Goal: Task Accomplishment & Management: Manage account settings

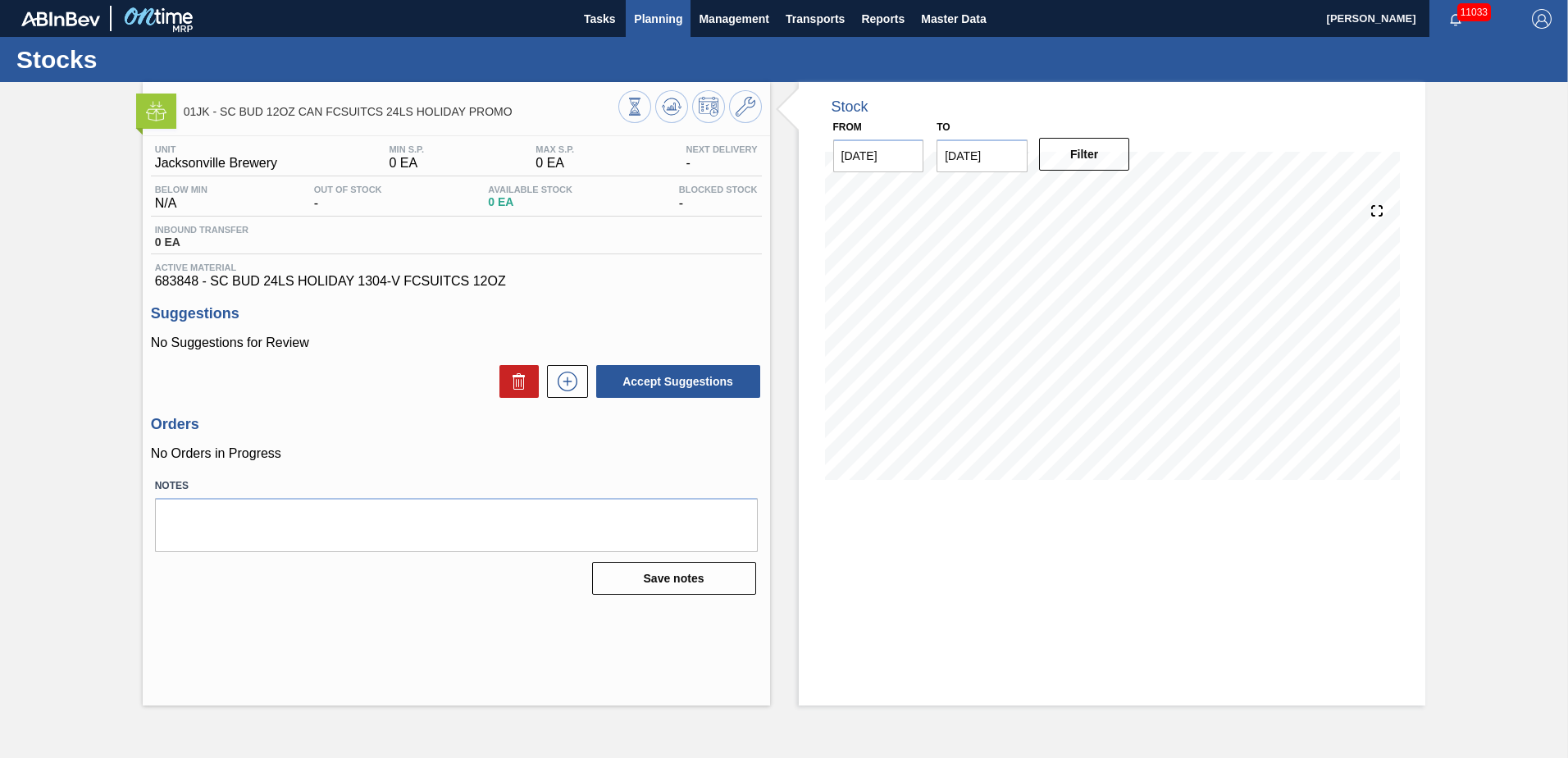
click at [648, 15] on span "Planning" at bounding box center [658, 19] width 48 height 20
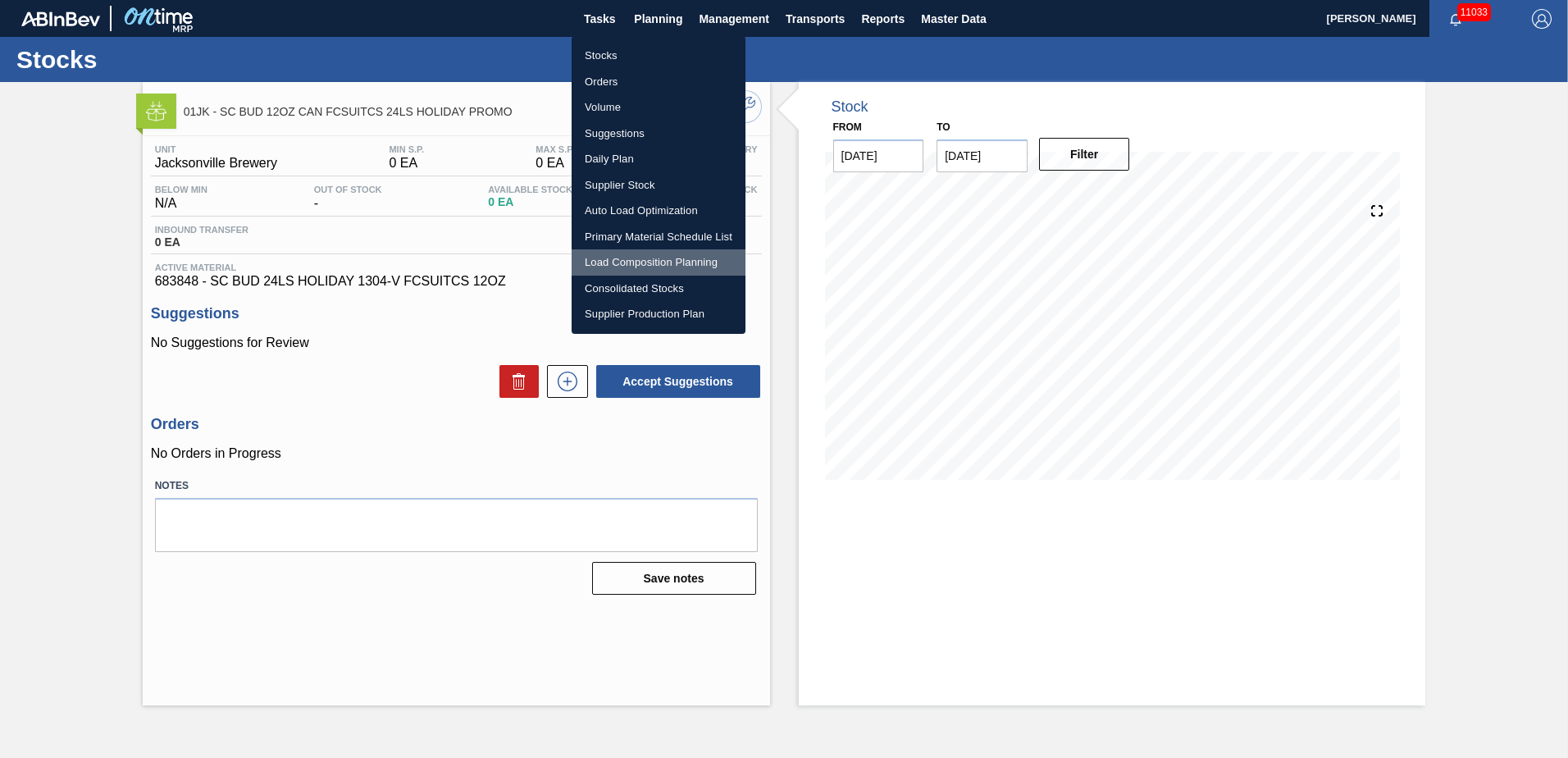
click at [661, 260] on li "Load Composition Planning" at bounding box center [658, 262] width 174 height 26
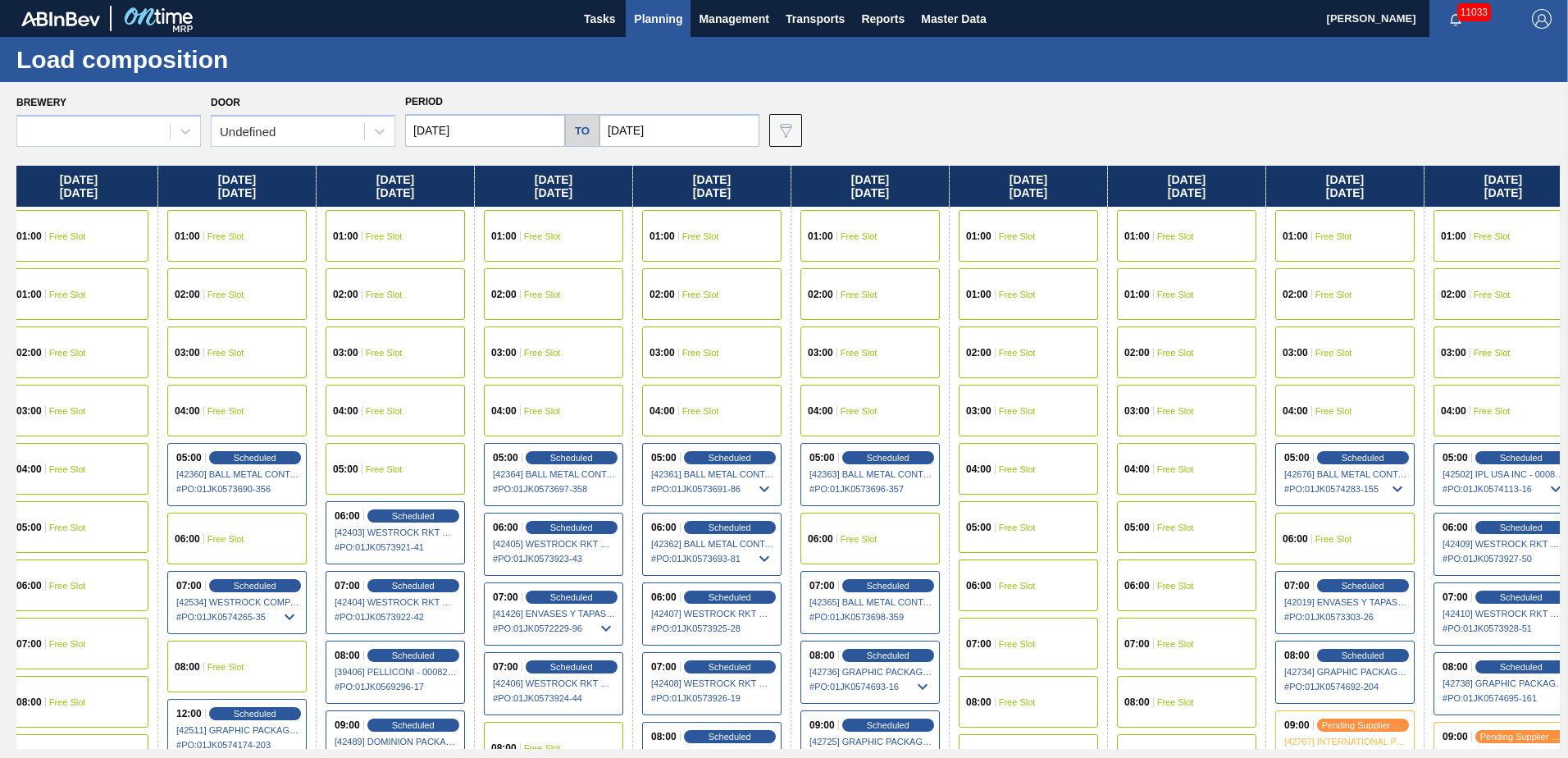
drag, startPoint x: 963, startPoint y: 301, endPoint x: 935, endPoint y: 299, distance: 28.1
click at [935, 299] on div "[DATE] 01:00 Free Slot 01:00 Free Slot 02:00 Free Slot 03:00 Free Slot 04:00 Fr…" at bounding box center [788, 457] width 1544 height 584
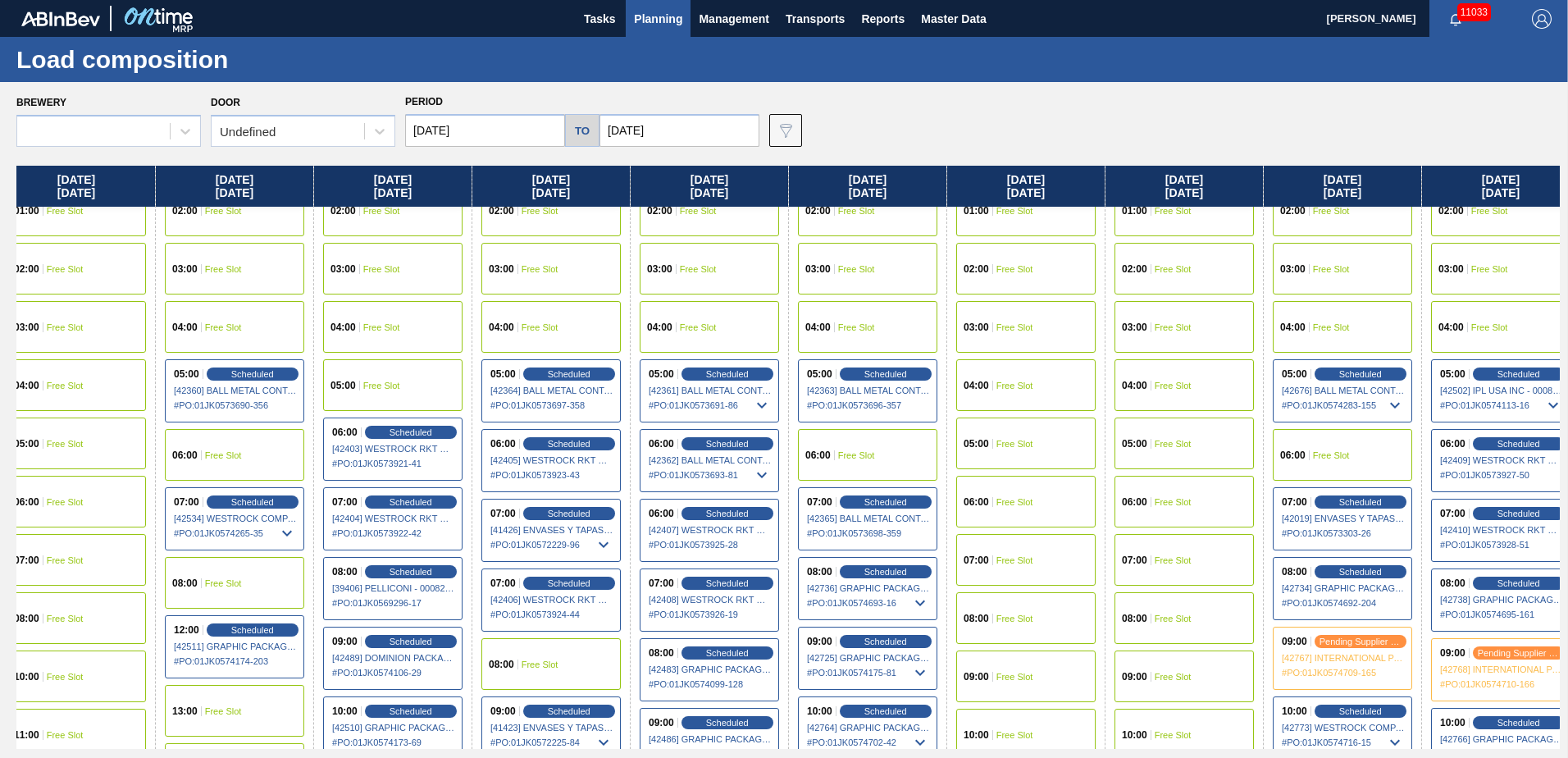
scroll to position [246, 19]
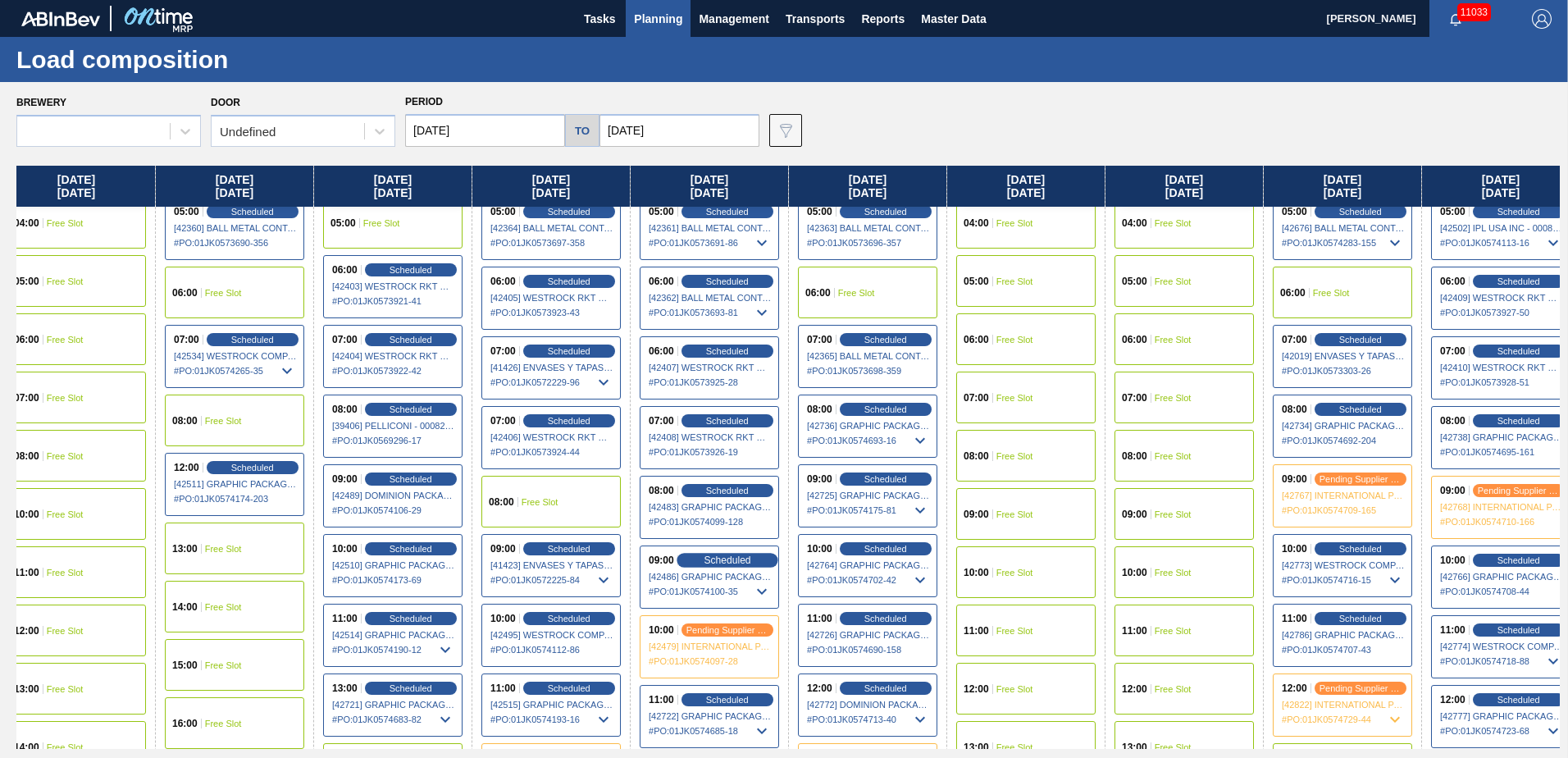
click at [712, 565] on span "Scheduled" at bounding box center [727, 560] width 46 height 11
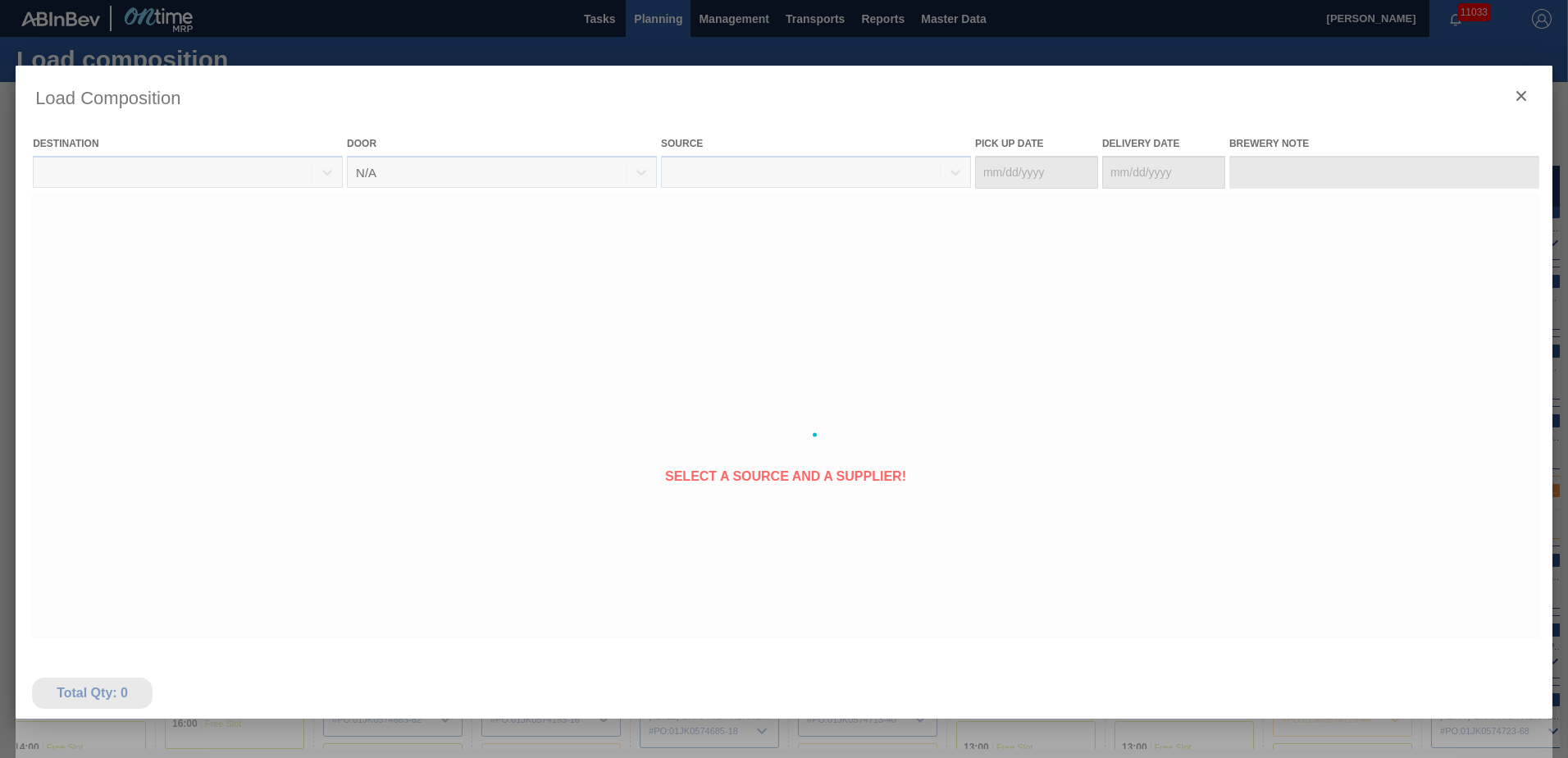
click at [737, 586] on div at bounding box center [784, 434] width 1537 height 738
type Date "[DATE]"
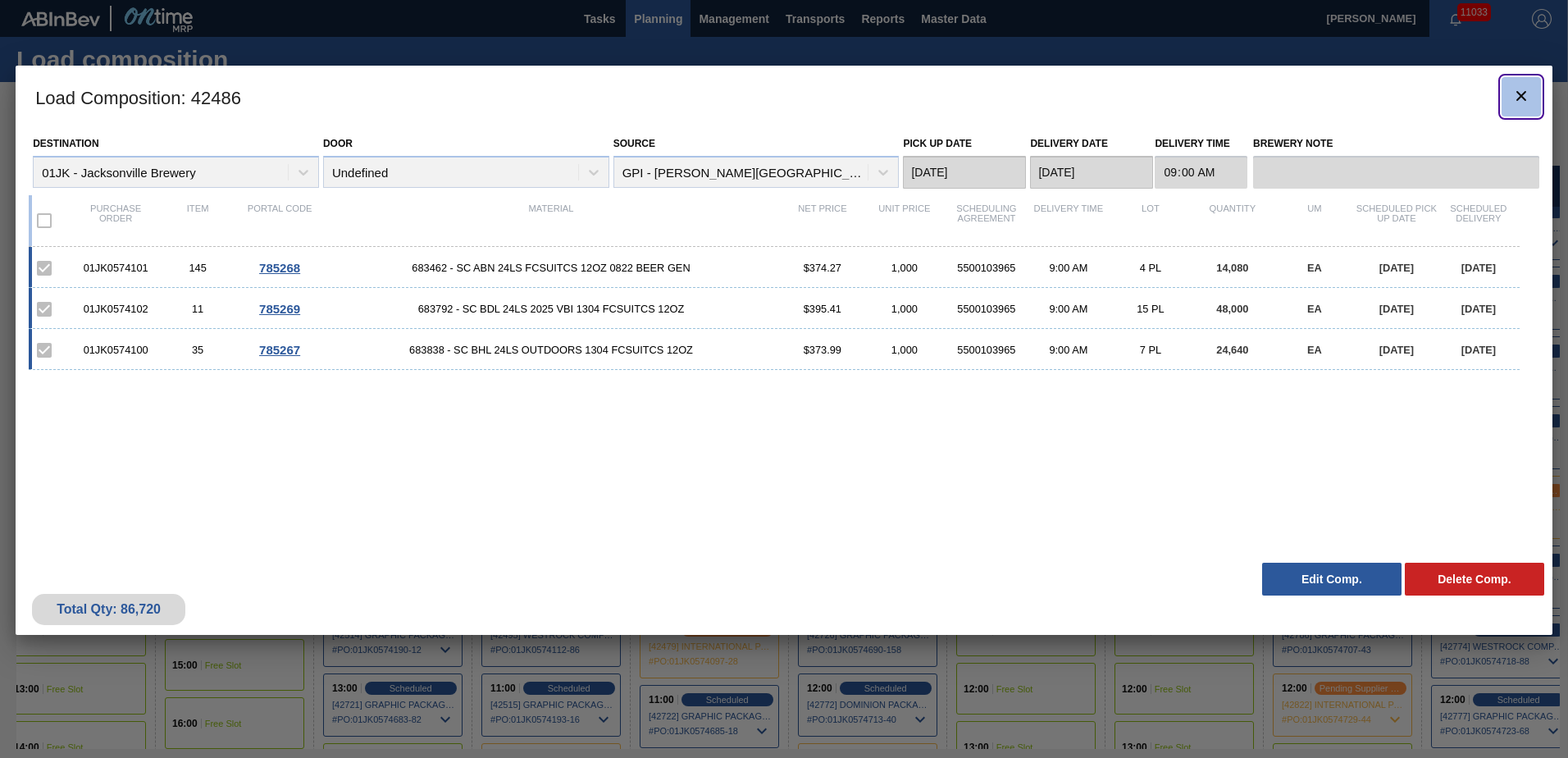
click at [1531, 104] on button "botão de ícone" at bounding box center [1522, 97] width 39 height 39
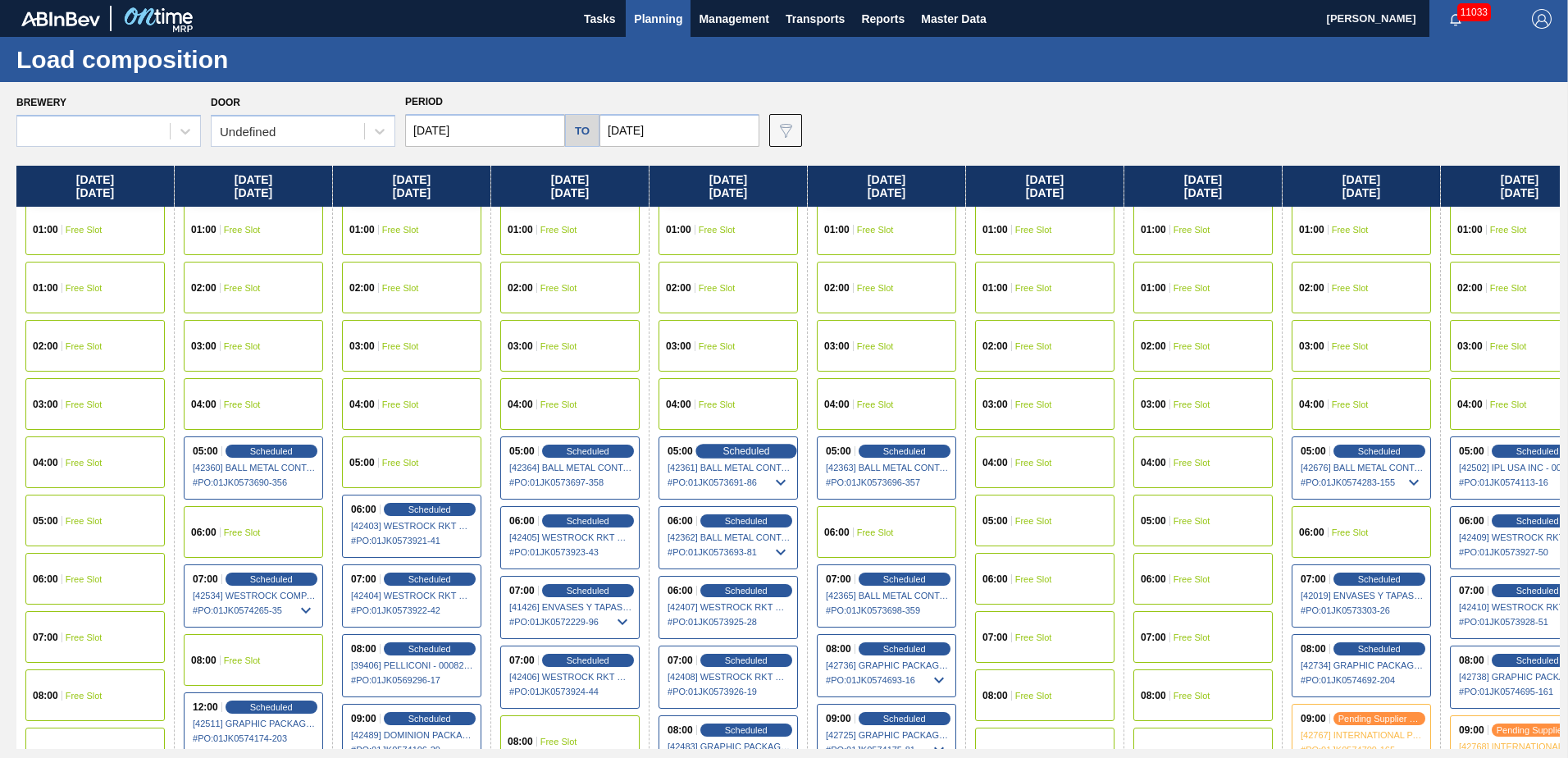
scroll to position [0, 0]
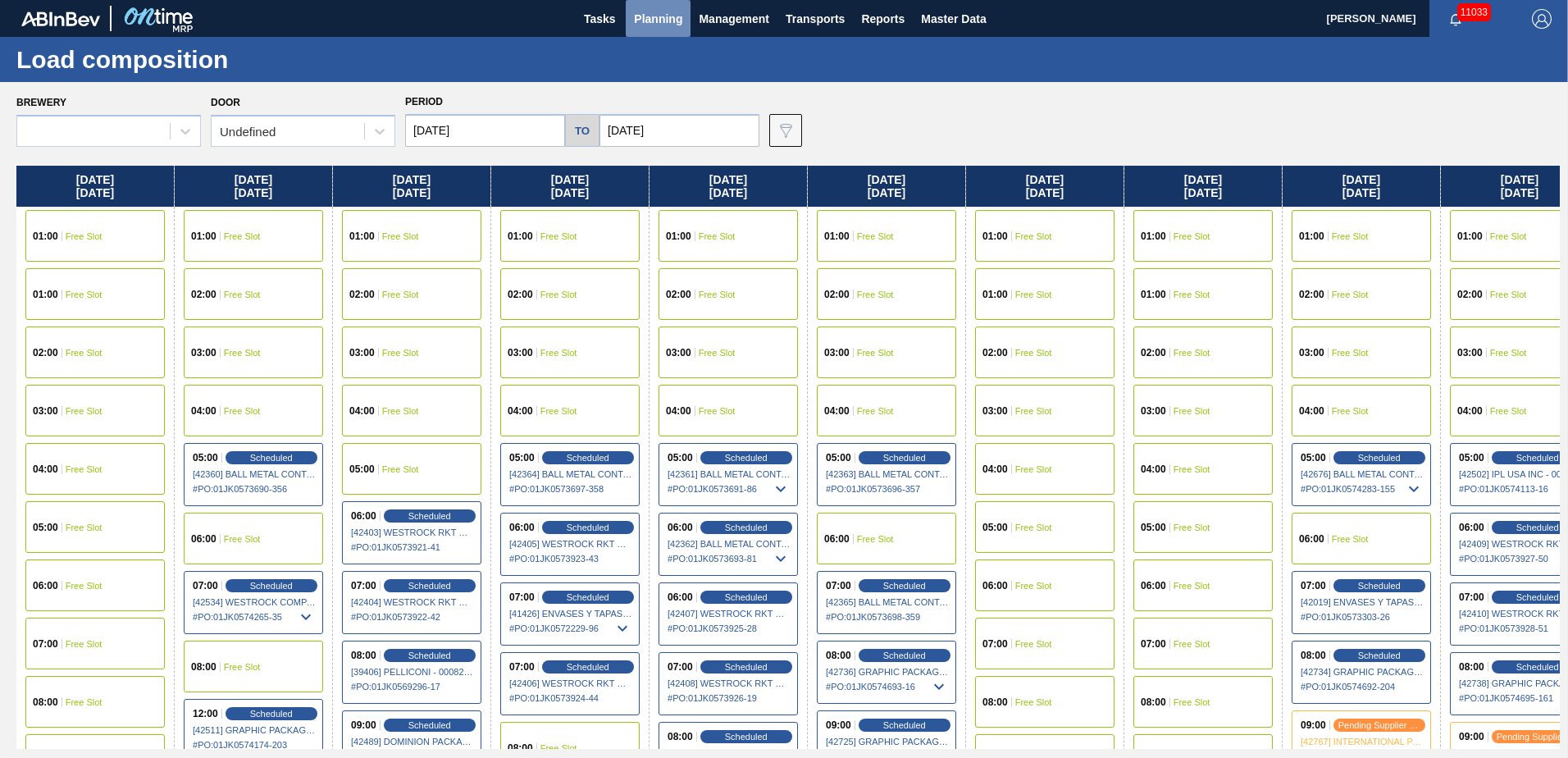
click at [668, 23] on span "Planning" at bounding box center [658, 19] width 48 height 20
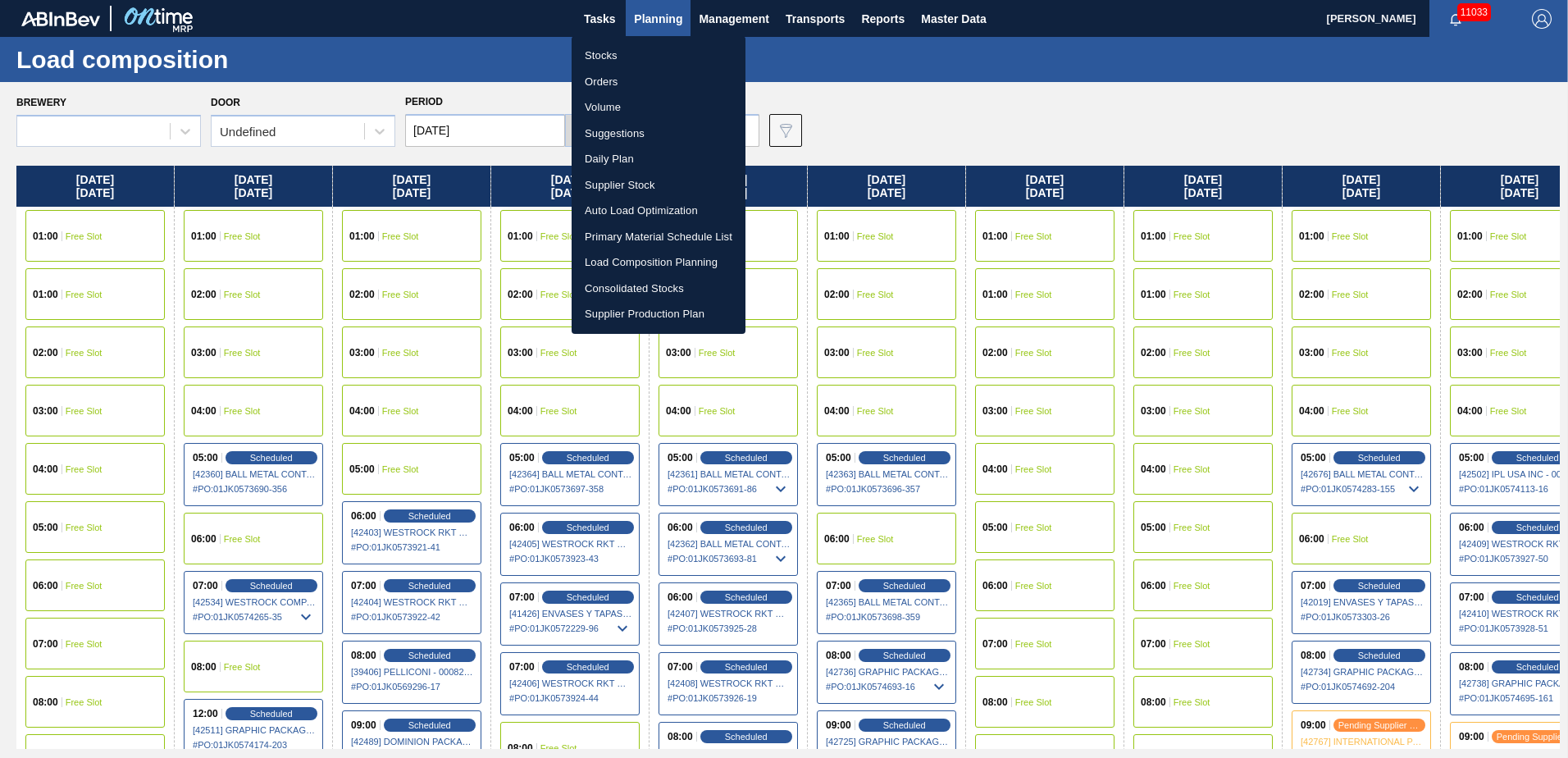
drag, startPoint x: 628, startPoint y: 126, endPoint x: 1214, endPoint y: 72, distance: 588.5
click at [628, 126] on li "Suggestions" at bounding box center [658, 133] width 174 height 26
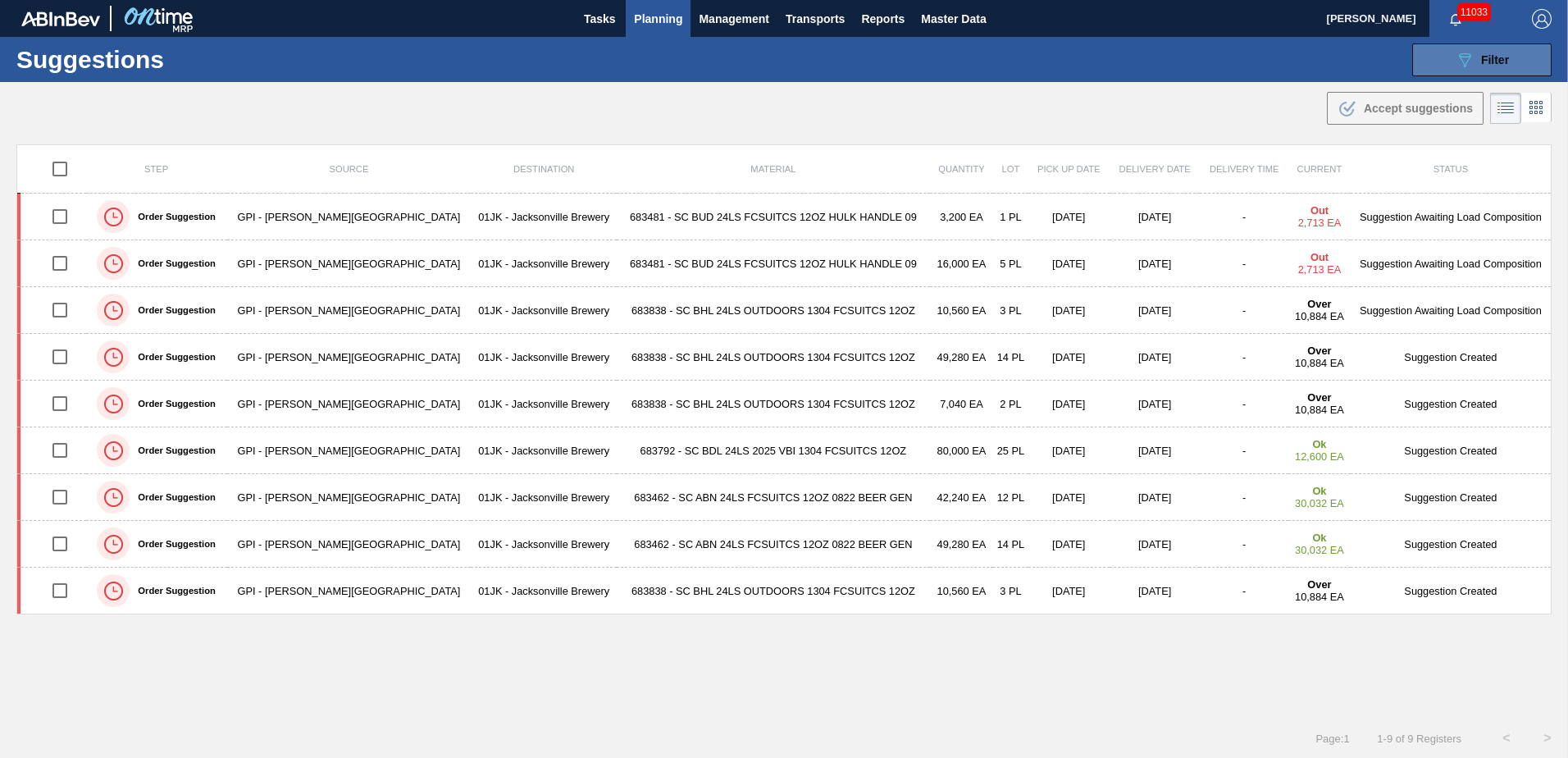
click at [1467, 58] on icon "089F7B8B-B2A5-4AFE-B5C0-19BA573D28AC" at bounding box center [1464, 60] width 20 height 20
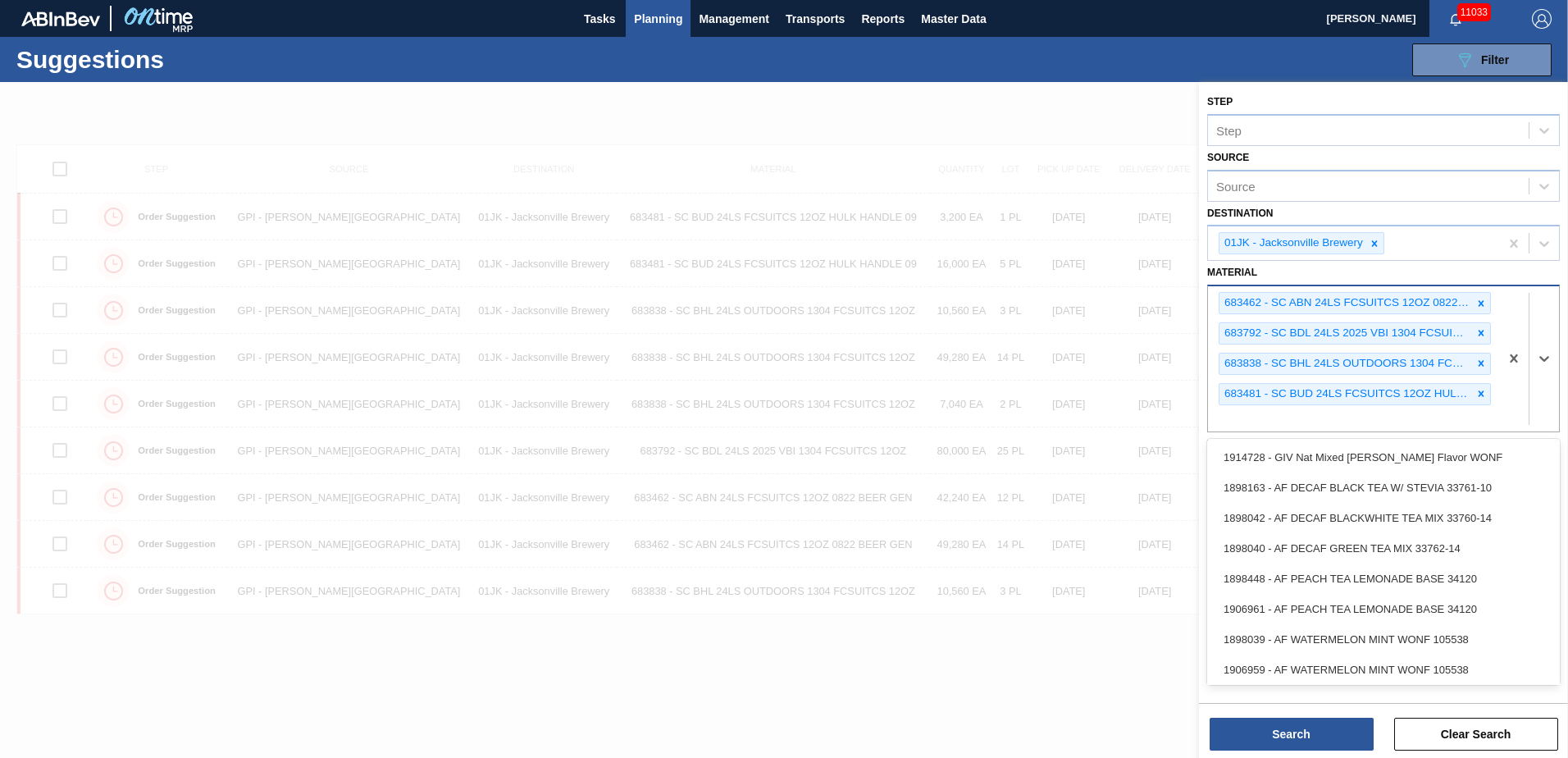
click at [1464, 419] on div "683462 - SC ABN 24LS FCSUITCS 12OZ 0822 BEER GEN 683792 - SC BDL 24LS 2025 VBI …" at bounding box center [1354, 358] width 291 height 145
type input "878636"
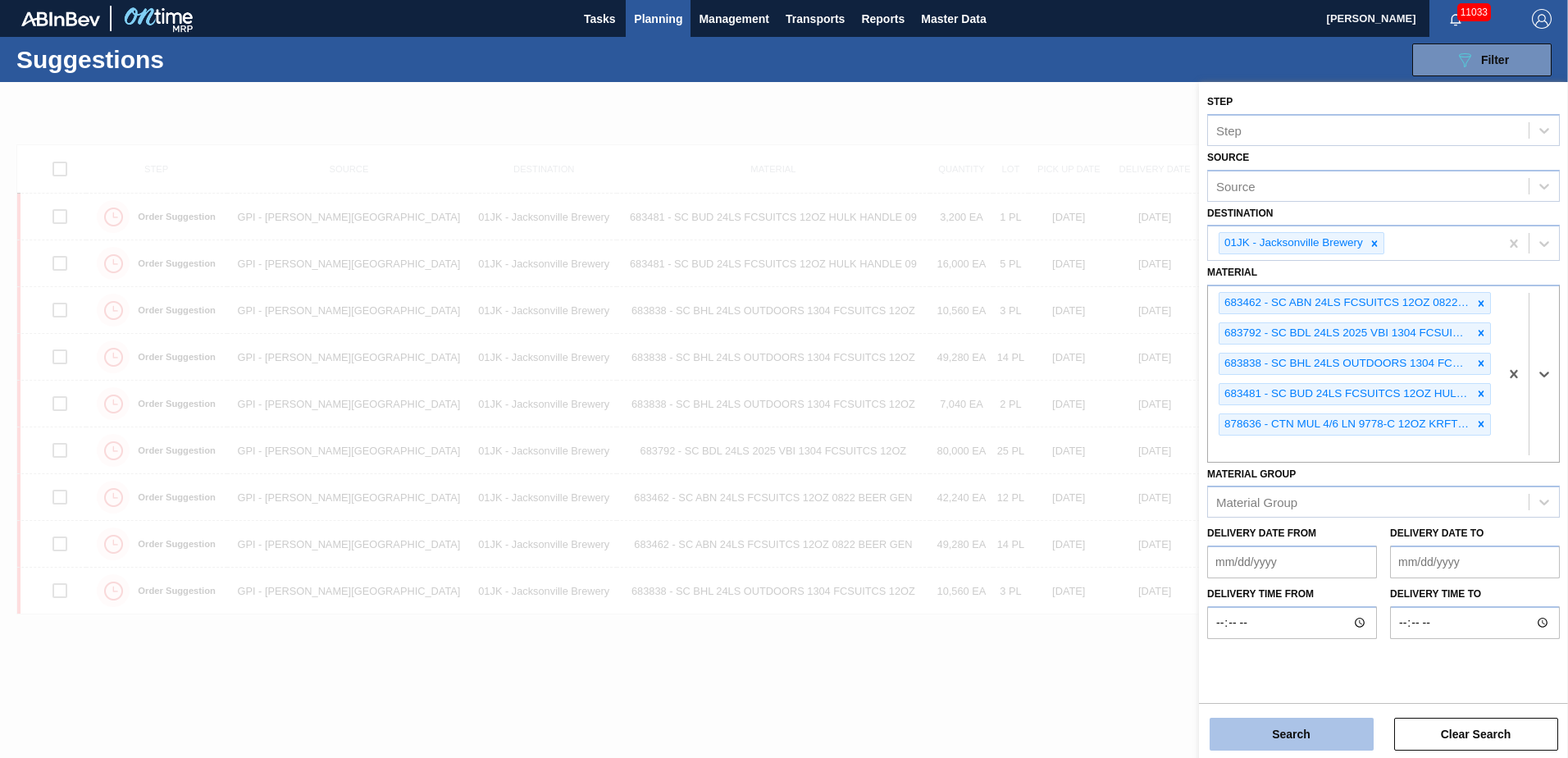
click at [1245, 736] on button "Search" at bounding box center [1292, 734] width 164 height 33
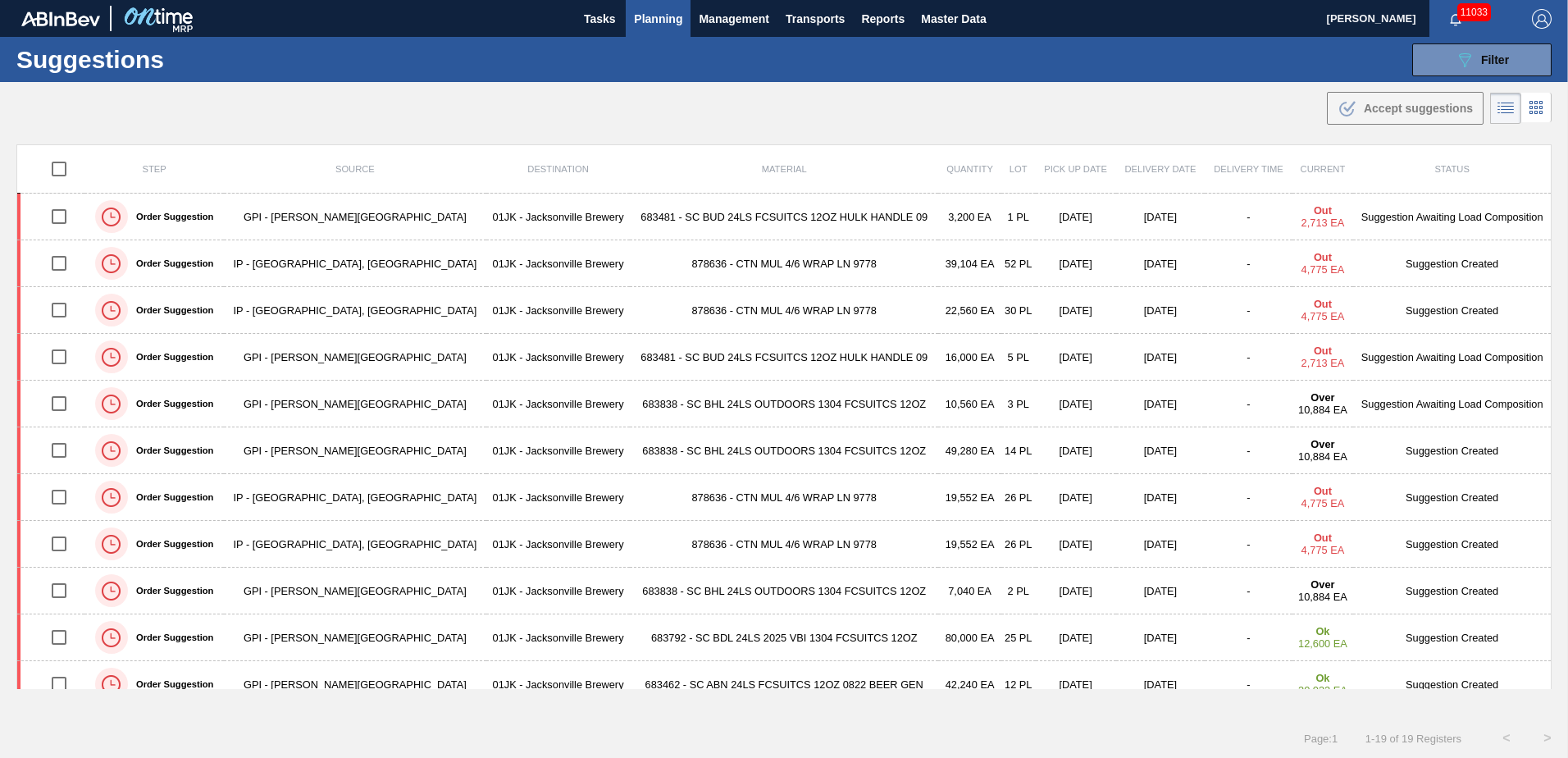
click at [1102, 86] on div ".b{fill:var(--color-action-default)} Accept suggestions" at bounding box center [784, 105] width 1568 height 46
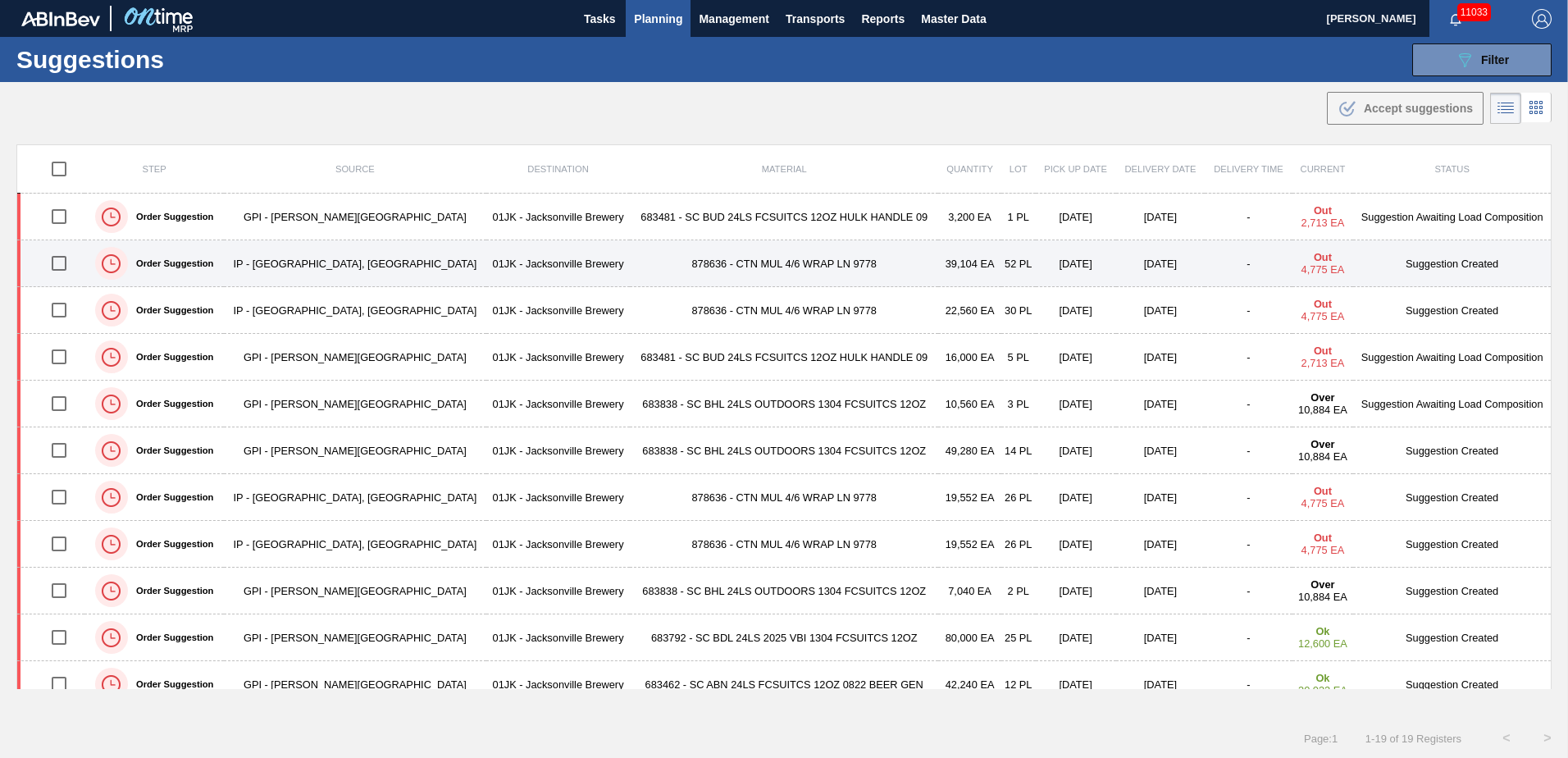
click at [61, 261] on input "checkbox" at bounding box center [59, 263] width 35 height 35
checkbox input "true"
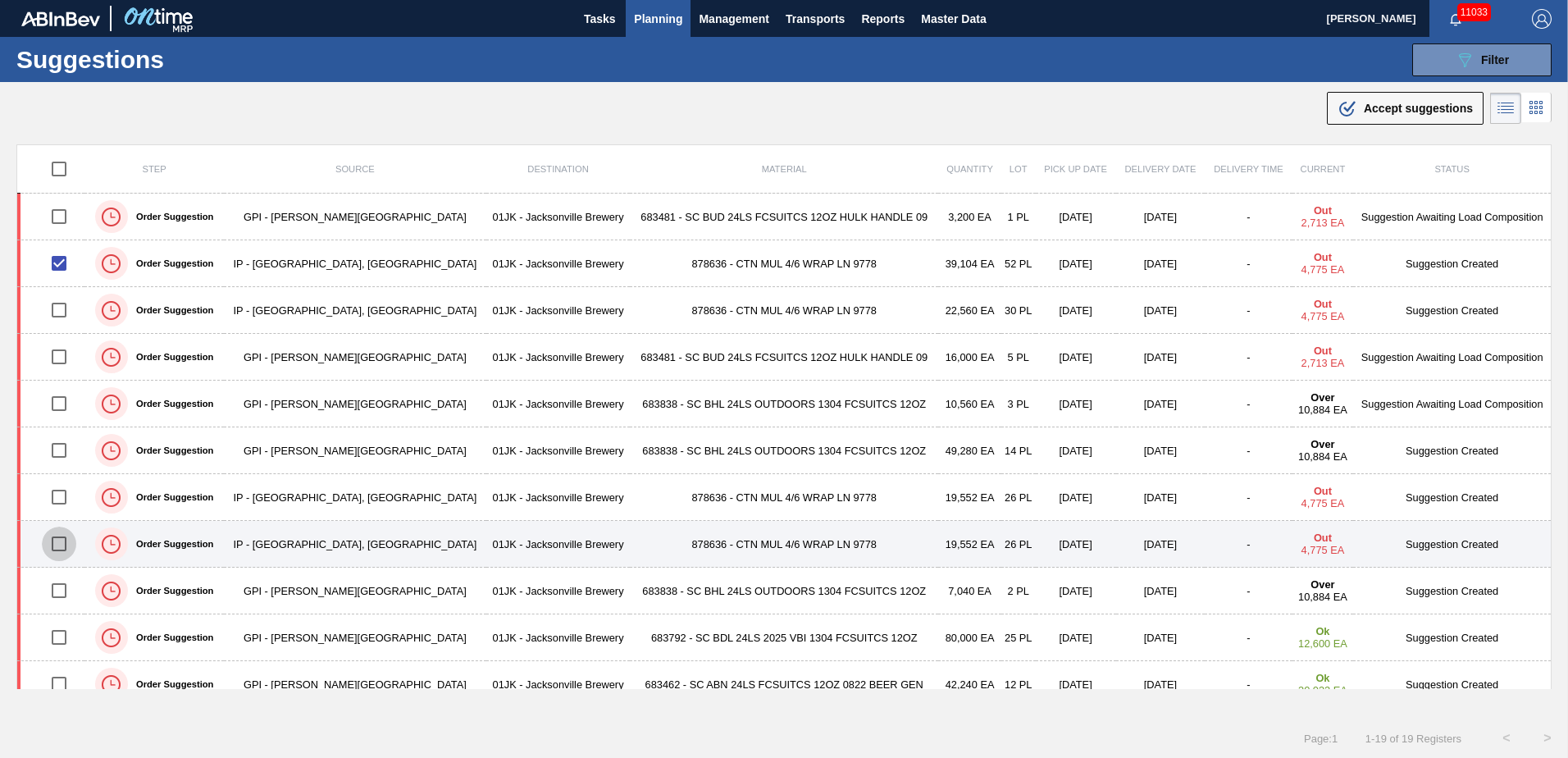
click at [58, 545] on input "checkbox" at bounding box center [59, 543] width 35 height 35
checkbox input "true"
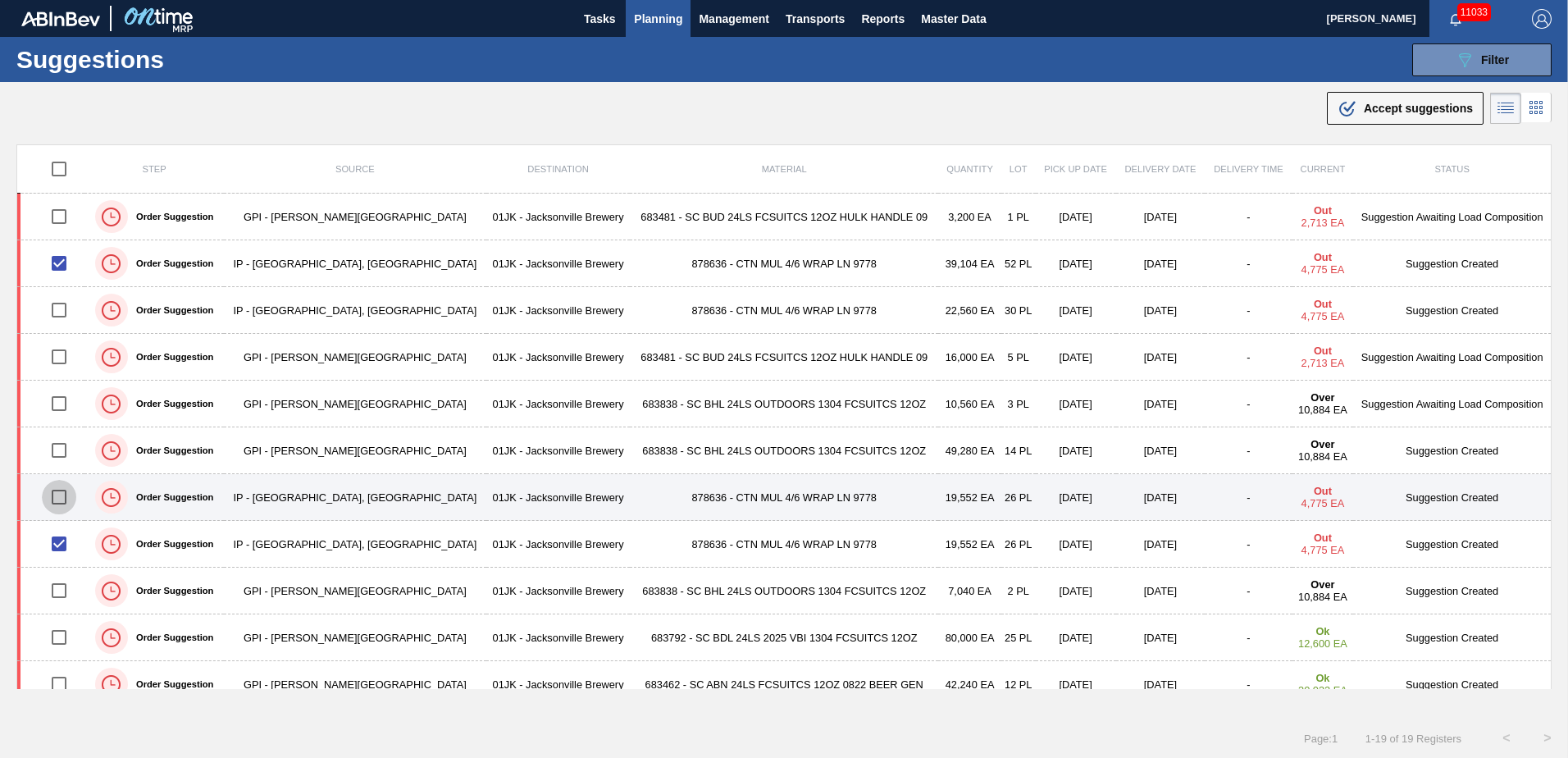
click at [68, 497] on input "checkbox" at bounding box center [59, 497] width 35 height 35
checkbox input "true"
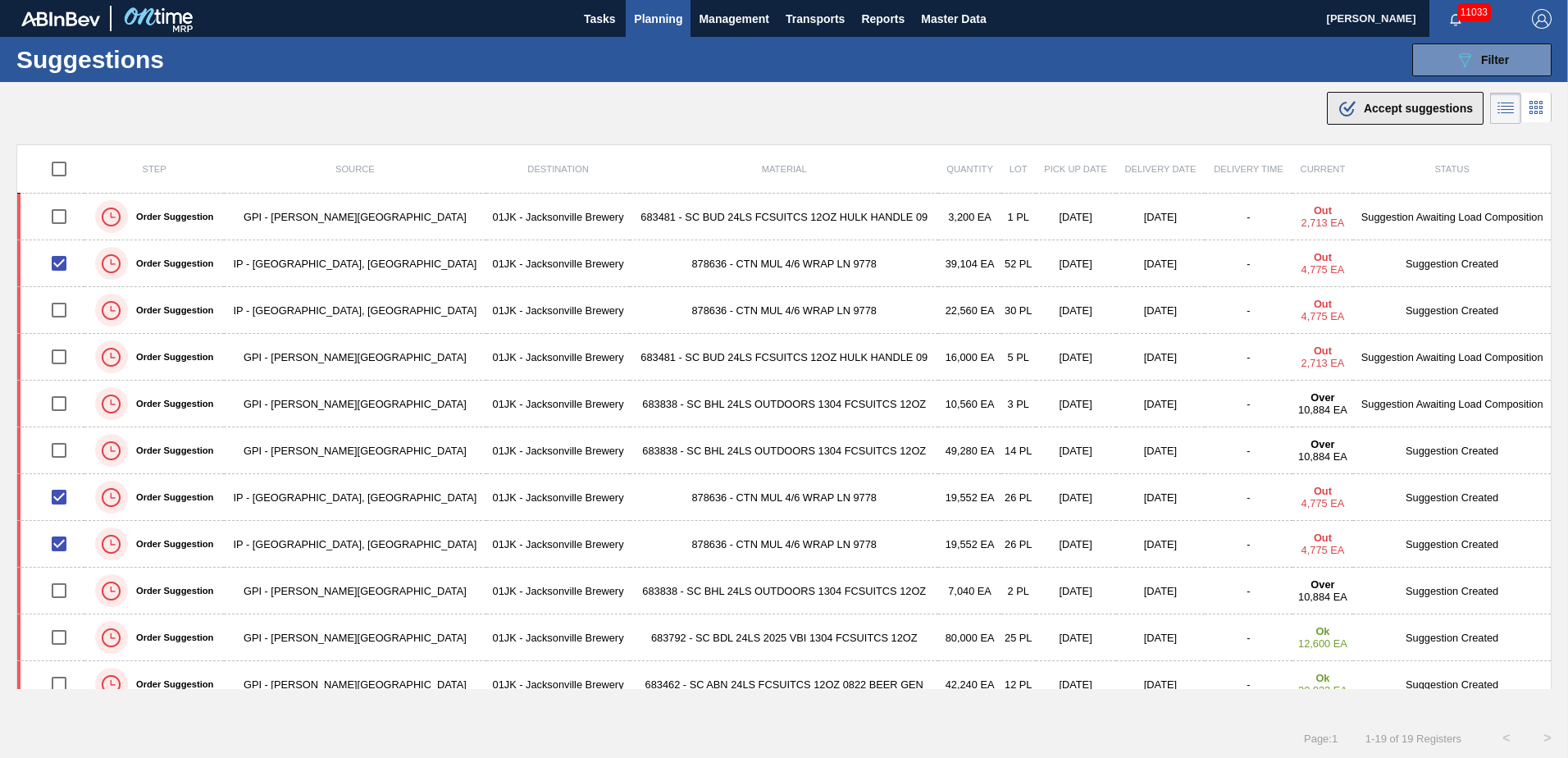
click at [1360, 115] on div ".b{fill:var(--color-action-default)} Accept suggestions" at bounding box center [1404, 108] width 135 height 20
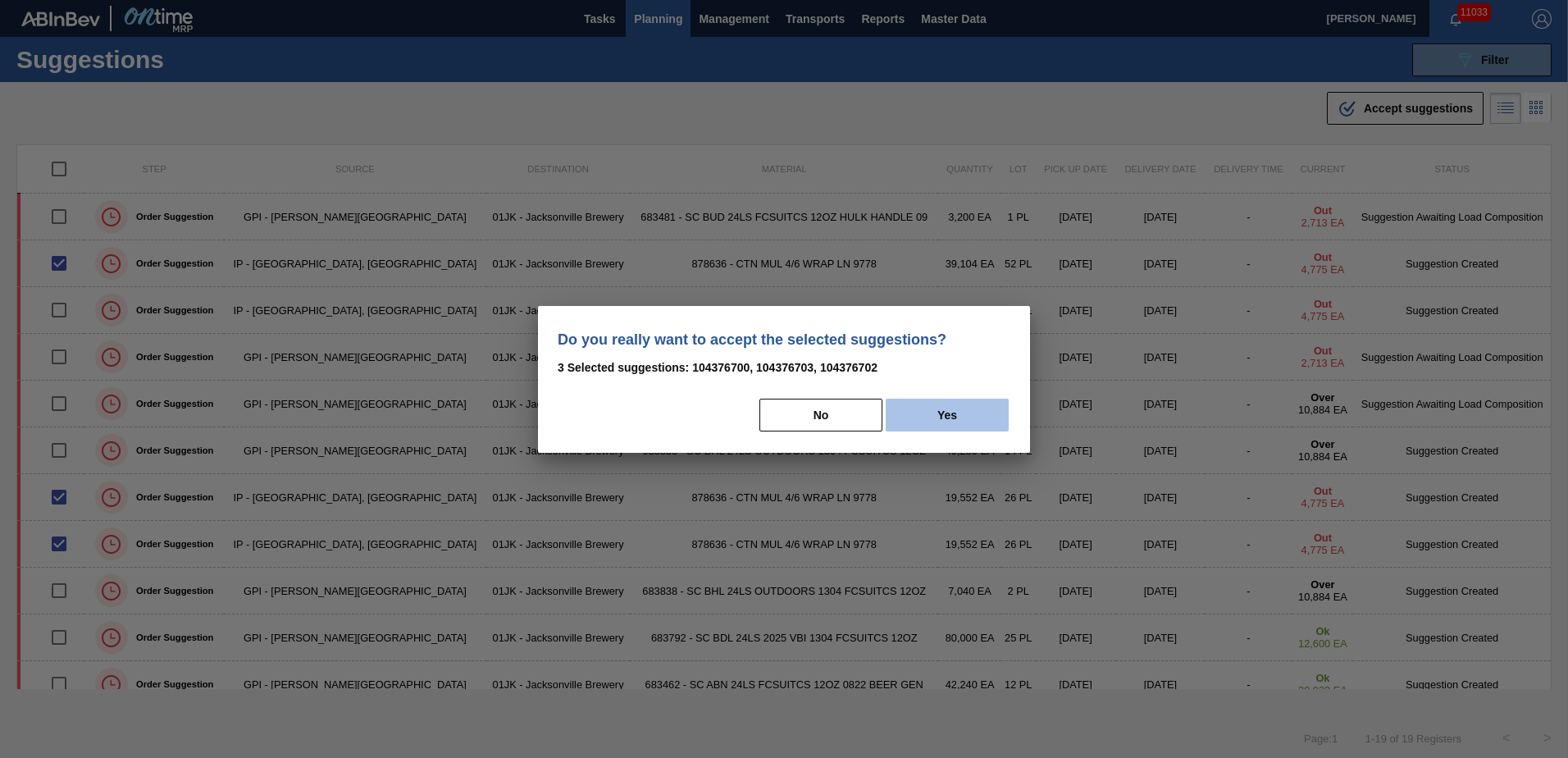
click at [954, 409] on button "Yes" at bounding box center [947, 415] width 123 height 33
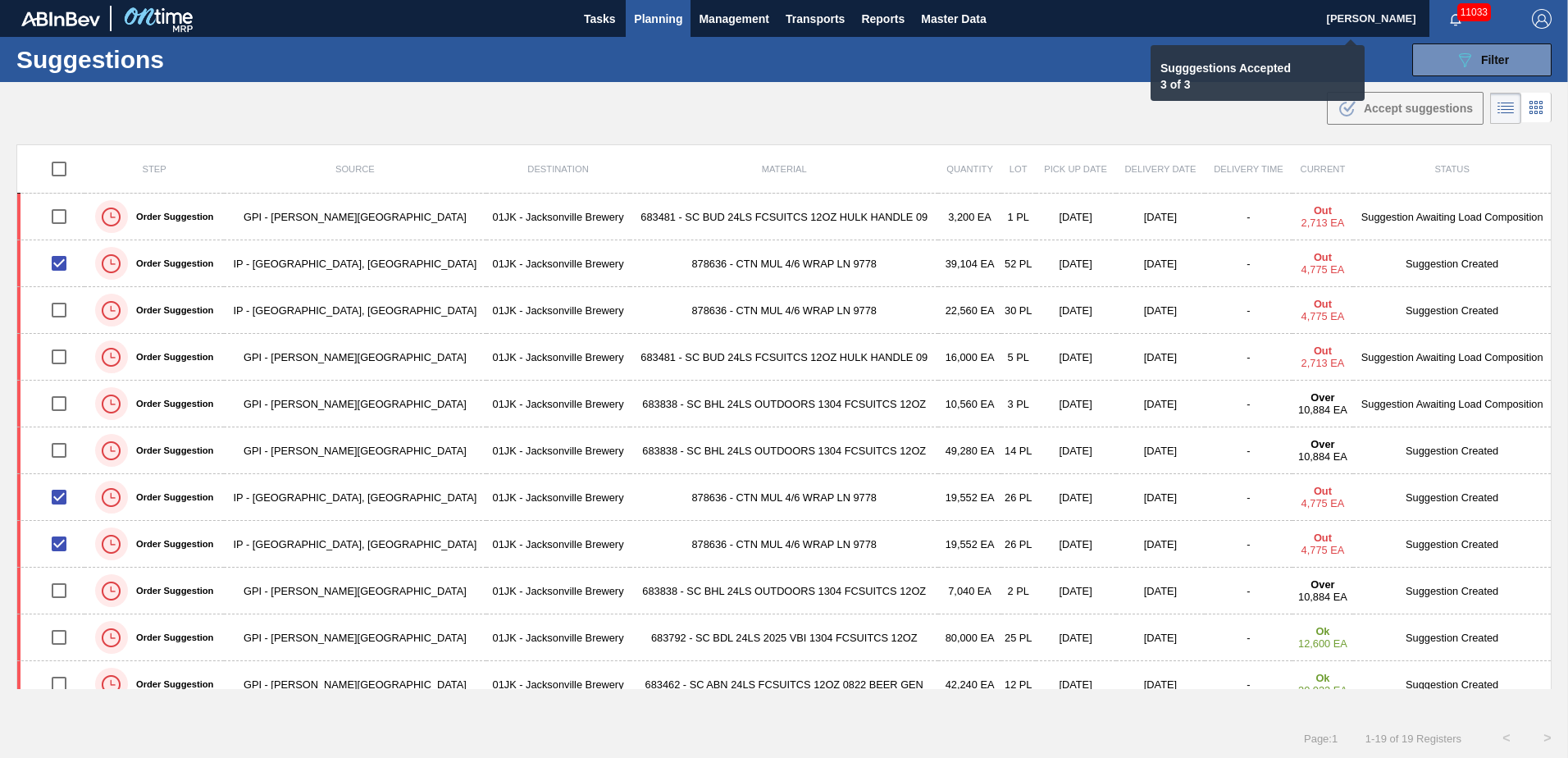
checkbox input "false"
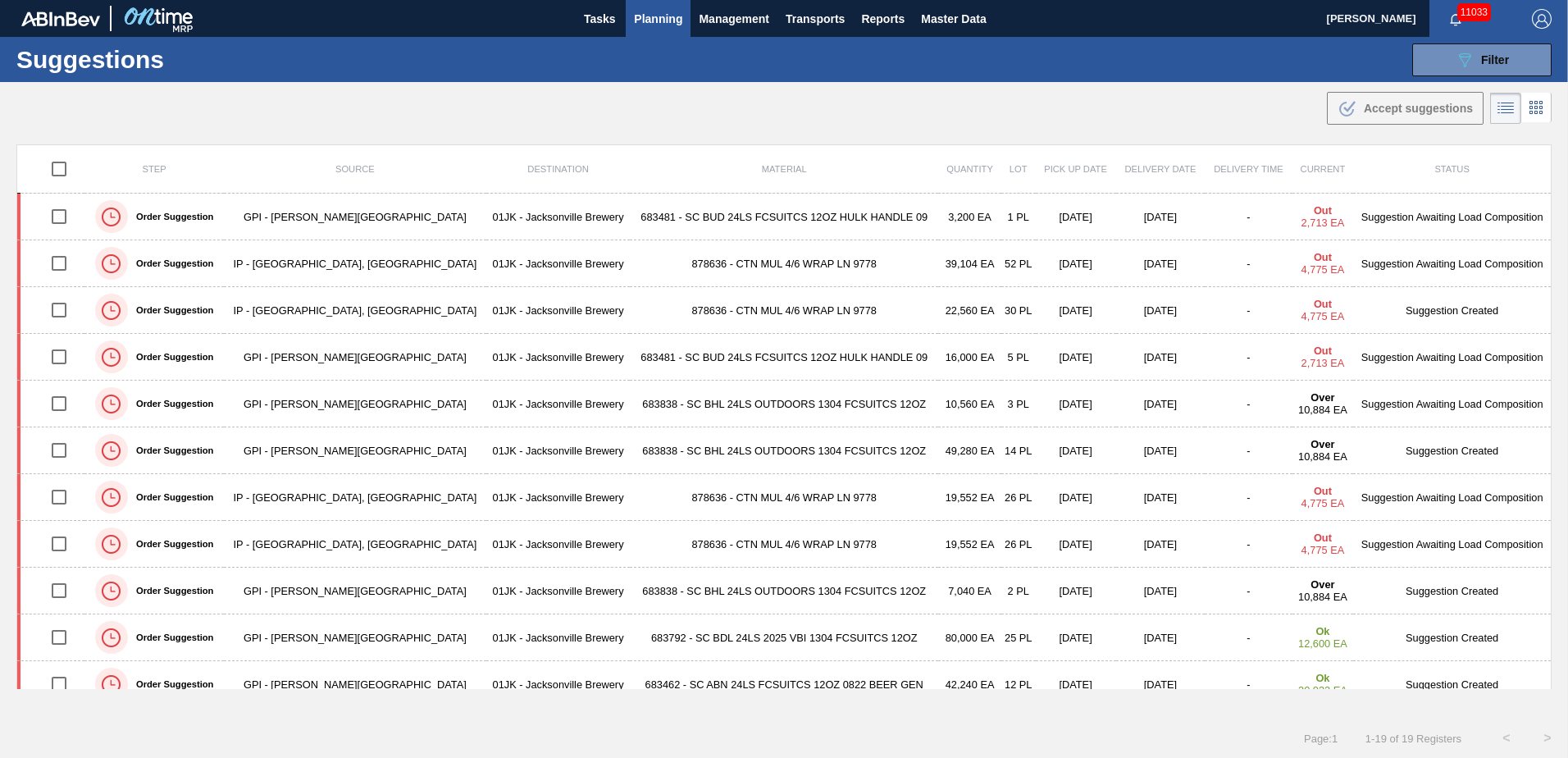
click at [674, 24] on span "Planning" at bounding box center [658, 19] width 48 height 20
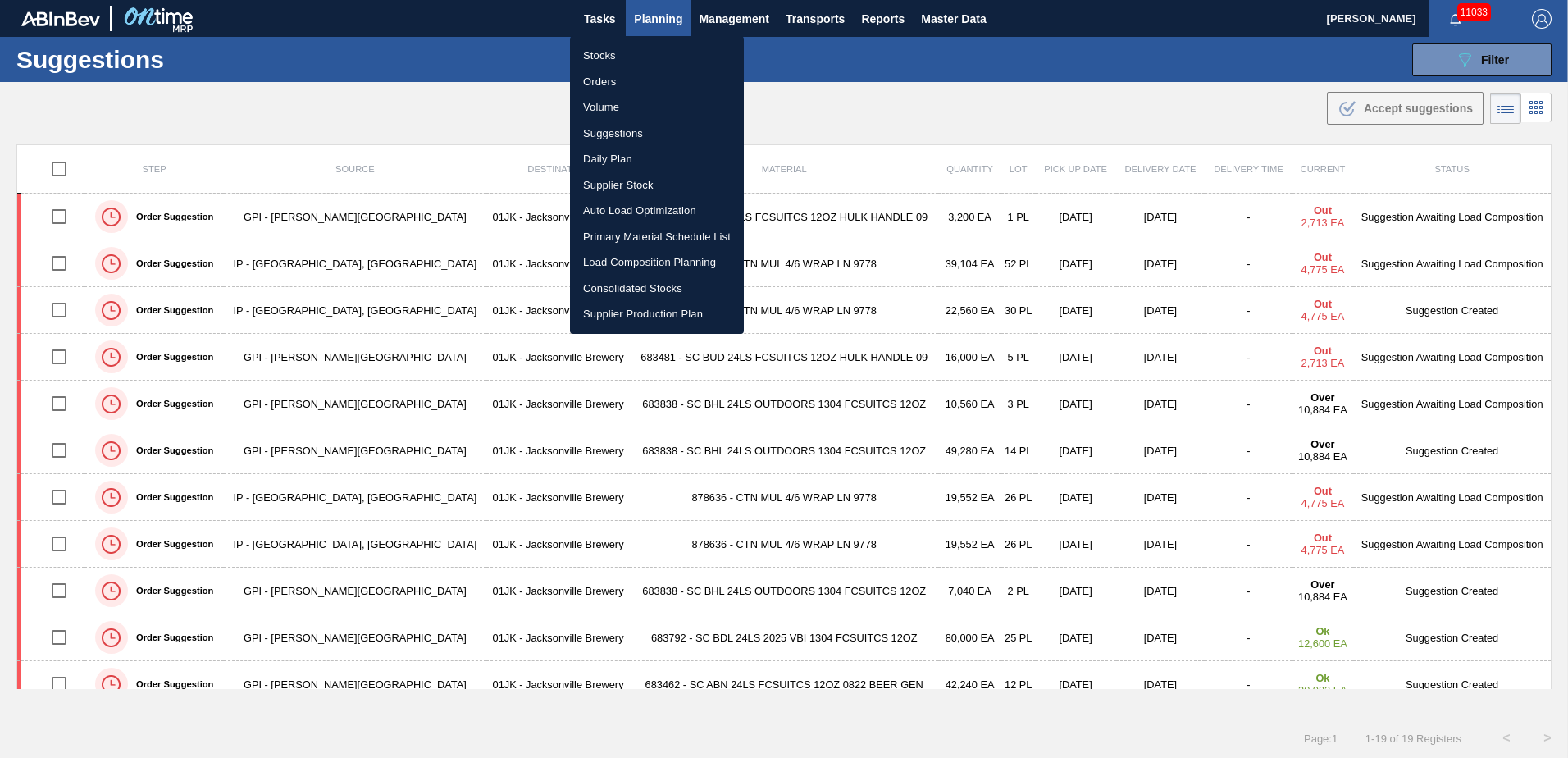
click at [667, 265] on li "Load Composition Planning" at bounding box center [657, 262] width 174 height 26
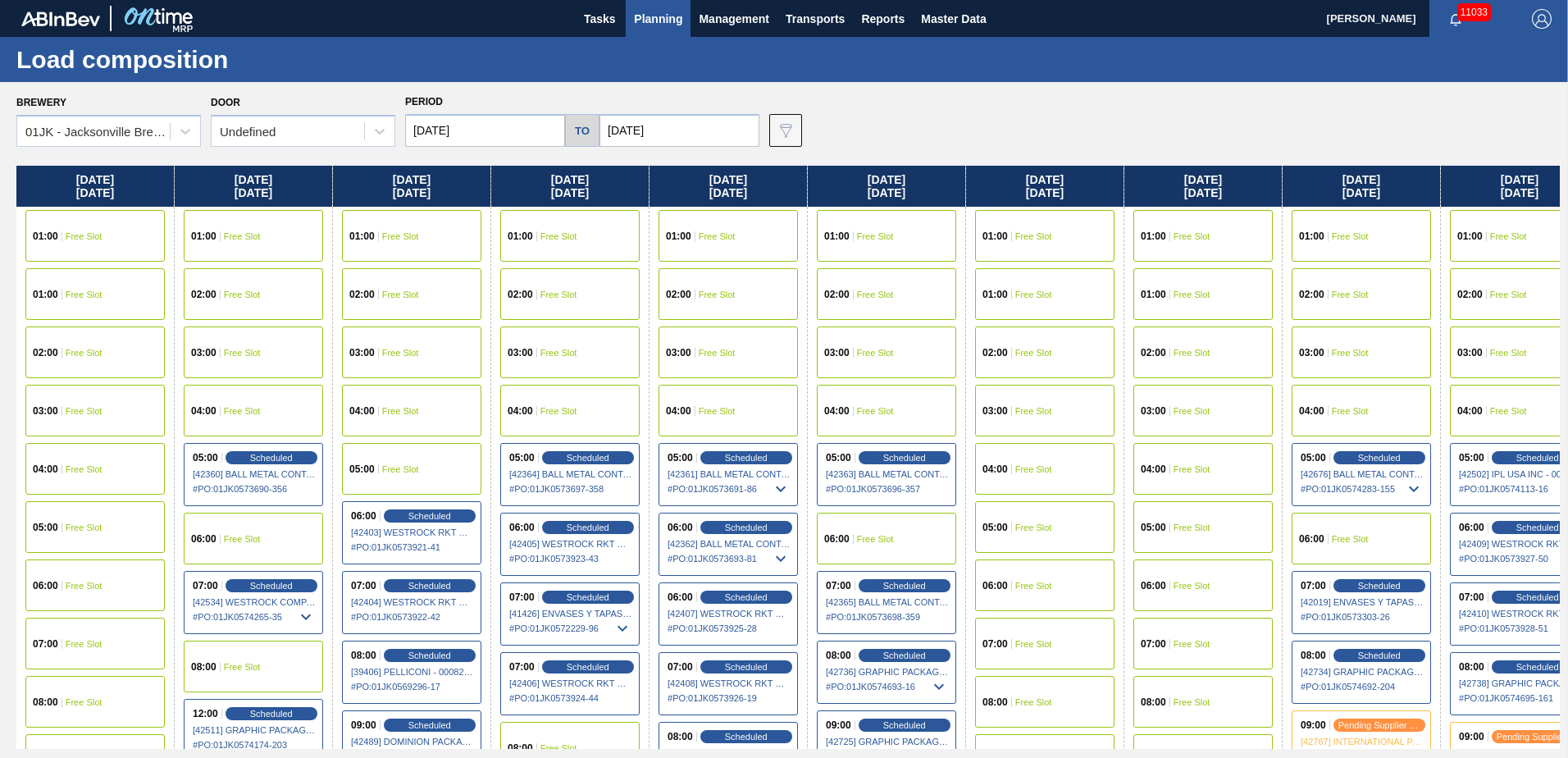
scroll to position [0, 7]
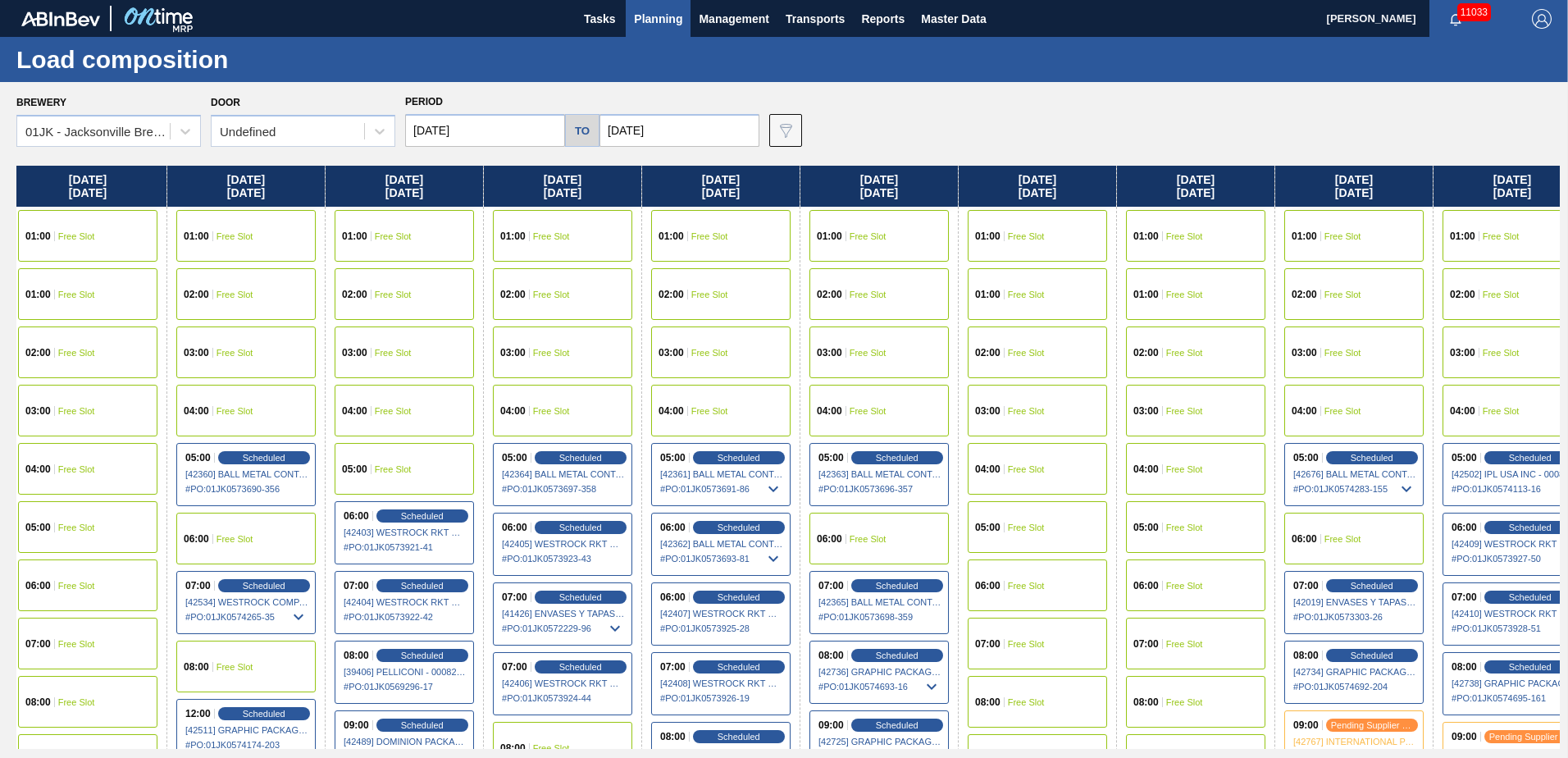
drag, startPoint x: 1279, startPoint y: 513, endPoint x: 1263, endPoint y: 513, distance: 16.0
click at [1263, 513] on div "[DATE] 01:00 Free Slot 01:00 Free Slot 02:00 Free Slot 03:00 Free Slot 04:00 Fr…" at bounding box center [788, 457] width 1544 height 584
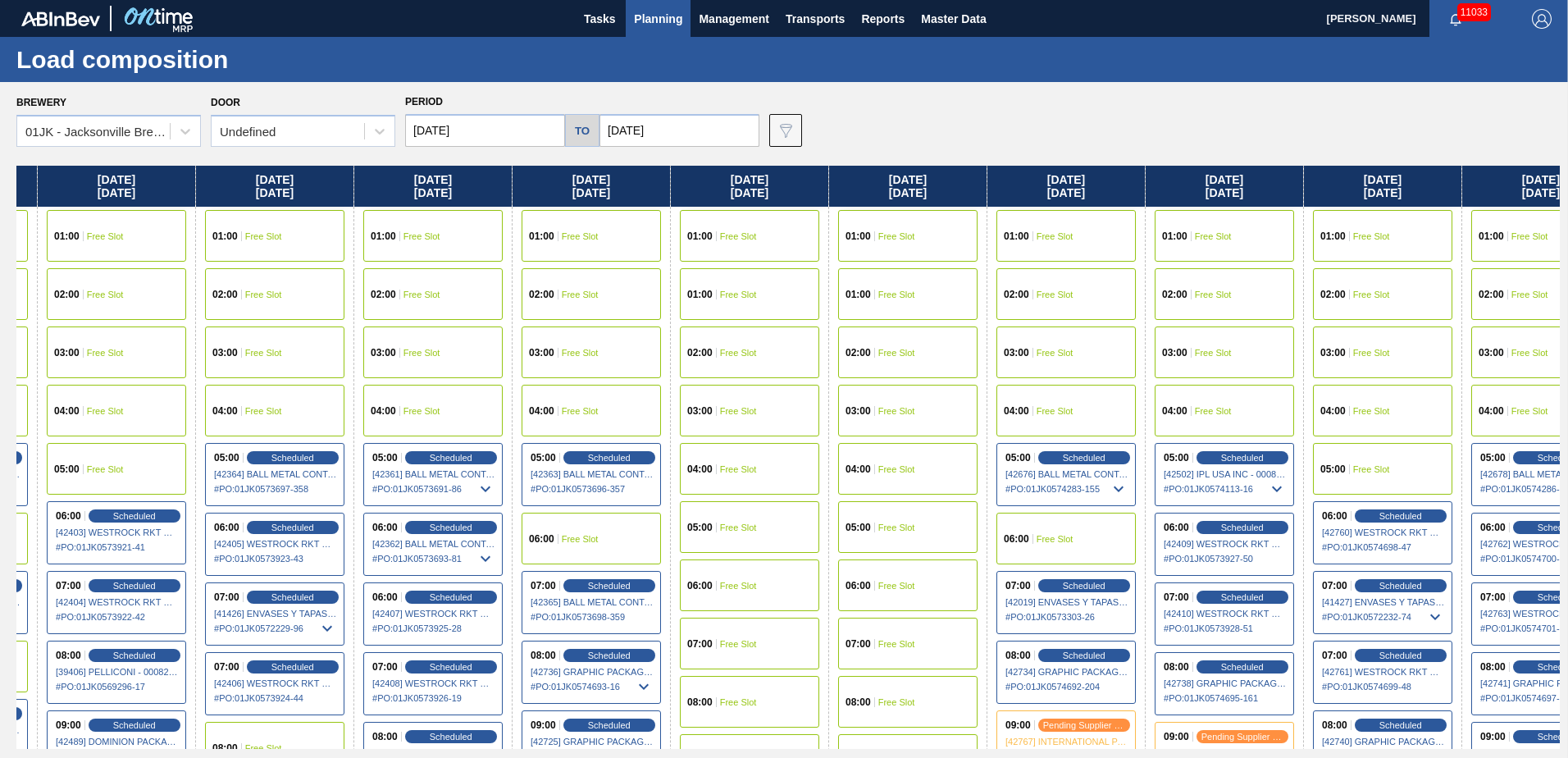
drag, startPoint x: 1187, startPoint y: 288, endPoint x: 936, endPoint y: 284, distance: 251.0
click at [936, 289] on div "[DATE] 01:00 Free Slot 01:00 Free Slot 02:00 Free Slot 03:00 Free Slot 04:00 Fr…" at bounding box center [788, 457] width 1544 height 584
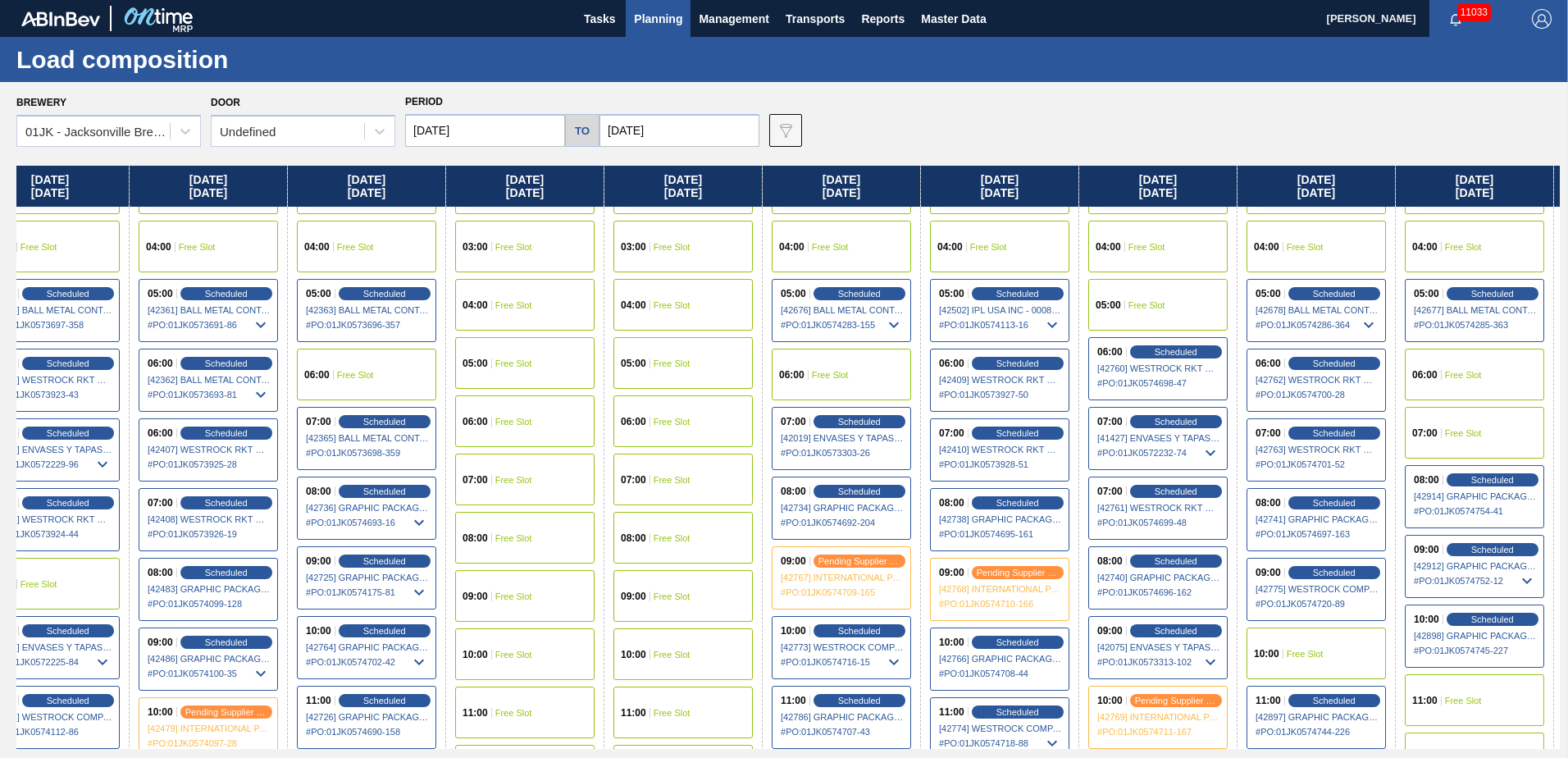
drag, startPoint x: 1362, startPoint y: 361, endPoint x: 1191, endPoint y: 366, distance: 171.1
click at [1192, 366] on div "[DATE] 01:00 Free Slot 01:00 Free Slot 02:00 Free Slot 03:00 Free Slot 04:00 Fr…" at bounding box center [788, 457] width 1544 height 584
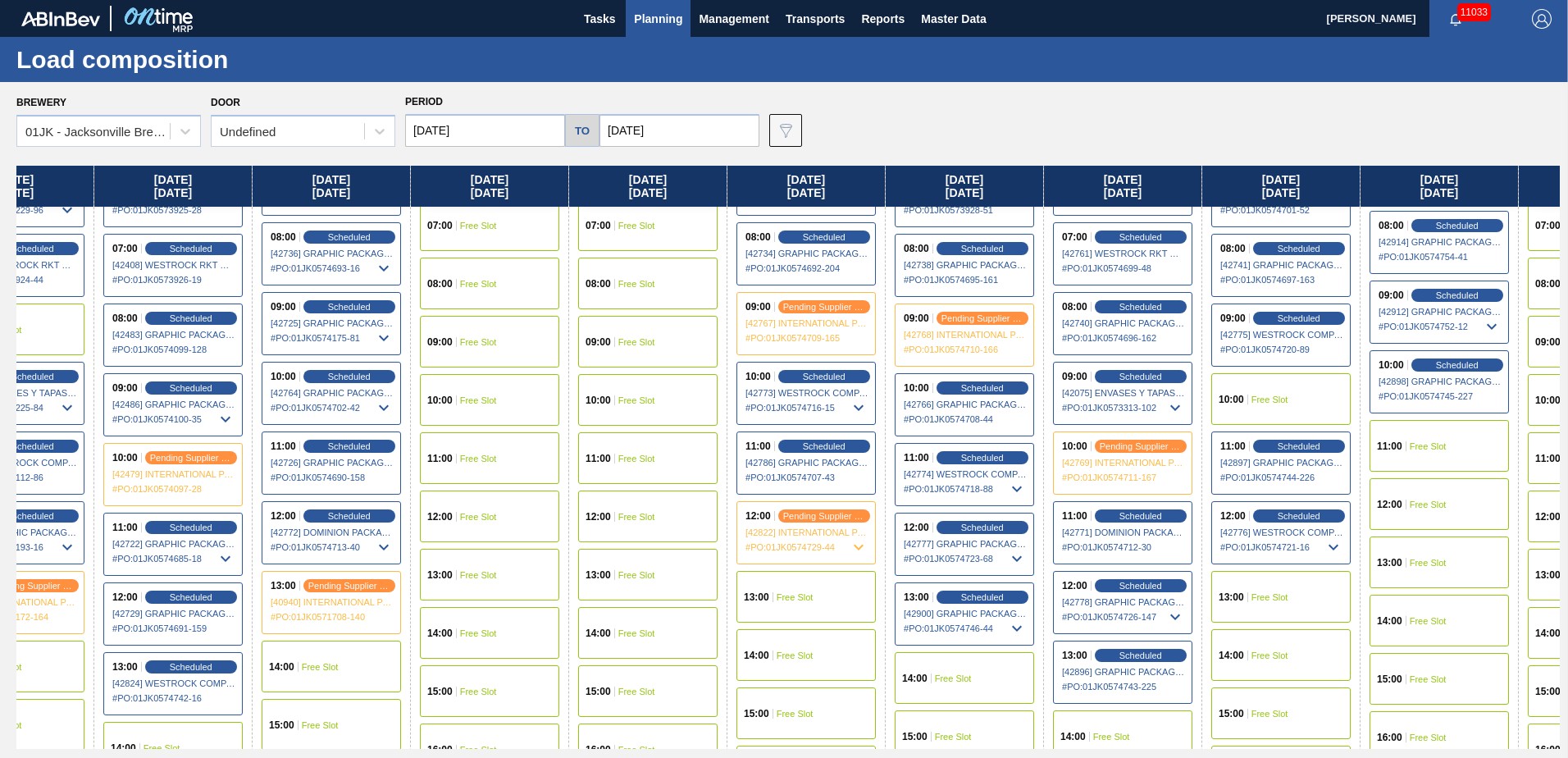
scroll to position [493, 555]
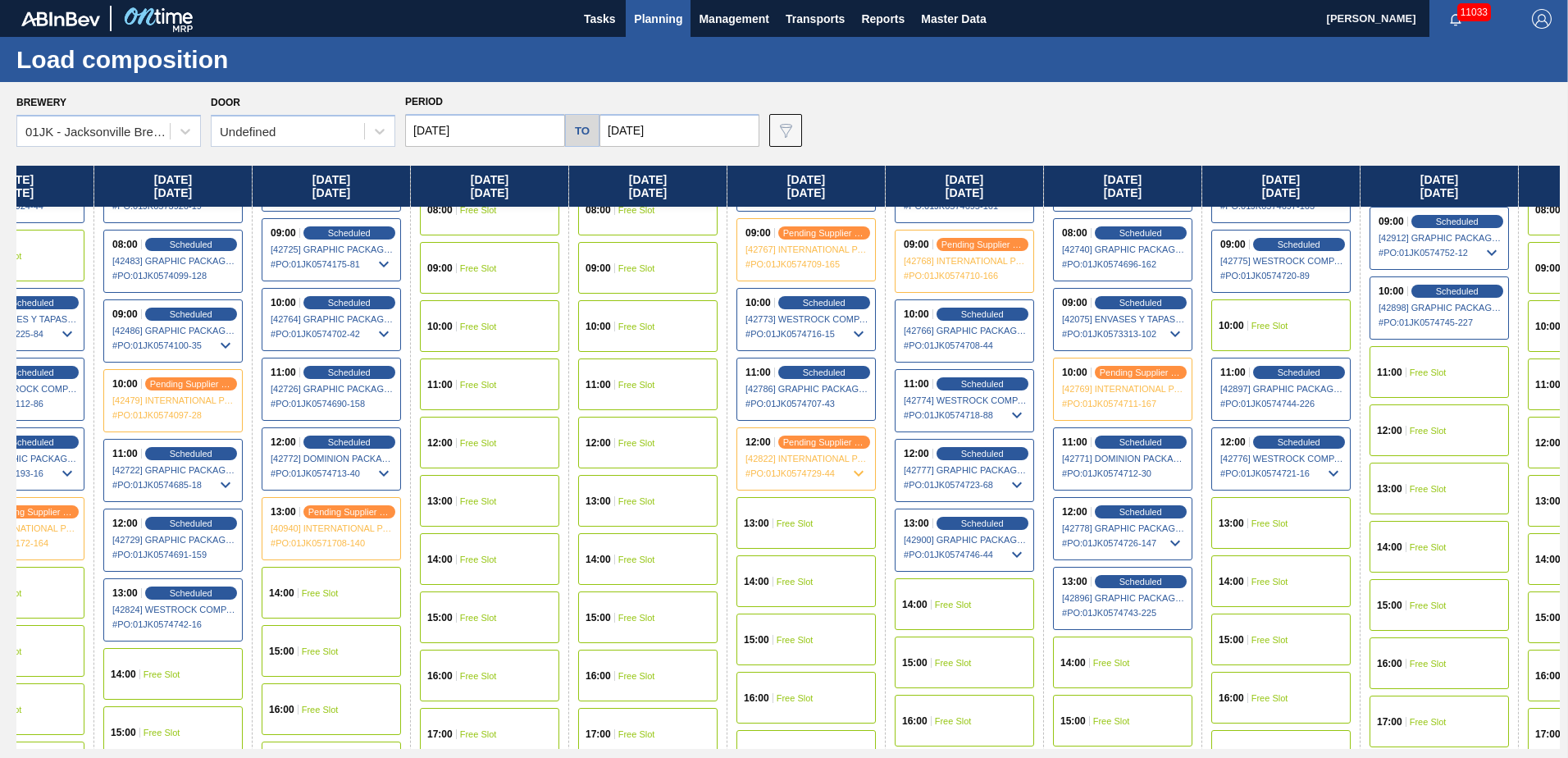
click at [1275, 335] on div "10:00 Free Slot" at bounding box center [1281, 325] width 139 height 52
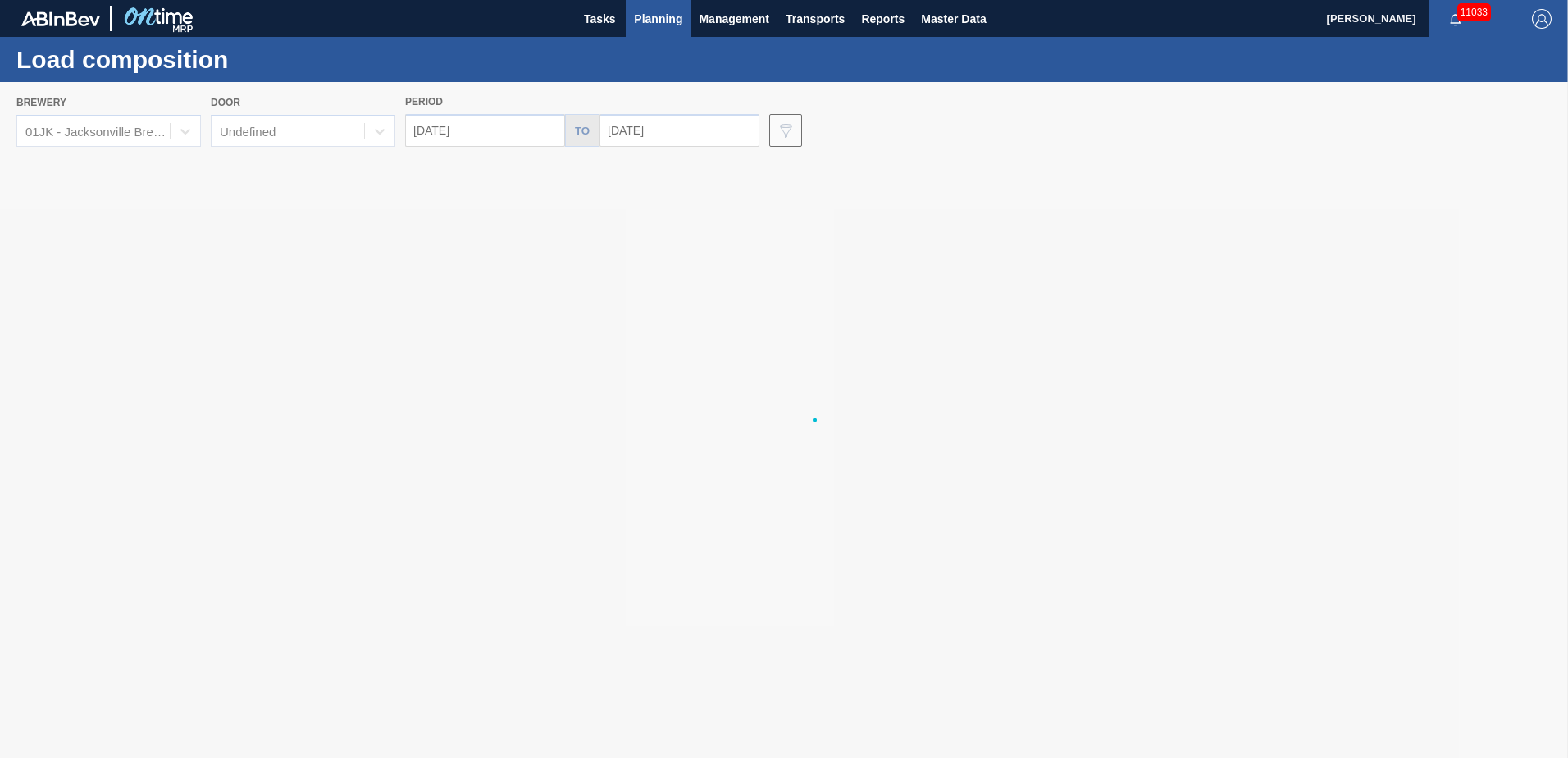
drag, startPoint x: 277, startPoint y: 405, endPoint x: 255, endPoint y: 405, distance: 22.0
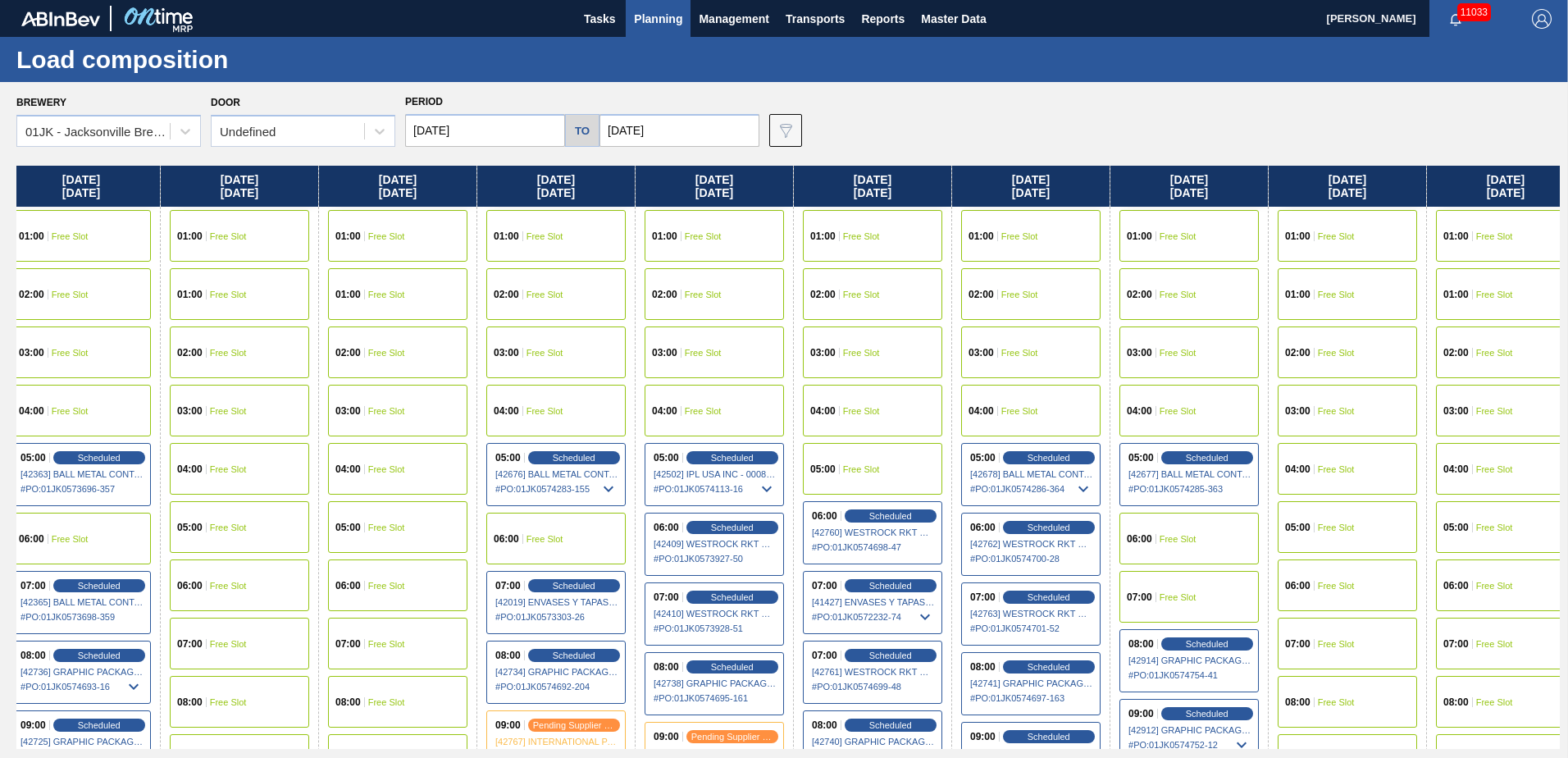
scroll to position [0, 826]
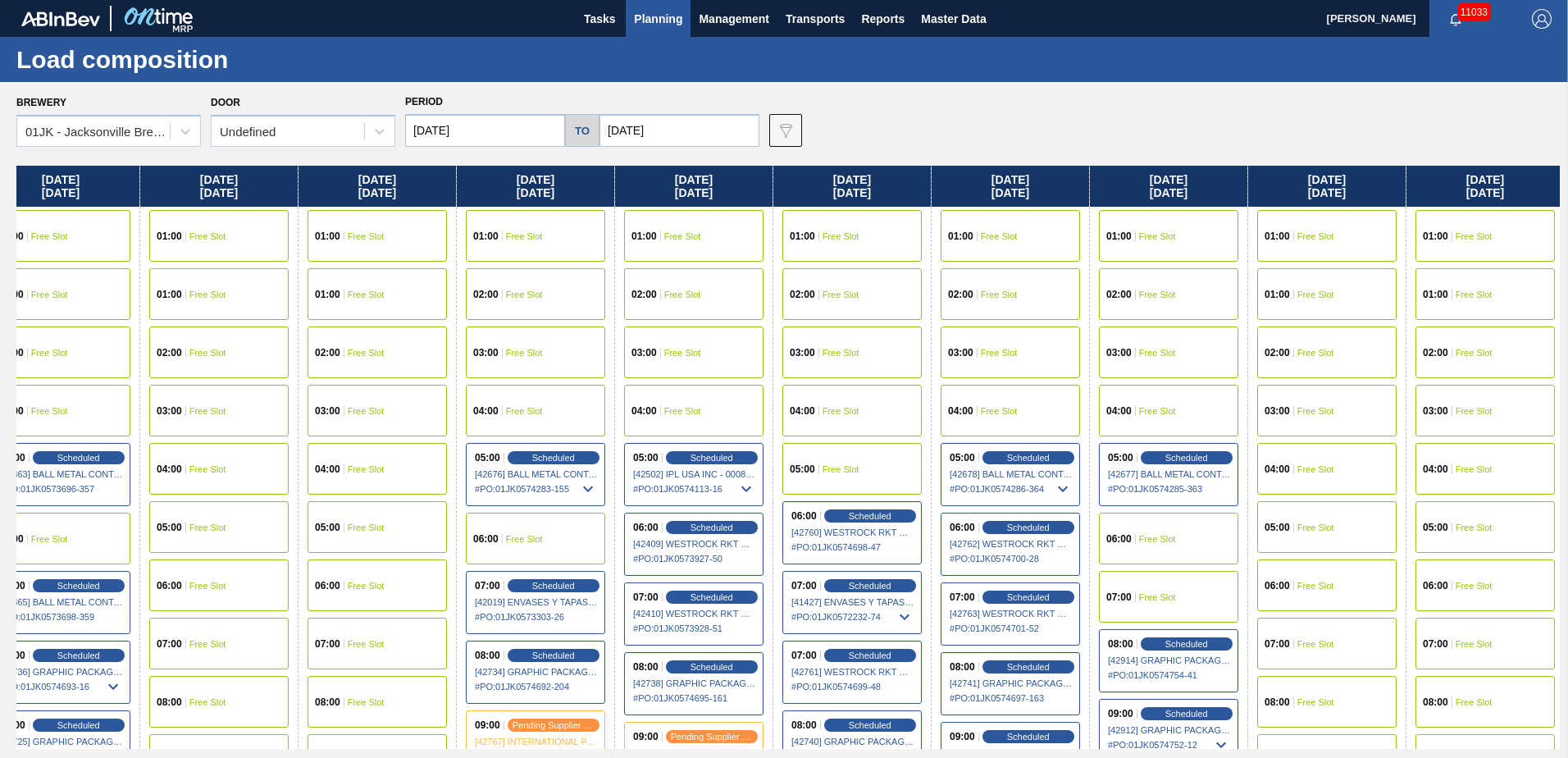
drag, startPoint x: 934, startPoint y: 341, endPoint x: 516, endPoint y: 341, distance: 418.0
click at [516, 341] on div "[DATE] 01:00 Free Slot 01:00 Free Slot 02:00 Free Slot 03:00 Free Slot 04:00 Fr…" at bounding box center [788, 457] width 1544 height 584
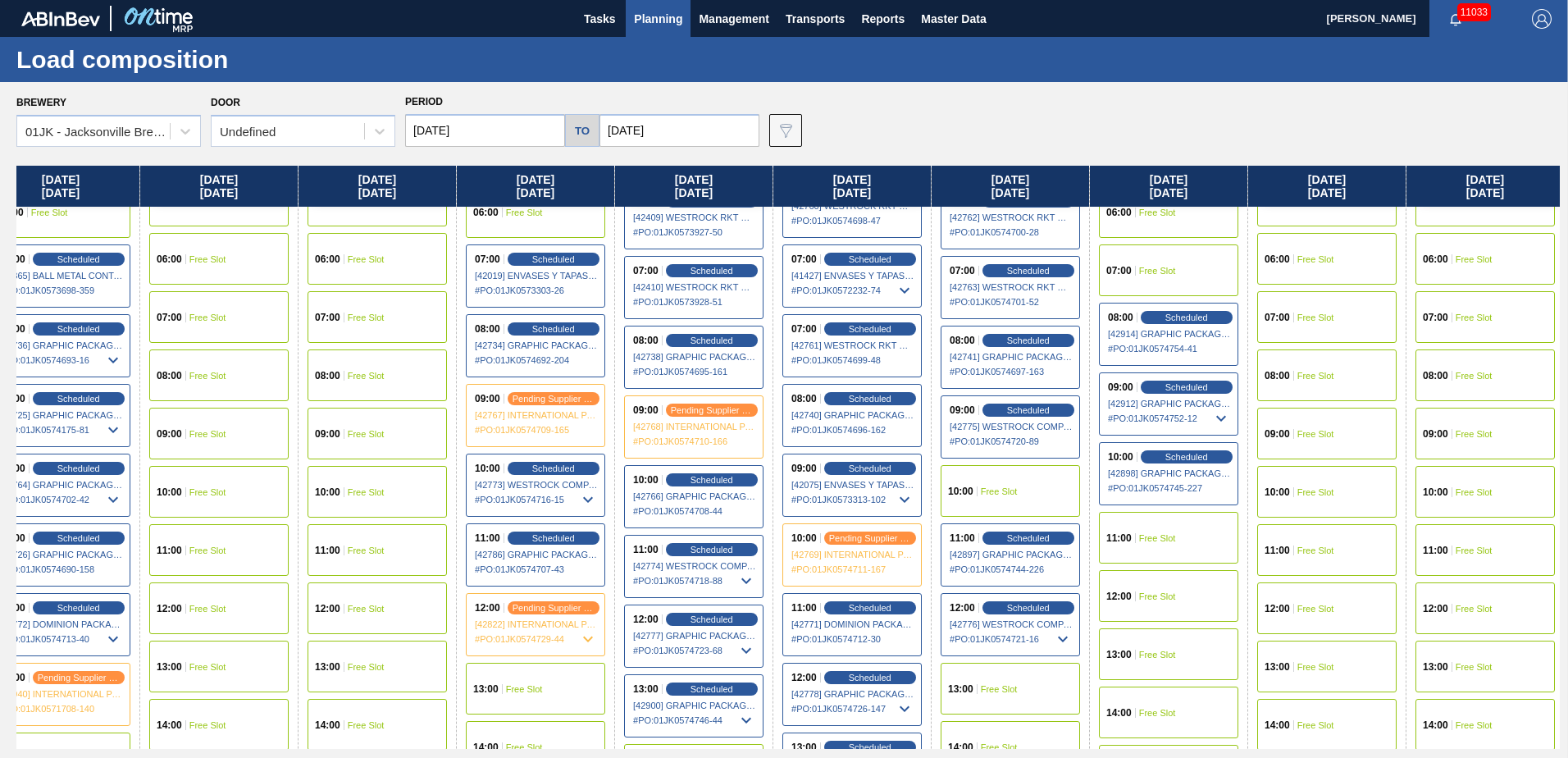
scroll to position [328, 826]
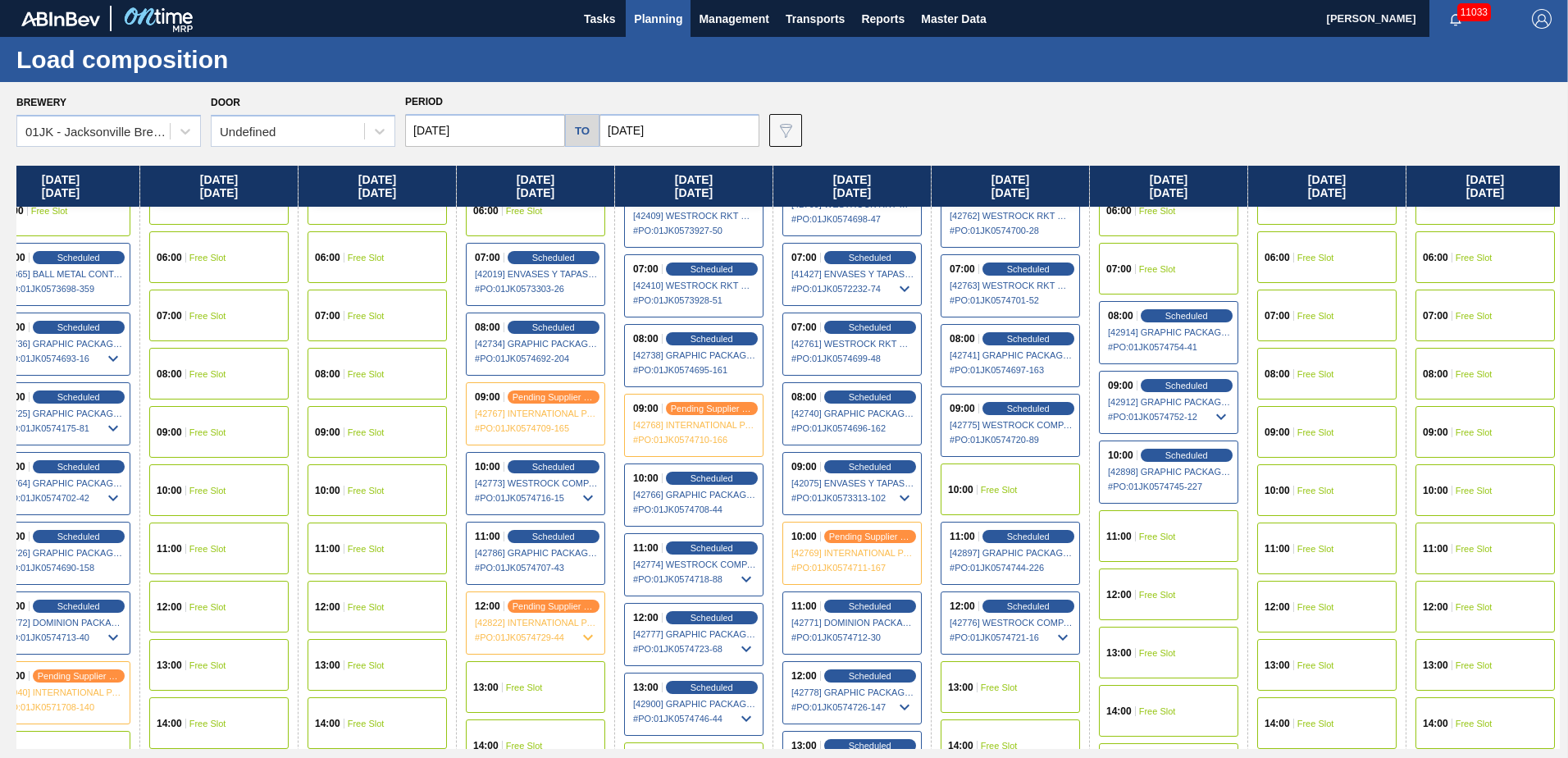
click at [1011, 476] on div "10:00 Free Slot" at bounding box center [1010, 490] width 139 height 52
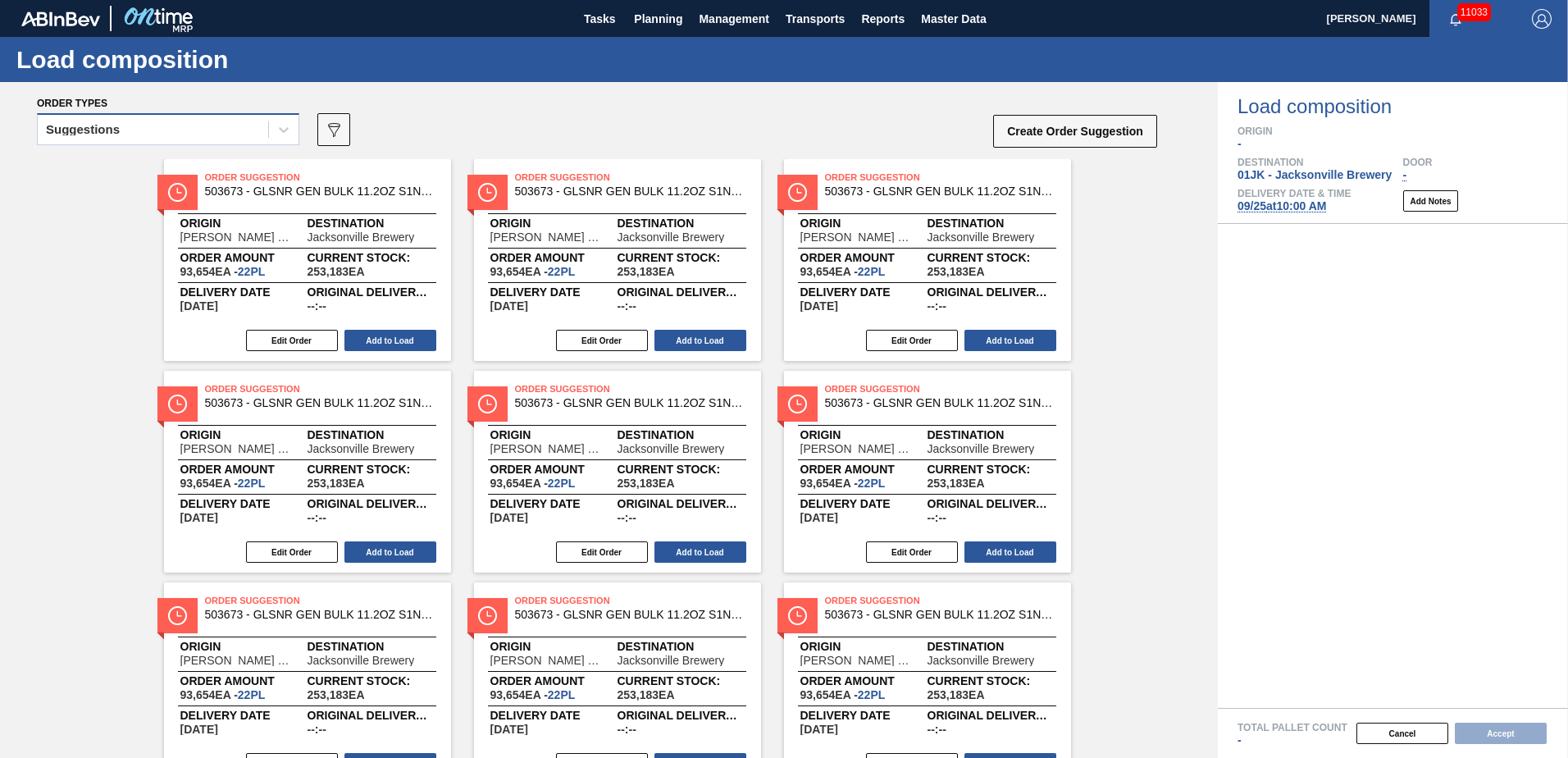
click at [254, 135] on div "Suggestions" at bounding box center [153, 130] width 231 height 24
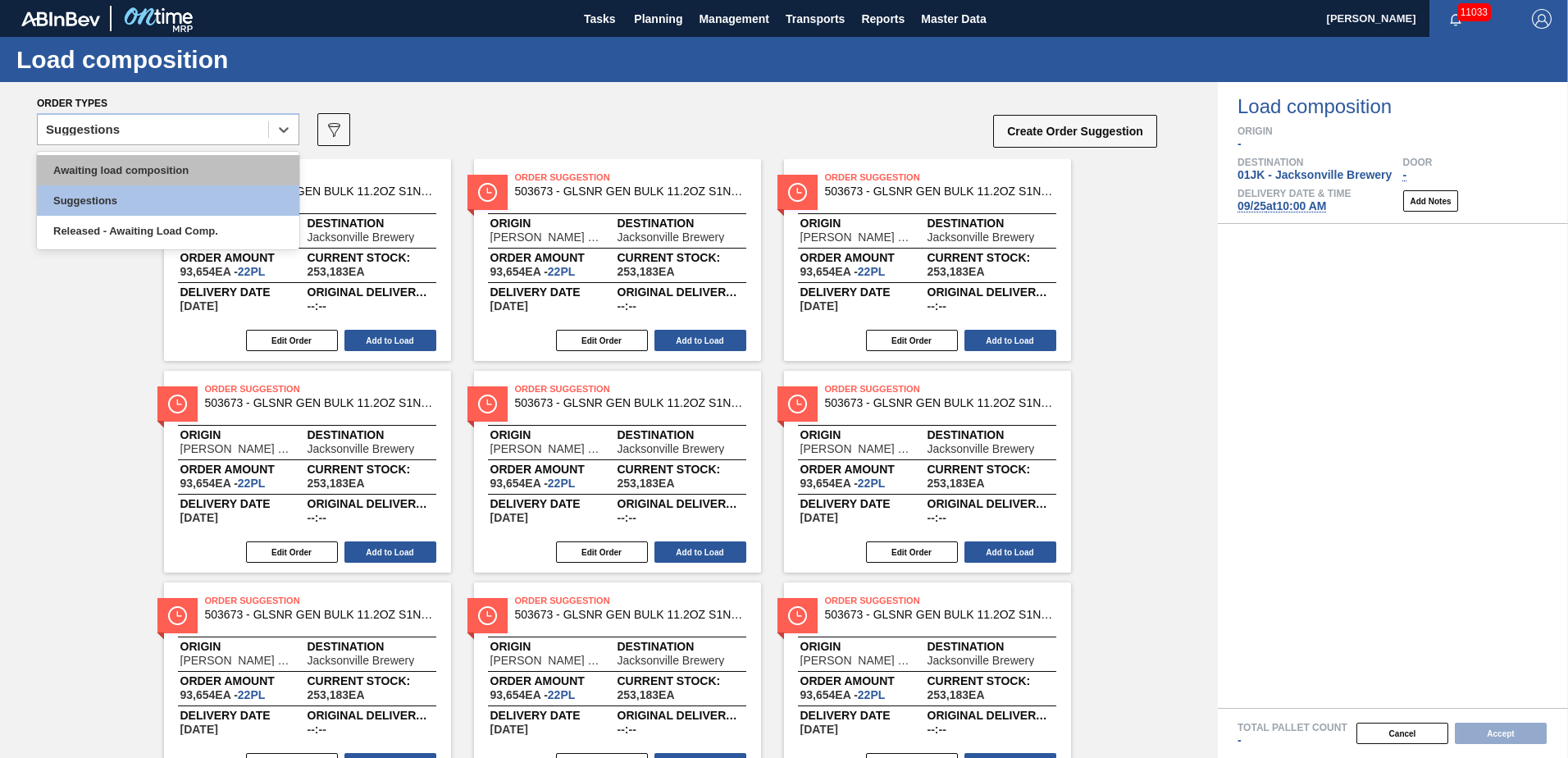
click at [250, 155] on div "Awaiting load composition Suggestions Released - Awaiting Load Comp." at bounding box center [168, 200] width 263 height 97
click at [250, 160] on div "Awaiting load composition" at bounding box center [168, 170] width 263 height 30
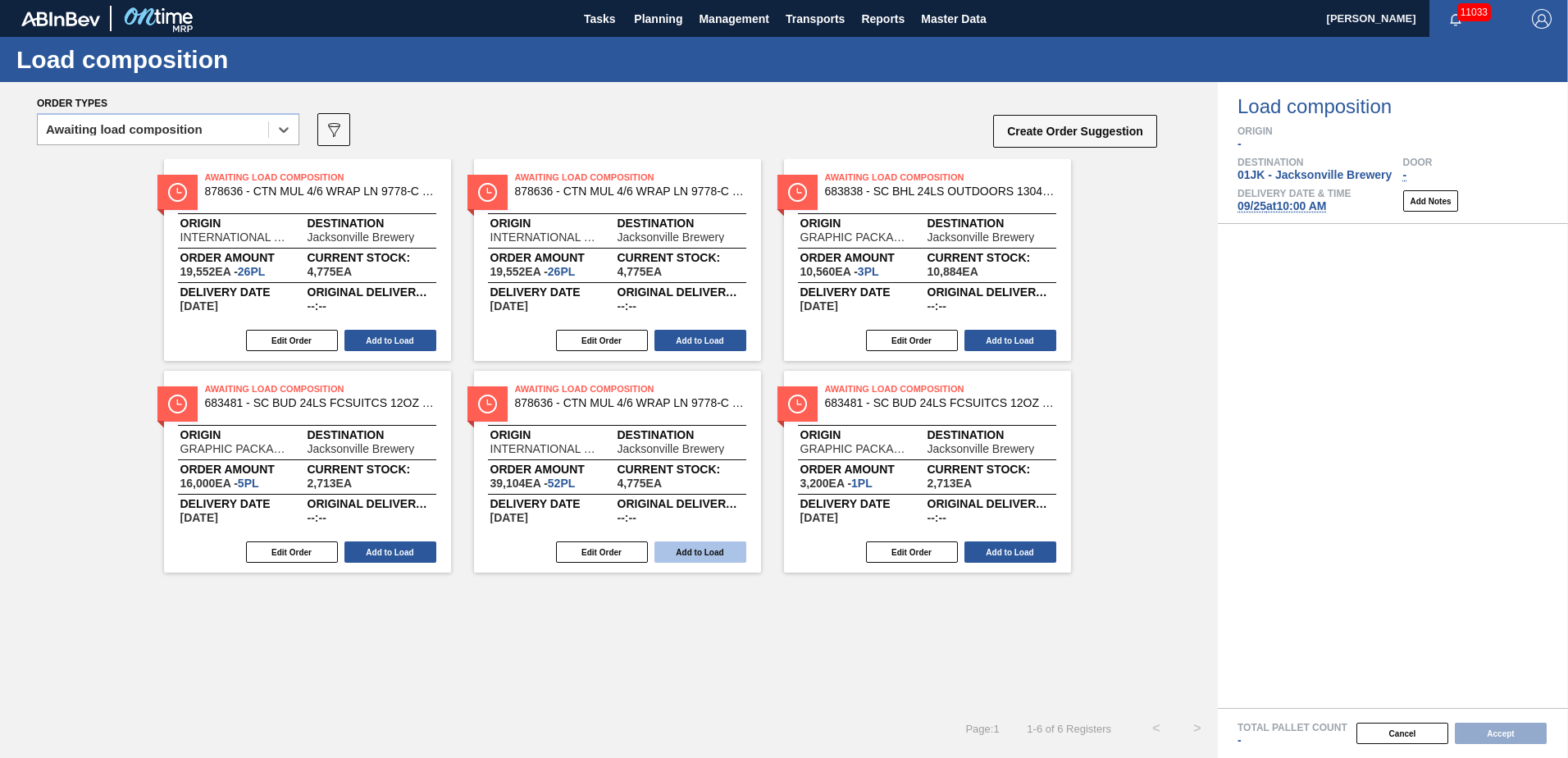
click at [696, 552] on button "Add to Load" at bounding box center [700, 552] width 92 height 21
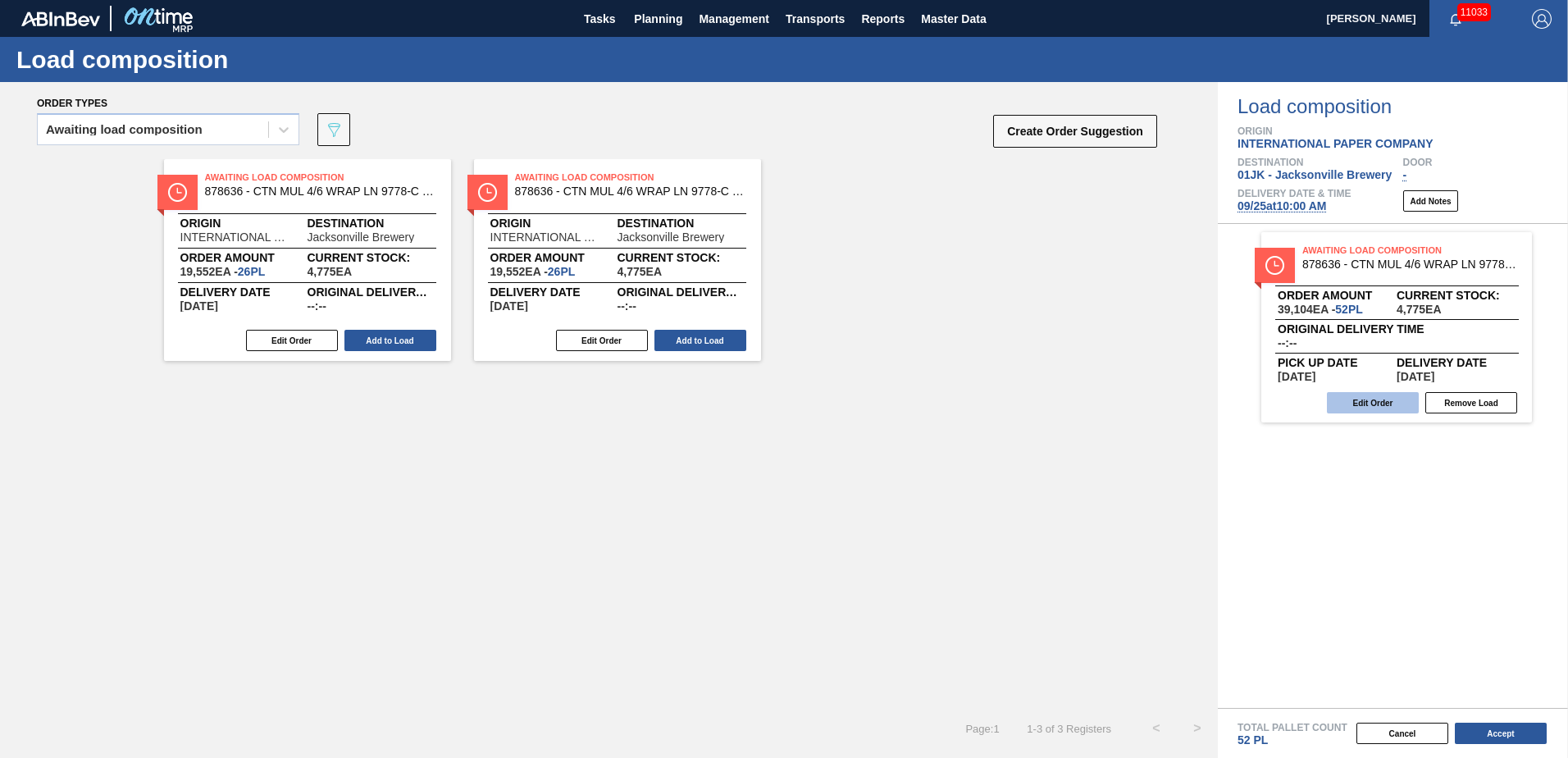
click at [1391, 408] on button "Edit Order" at bounding box center [1372, 403] width 92 height 21
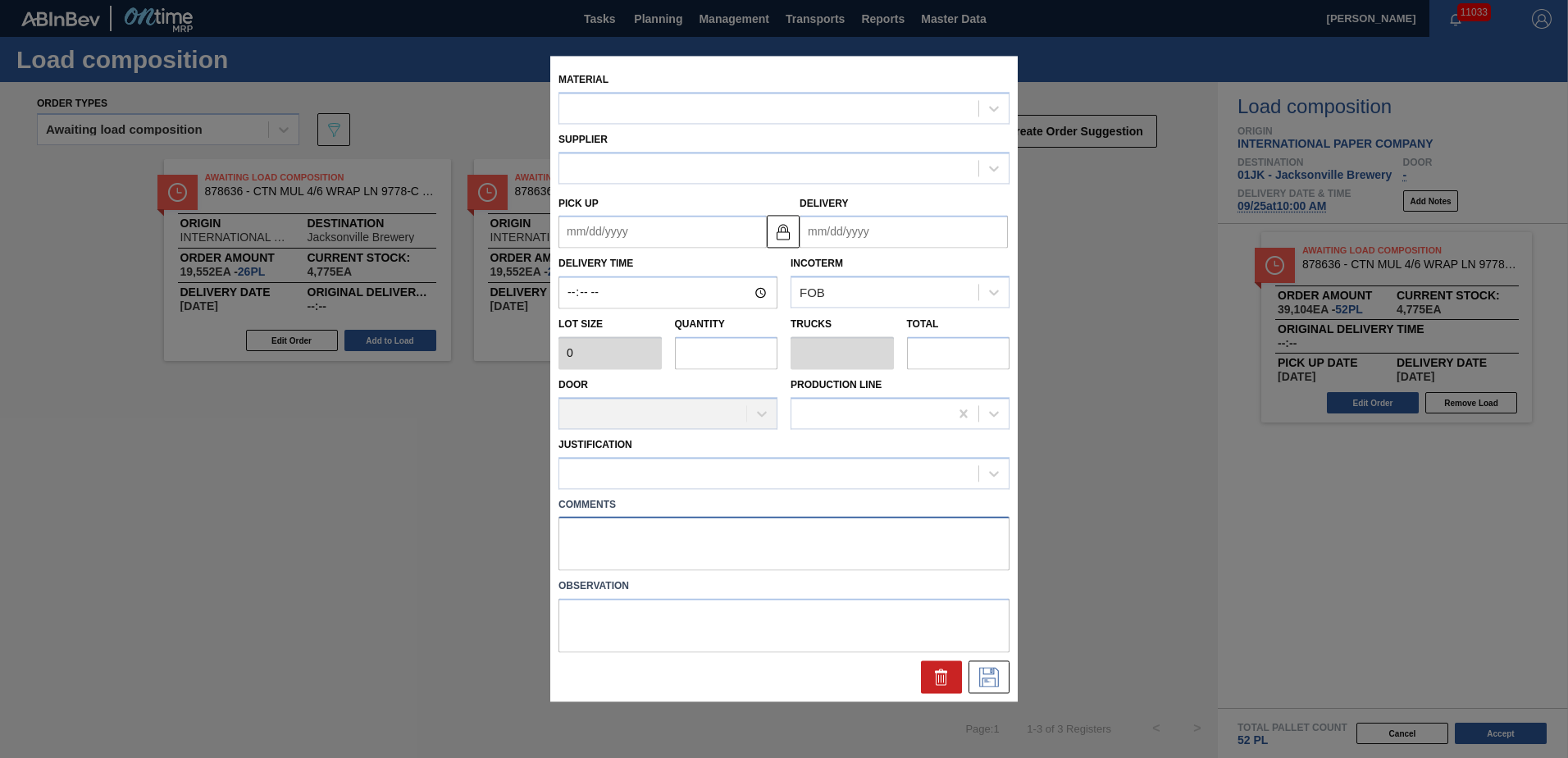
click at [781, 539] on textarea at bounding box center [784, 543] width 451 height 55
type textarea "LIVE"
click at [737, 625] on textarea at bounding box center [784, 626] width 451 height 55
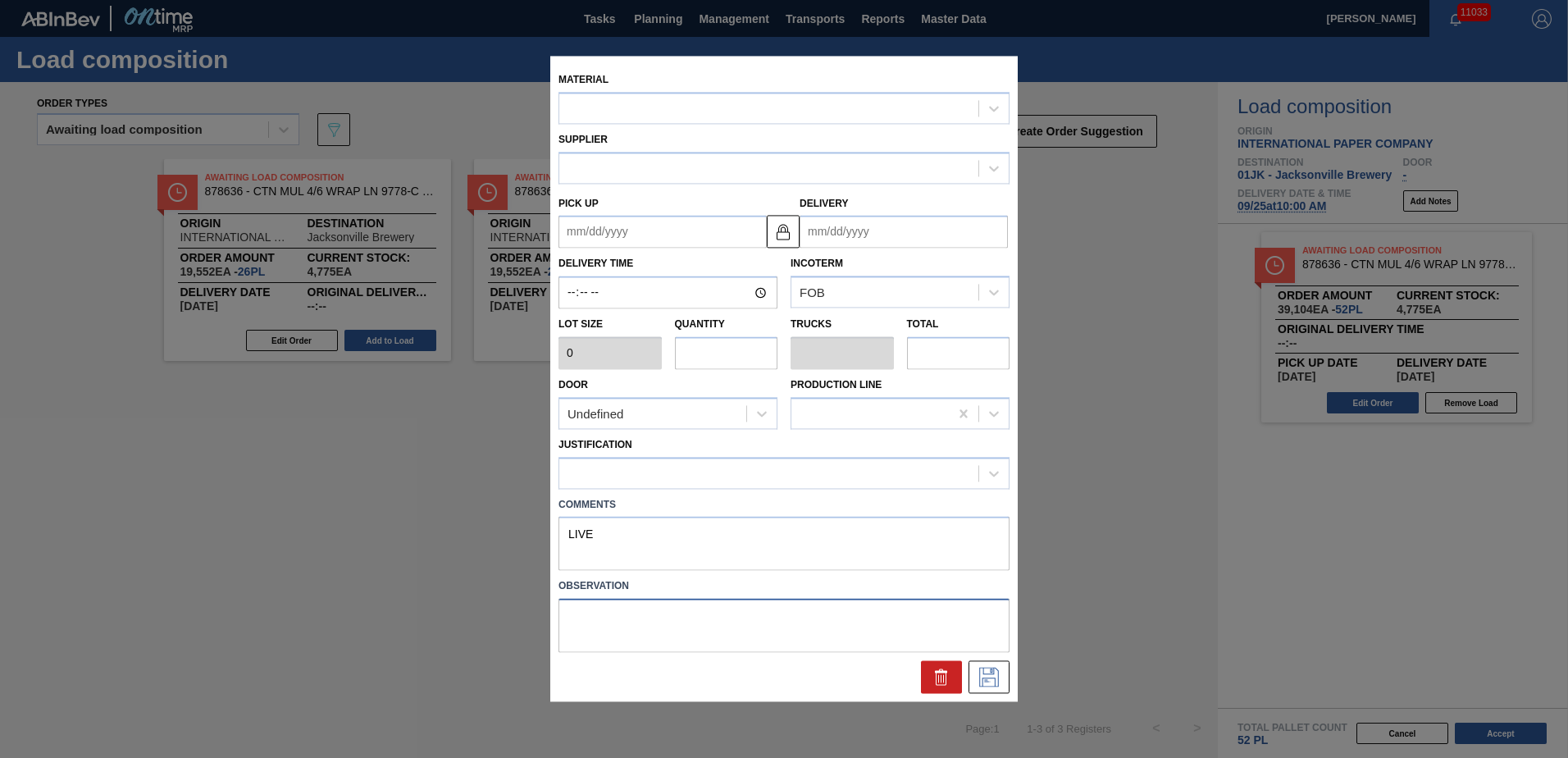
type input "752"
type input "52"
type input "1"
type input "39,104"
type up "[DATE]"
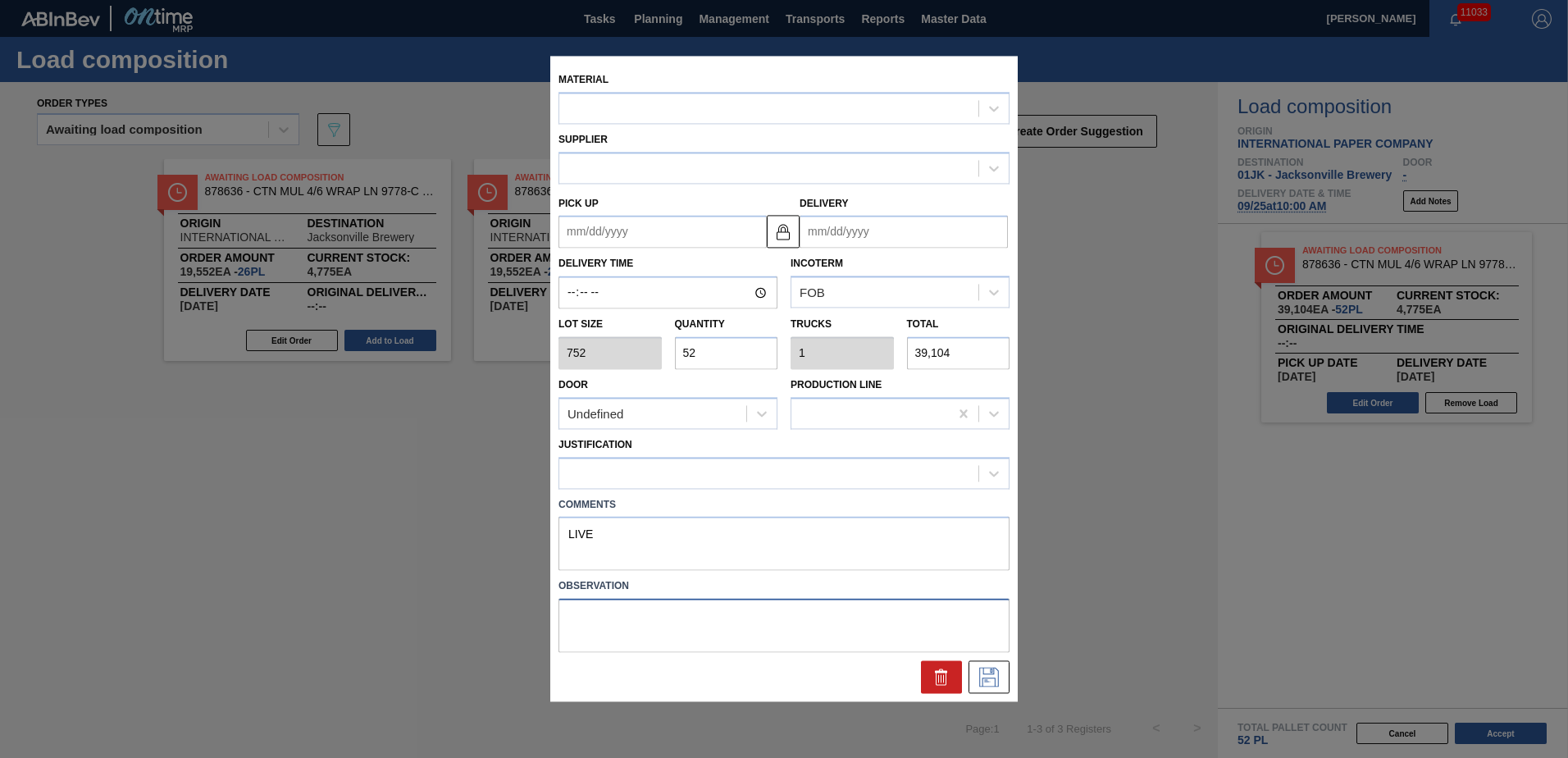
type input "[DATE]"
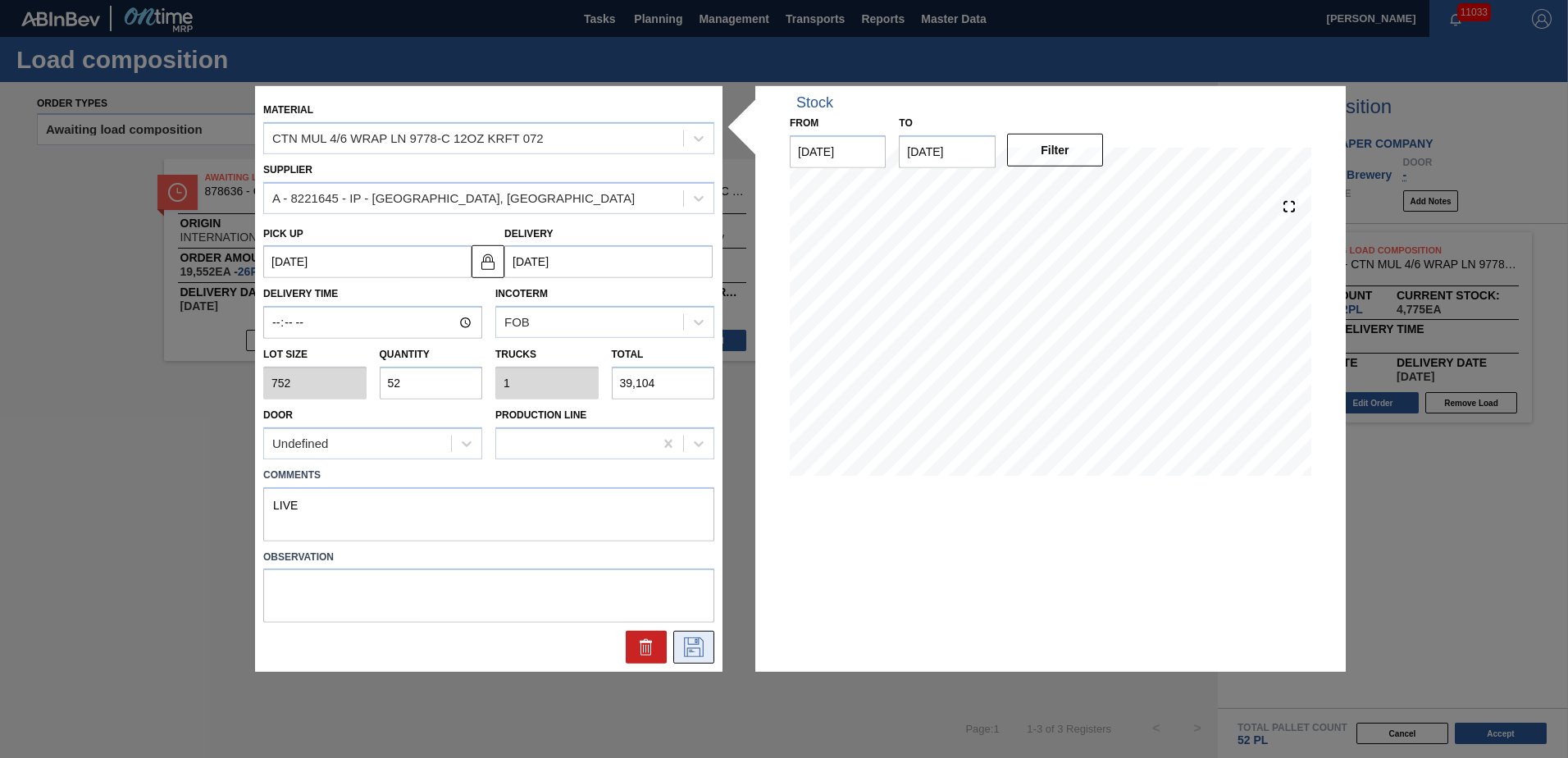
click at [694, 650] on icon at bounding box center [693, 647] width 26 height 20
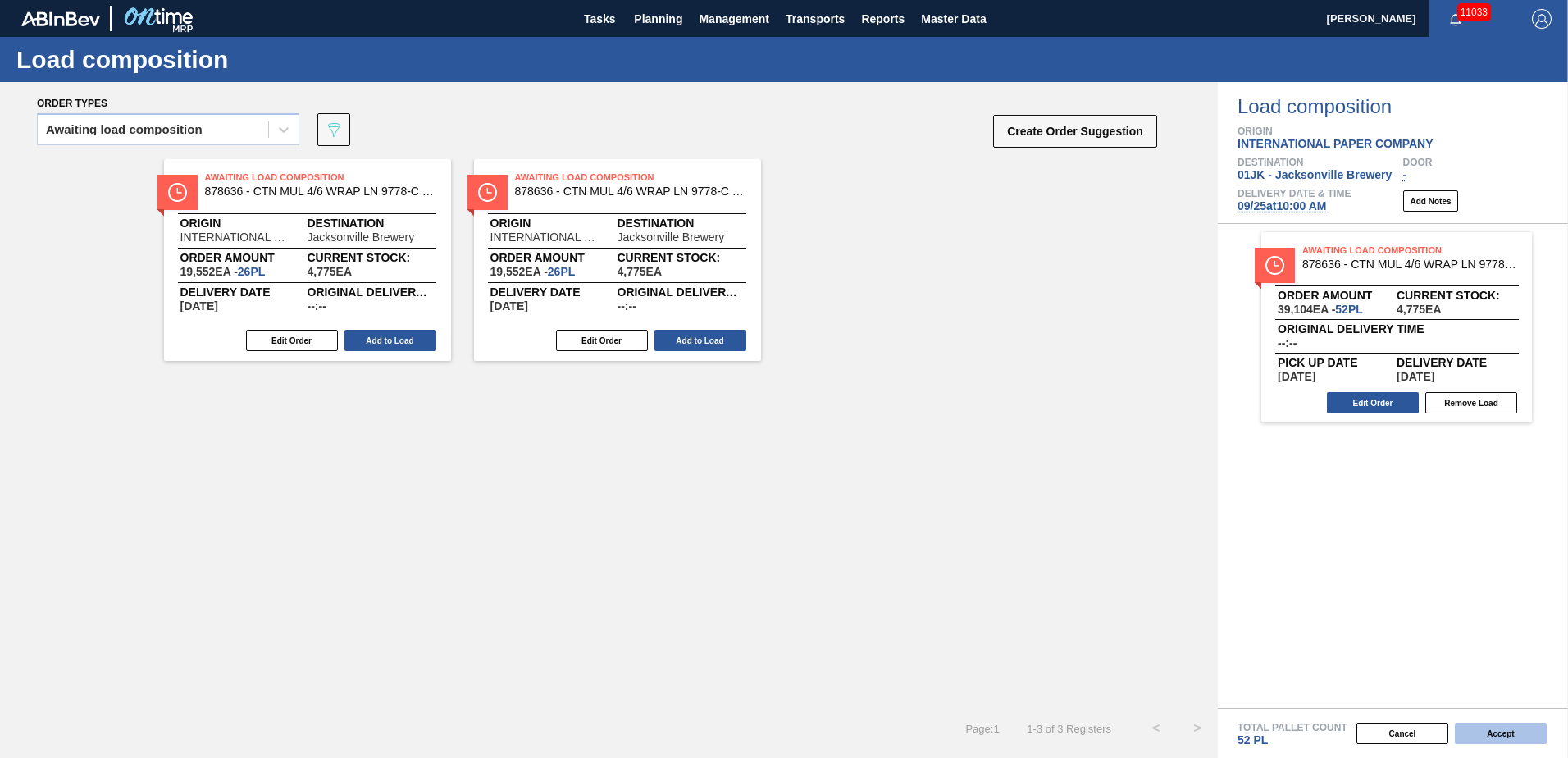
click at [1493, 727] on button "Accept" at bounding box center [1500, 734] width 92 height 21
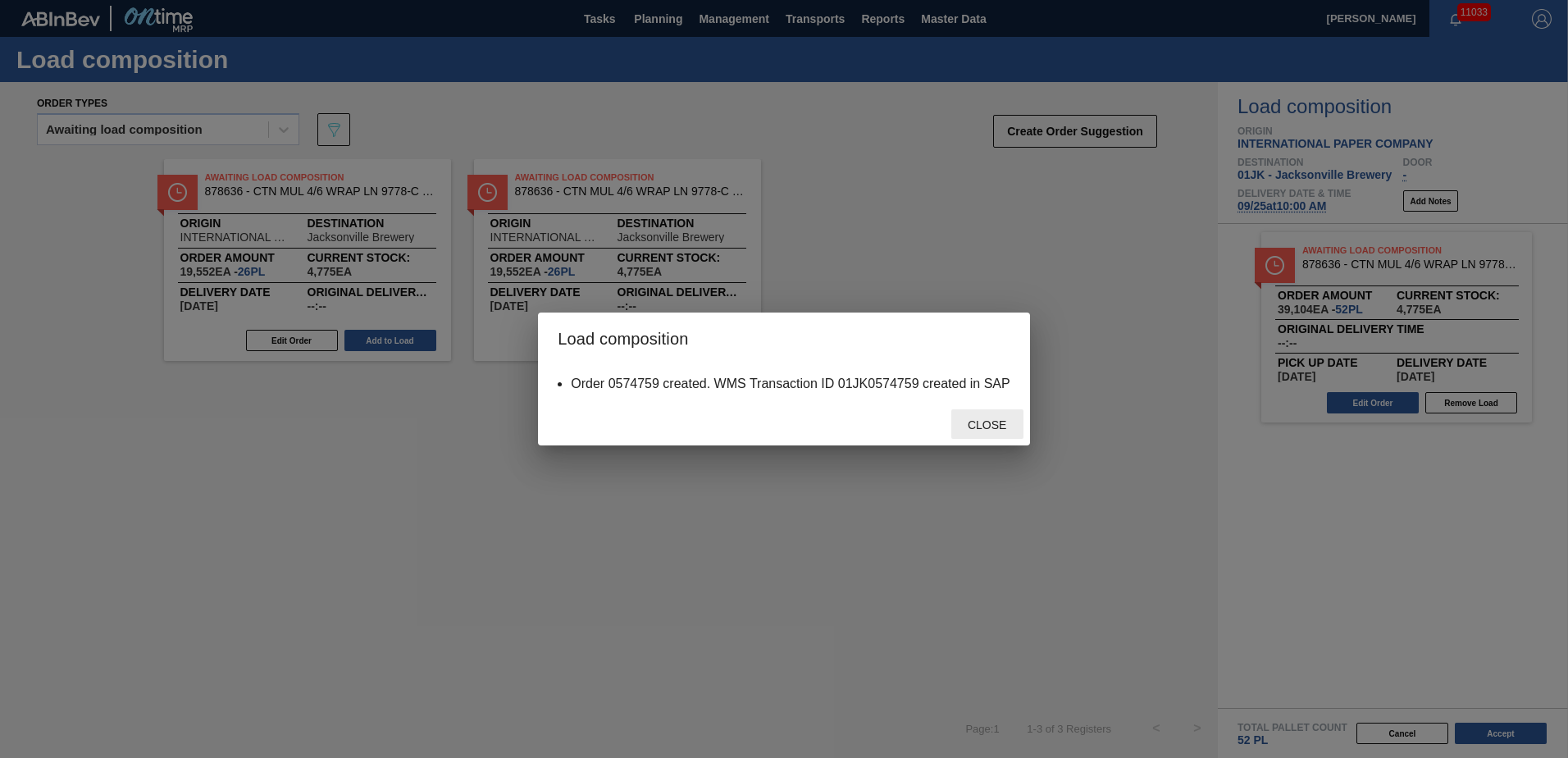
click at [985, 435] on div "Close" at bounding box center [987, 425] width 72 height 30
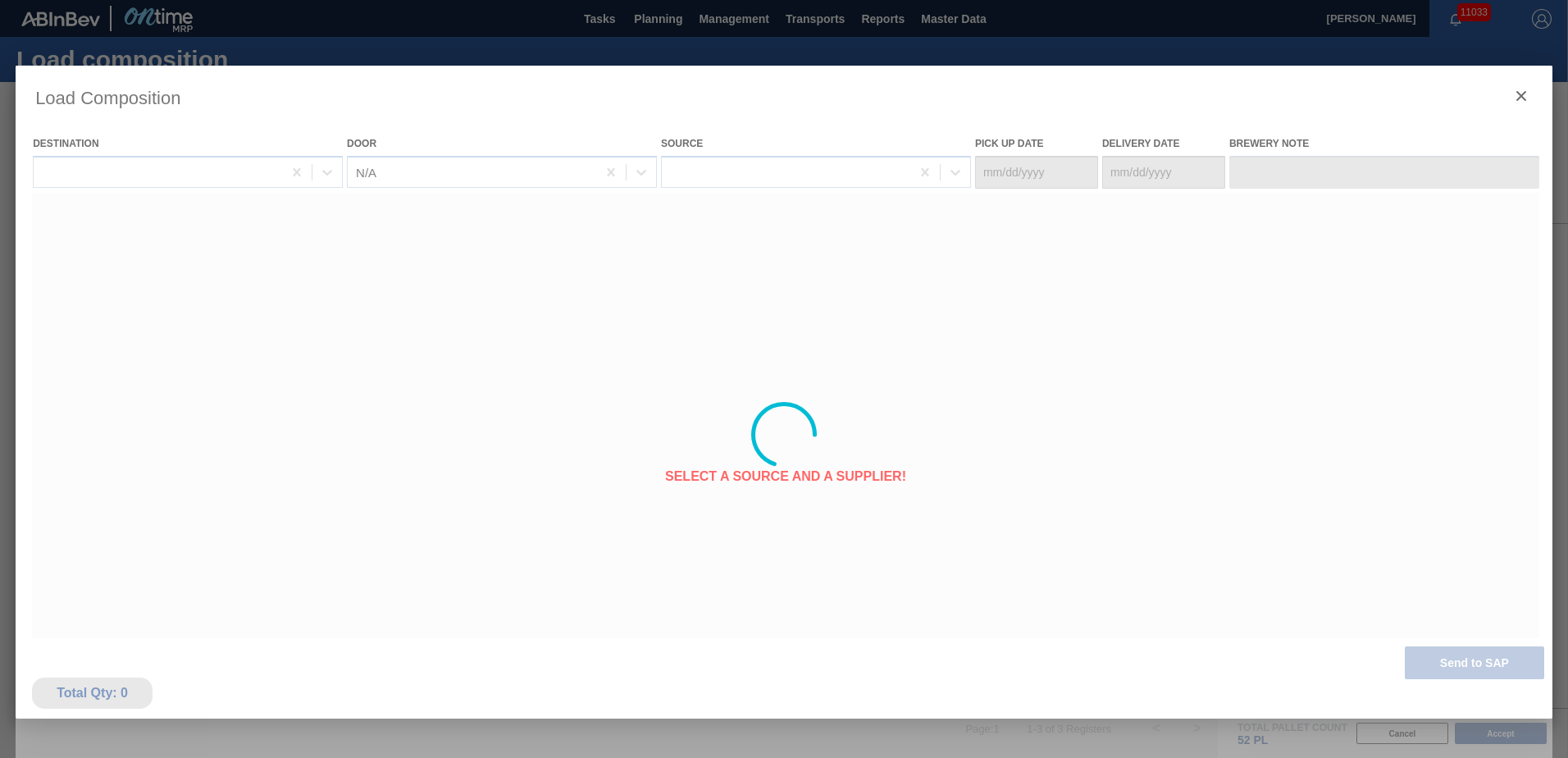
type Date "[DATE]"
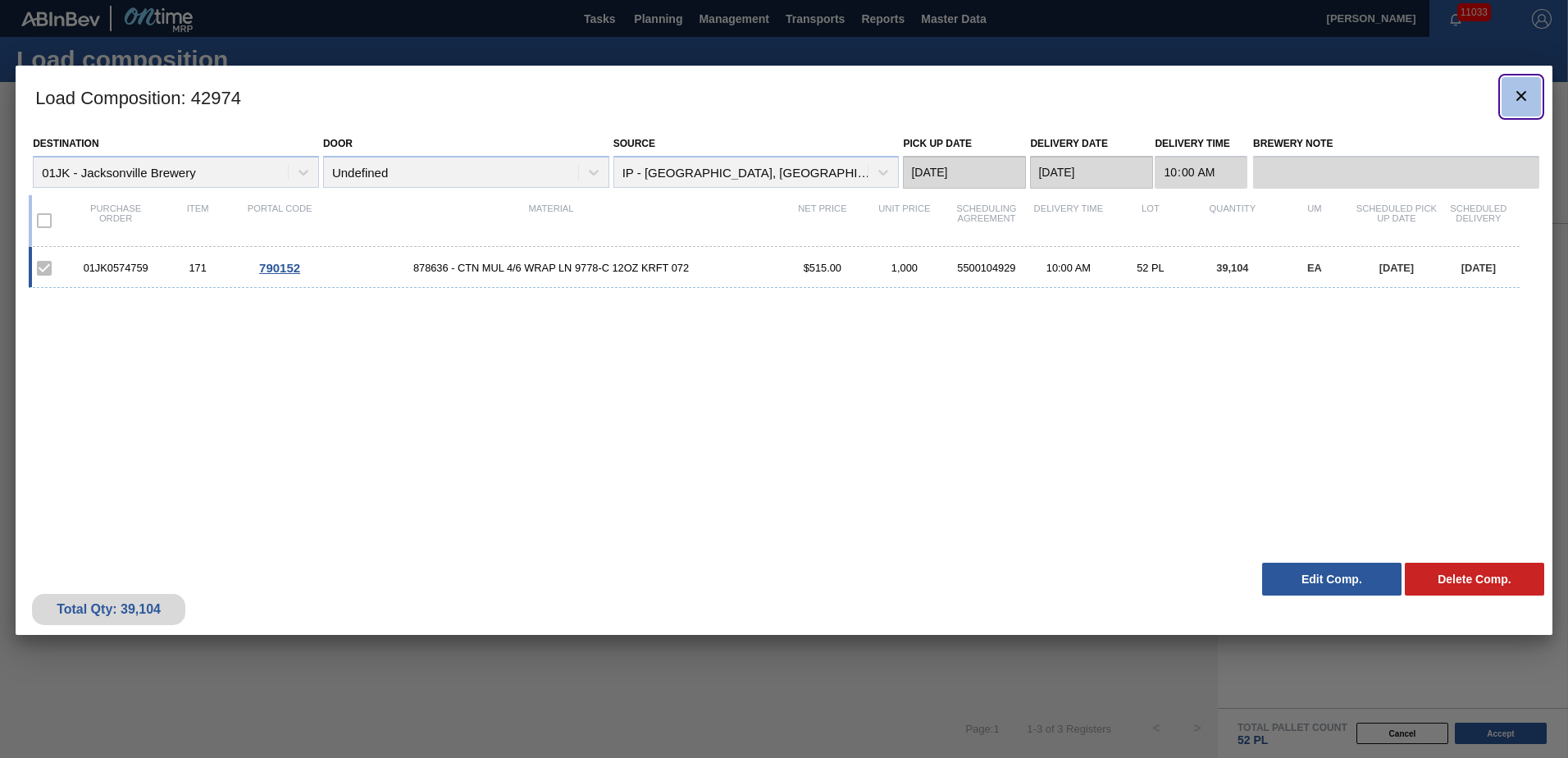
click at [1516, 97] on icon "botão de ícone" at bounding box center [1522, 96] width 20 height 20
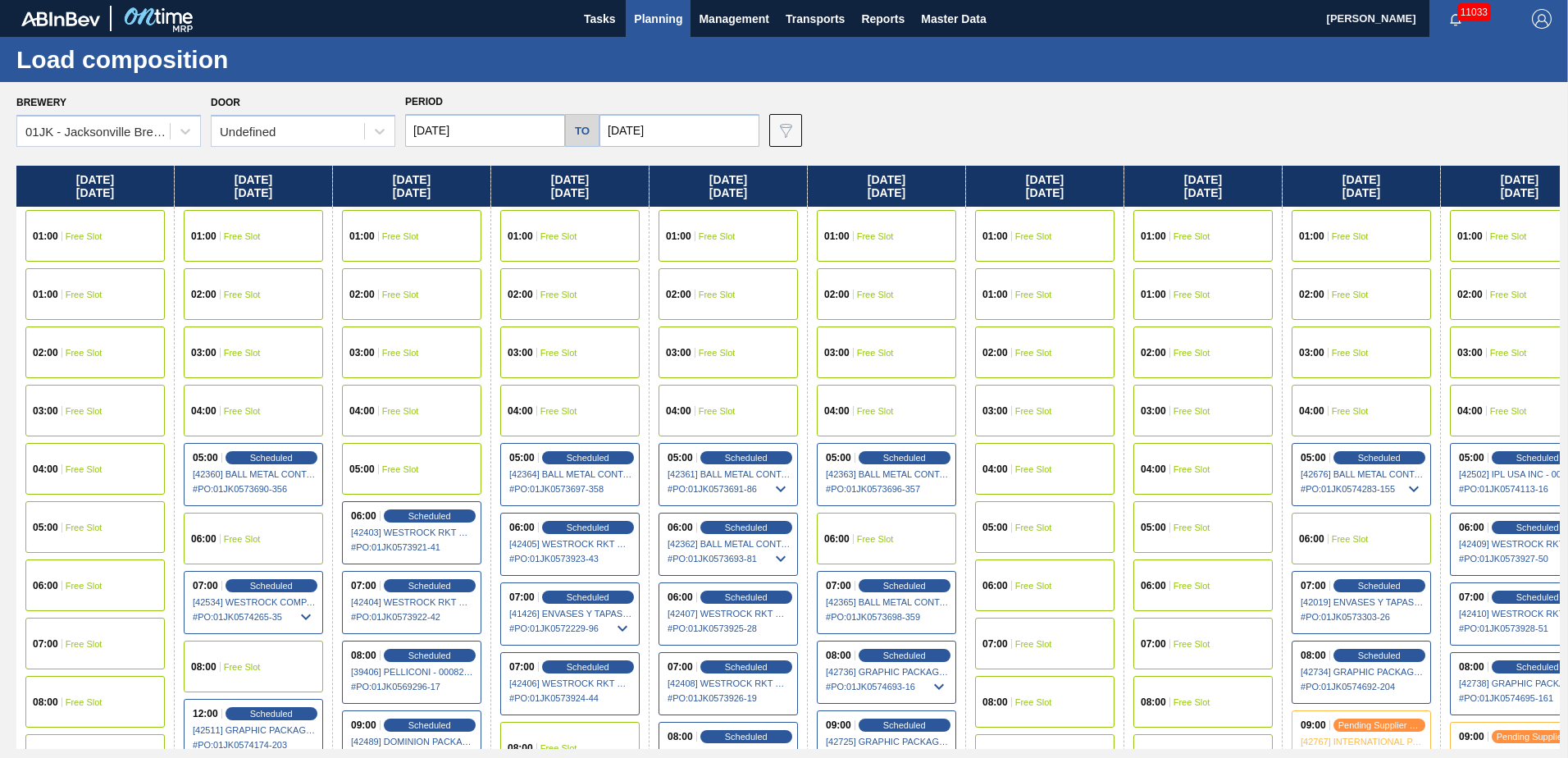
scroll to position [0, 1081]
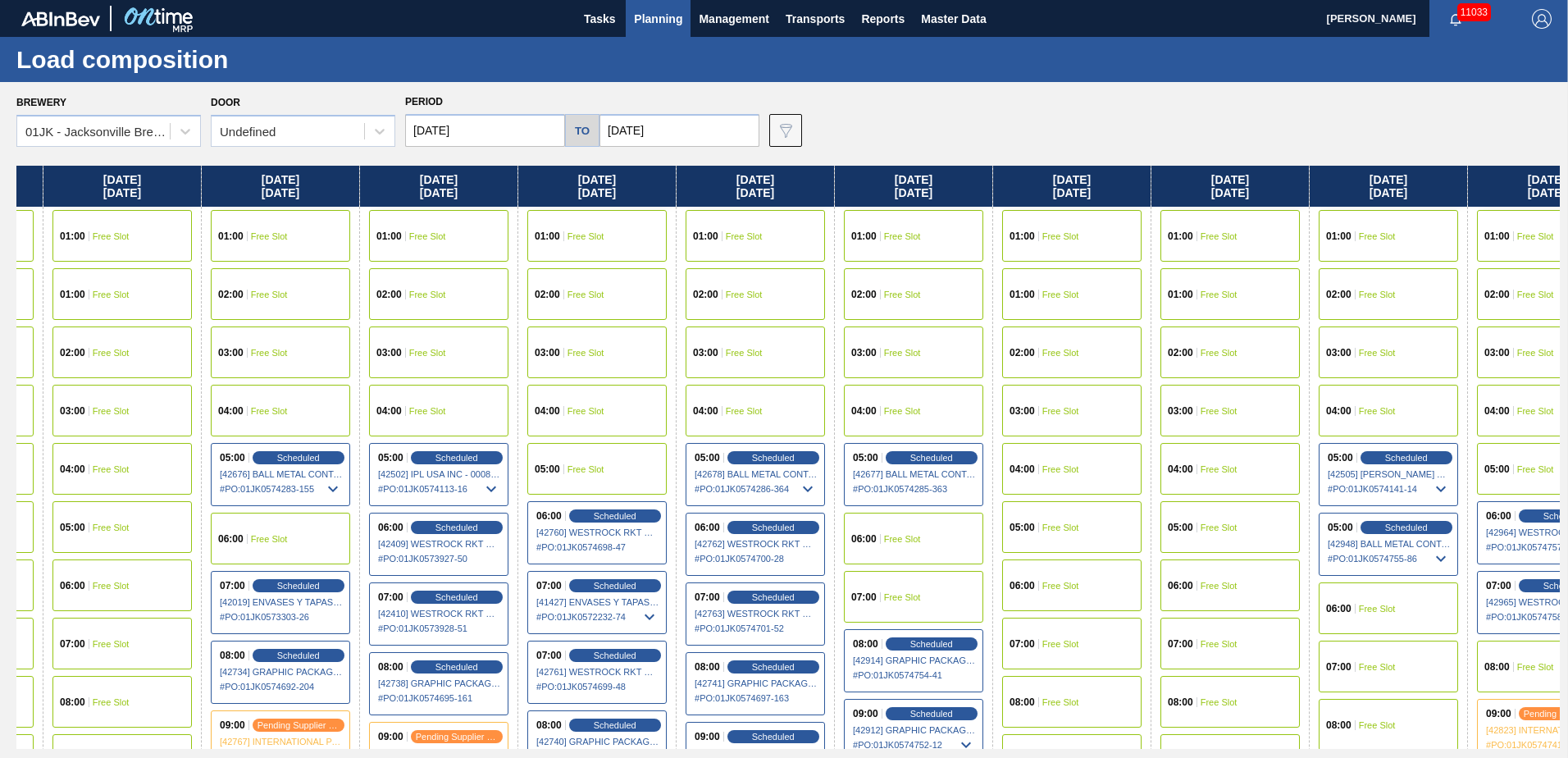
drag, startPoint x: 1255, startPoint y: 383, endPoint x: 162, endPoint y: 405, distance: 1093.2
click at [162, 405] on div "[DATE] 01:00 Free Slot 01:00 Free Slot 02:00 Free Slot 03:00 Free Slot 04:00 Fr…" at bounding box center [788, 457] width 1544 height 584
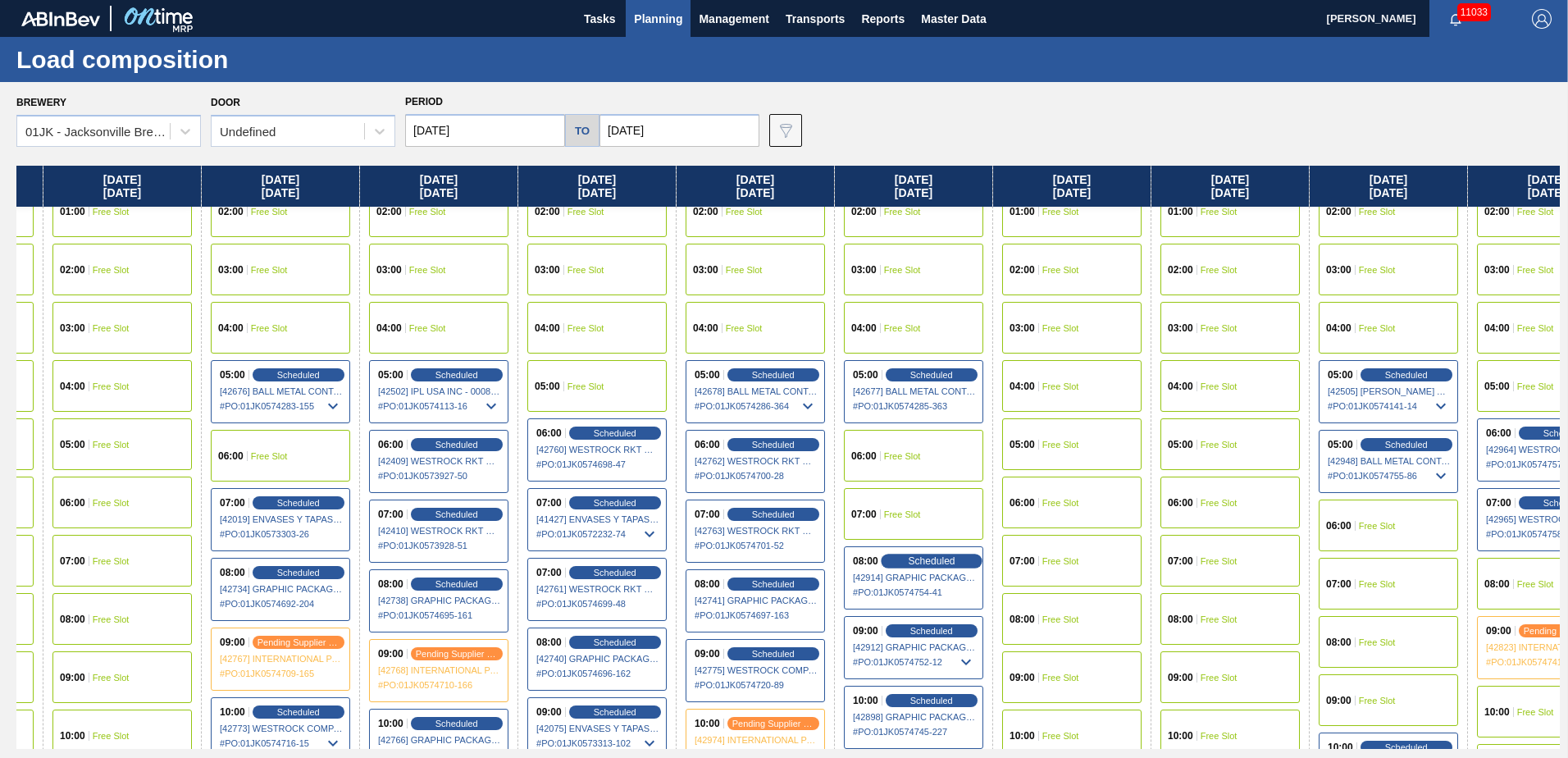
scroll to position [328, 1081]
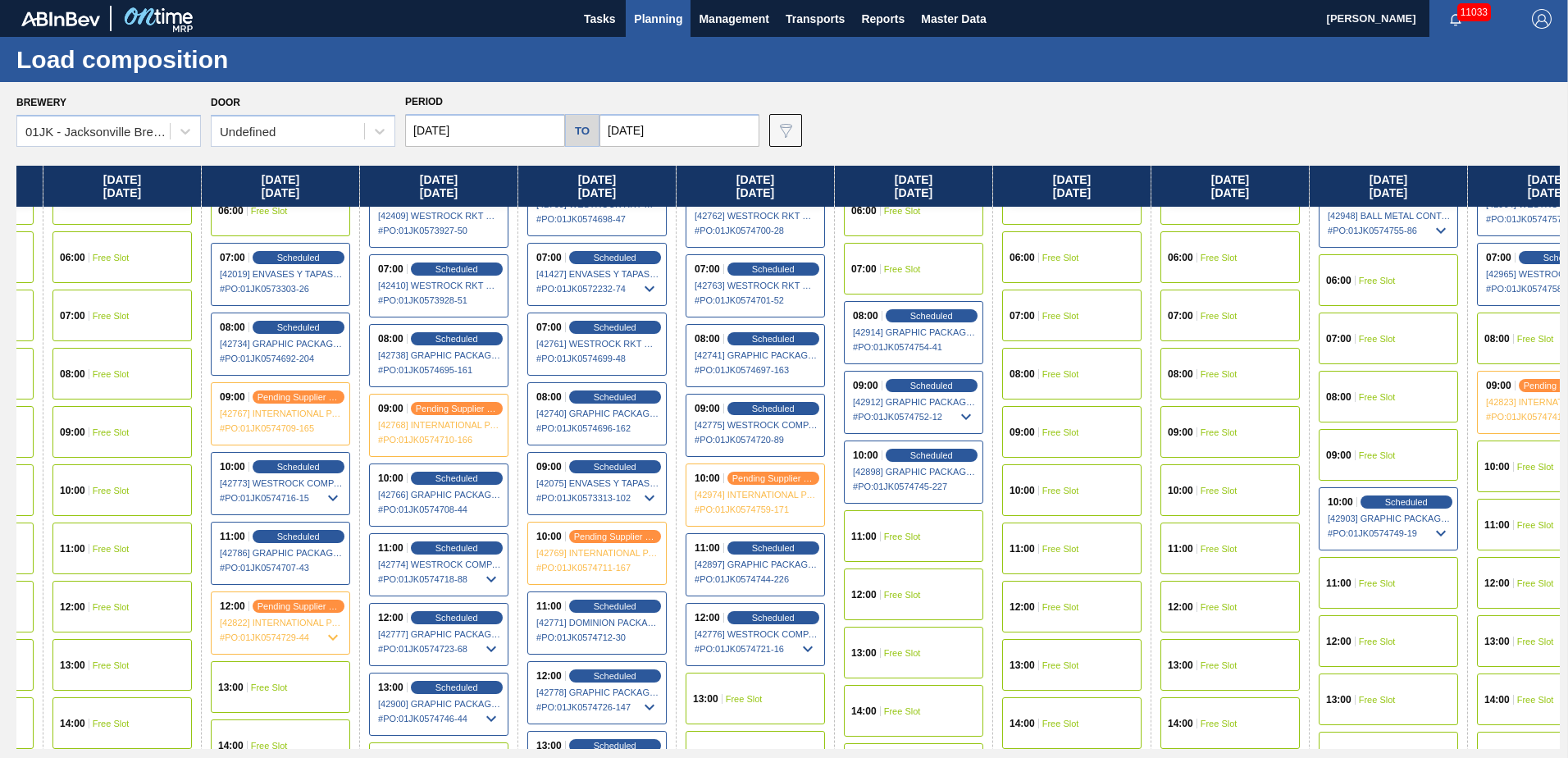
click at [897, 541] on span "Free Slot" at bounding box center [902, 536] width 37 height 10
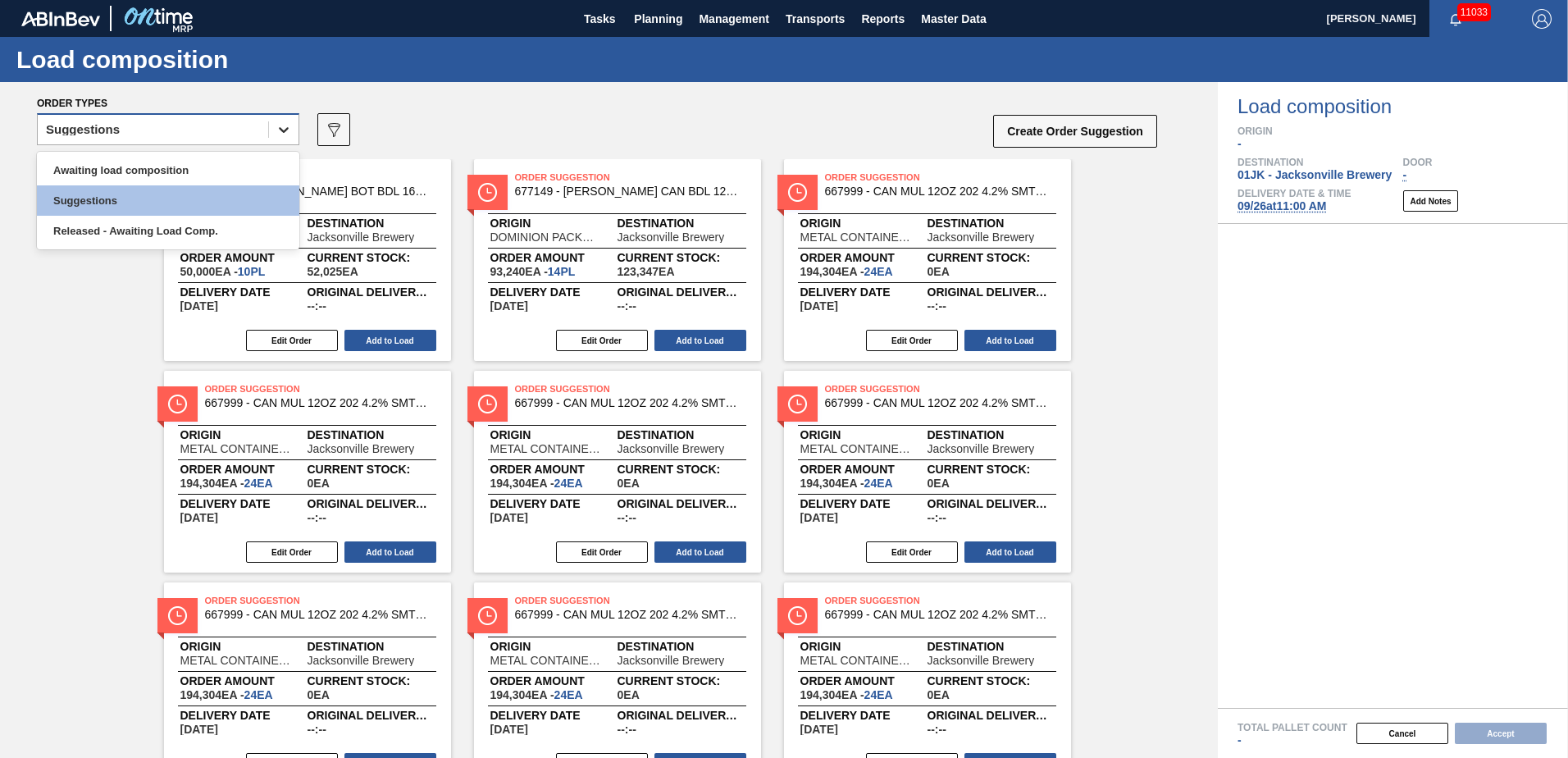
click at [284, 134] on icon at bounding box center [283, 130] width 16 height 16
click at [225, 175] on div "Awaiting load composition" at bounding box center [168, 170] width 263 height 30
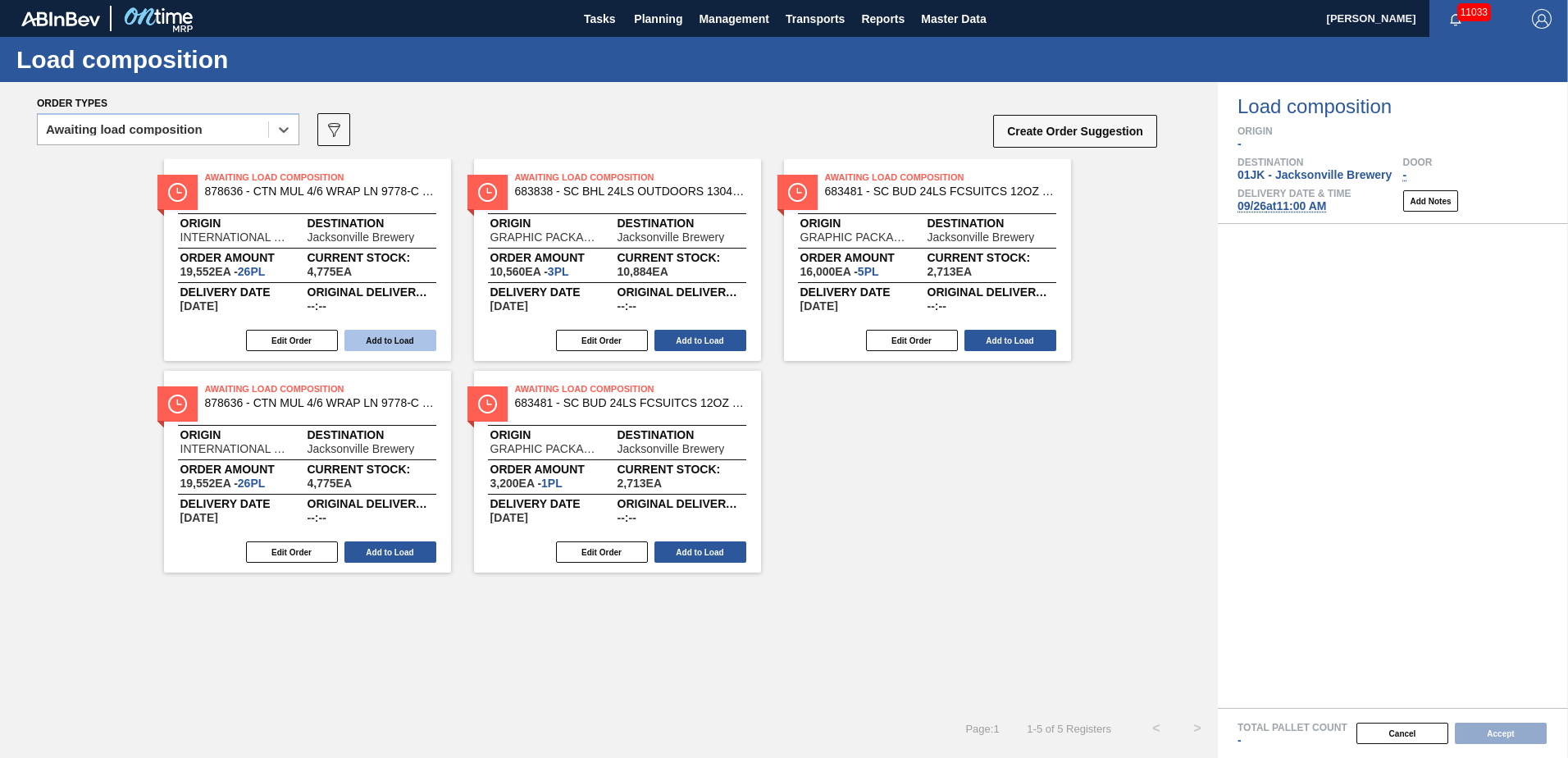
click at [415, 348] on button "Add to Load" at bounding box center [390, 341] width 92 height 21
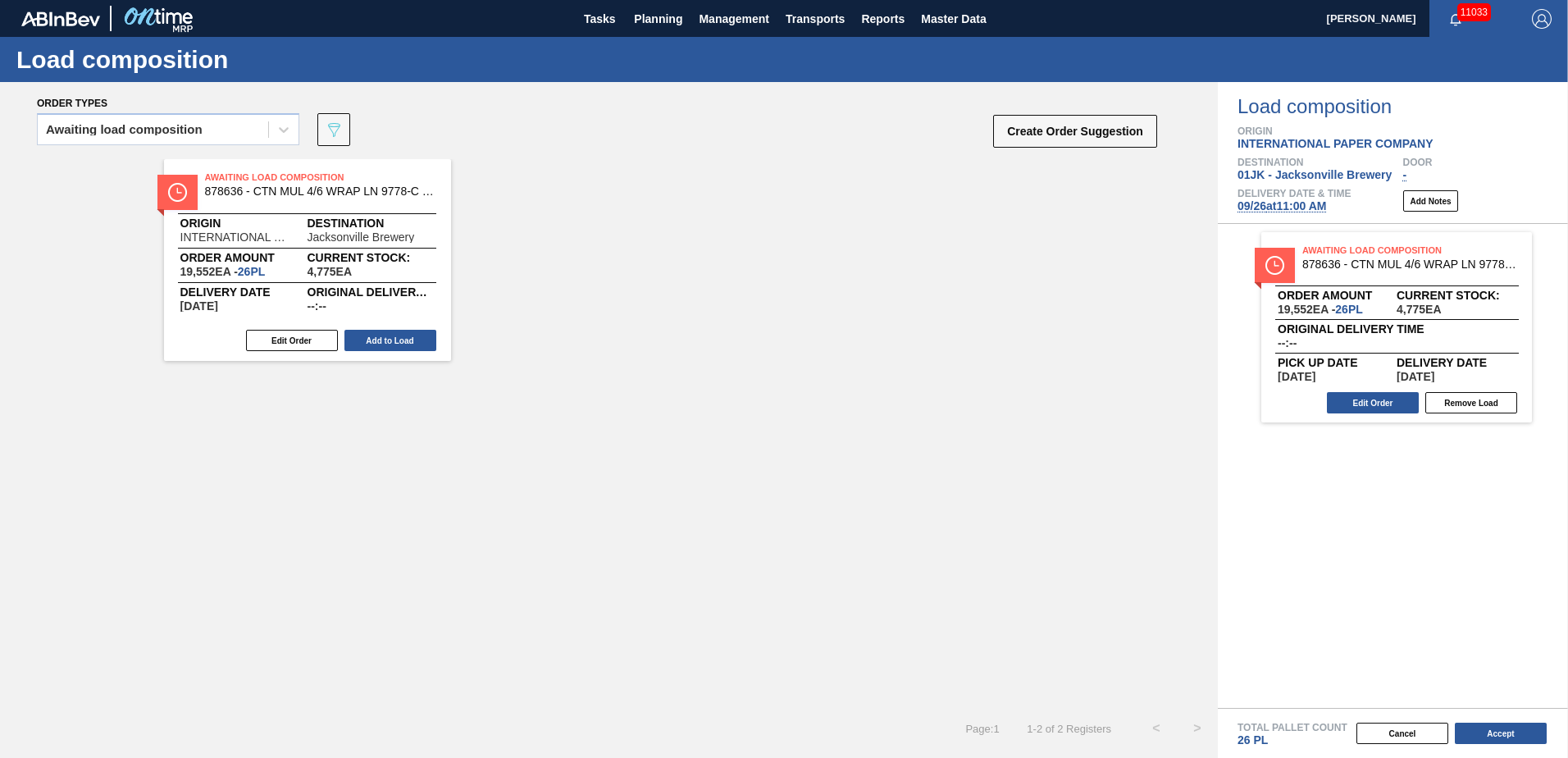
click at [409, 343] on button "Add to Load" at bounding box center [390, 341] width 92 height 21
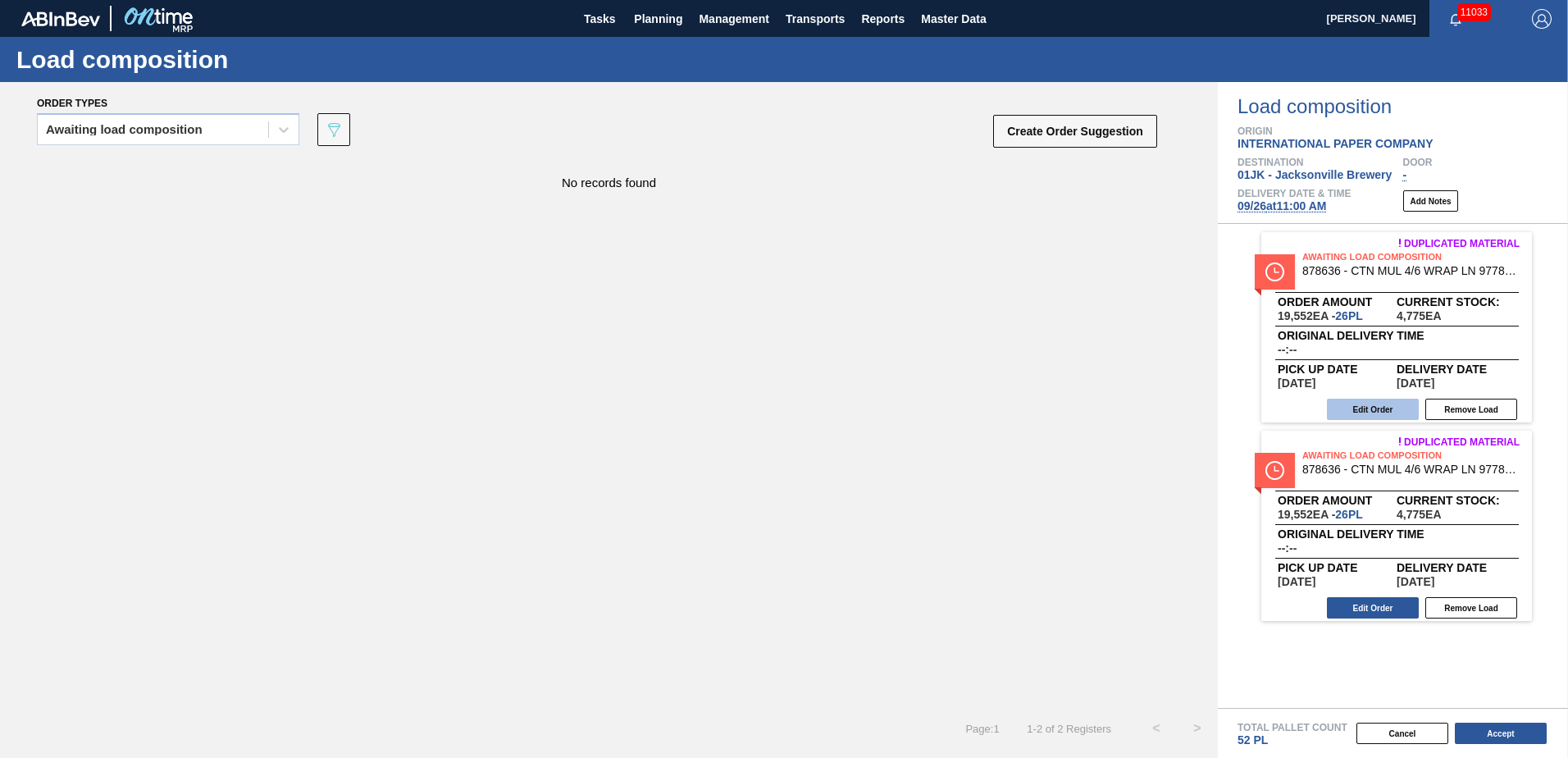
click at [1397, 407] on button "Edit Order" at bounding box center [1372, 409] width 92 height 21
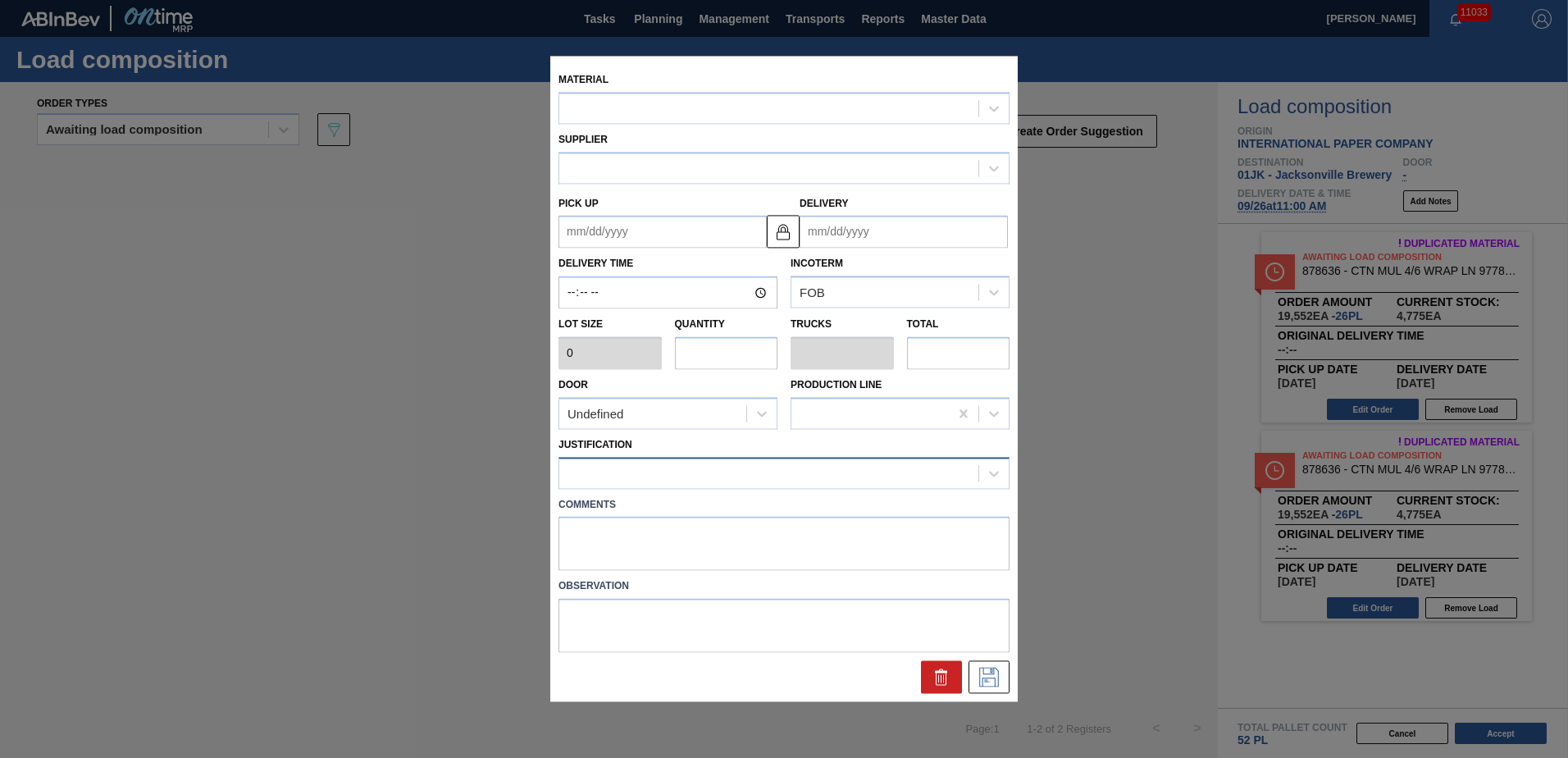
type input "752"
type input "26"
type input "0.5"
type input "19,552"
type up "[DATE]"
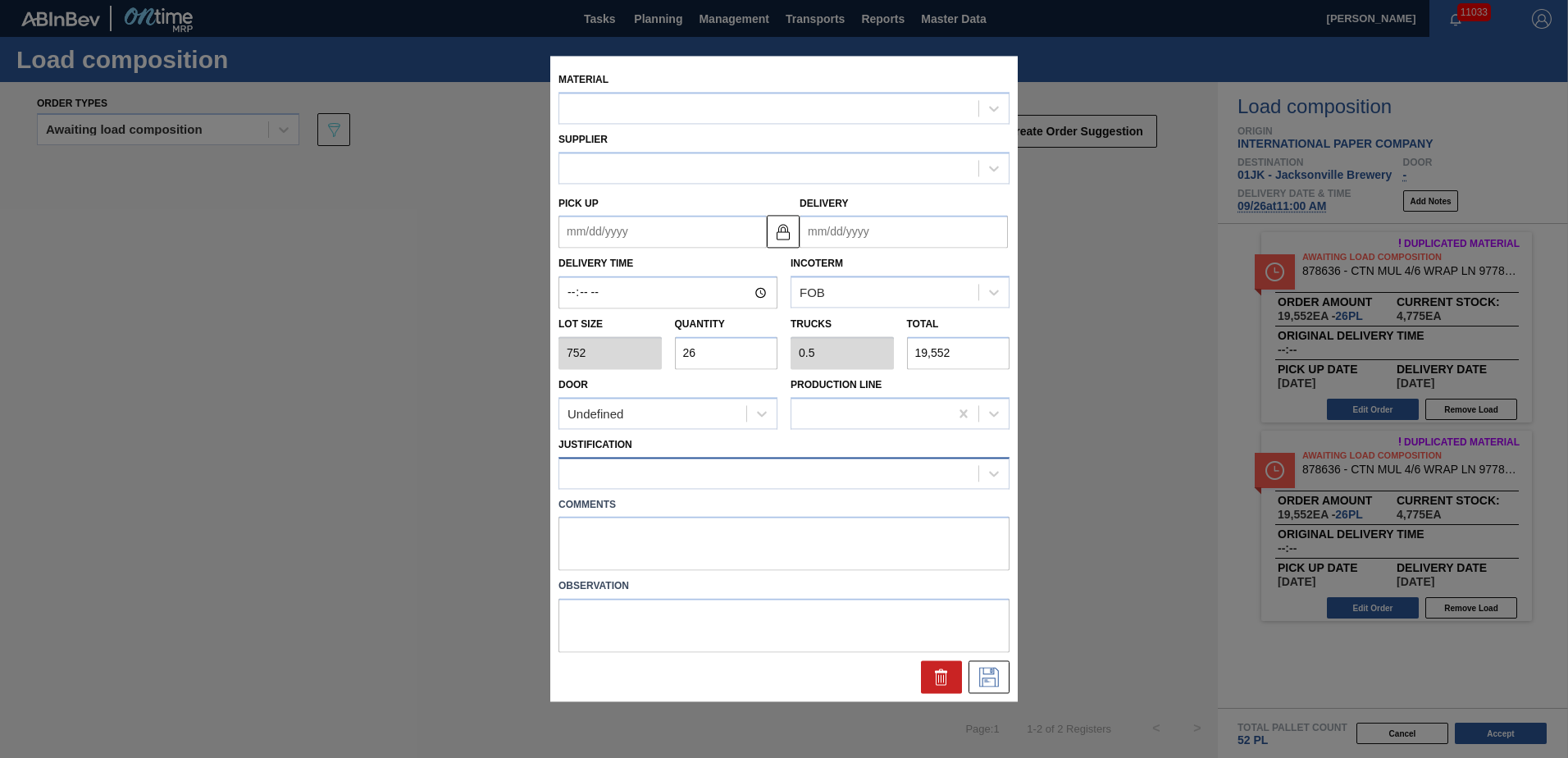
type input "10/03/2025"
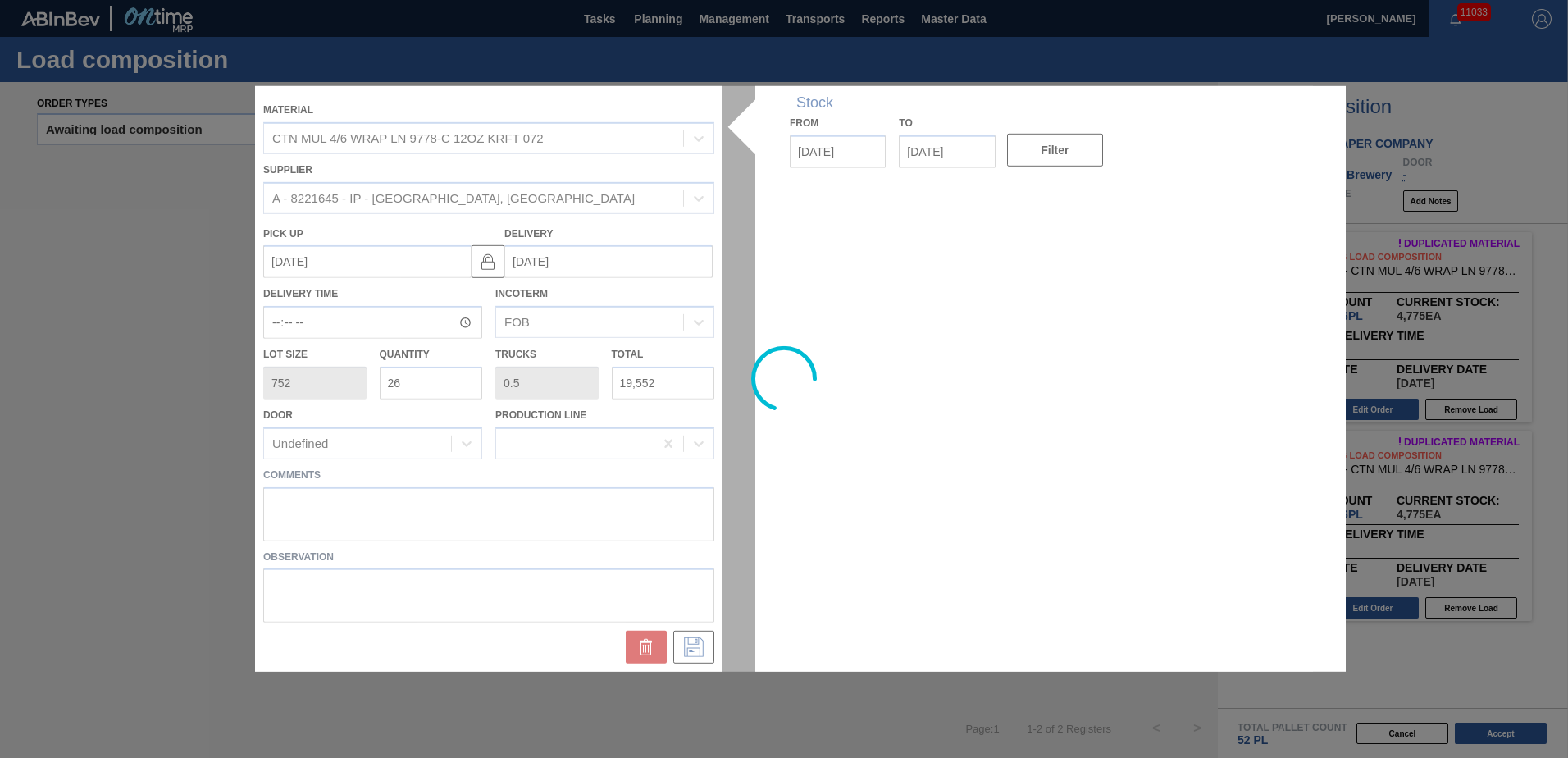
click at [573, 522] on div at bounding box center [784, 378] width 1058 height 585
click at [539, 501] on div at bounding box center [784, 378] width 1058 height 585
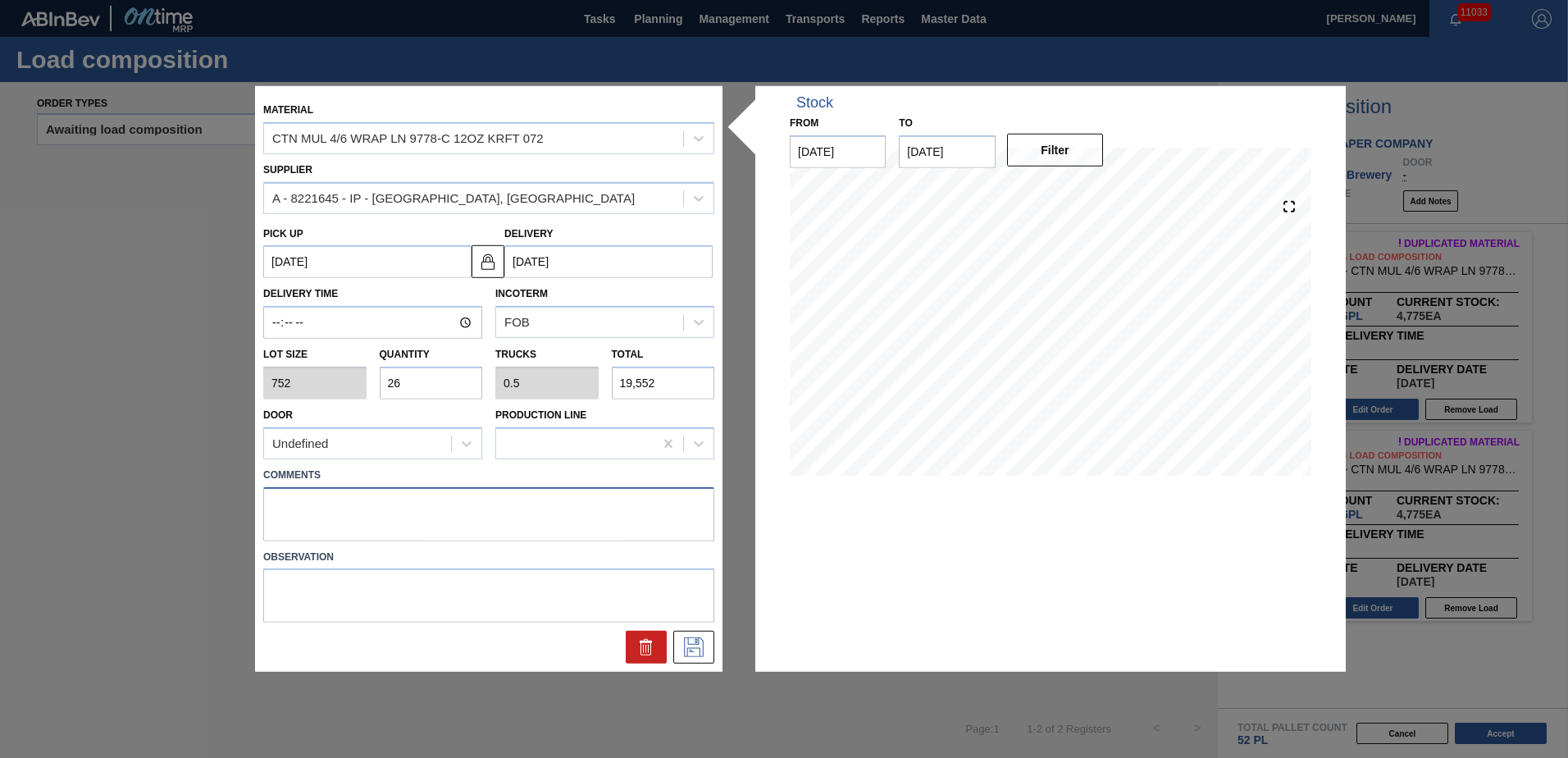
click at [523, 495] on textarea at bounding box center [489, 513] width 451 height 55
type textarea "LIVE"
click at [692, 636] on button at bounding box center [694, 647] width 41 height 33
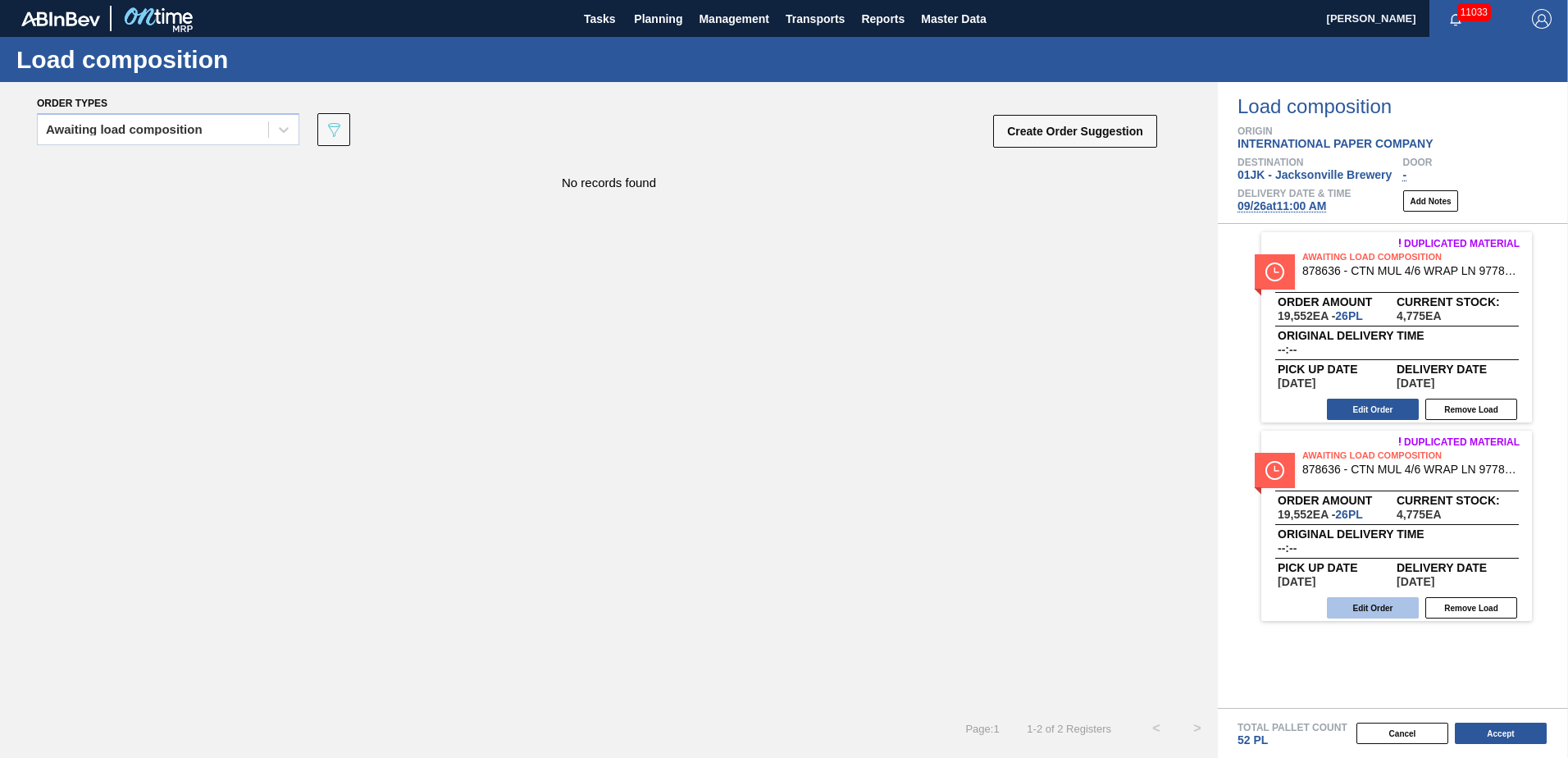
click at [1378, 611] on button "Edit Order" at bounding box center [1372, 608] width 92 height 21
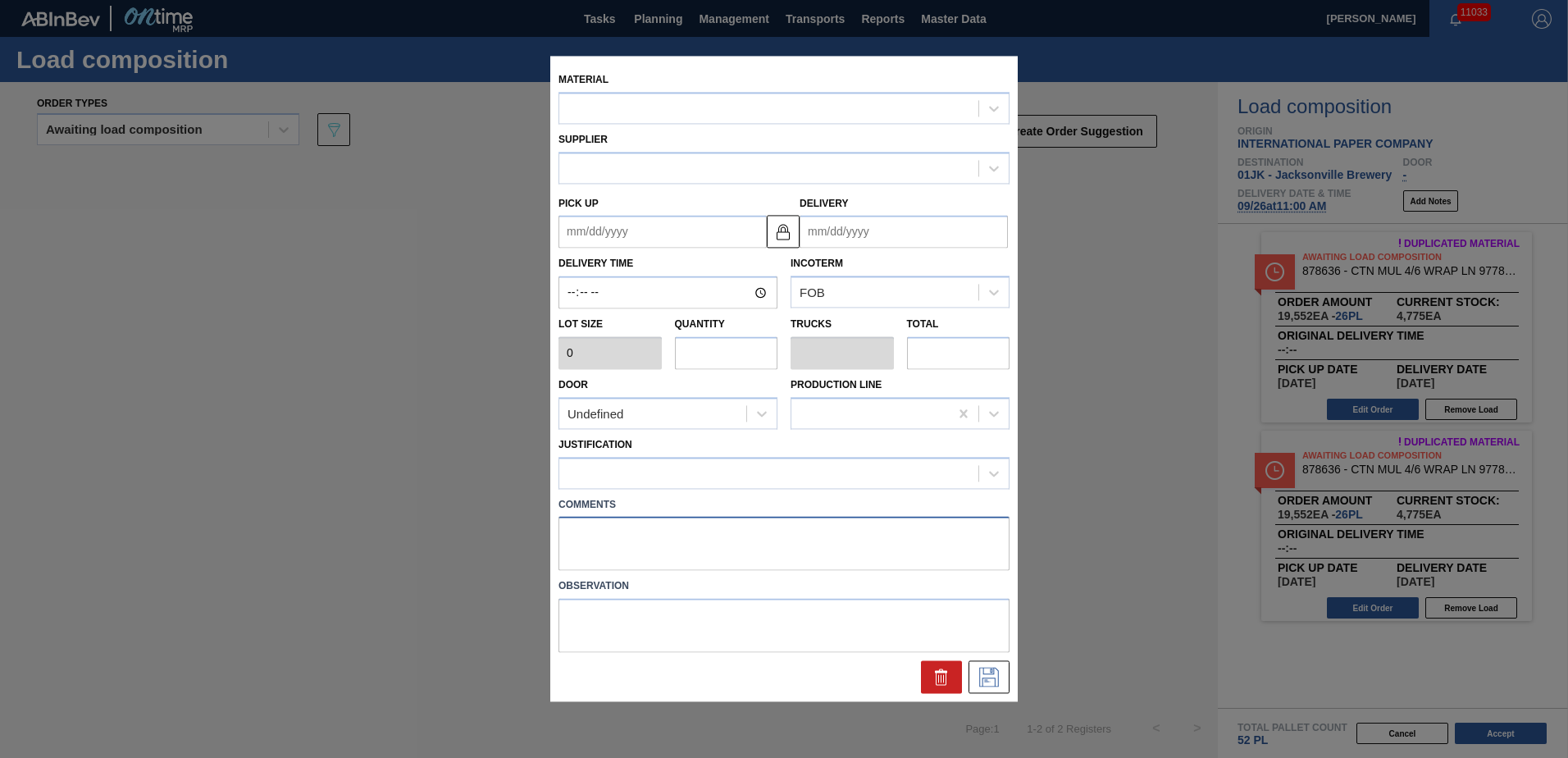
click at [574, 527] on textarea at bounding box center [784, 543] width 451 height 55
type input "752"
type input "26"
type input "0.5"
type input "19,552"
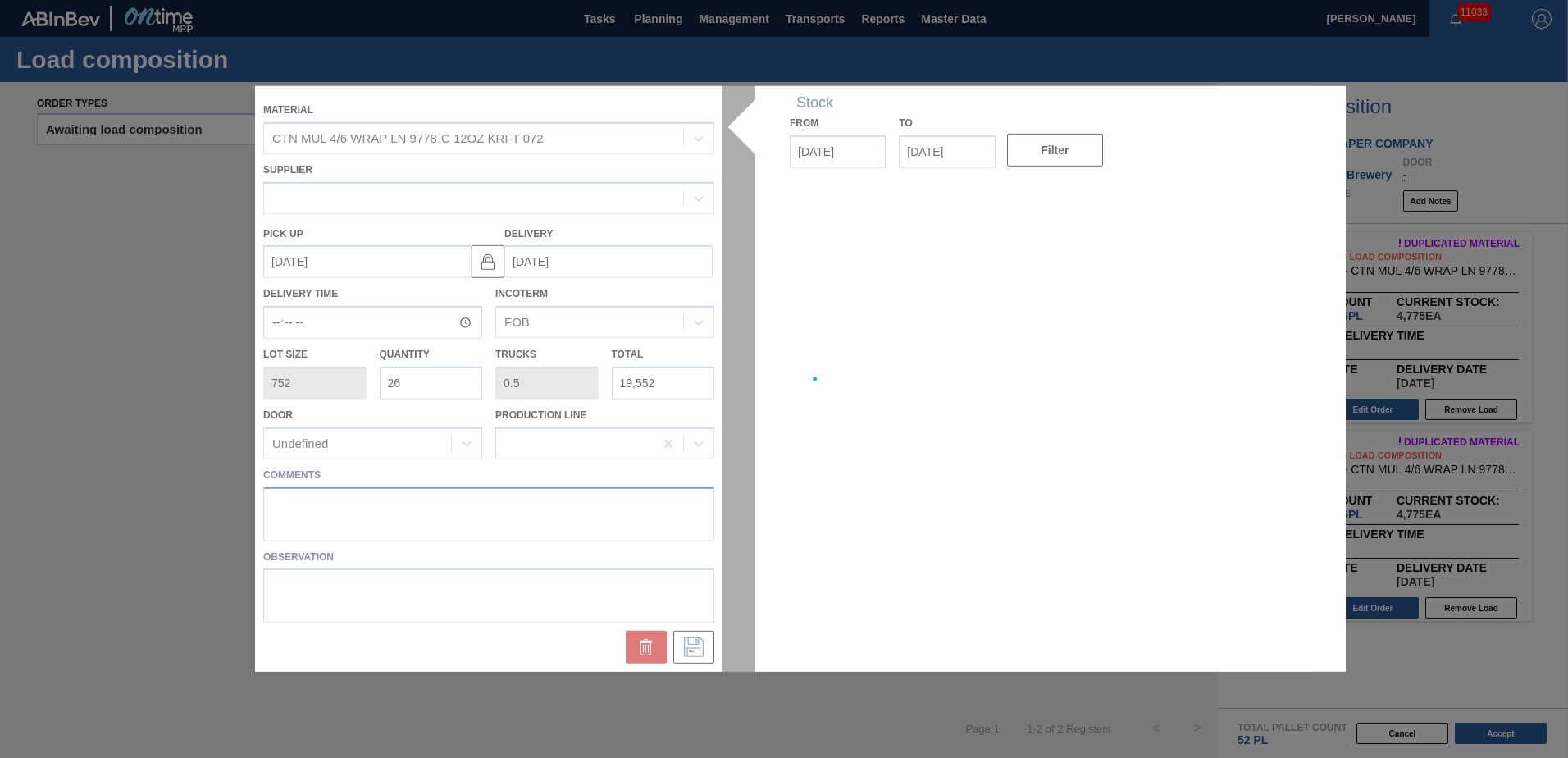
type up "[DATE]"
type input "[DATE]"
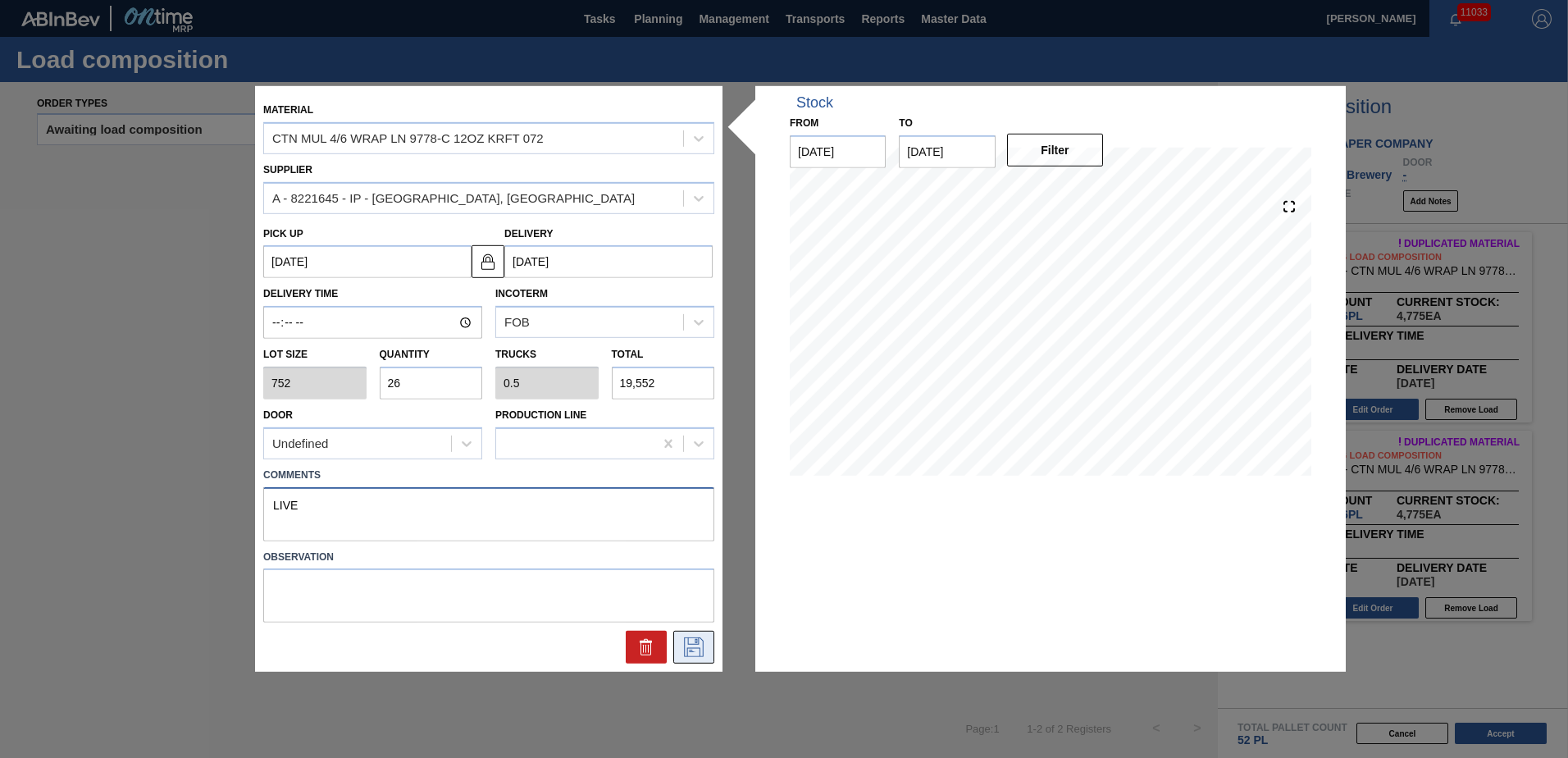
type textarea "LIVE"
click at [694, 644] on icon at bounding box center [693, 647] width 26 height 20
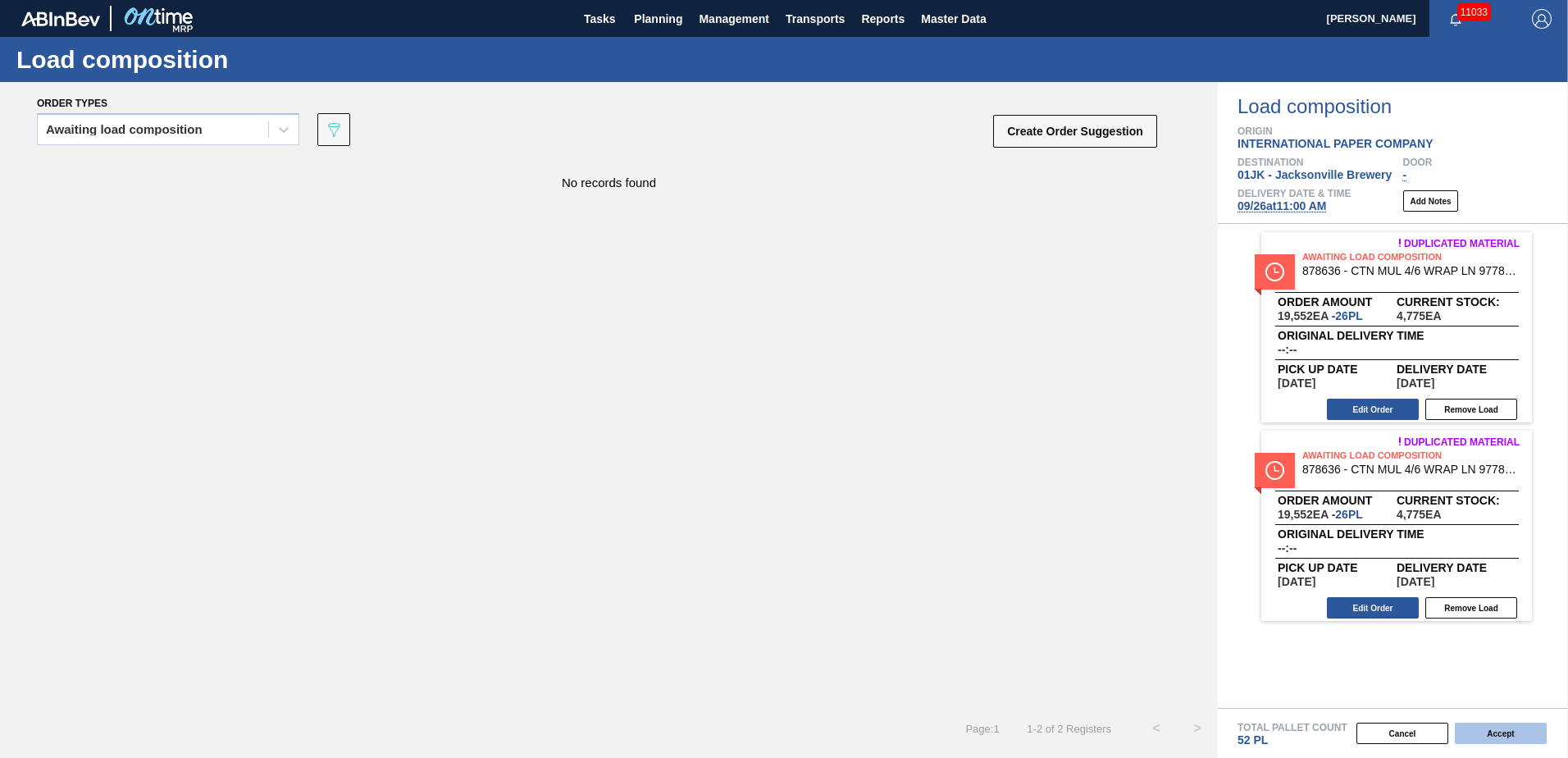
click at [1497, 739] on button "Accept" at bounding box center [1500, 734] width 92 height 21
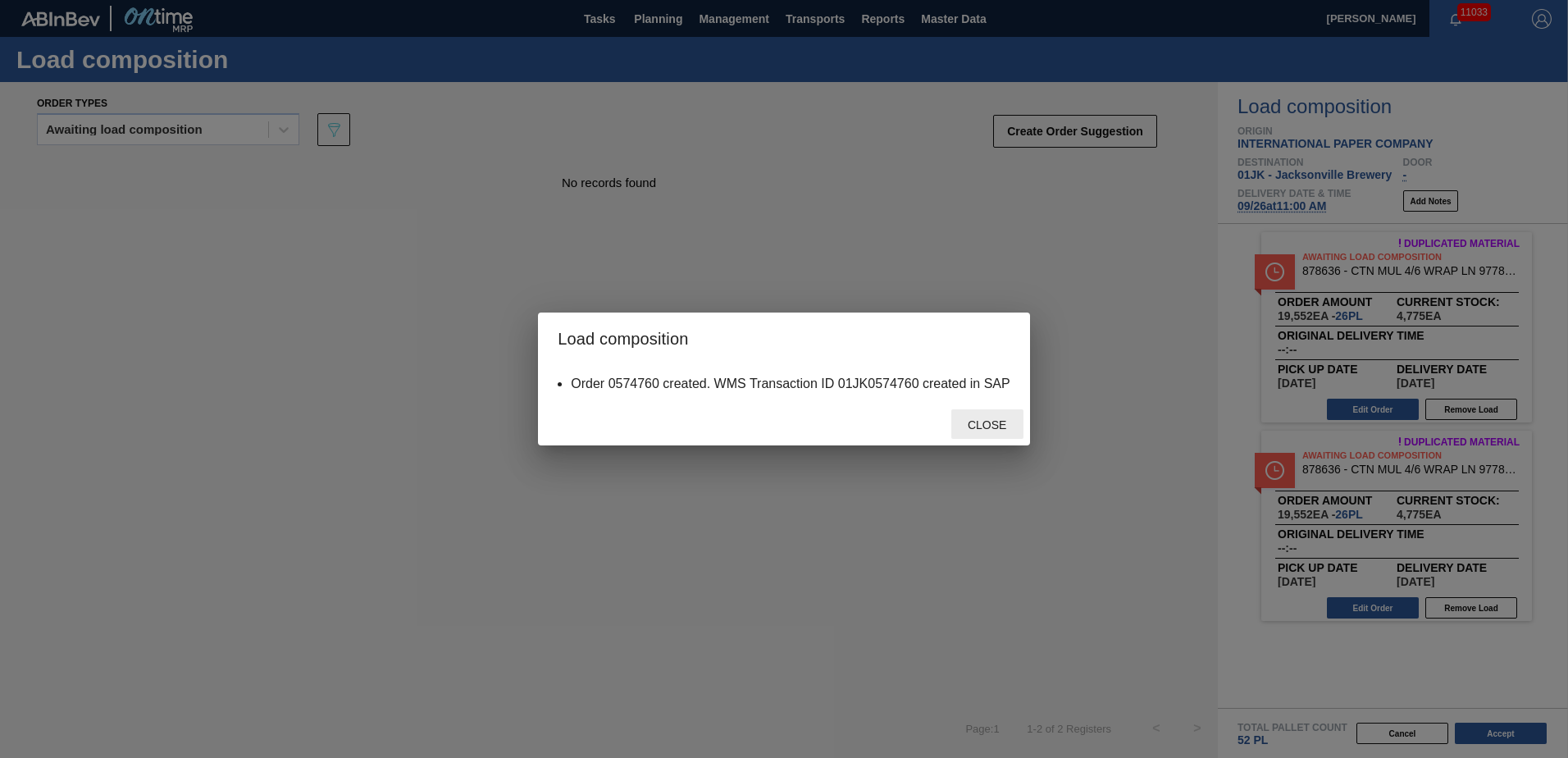
click at [953, 411] on div "Close" at bounding box center [987, 425] width 72 height 30
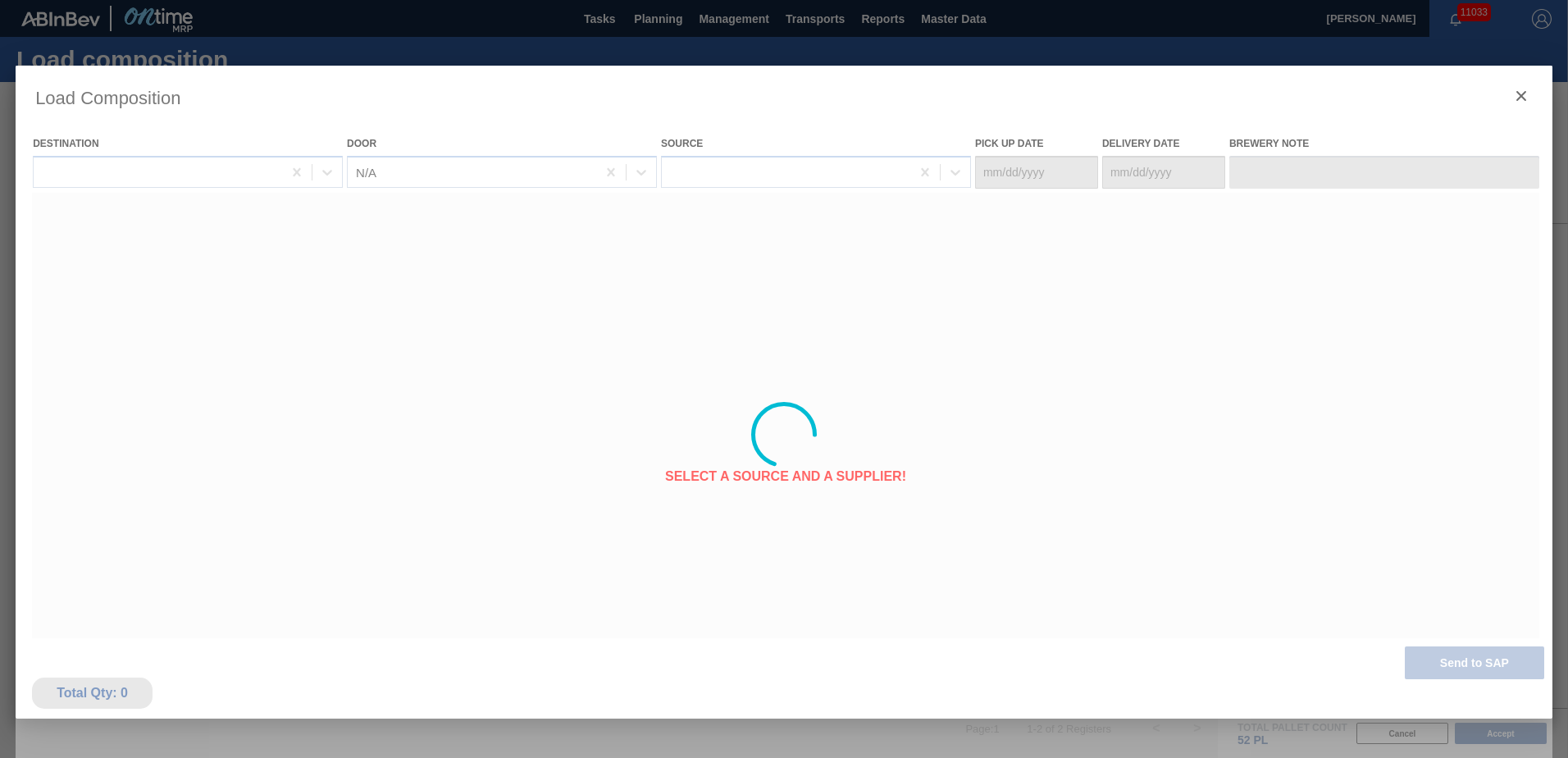
type Date "[DATE]"
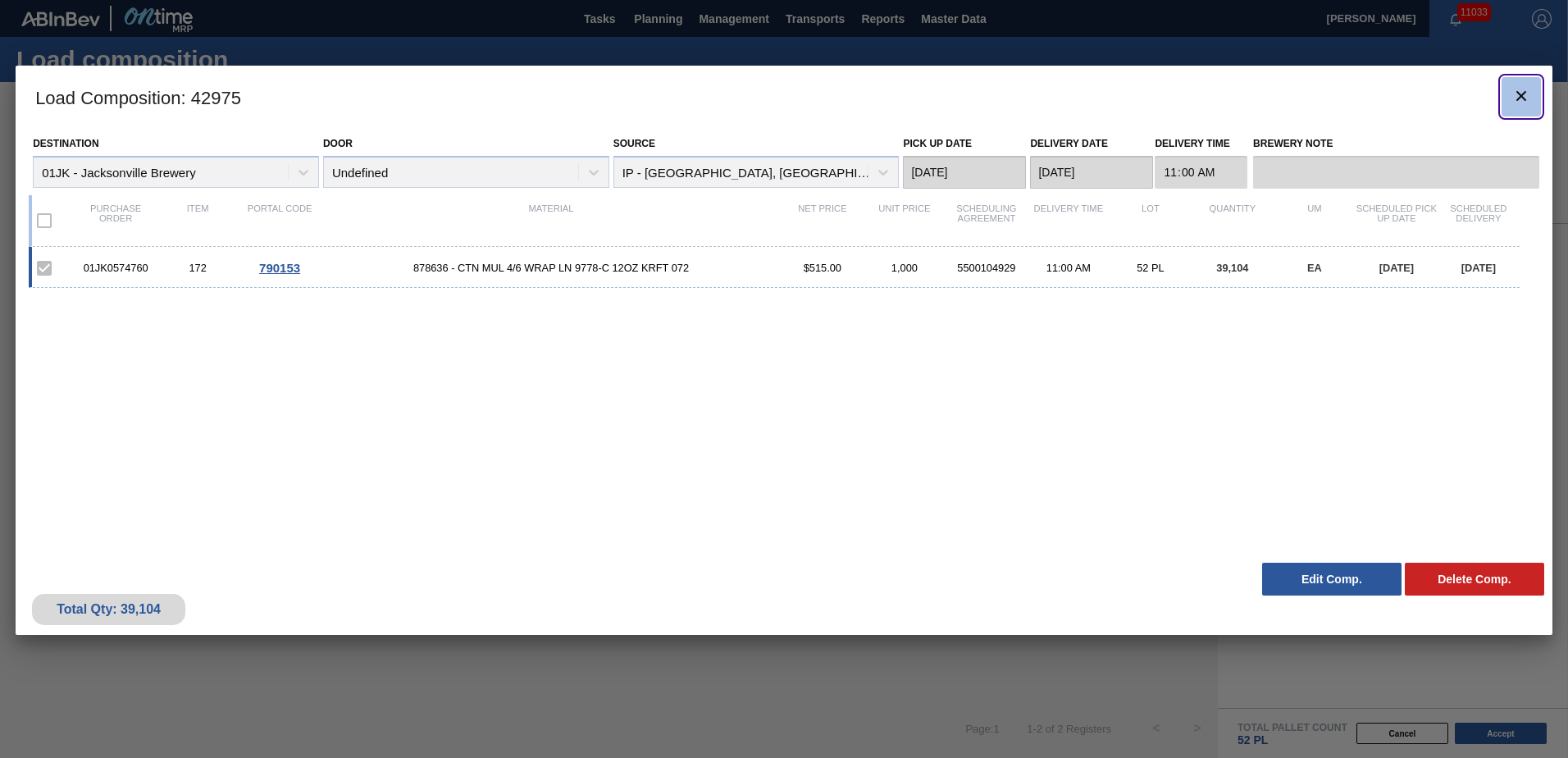
click at [1515, 106] on clb-icon "botão de ícone" at bounding box center [1522, 97] width 20 height 22
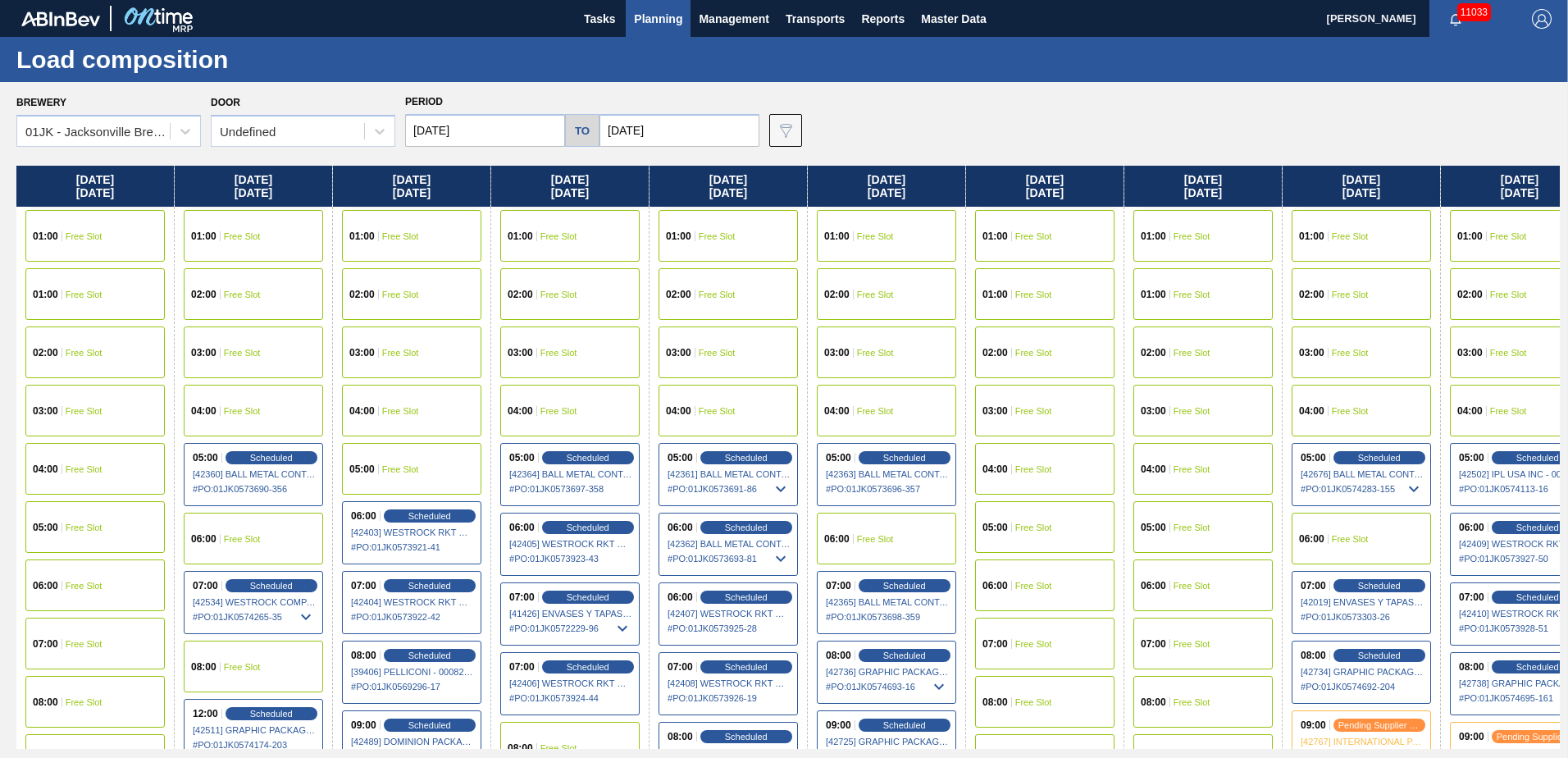
click at [647, 15] on span "Planning" at bounding box center [658, 19] width 48 height 20
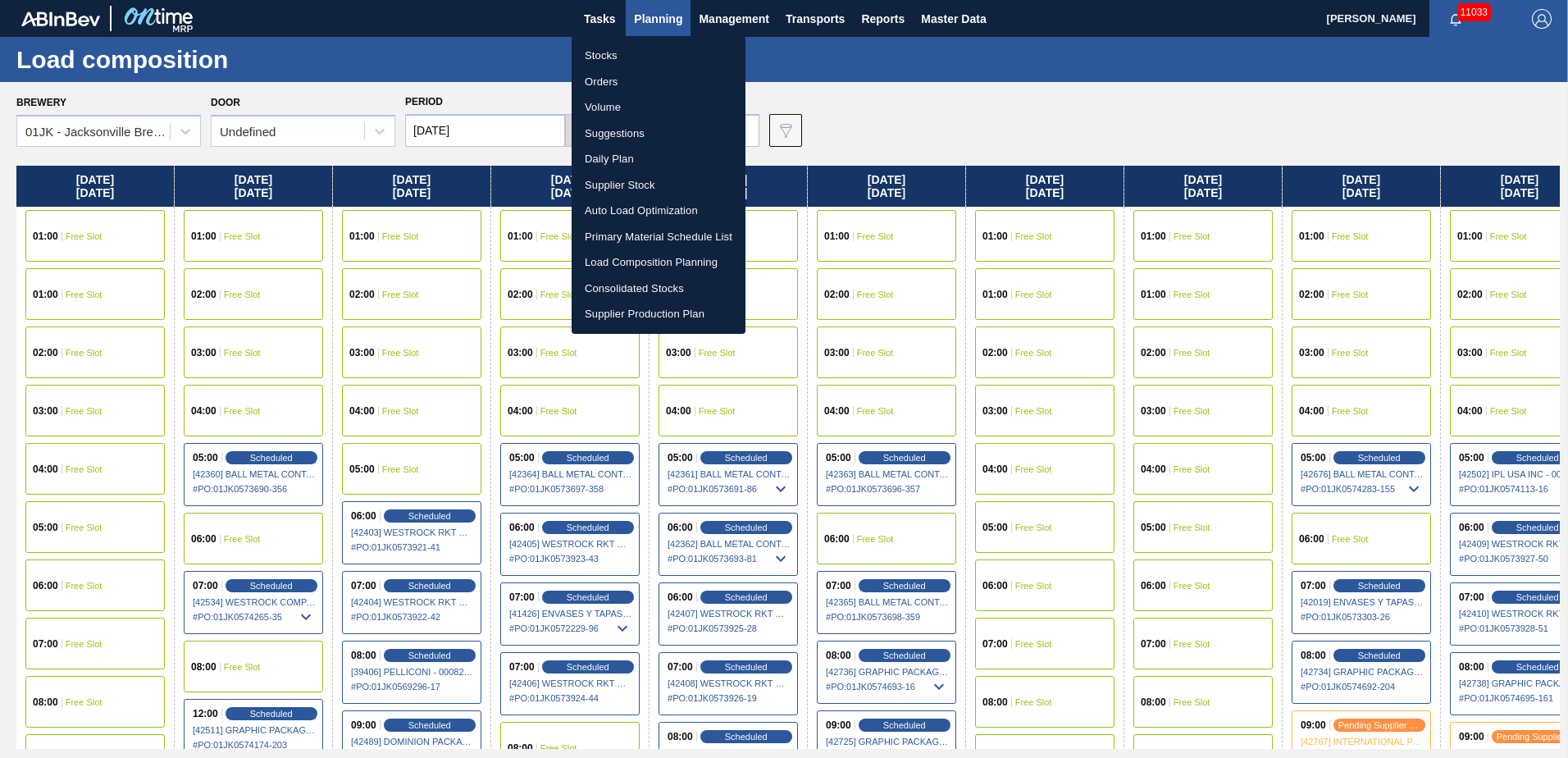
click at [622, 125] on li "Suggestions" at bounding box center [658, 133] width 174 height 26
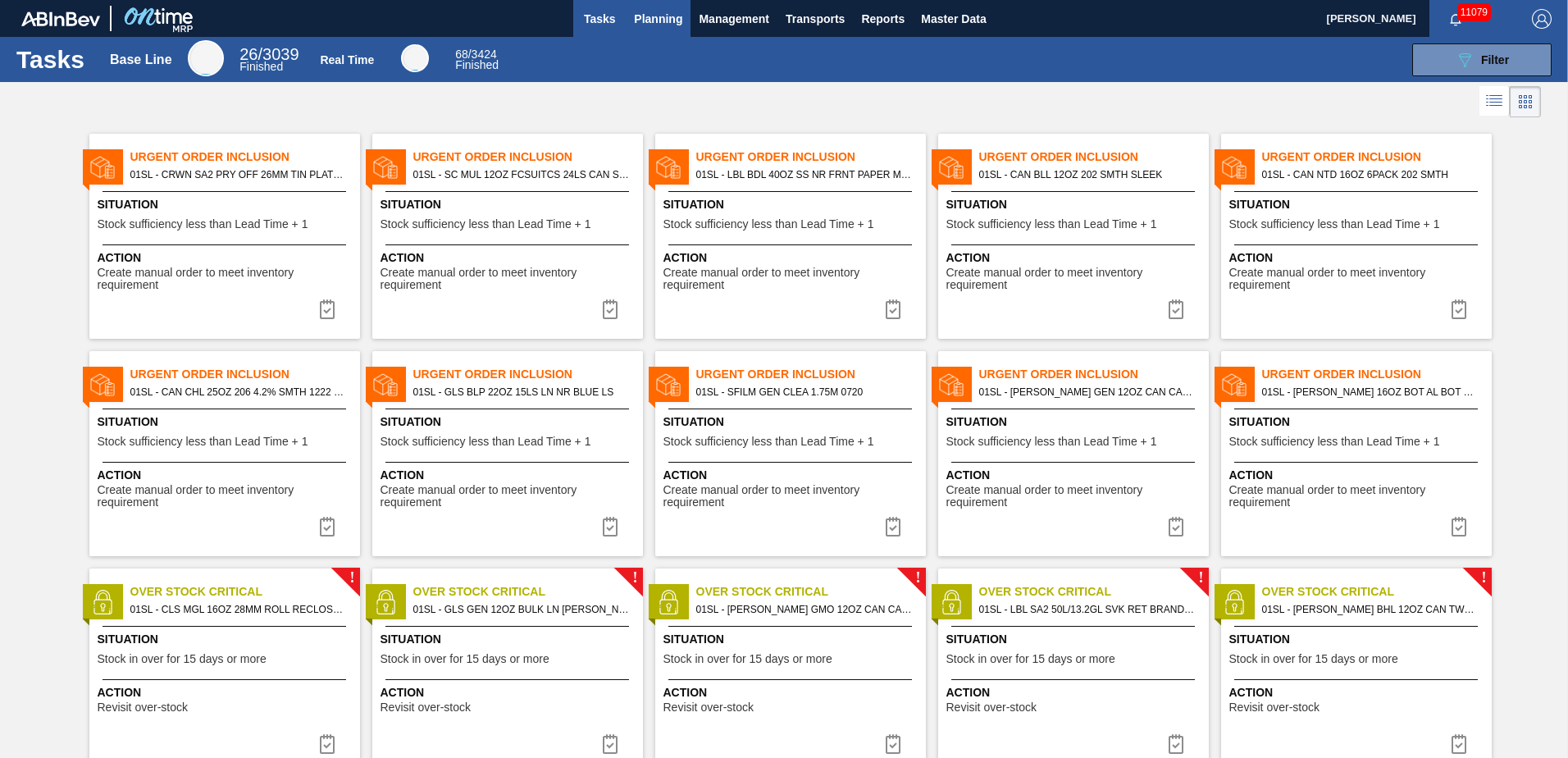
click at [677, 9] on span "Planning" at bounding box center [658, 19] width 48 height 20
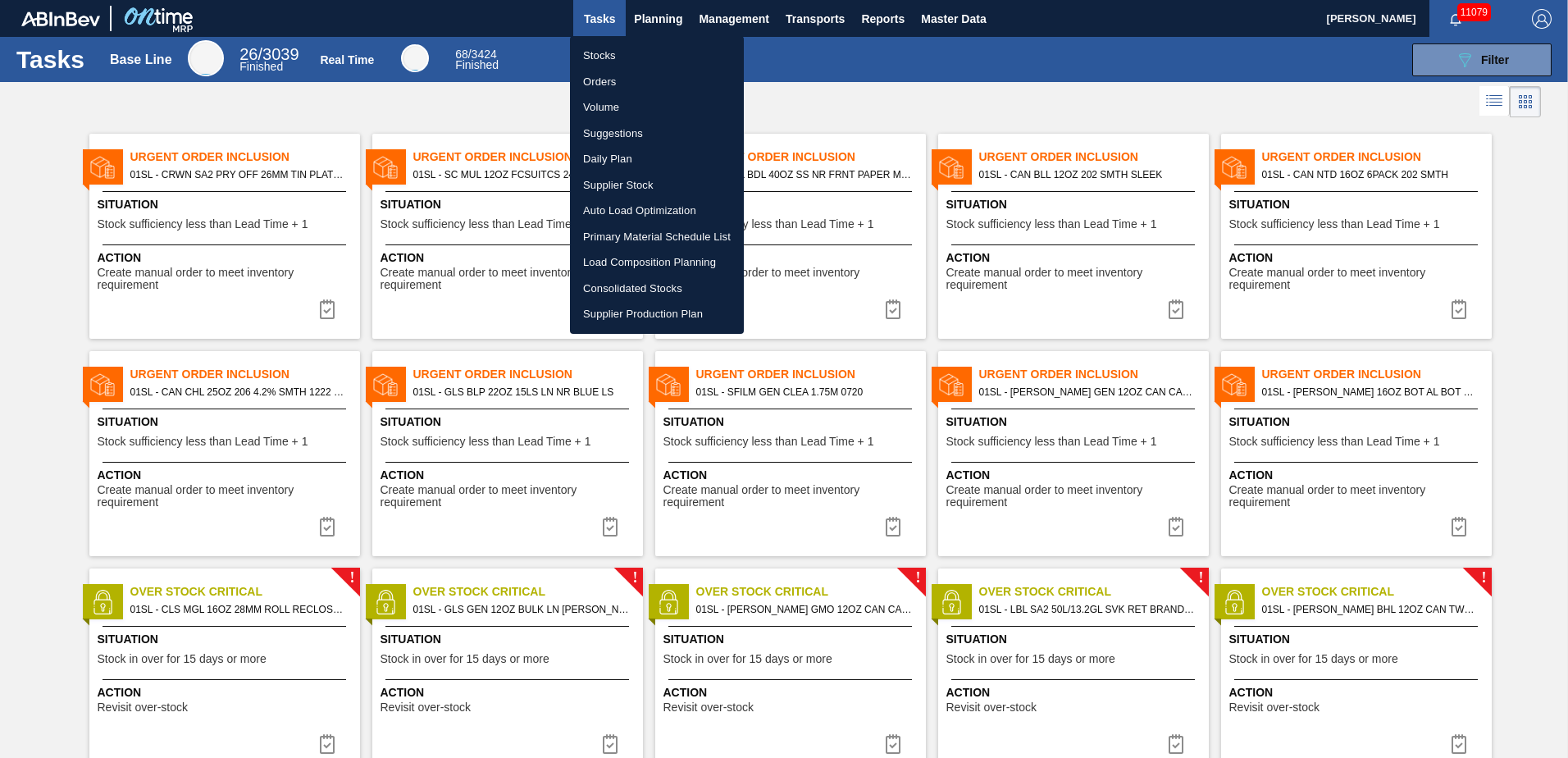
click at [675, 23] on div at bounding box center [784, 379] width 1568 height 758
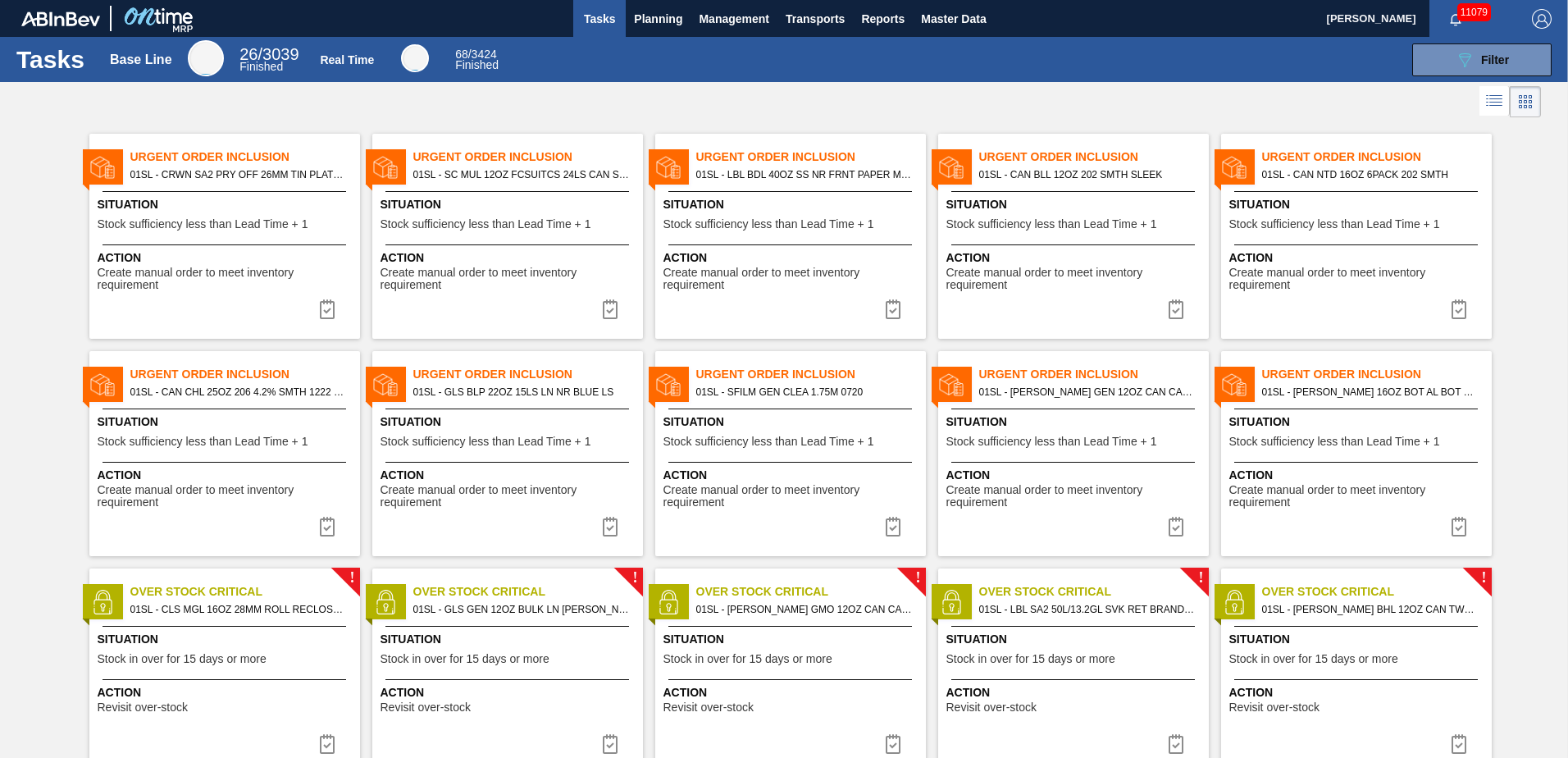
click at [675, 23] on span "Planning" at bounding box center [658, 19] width 48 height 20
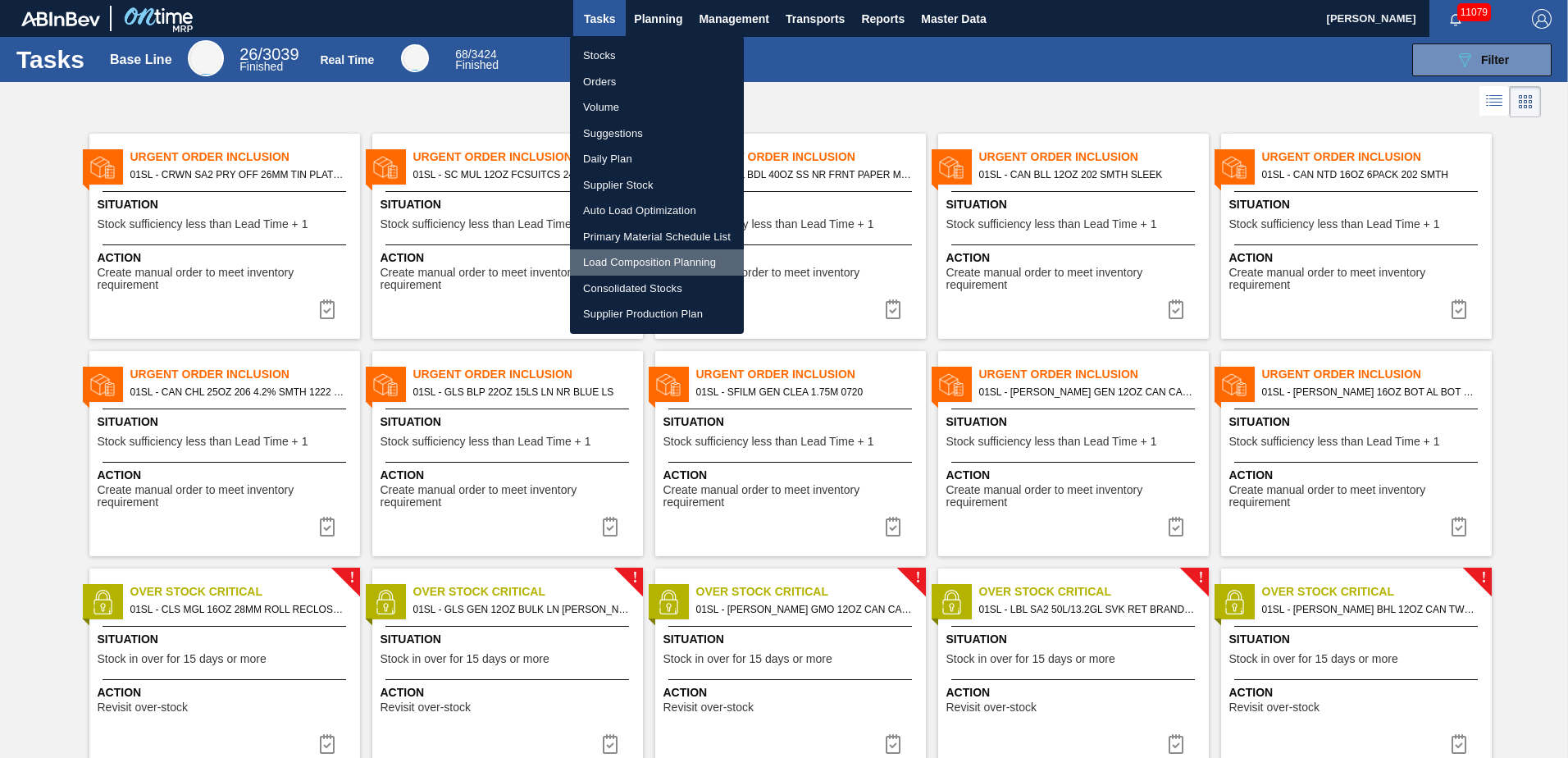
click at [675, 256] on li "Load Composition Planning" at bounding box center [657, 262] width 174 height 26
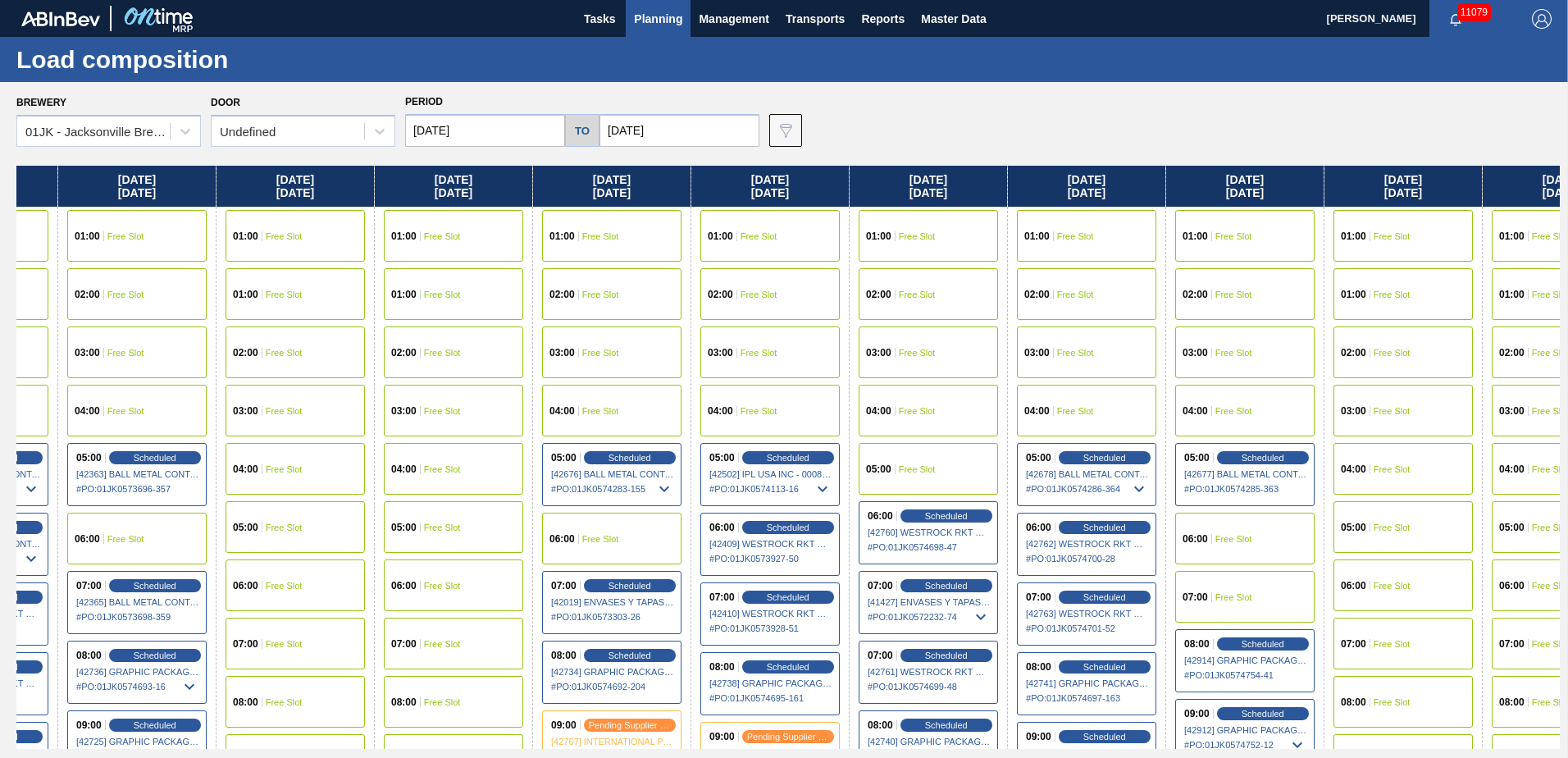
scroll to position [0, 772]
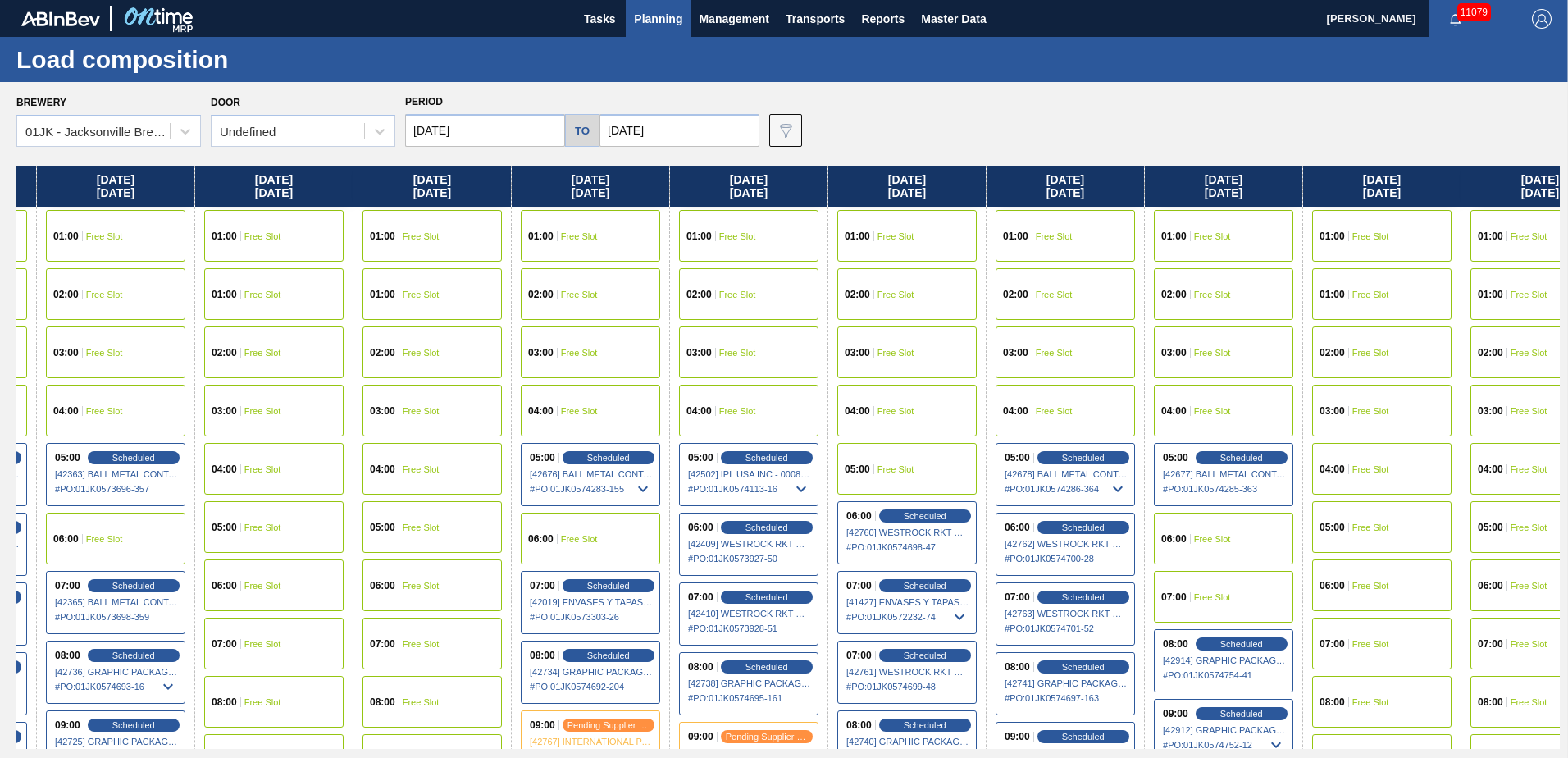
drag, startPoint x: 1448, startPoint y: 302, endPoint x: 711, endPoint y: 281, distance: 737.3
click at [665, 294] on div "[DATE] 01:00 Free Slot 01:00 Free Slot 02:00 Free Slot 03:00 Free Slot 04:00 Fr…" at bounding box center [788, 457] width 1544 height 584
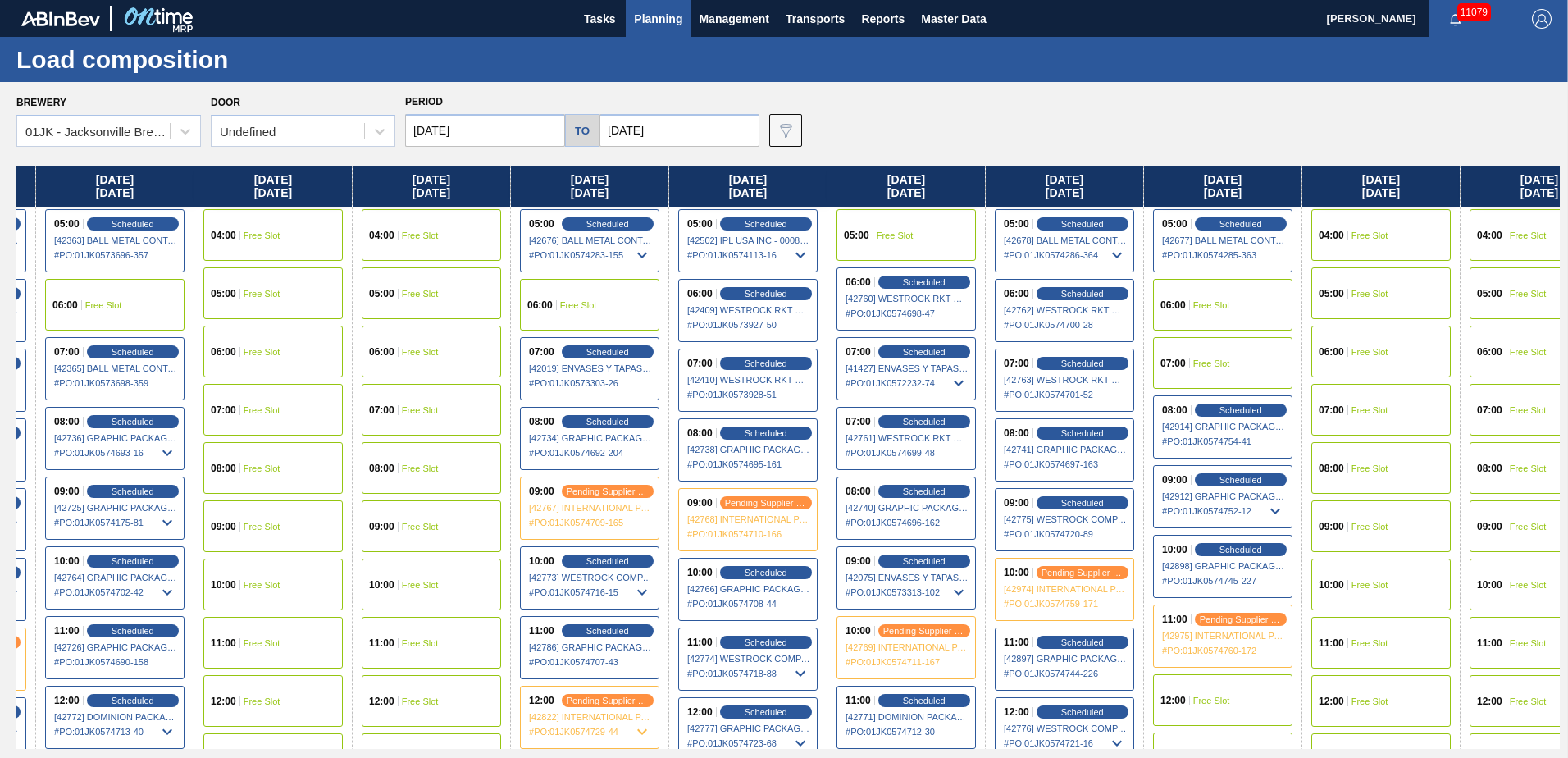
scroll to position [246, 772]
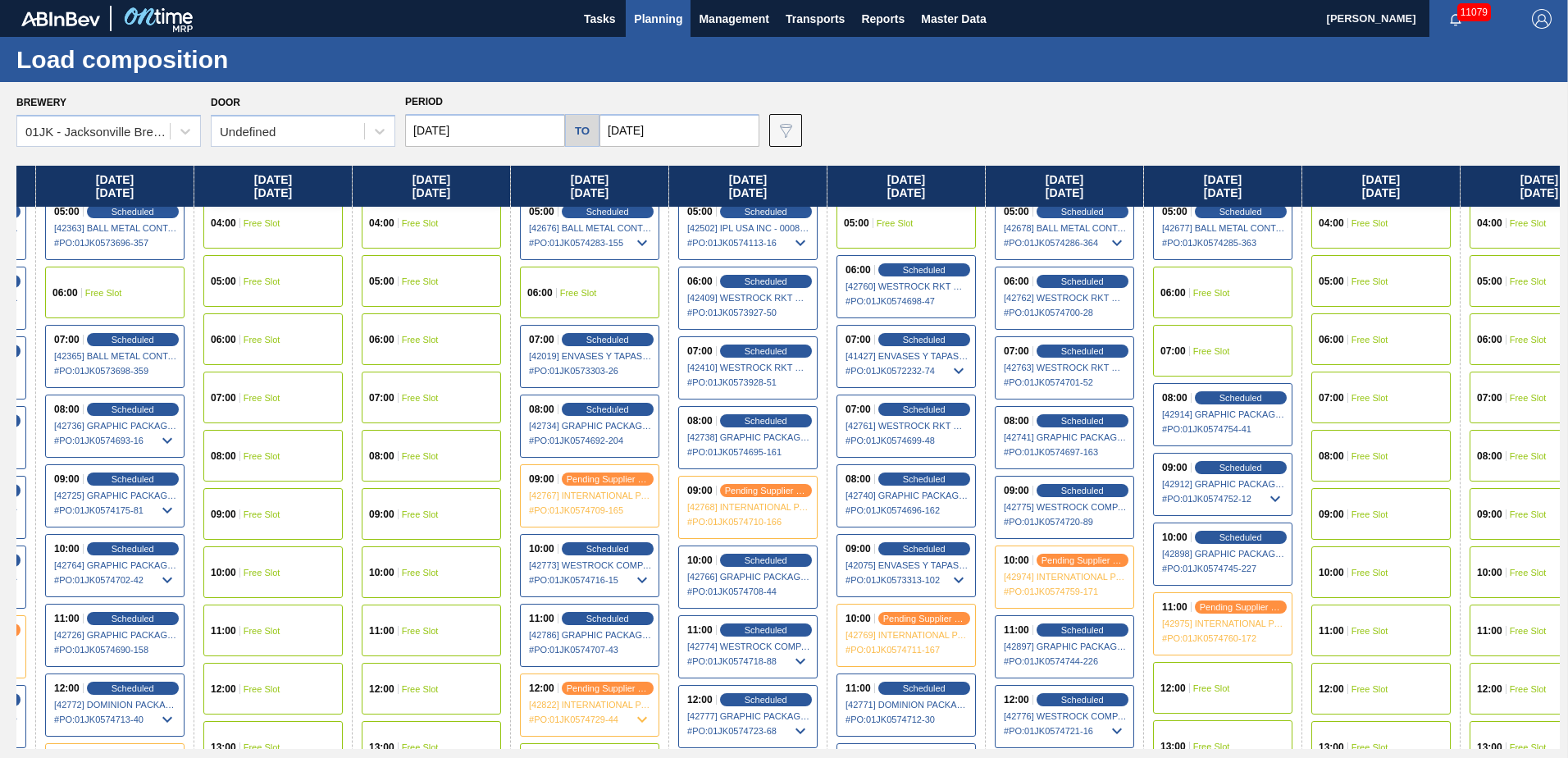
click at [1239, 365] on div "07:00 Free Slot" at bounding box center [1223, 351] width 139 height 52
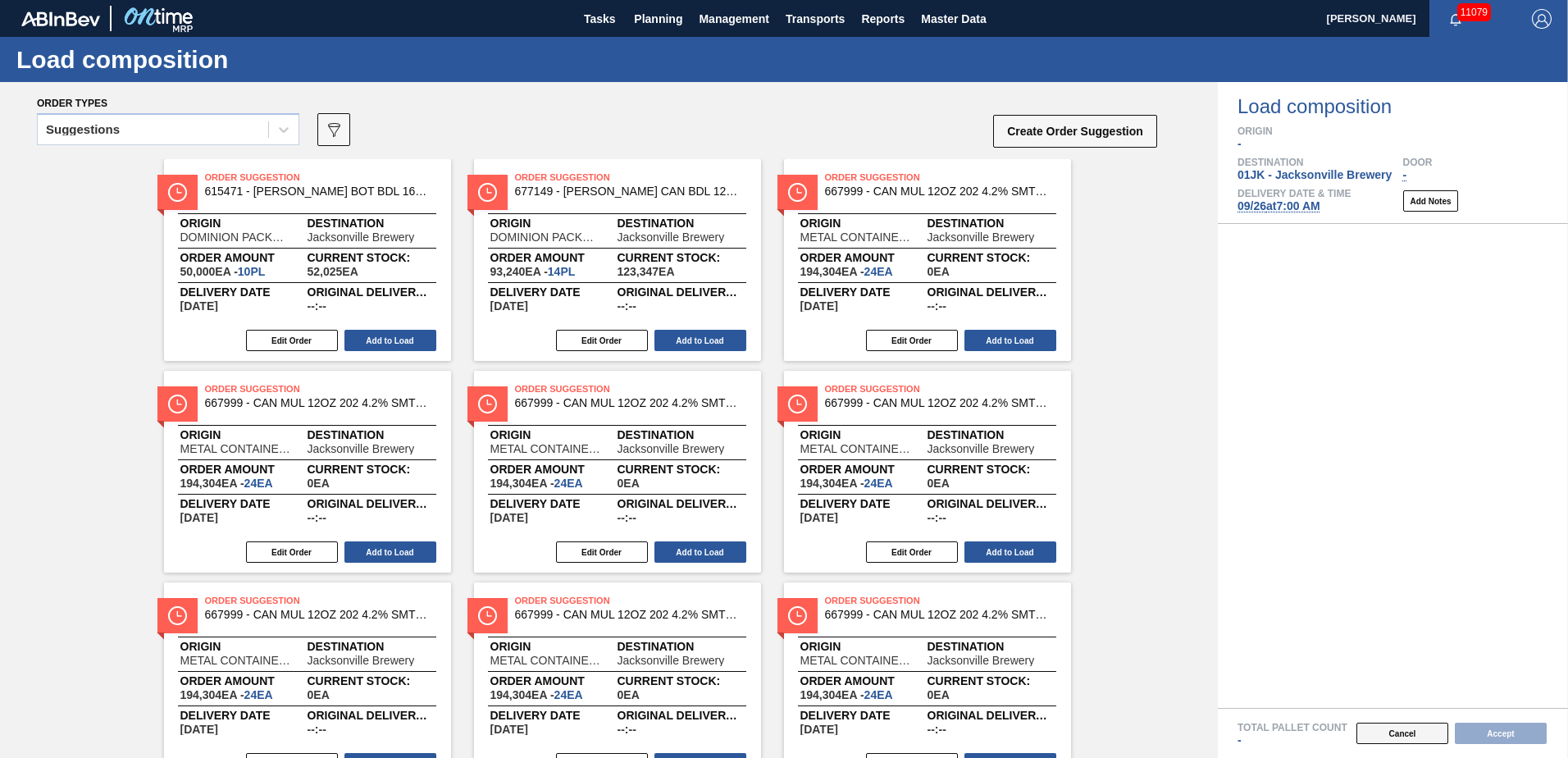
click at [1390, 739] on button "Cancel" at bounding box center [1402, 734] width 92 height 21
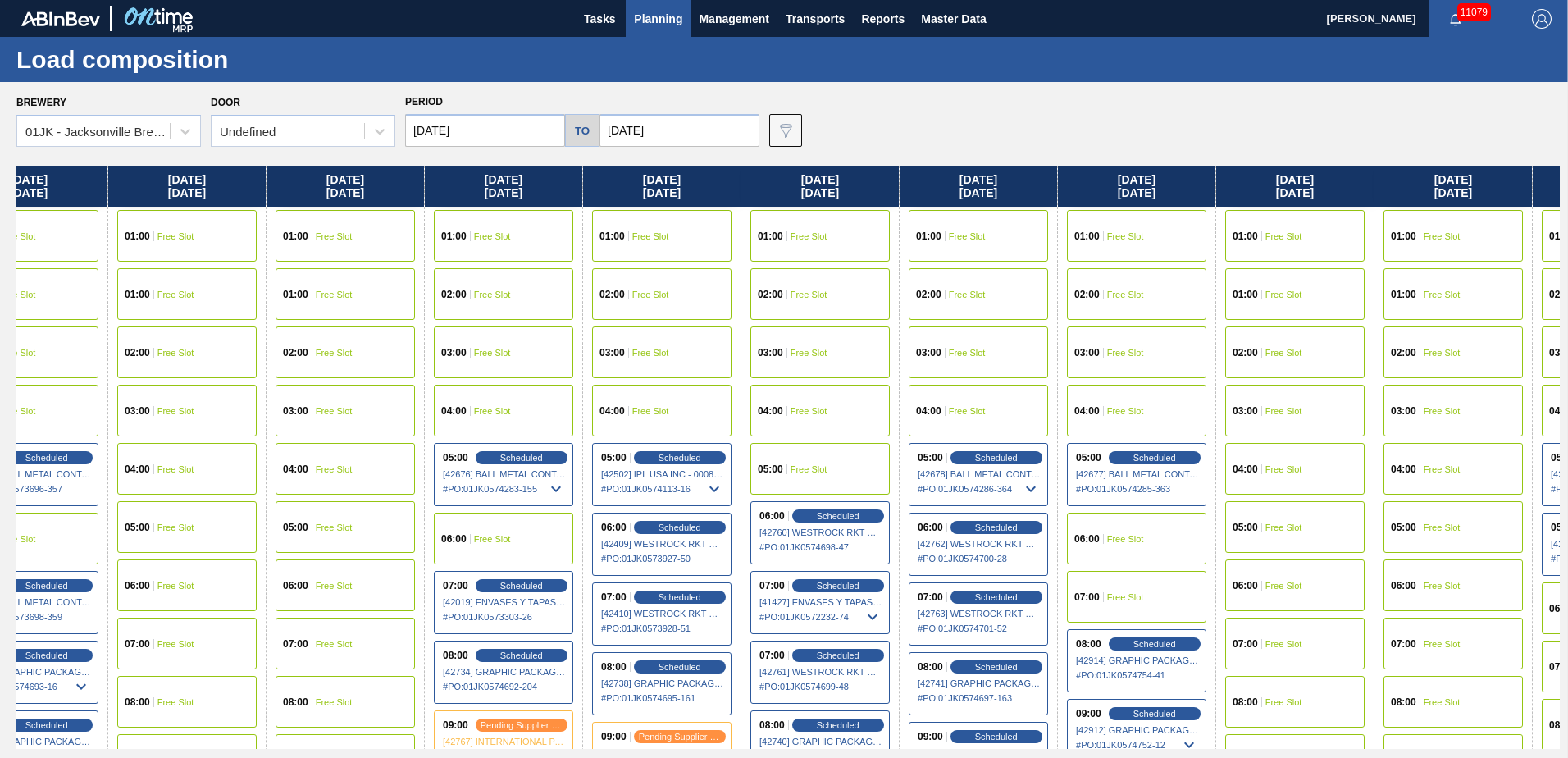
scroll to position [0, 1147]
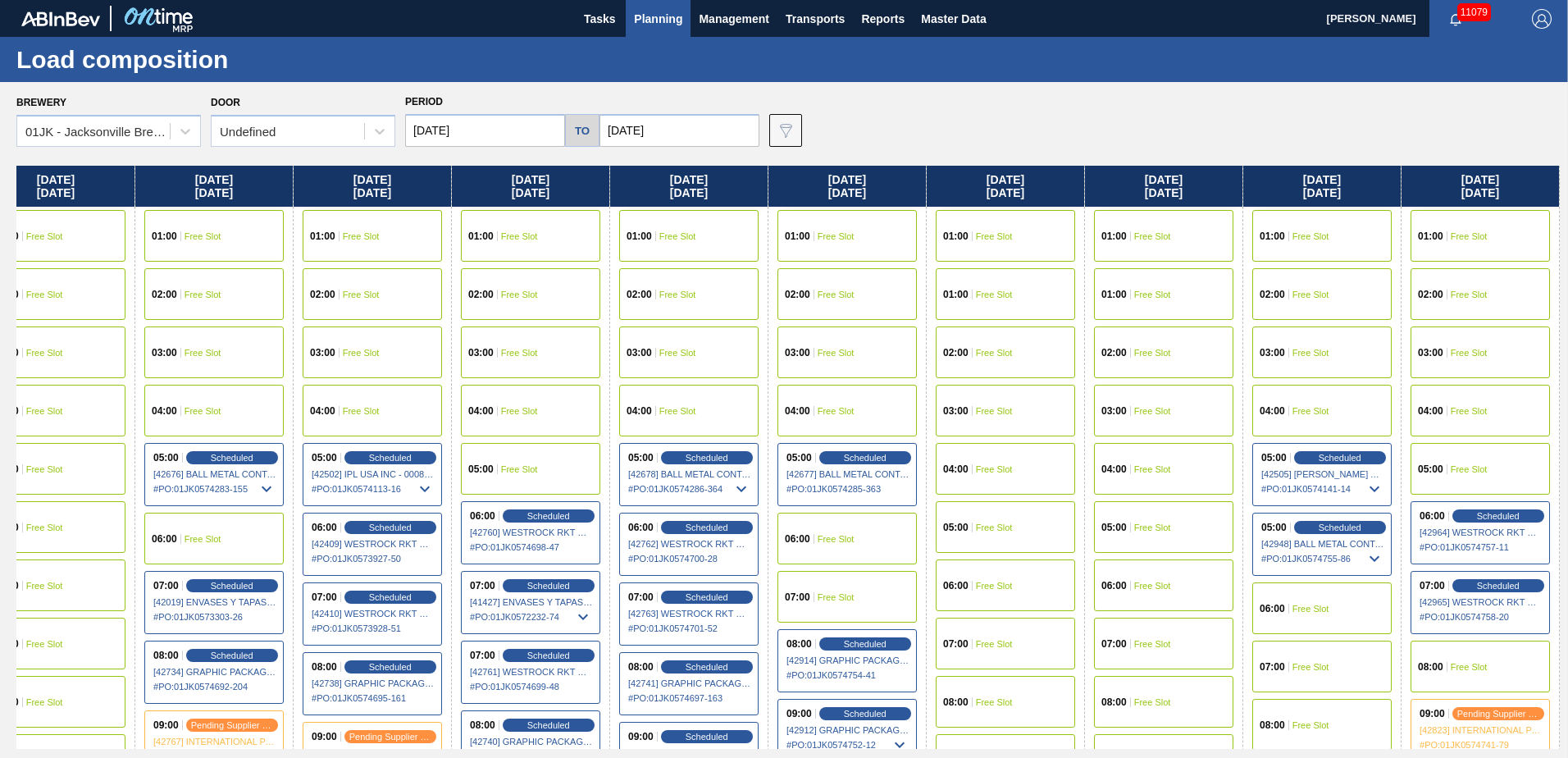
drag, startPoint x: 1193, startPoint y: 414, endPoint x: 389, endPoint y: 331, distance: 808.3
click at [214, 339] on div "[DATE] 01:00 Free Slot 01:00 Free Slot 02:00 Free Slot 03:00 Free Slot 04:00 Fr…" at bounding box center [788, 457] width 1544 height 584
click at [837, 528] on div "06:00 Free Slot" at bounding box center [847, 539] width 139 height 52
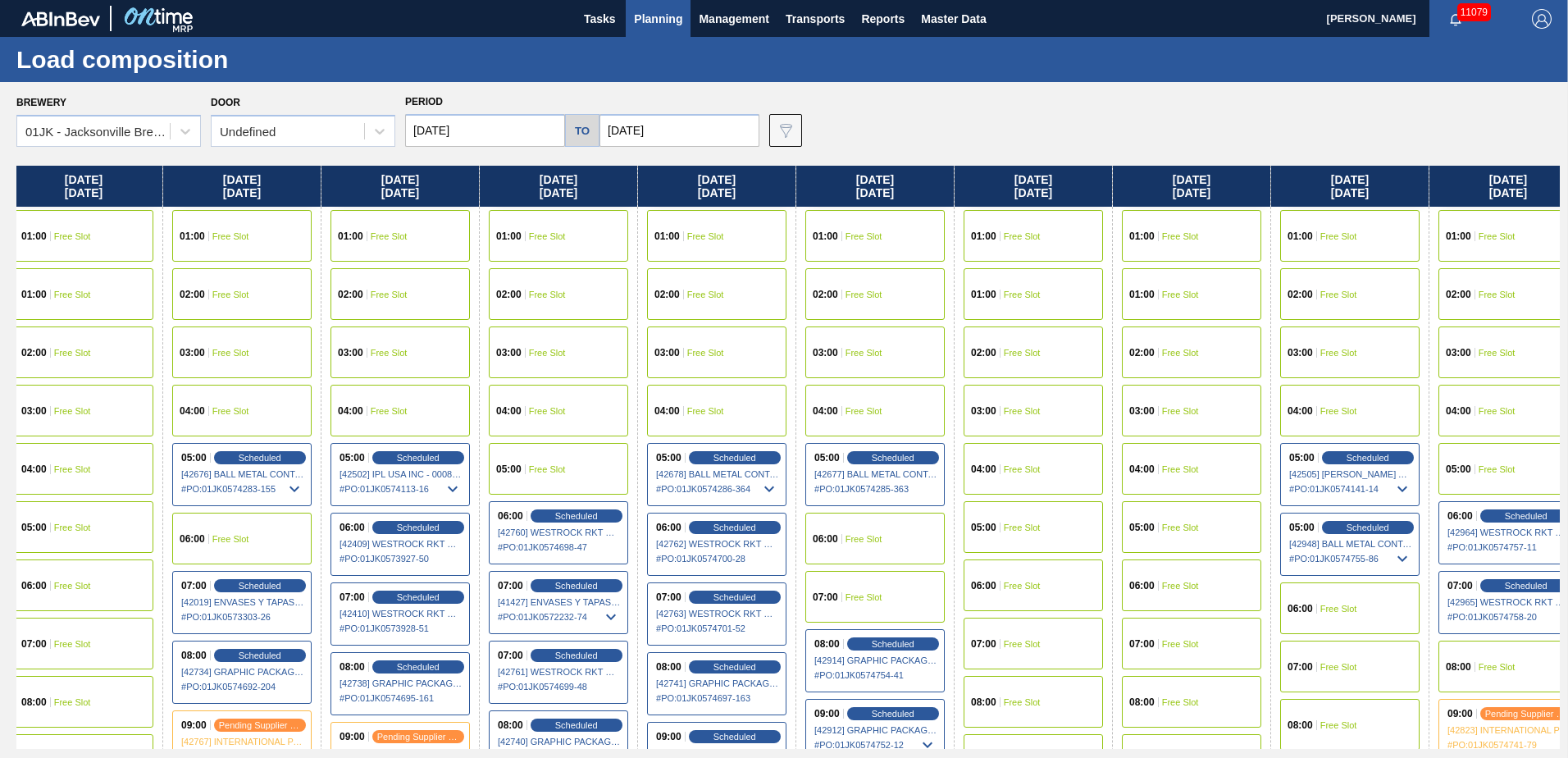
scroll to position [0, 1121]
drag, startPoint x: 1275, startPoint y: 448, endPoint x: 145, endPoint y: 405, distance: 1130.8
click at [145, 405] on div "[DATE] 01:00 Free Slot 01:00 Free Slot 02:00 Free Slot 03:00 Free Slot 04:00 Fr…" at bounding box center [788, 457] width 1544 height 584
click at [841, 580] on div "07:00 Free Slot" at bounding box center [874, 597] width 139 height 52
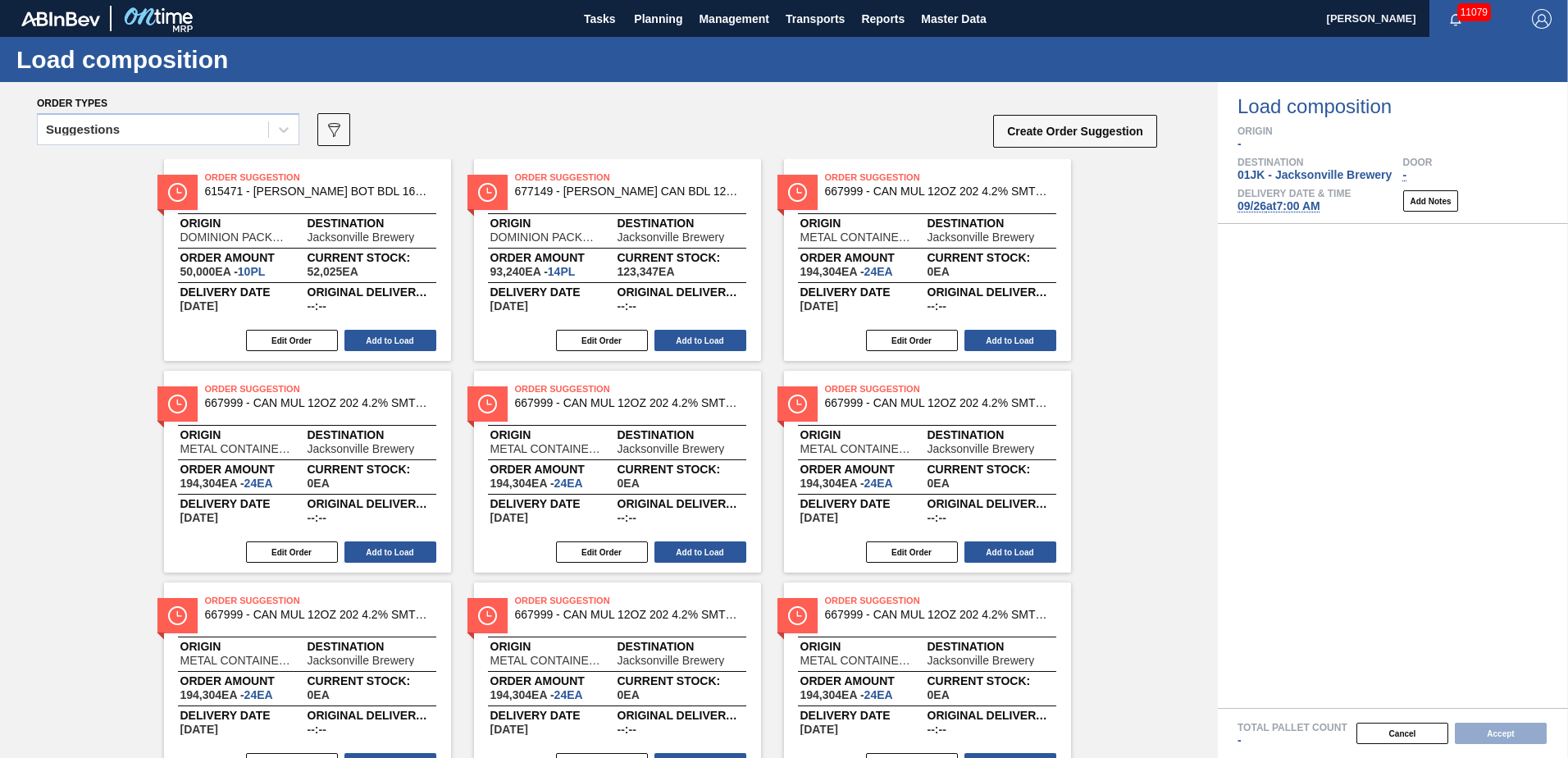
click at [252, 139] on div "Suggestions" at bounding box center [153, 130] width 231 height 24
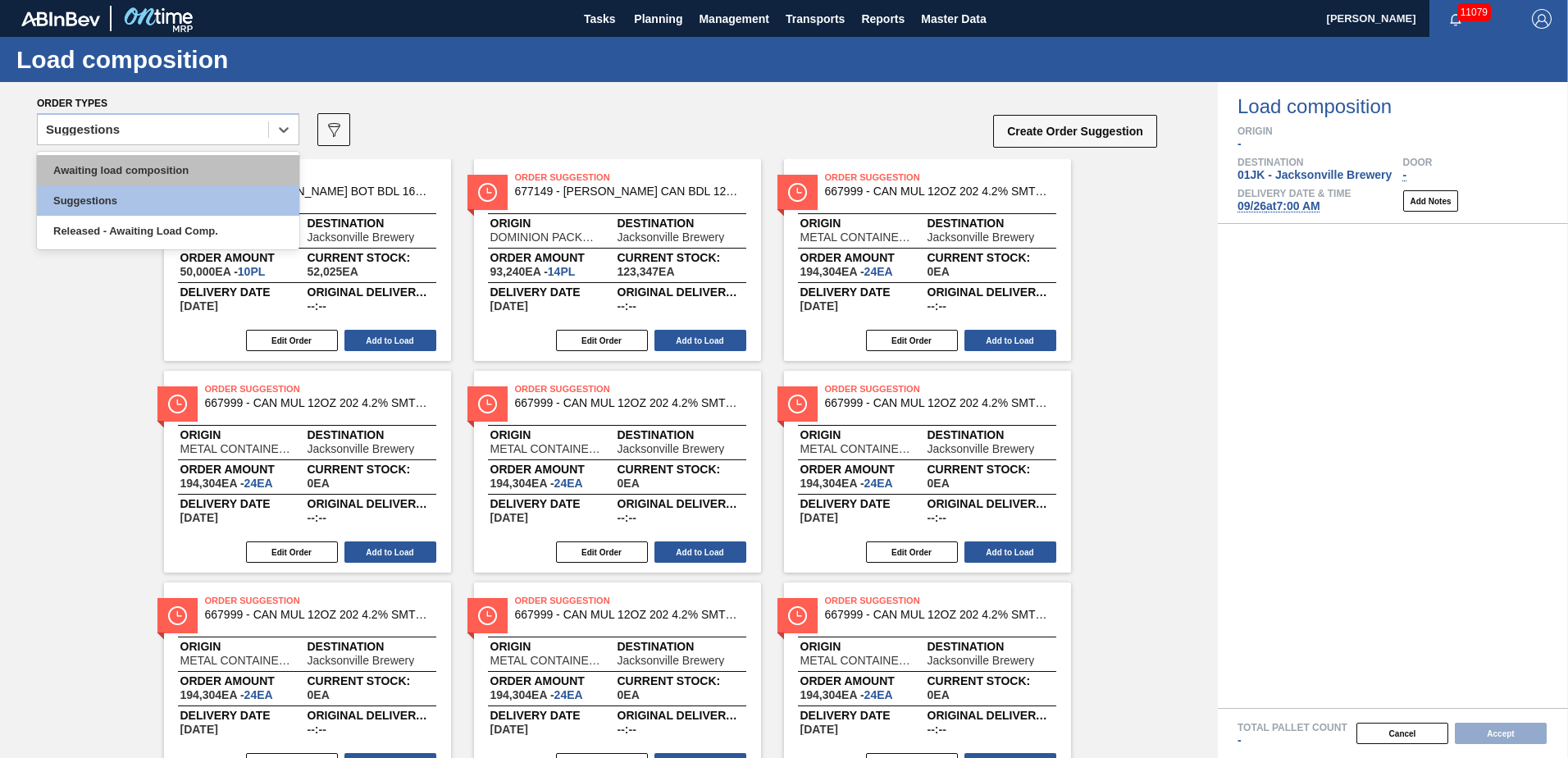
click at [250, 159] on div "Awaiting load composition" at bounding box center [168, 170] width 263 height 30
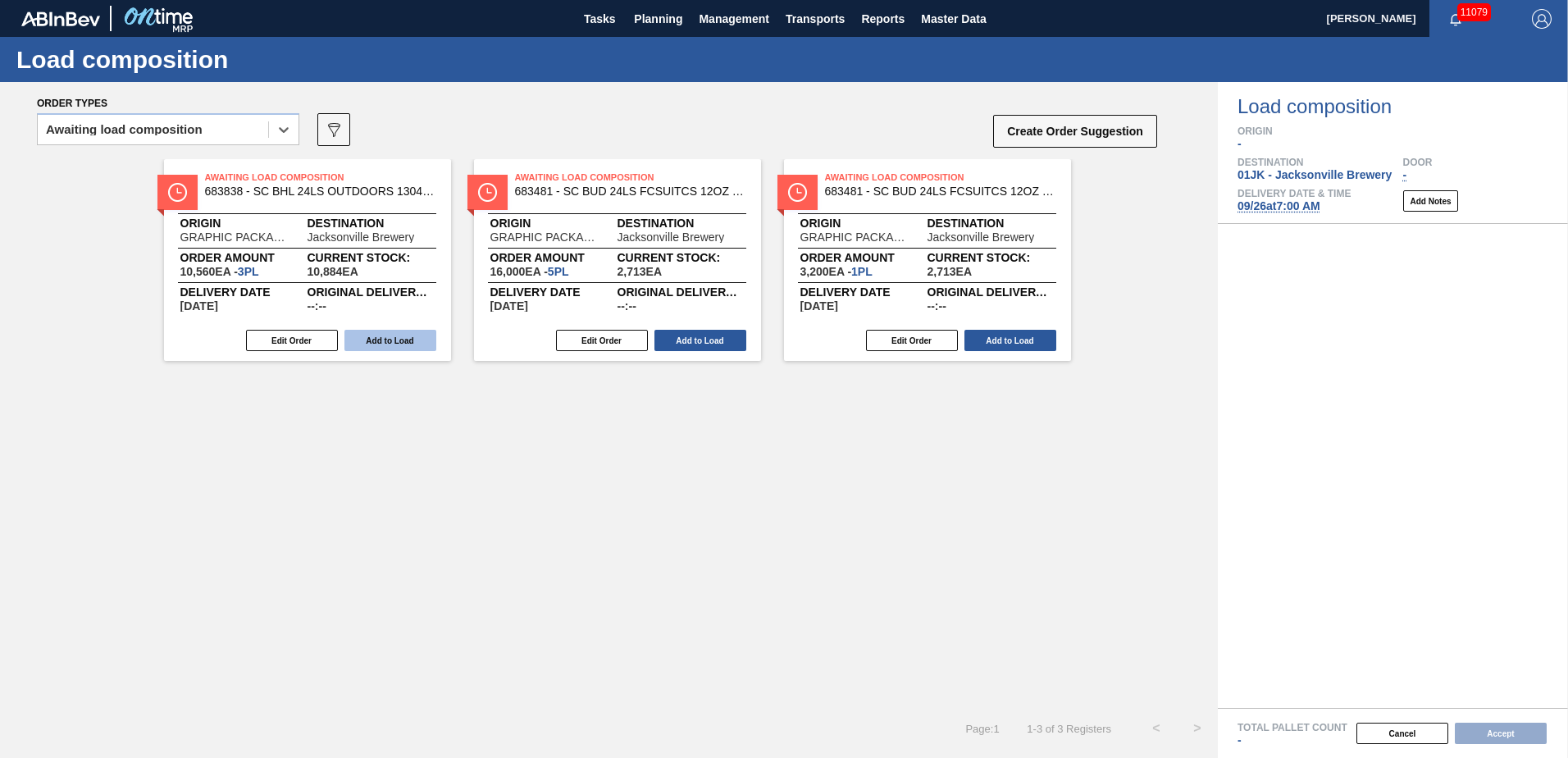
click at [408, 343] on button "Add to Load" at bounding box center [390, 341] width 92 height 21
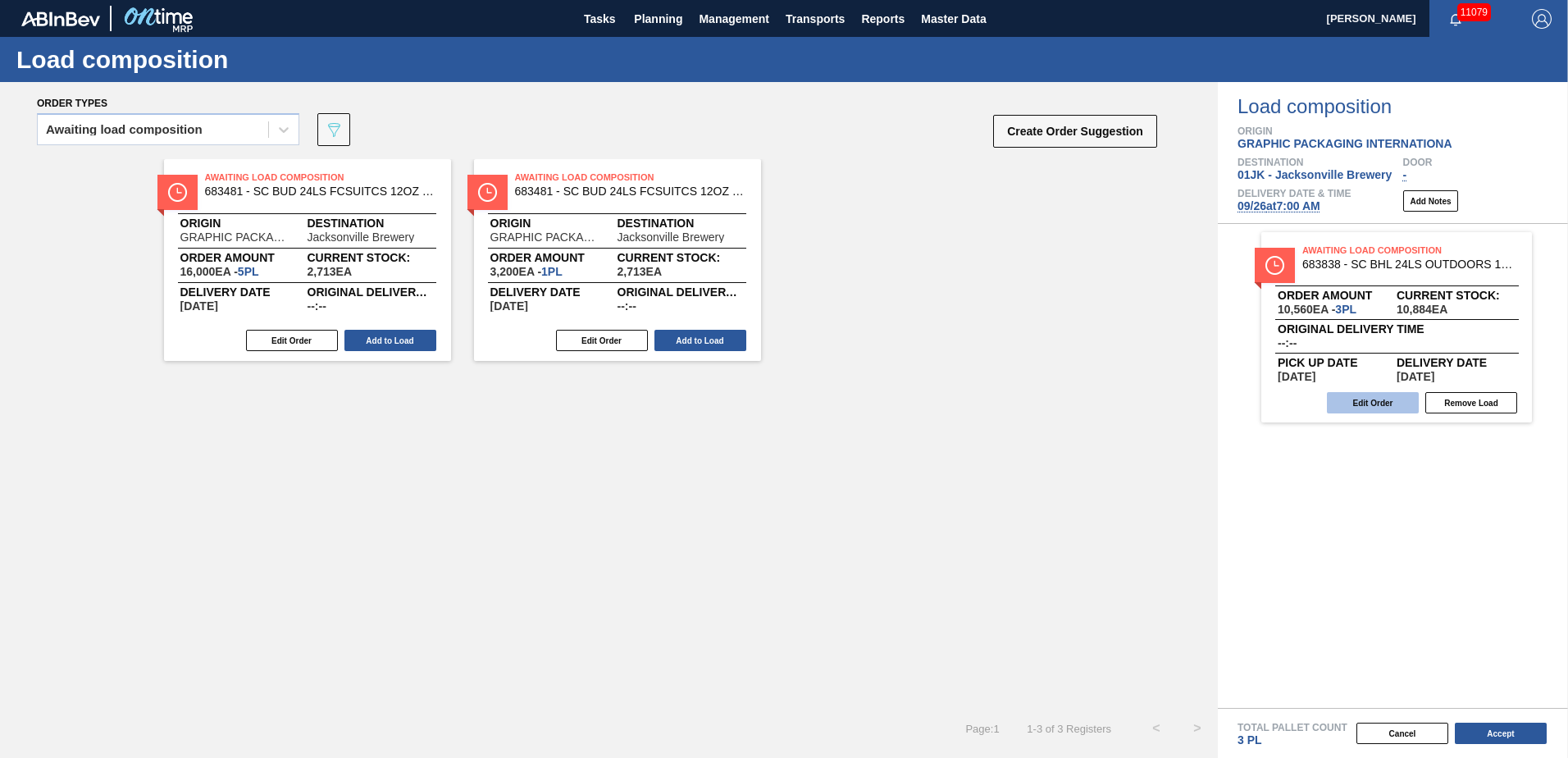
click at [1396, 409] on button "Edit Order" at bounding box center [1372, 403] width 92 height 21
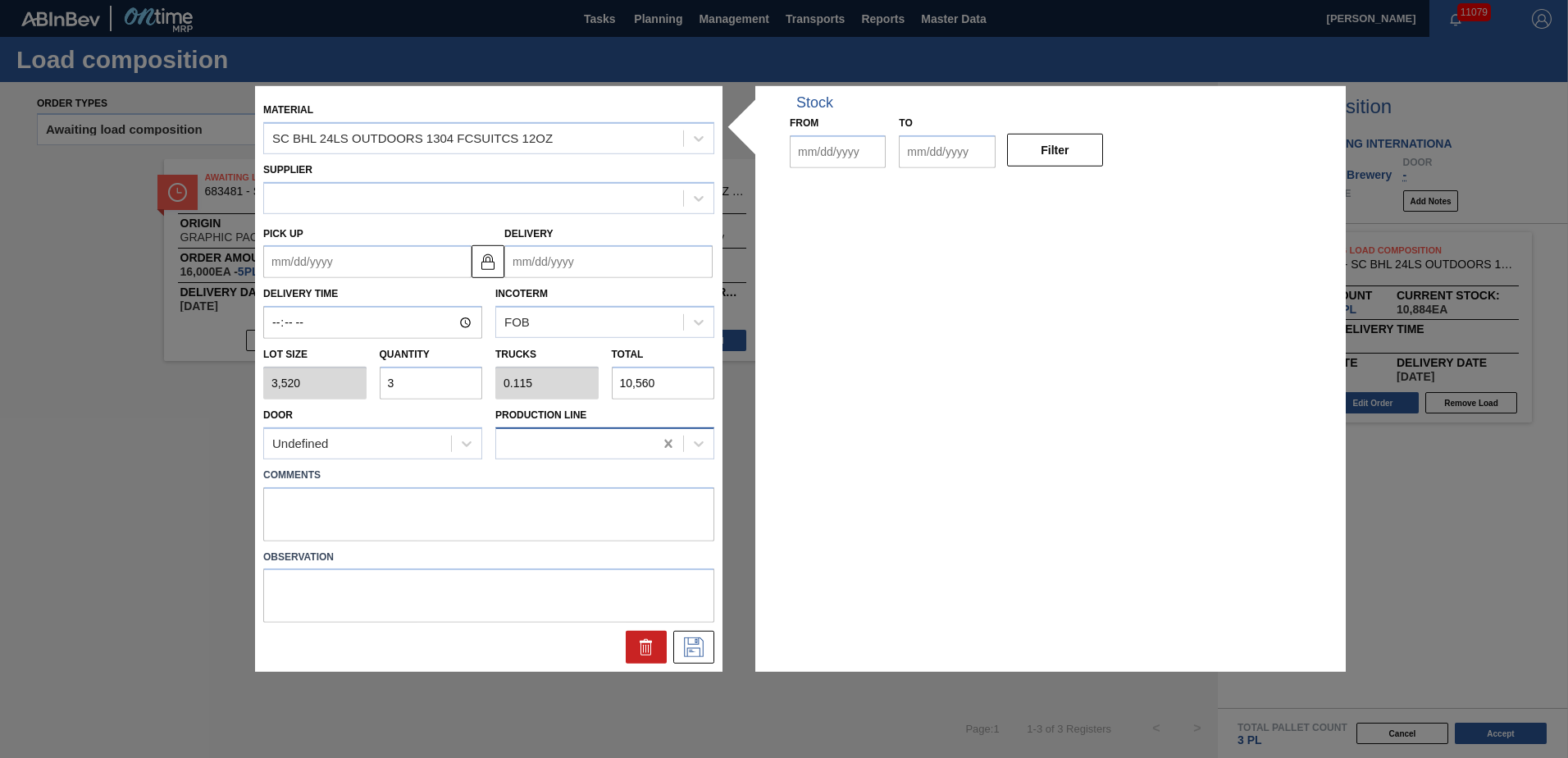
type input "3,520"
type input "3"
type input "0.115"
type input "10,560"
type up "[DATE]"
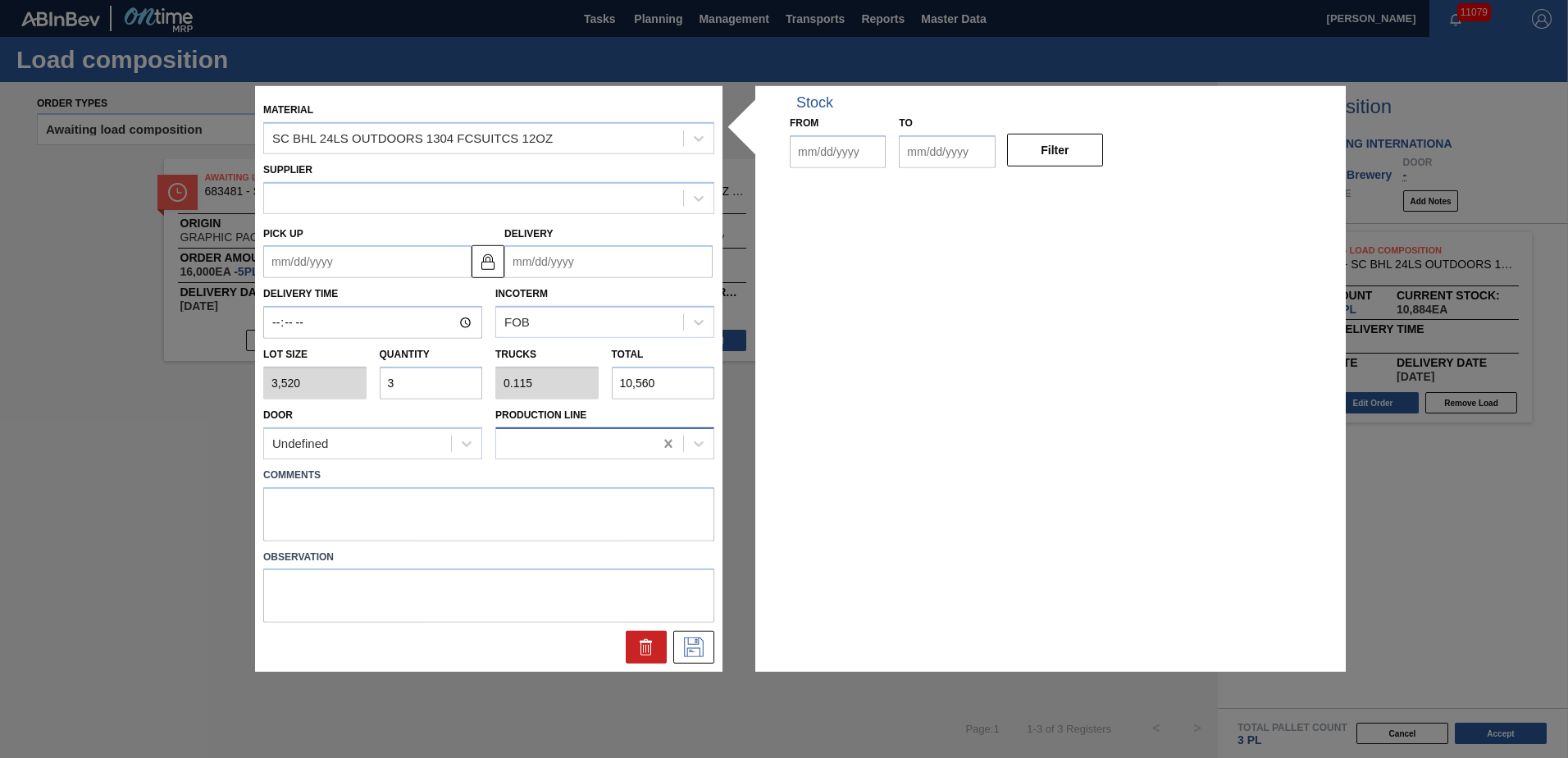
type input "[DATE]"
click at [455, 377] on input "3" at bounding box center [432, 383] width 104 height 33
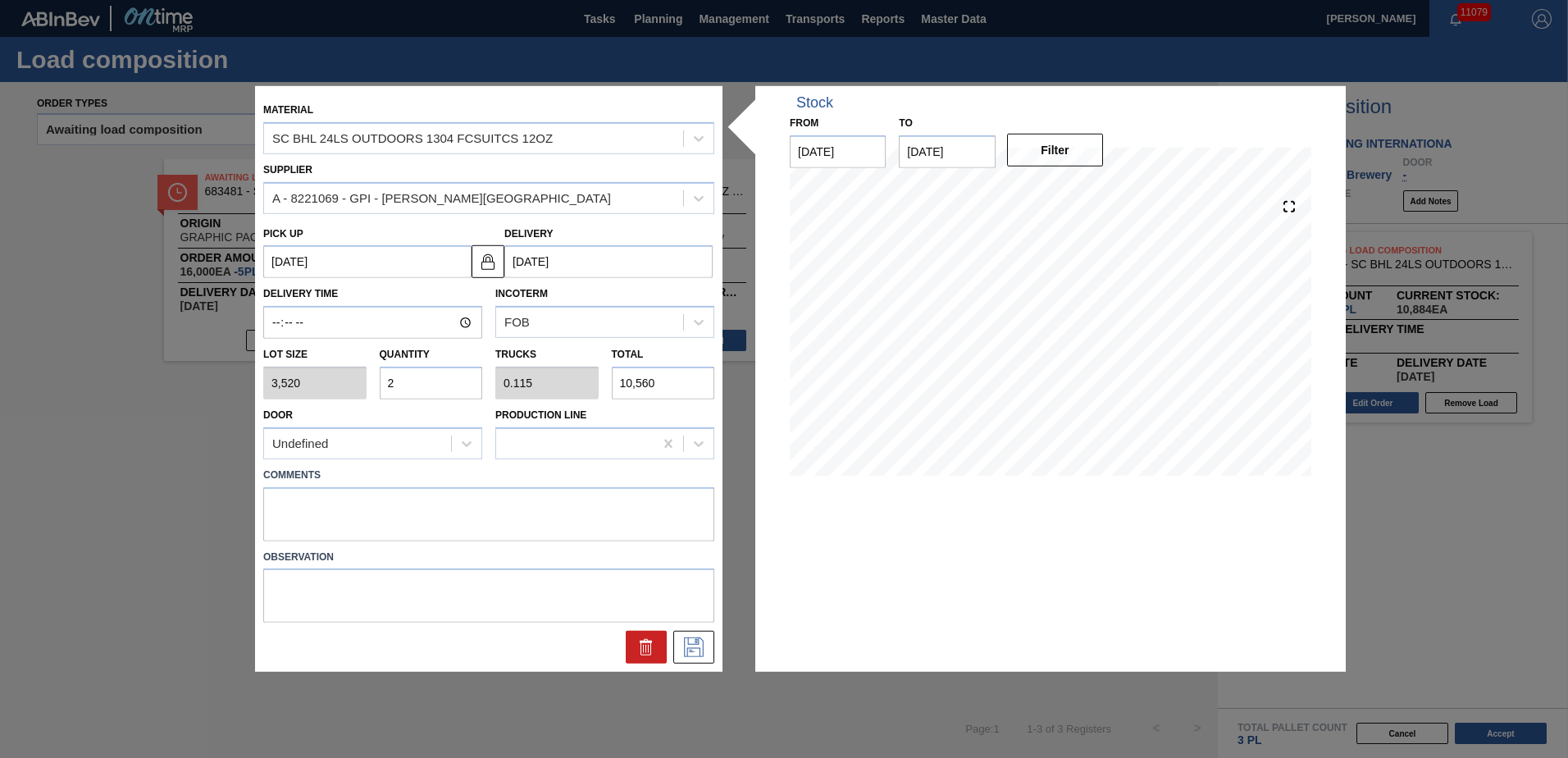
type input "20"
type input "0.769"
type input "70,400"
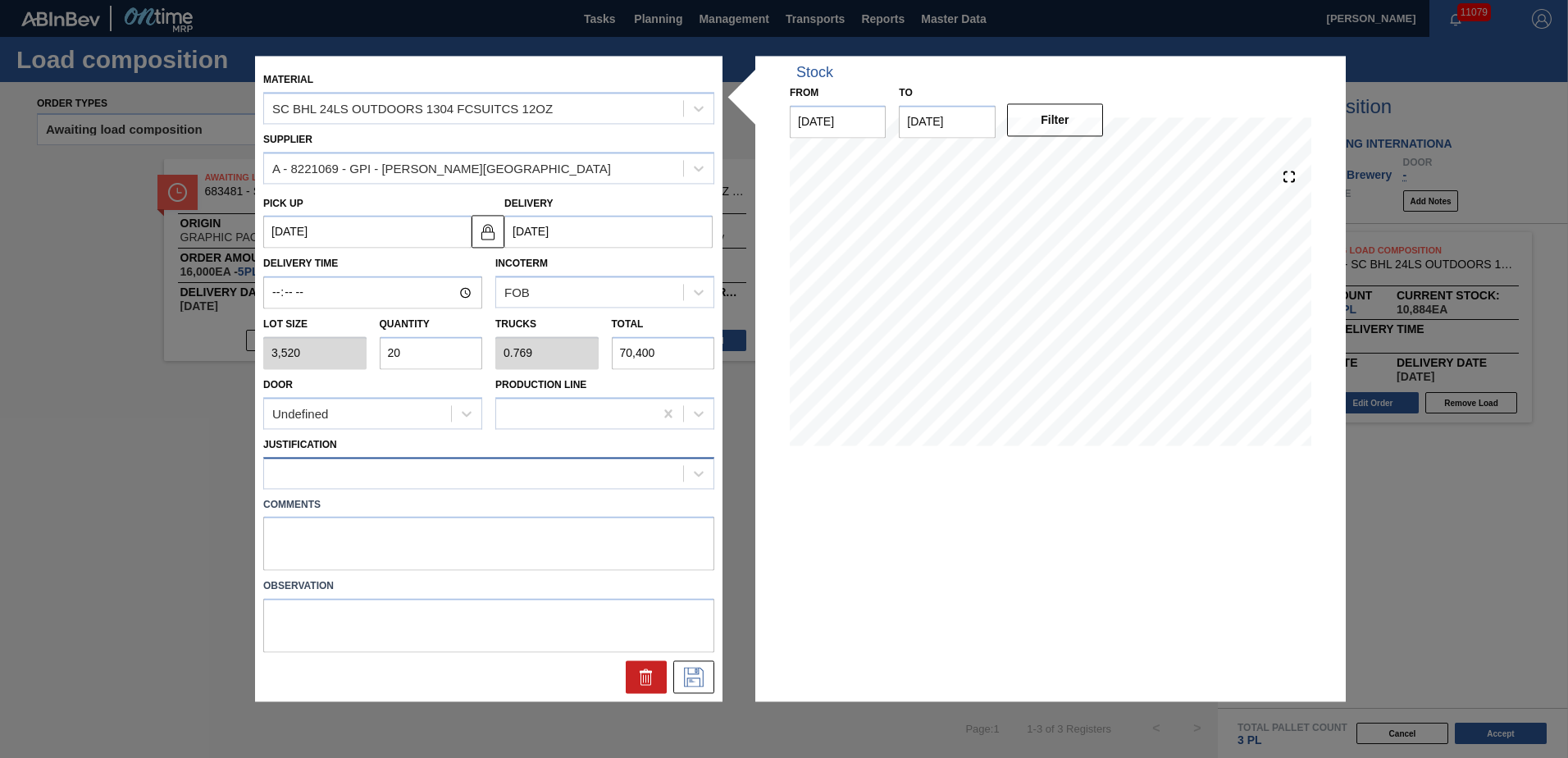
type input "20"
click at [505, 476] on div at bounding box center [474, 473] width 419 height 24
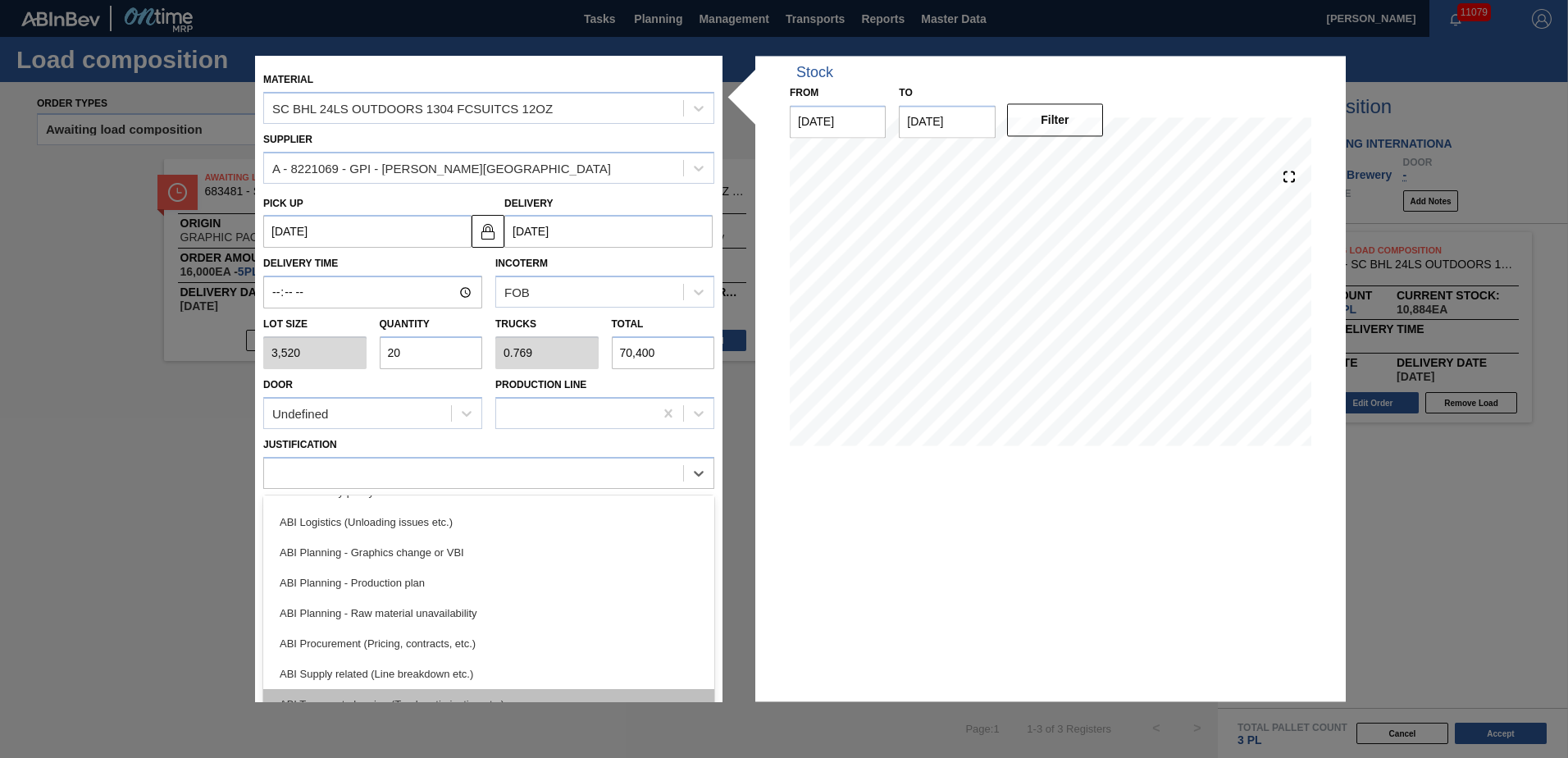
scroll to position [82, 0]
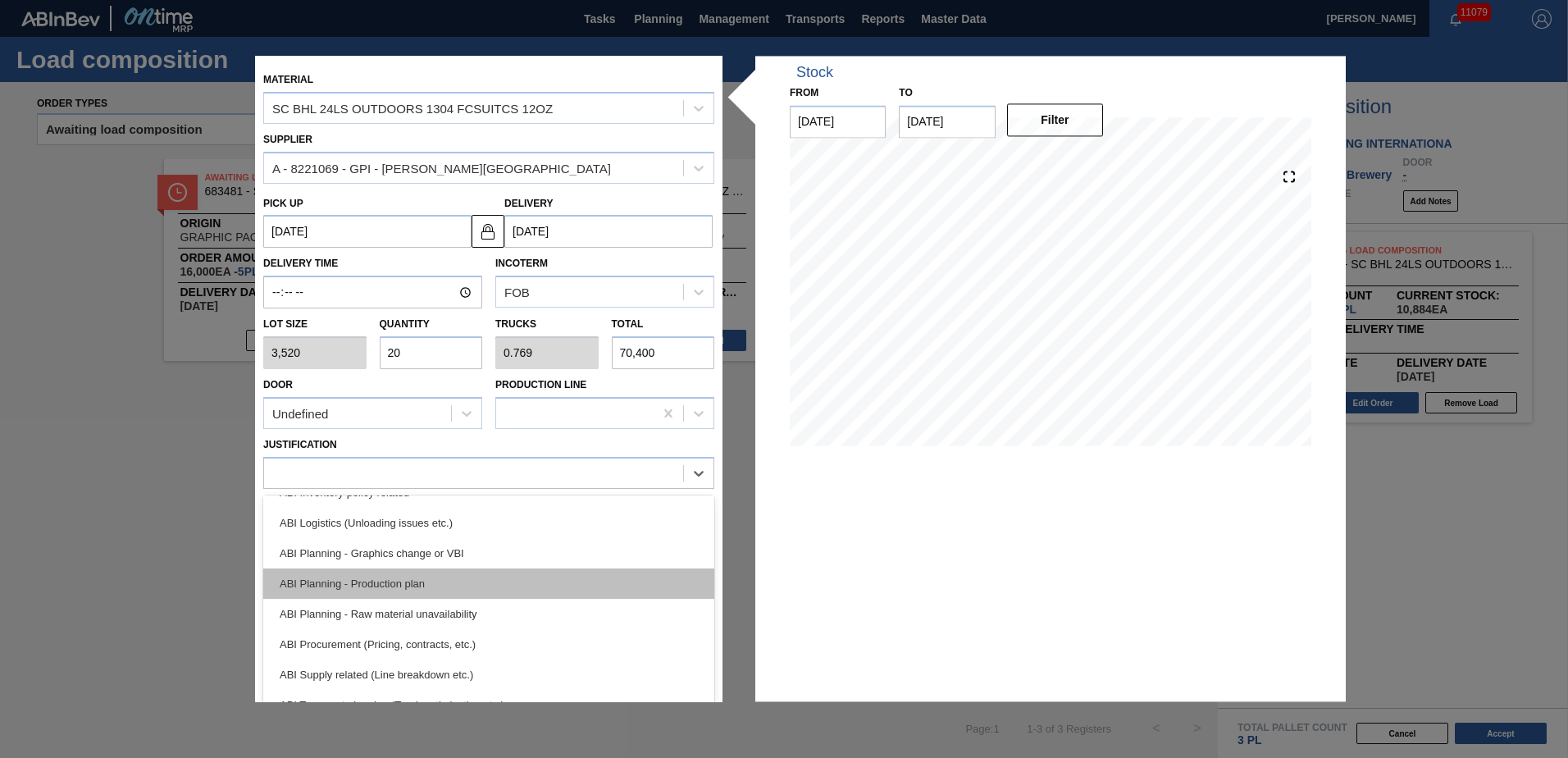
click at [449, 587] on div "ABI Planning - Production plan" at bounding box center [489, 584] width 451 height 30
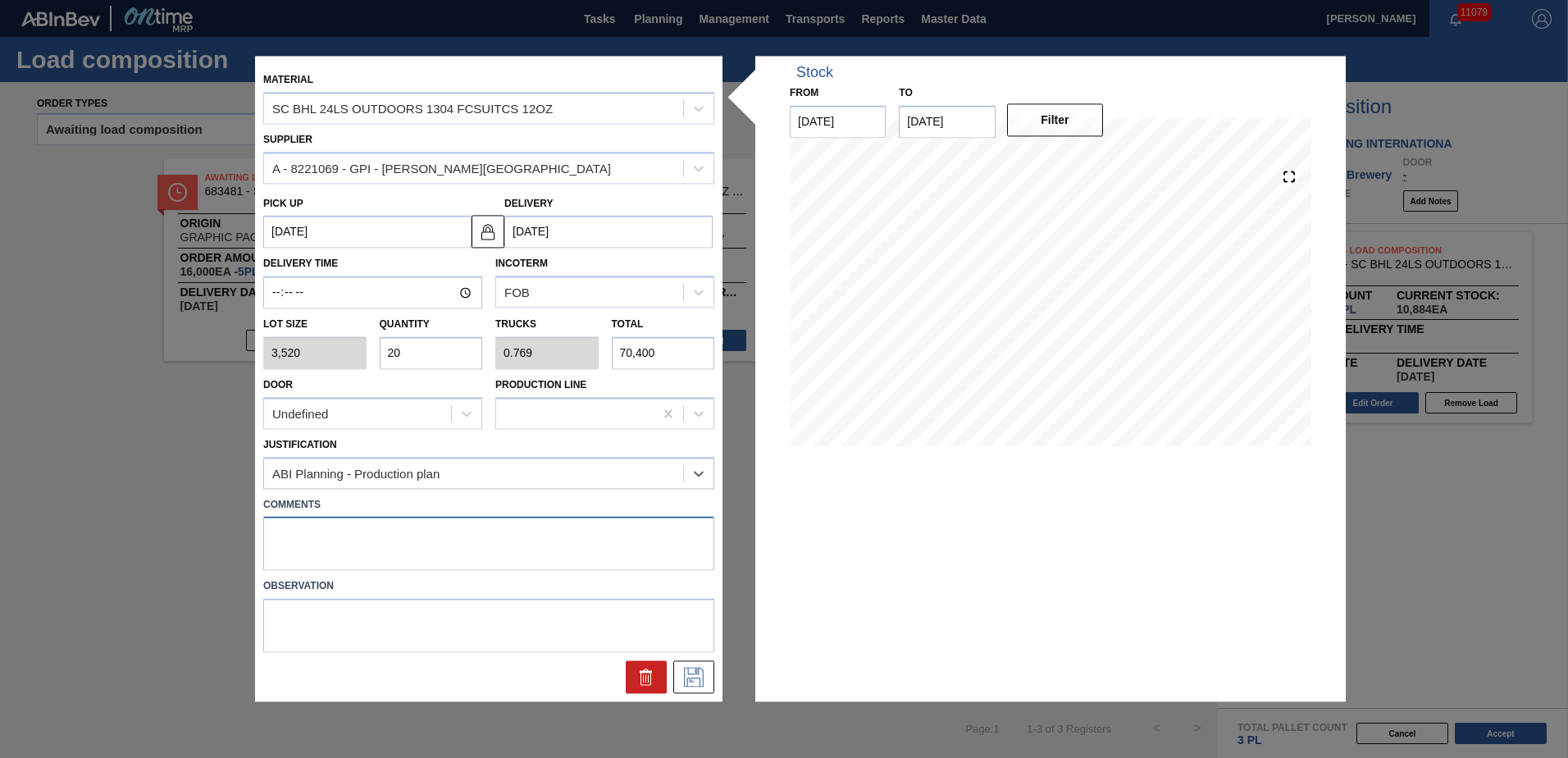
click at [448, 556] on textarea at bounding box center [489, 543] width 451 height 55
click at [585, 526] on textarea at bounding box center [489, 543] width 451 height 55
type textarea "NOSE, DROP"
click at [704, 681] on icon at bounding box center [693, 678] width 26 height 20
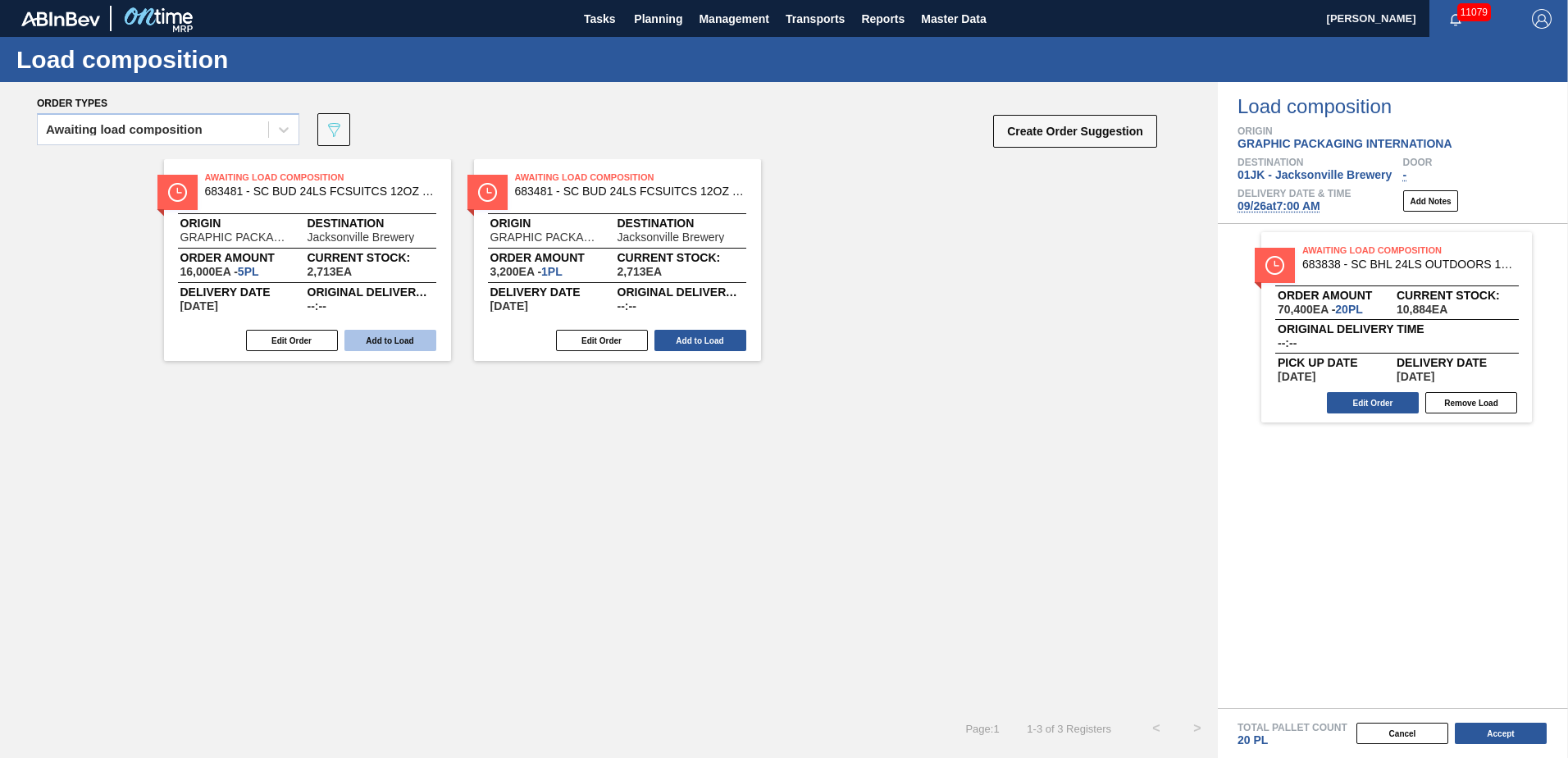
click at [390, 344] on button "Add to Load" at bounding box center [390, 341] width 92 height 21
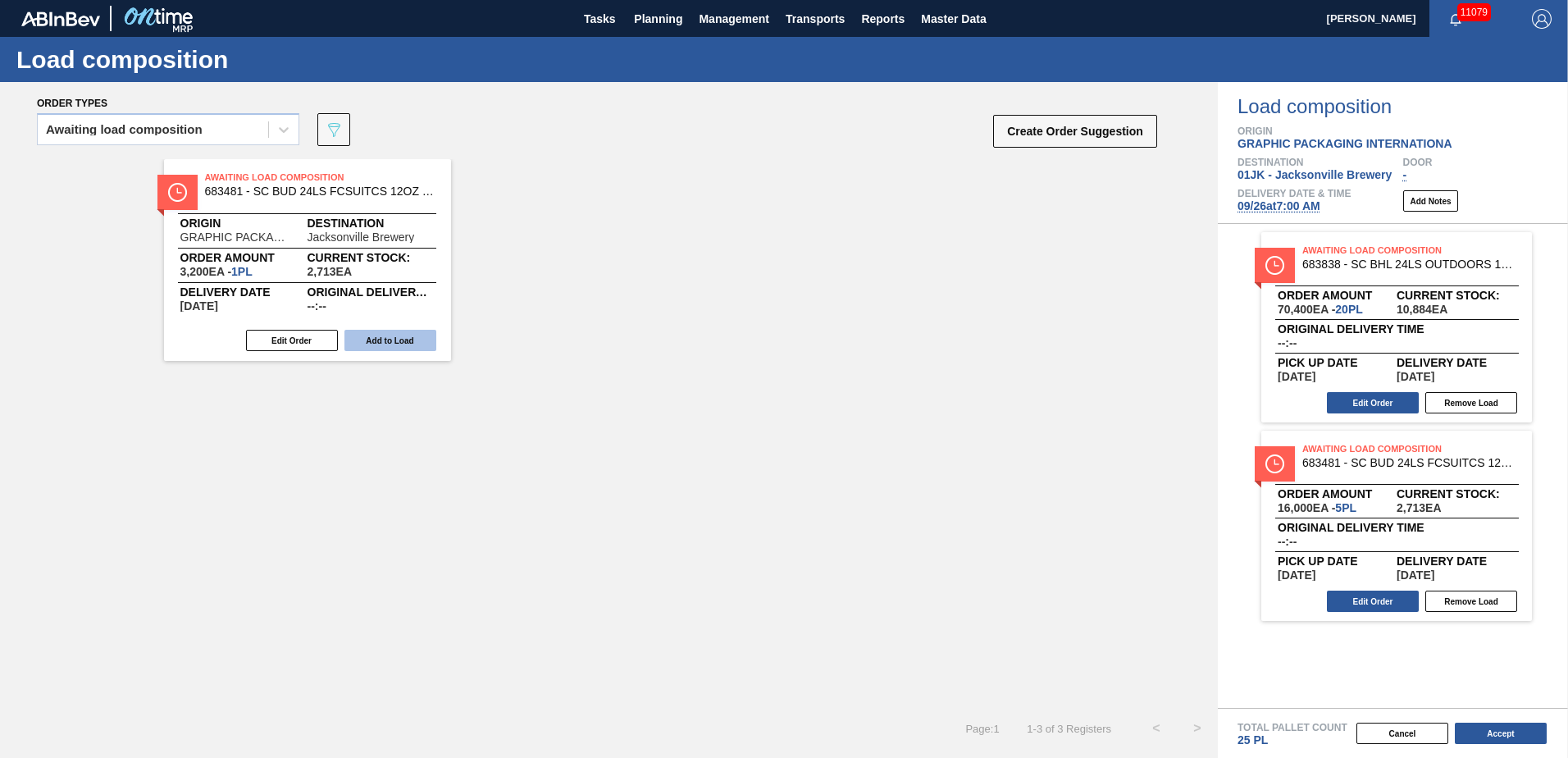
click at [365, 338] on button "Add to Load" at bounding box center [390, 341] width 92 height 21
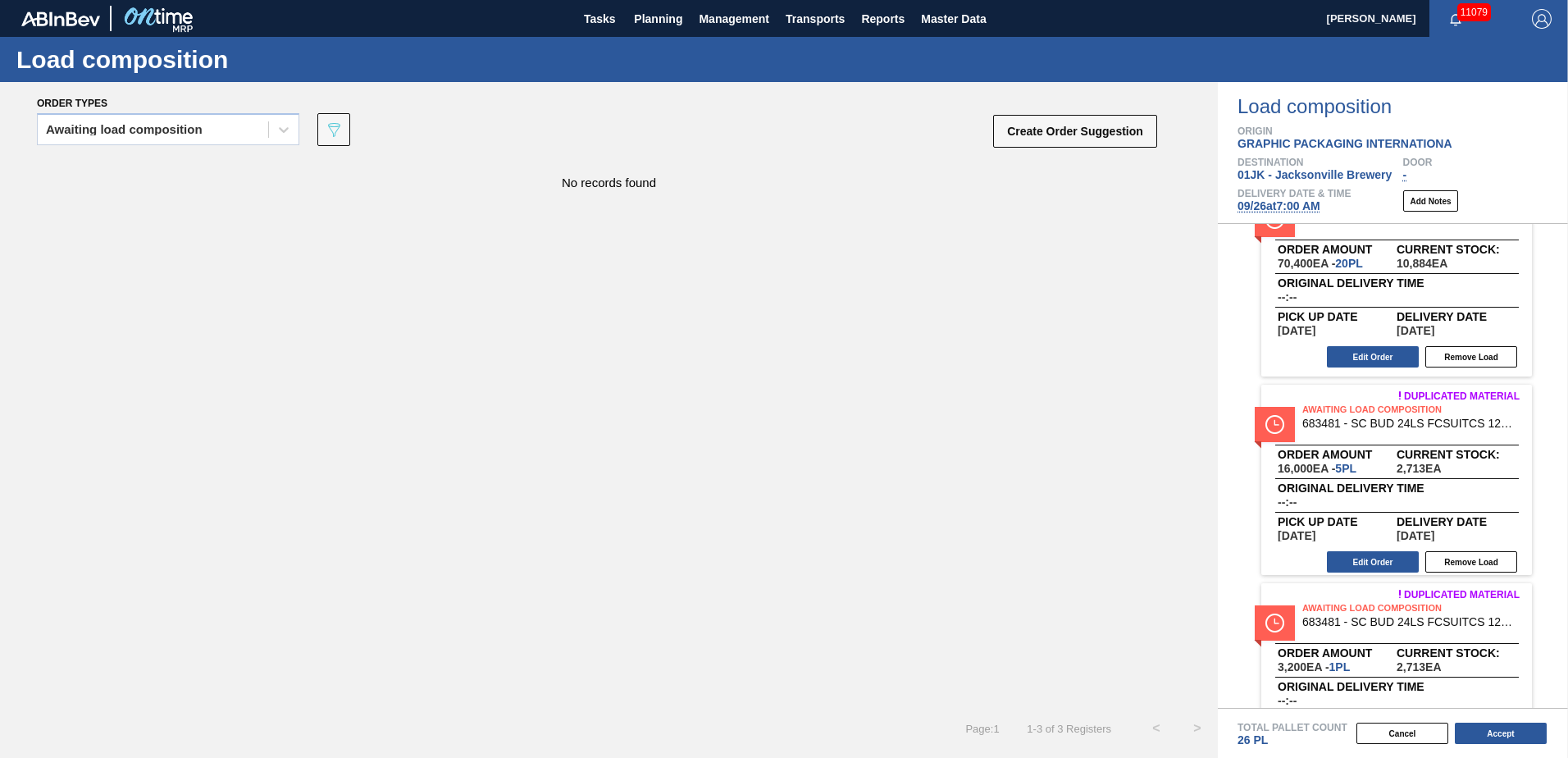
scroll to position [120, 0]
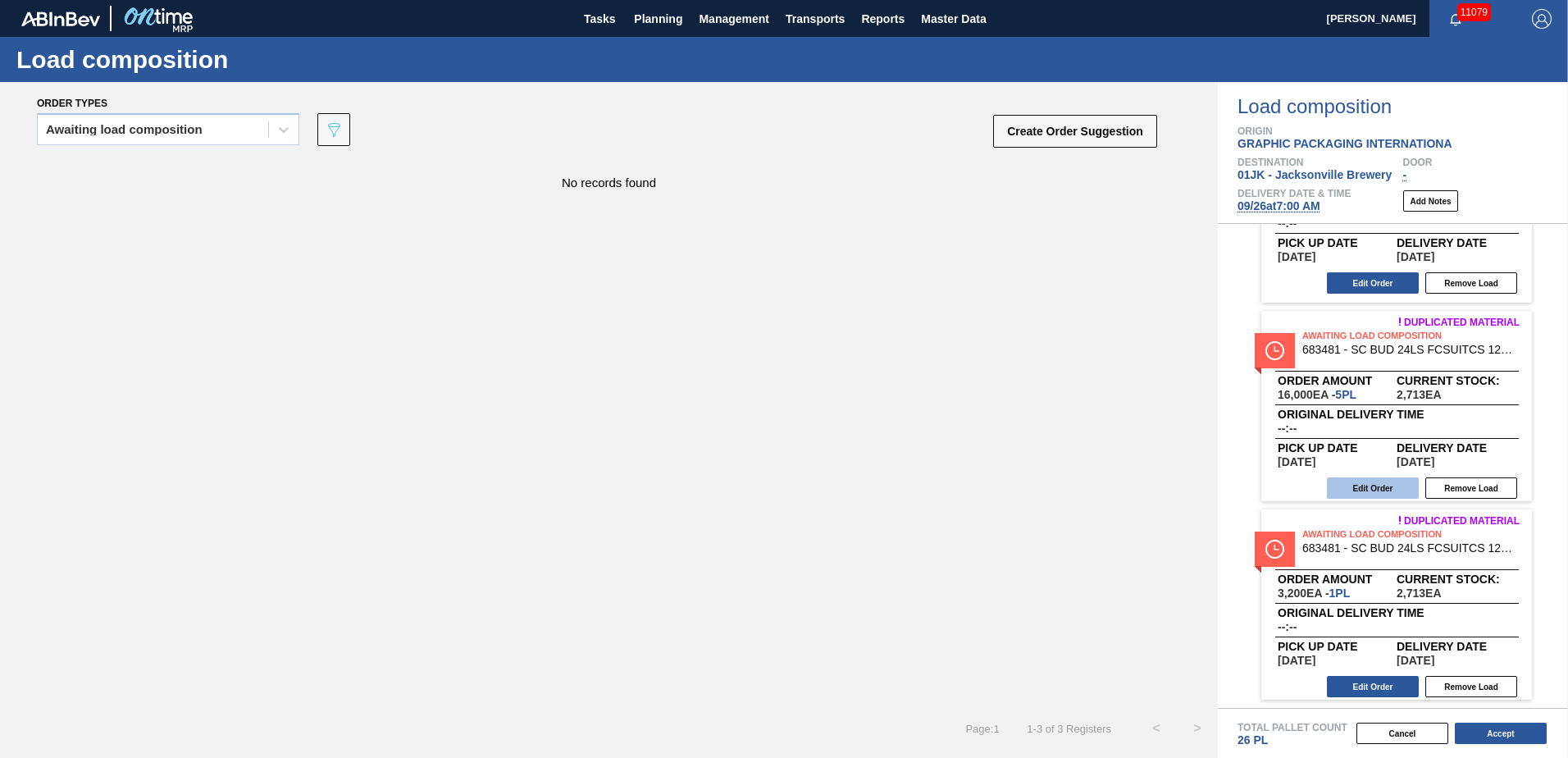
click at [1371, 491] on button "Edit Order" at bounding box center [1372, 488] width 92 height 21
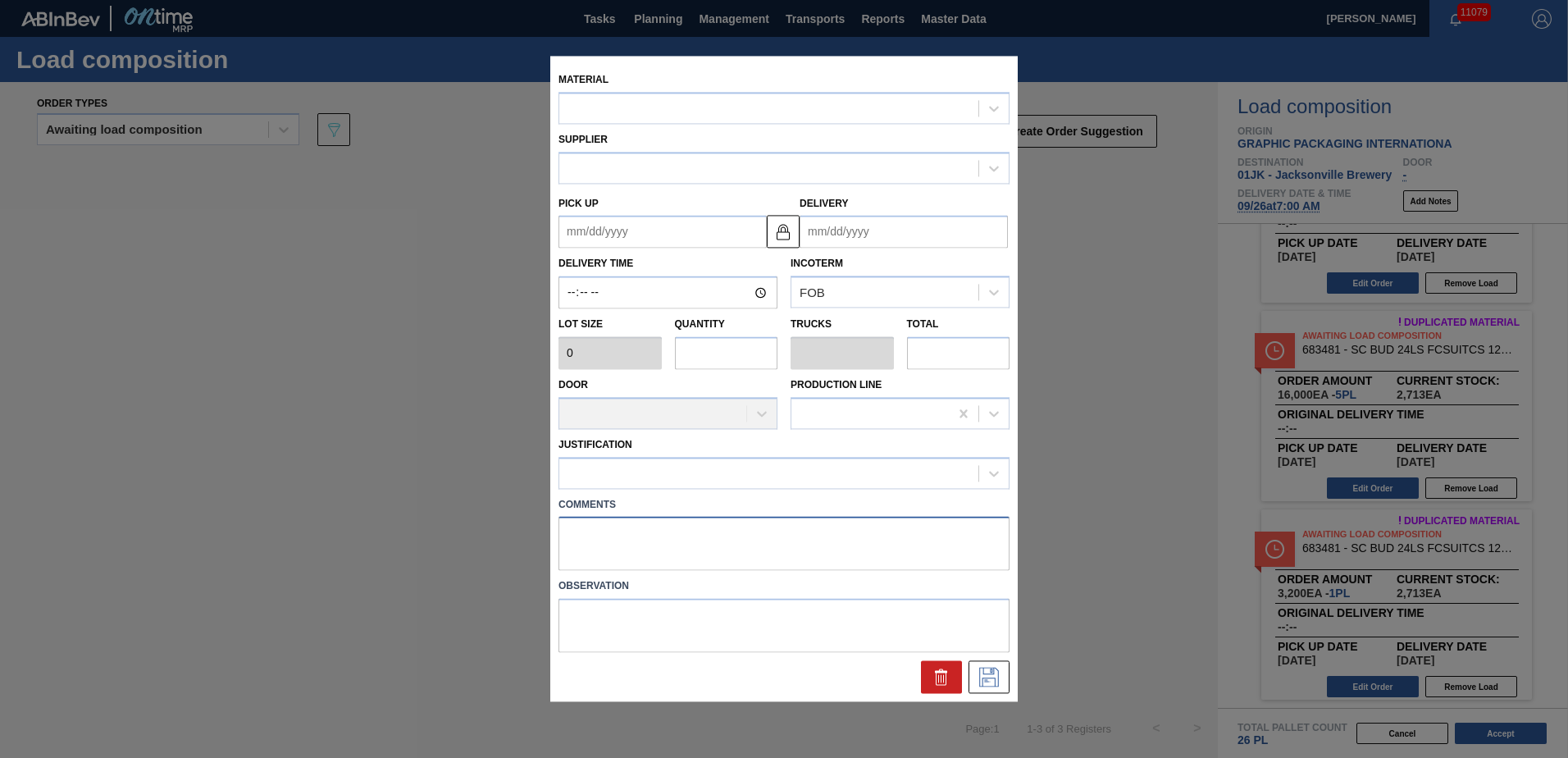
click at [775, 545] on textarea at bounding box center [784, 543] width 451 height 55
type textarea "TAIL,"
type input "3,200"
type input "5"
type input "0.192"
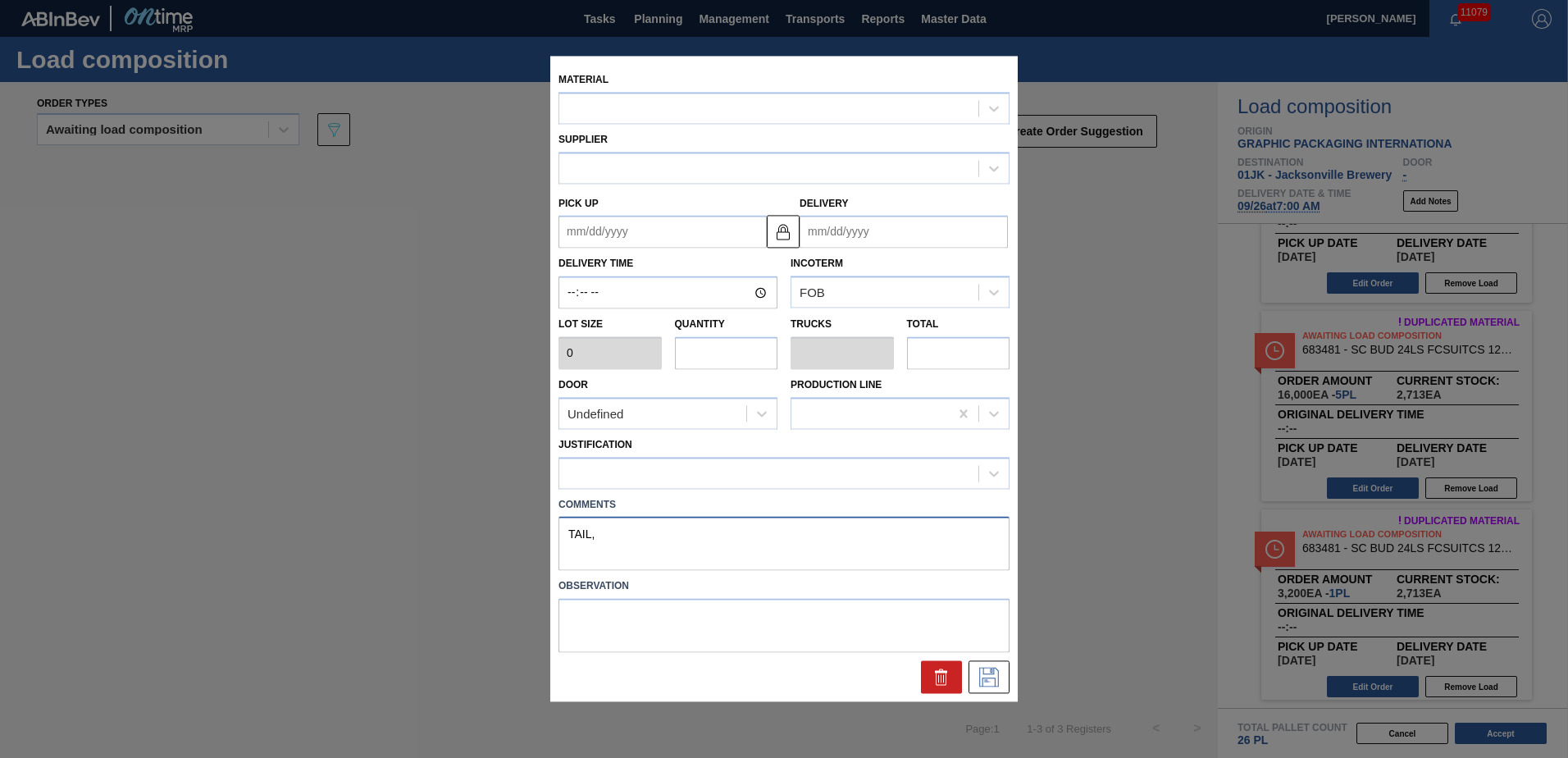
type input "16,000"
type textarea "TAIL, D"
type up "[DATE]"
type input "[DATE]"
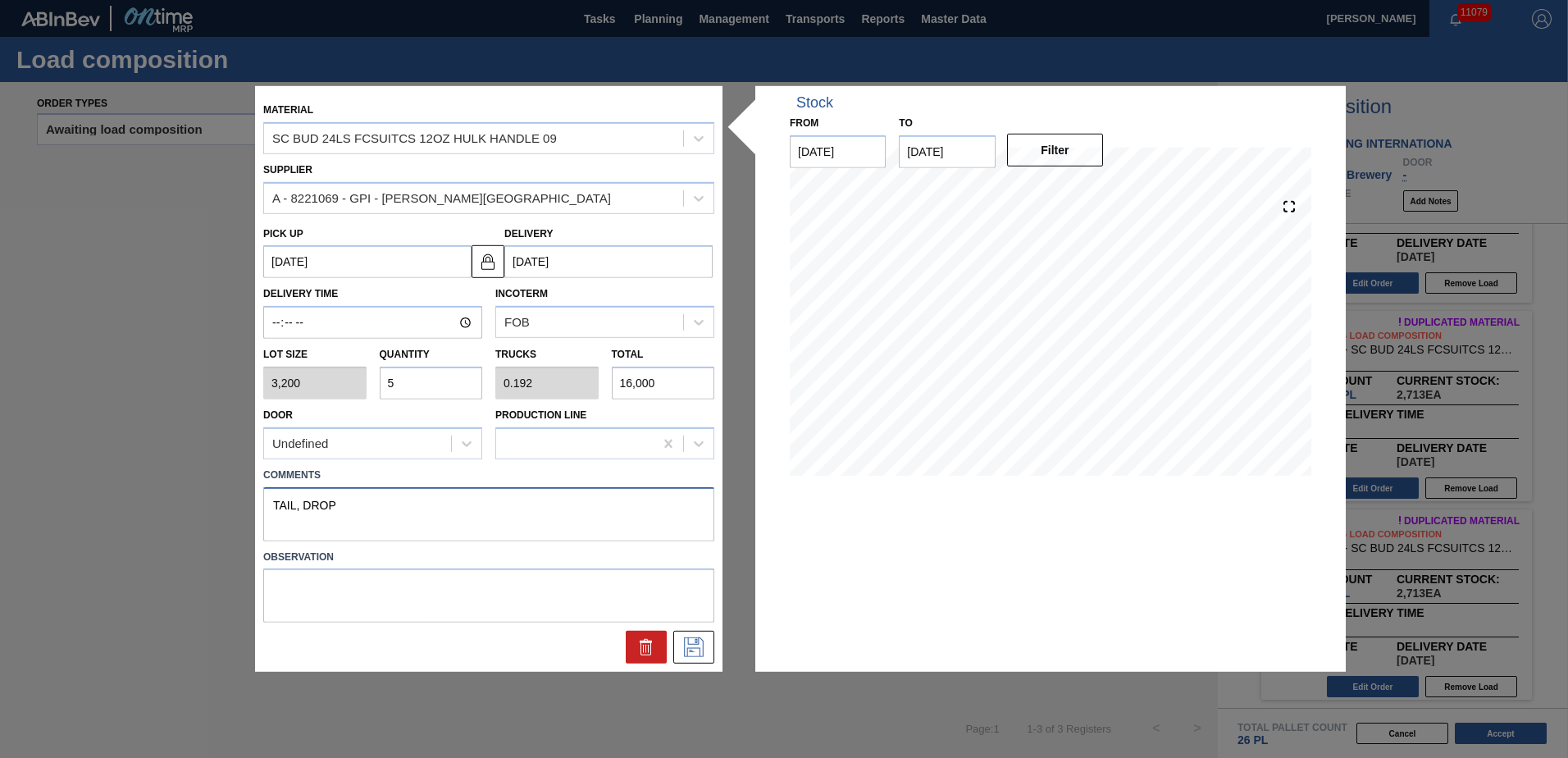
type textarea "TAIL, DROP"
click at [700, 552] on label "Observation" at bounding box center [489, 557] width 451 height 24
click at [702, 652] on icon at bounding box center [693, 647] width 26 height 20
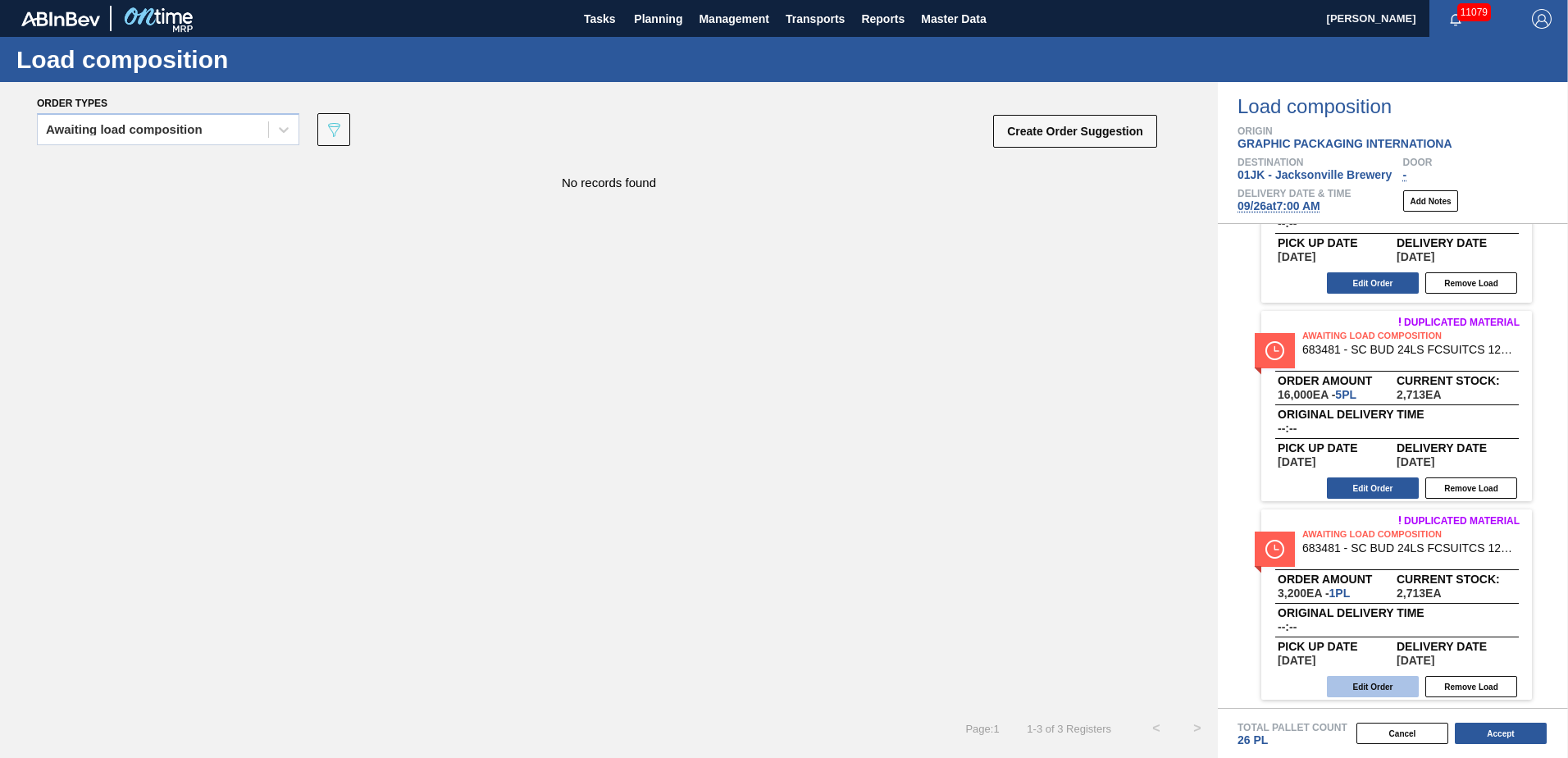
click at [1351, 676] on button "Edit Order" at bounding box center [1372, 686] width 92 height 21
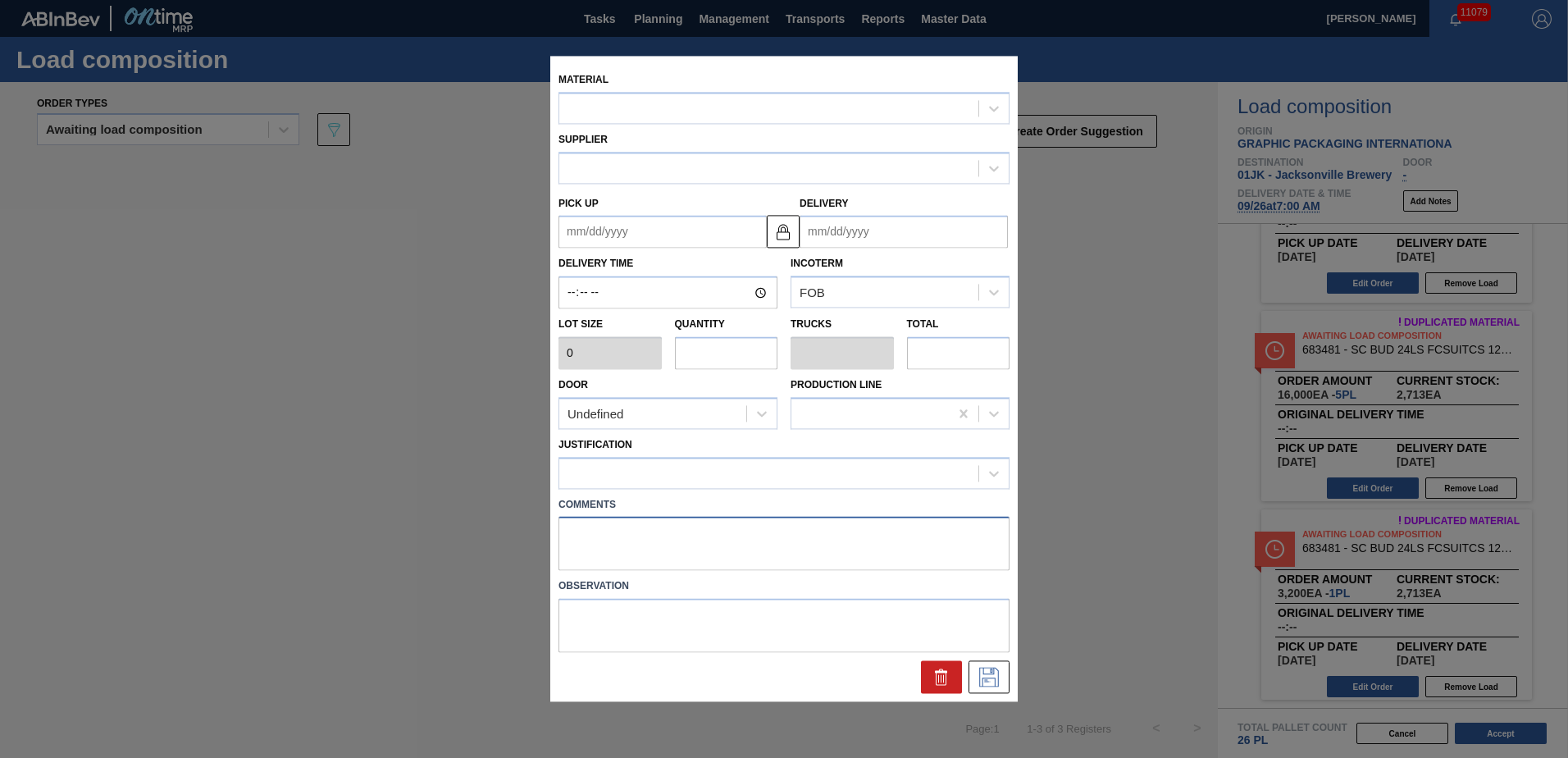
click at [933, 532] on textarea at bounding box center [784, 543] width 451 height 55
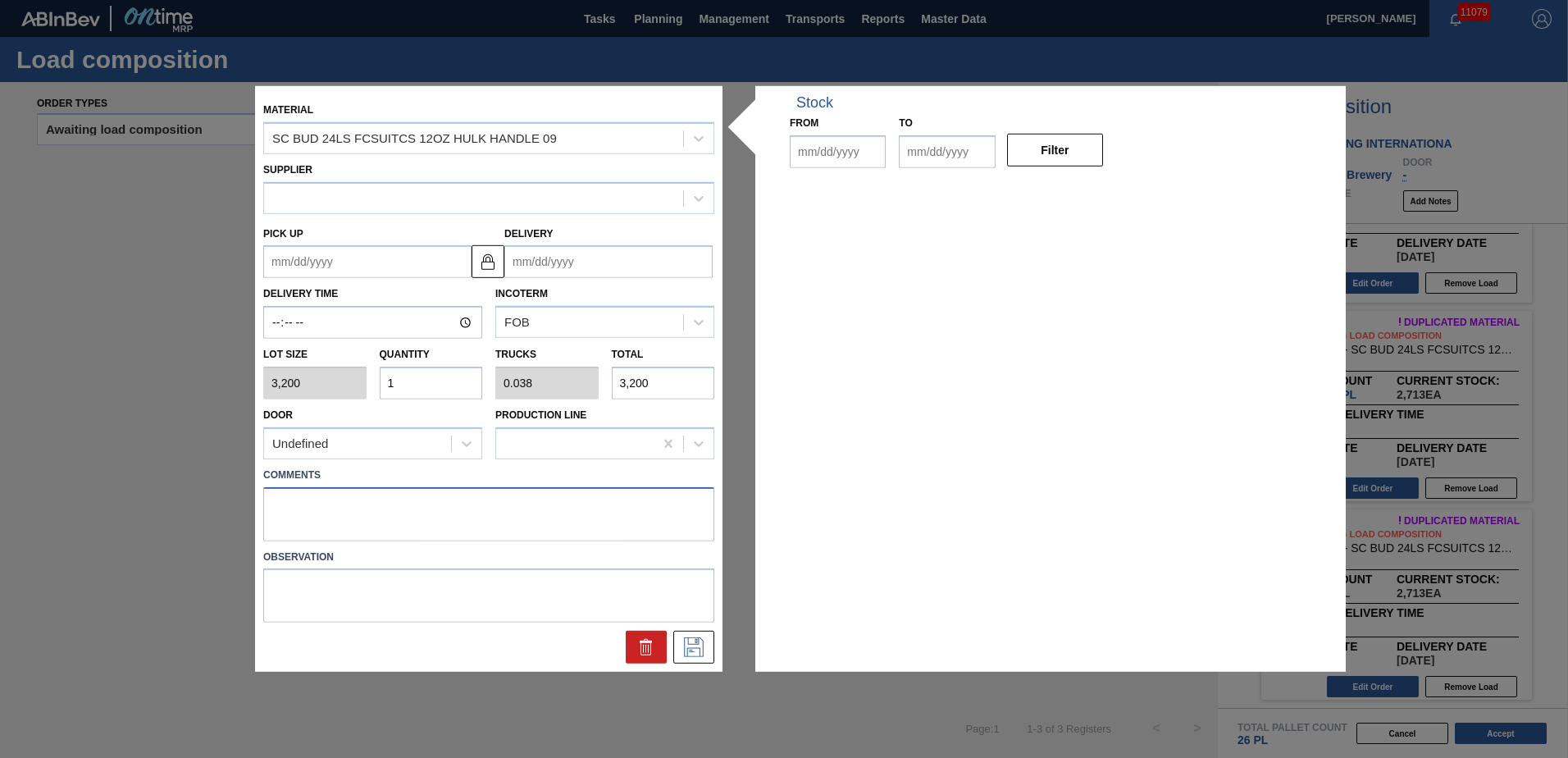
type input "3,200"
type input "1"
type input "0.038"
type input "3,200"
type up "[DATE]"
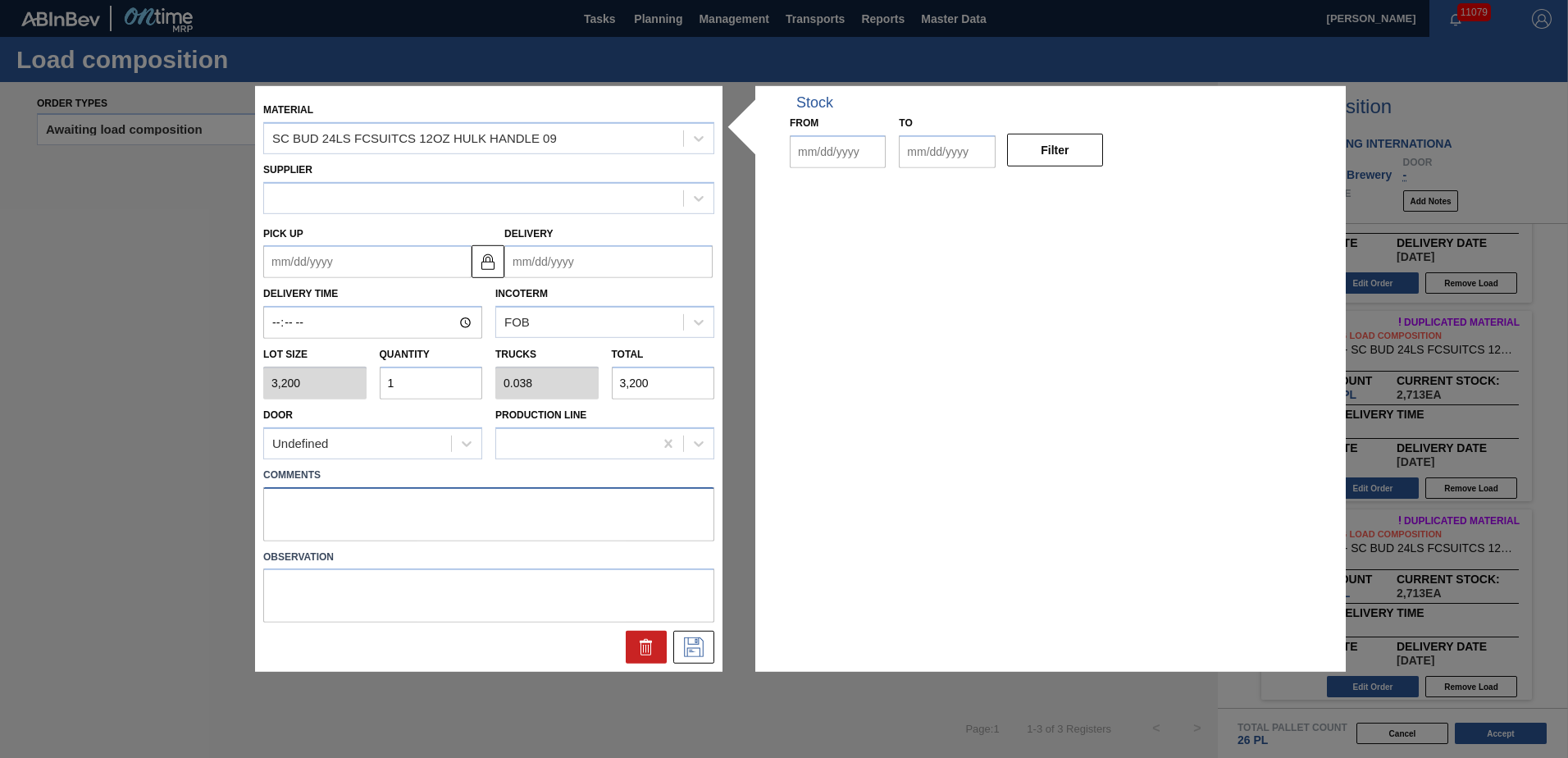
type input "[DATE]"
type textarea "TAIL, DROP"
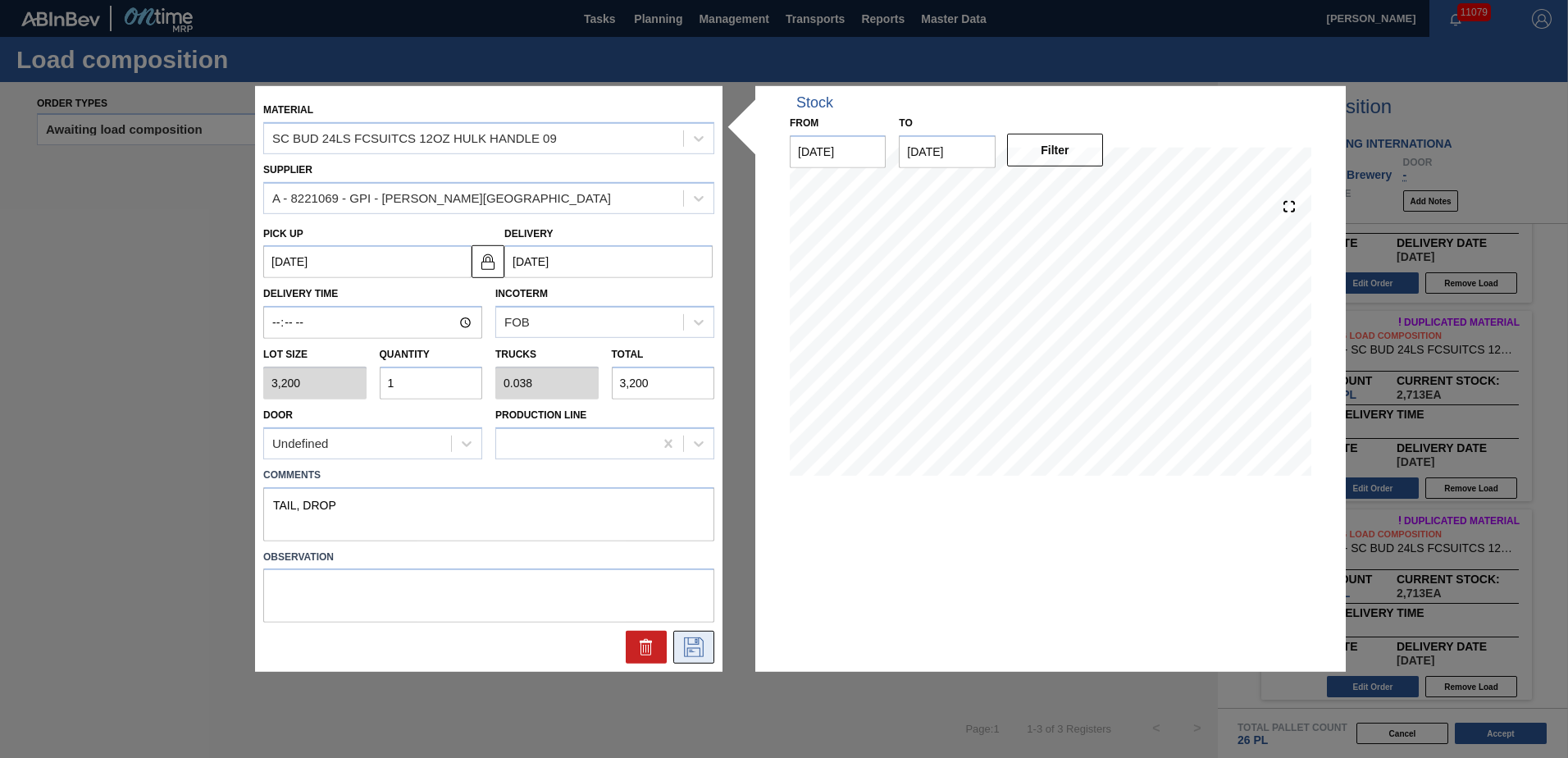
click at [705, 661] on button at bounding box center [694, 647] width 41 height 33
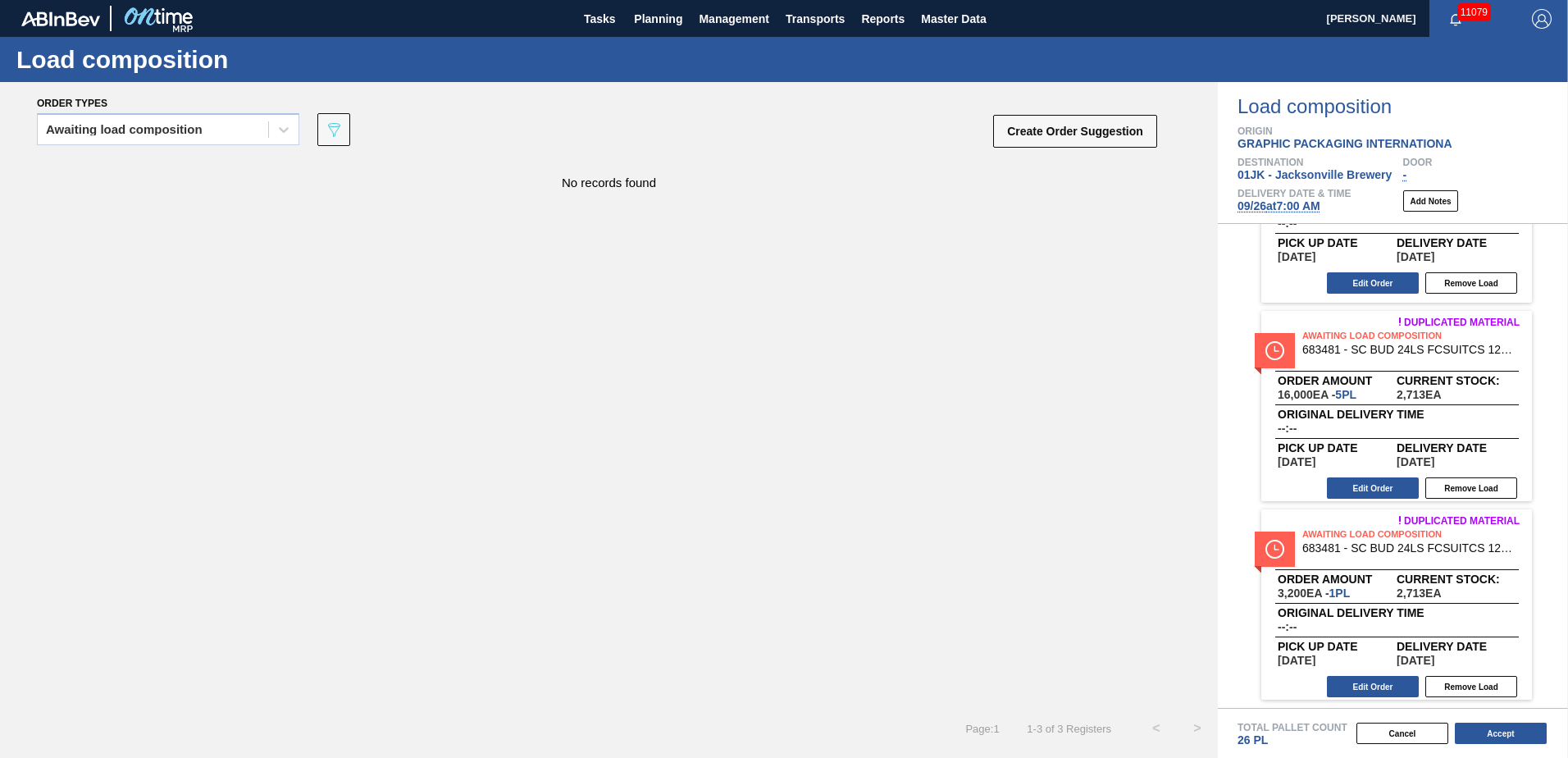
scroll to position [0, 0]
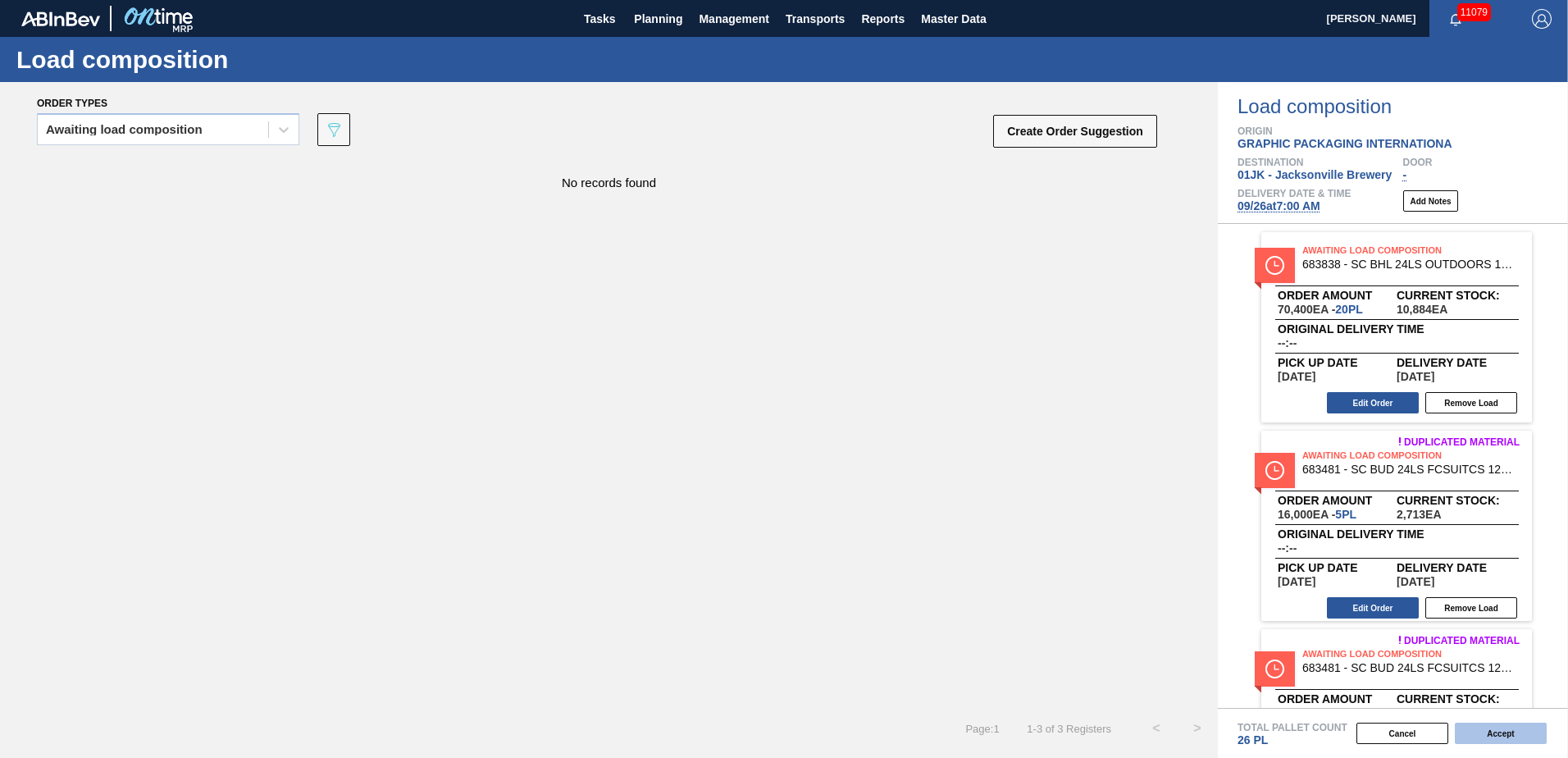
click at [1479, 737] on button "Accept" at bounding box center [1500, 734] width 92 height 21
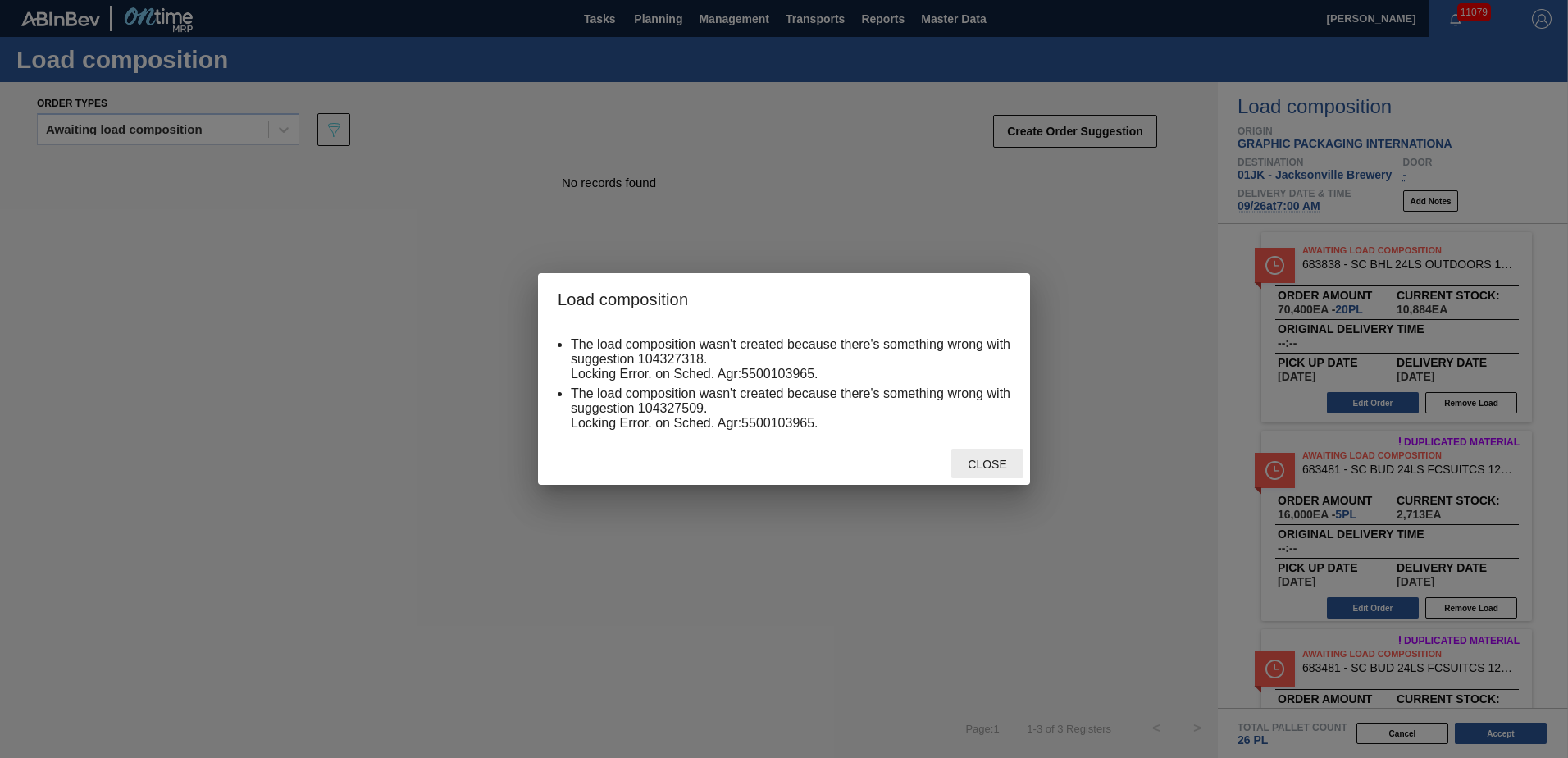
click at [1010, 451] on div "Close" at bounding box center [987, 464] width 72 height 30
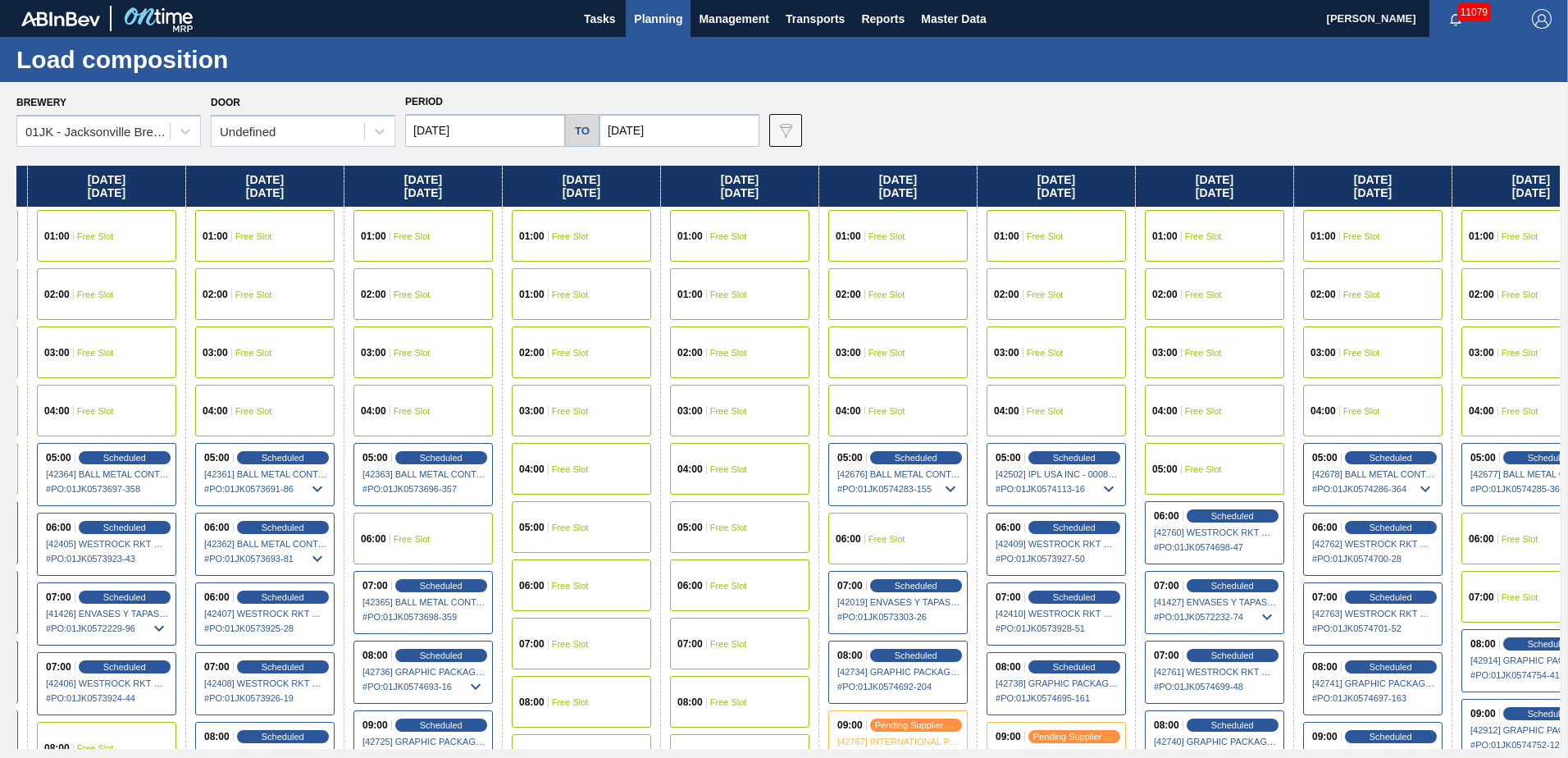
scroll to position [0, 511]
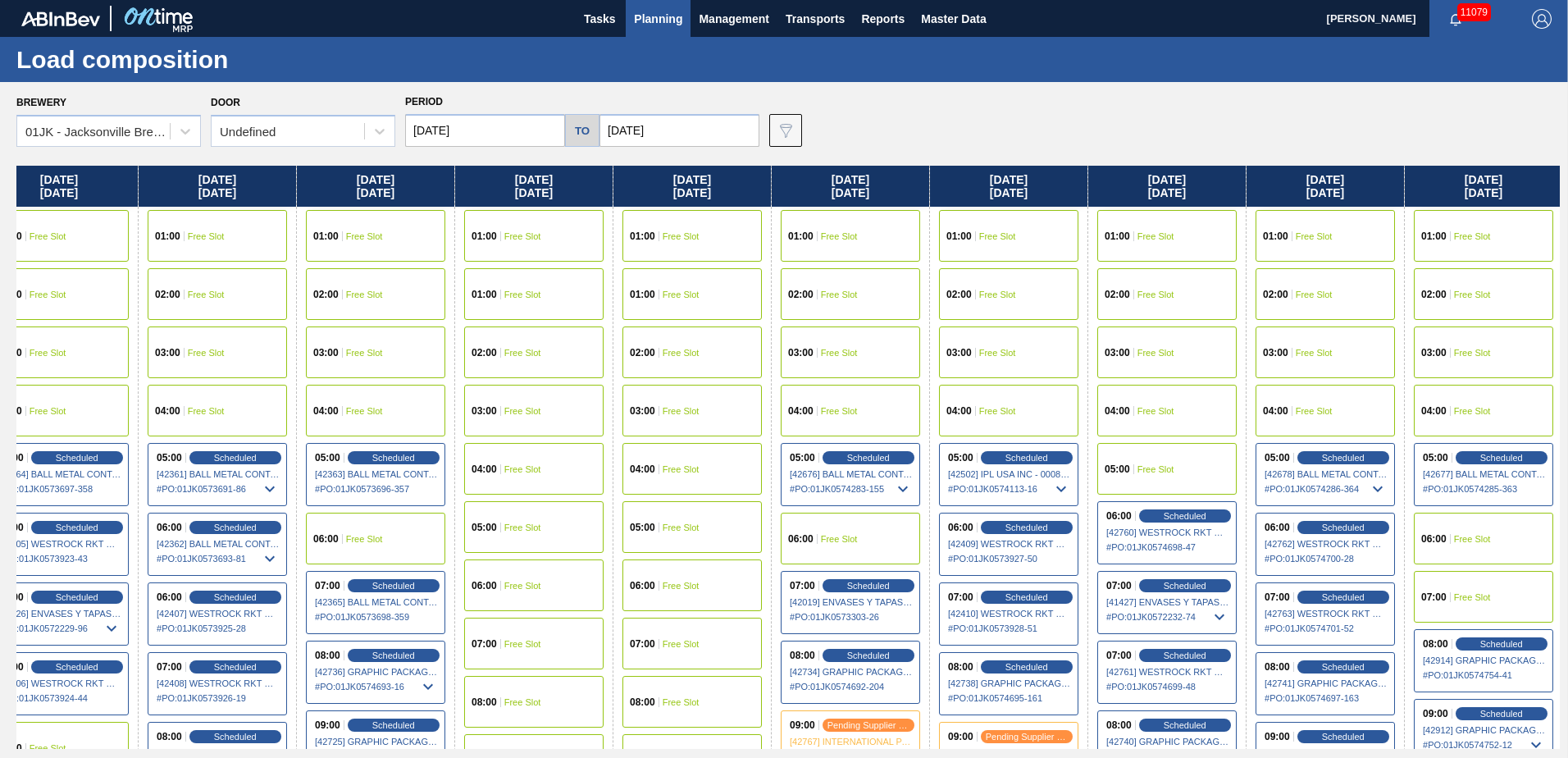
drag, startPoint x: 1447, startPoint y: 371, endPoint x: 922, endPoint y: 371, distance: 525.0
click at [922, 371] on div "[DATE] 01:00 Free Slot 01:00 Free Slot 02:00 Free Slot 03:00 Free Slot 04:00 Fr…" at bounding box center [788, 457] width 1544 height 584
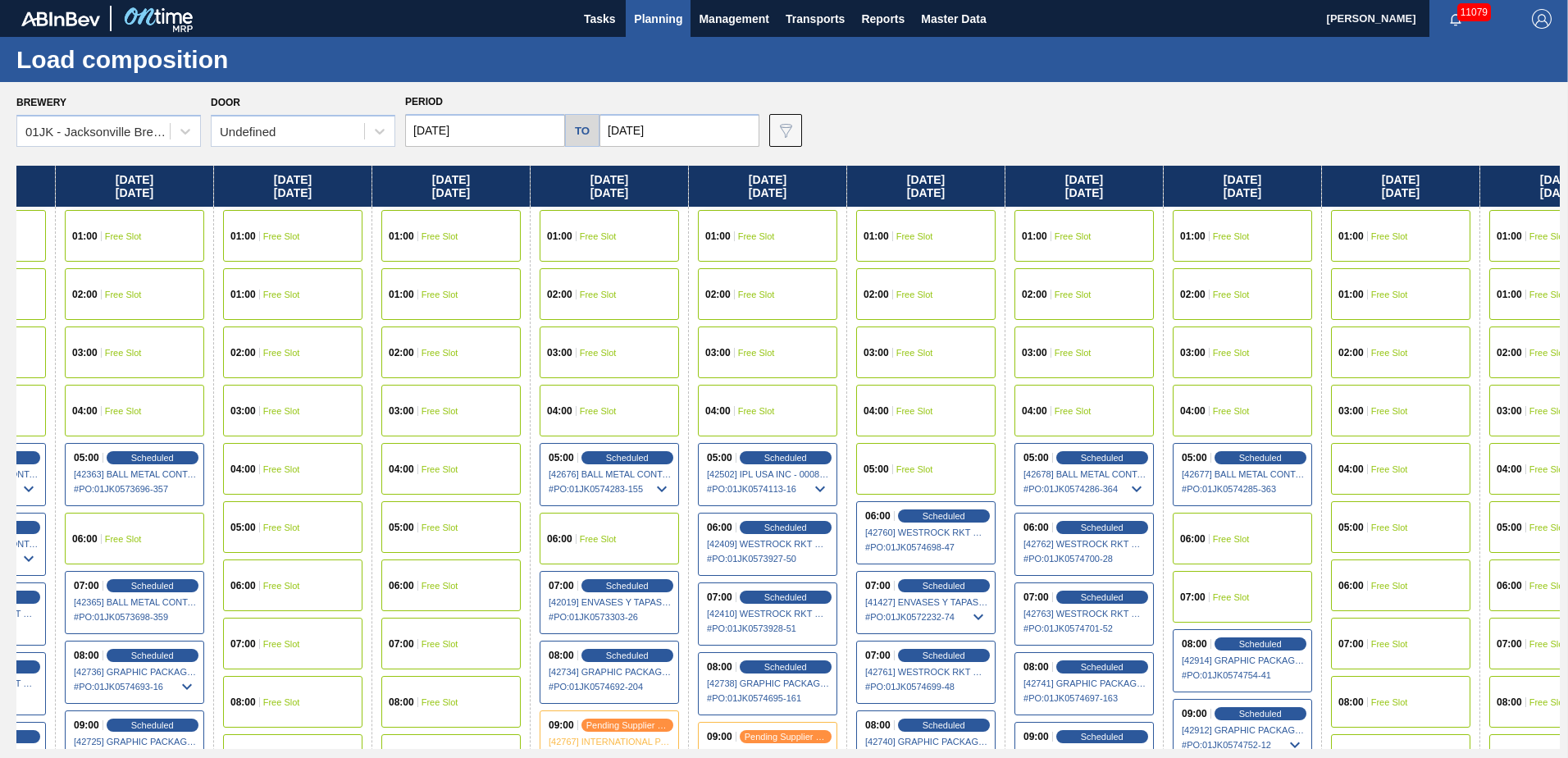
drag, startPoint x: 1306, startPoint y: 383, endPoint x: 1118, endPoint y: 376, distance: 188.1
click at [1118, 376] on div "[DATE] 01:00 Free Slot 01:00 Free Slot 02:00 Free Slot 03:00 Free Slot 04:00 Fr…" at bounding box center [788, 457] width 1544 height 584
click at [1256, 596] on div "07:00 Free Slot" at bounding box center [1242, 597] width 139 height 52
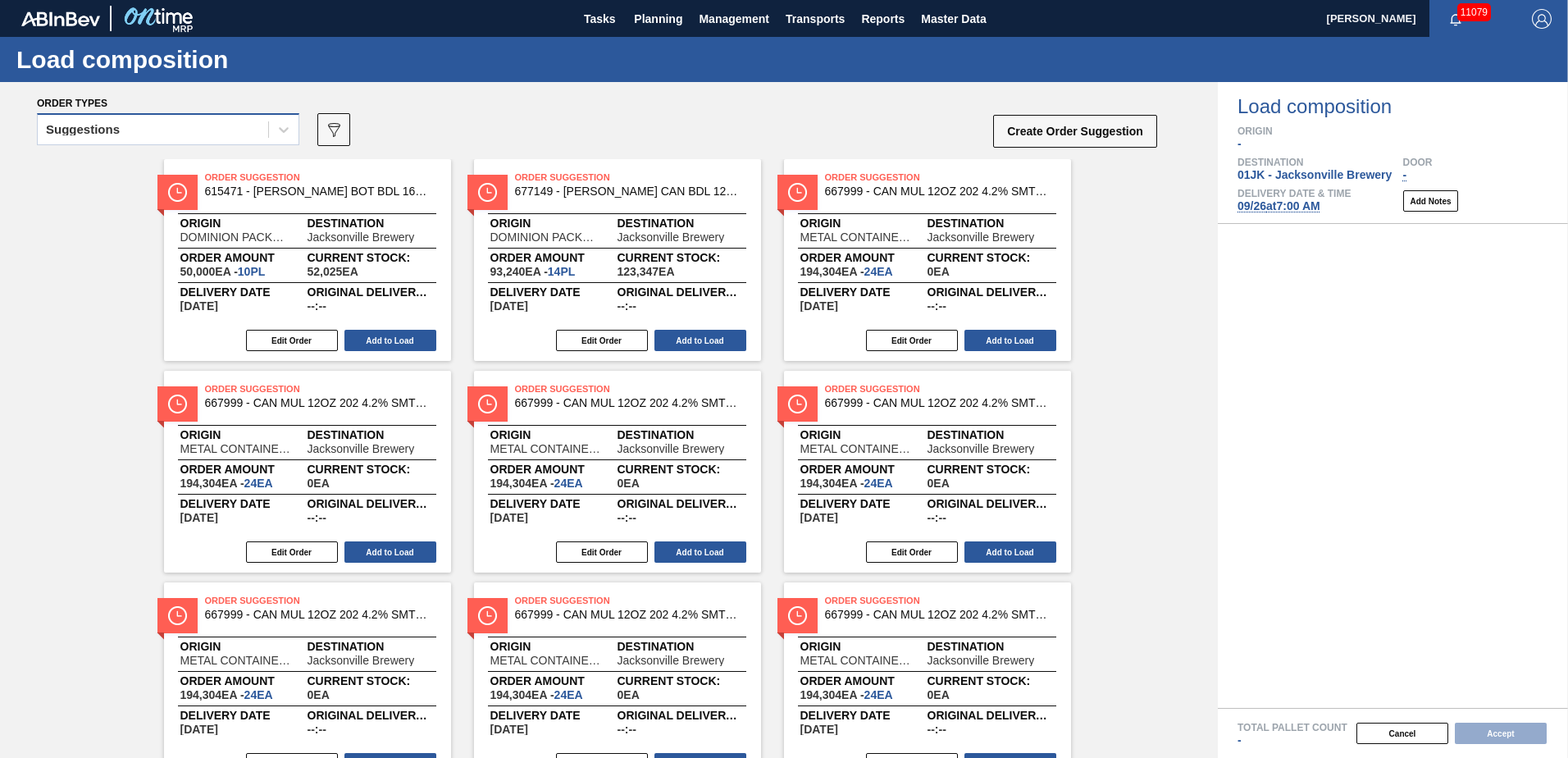
click at [267, 134] on div "Suggestions" at bounding box center [153, 130] width 231 height 24
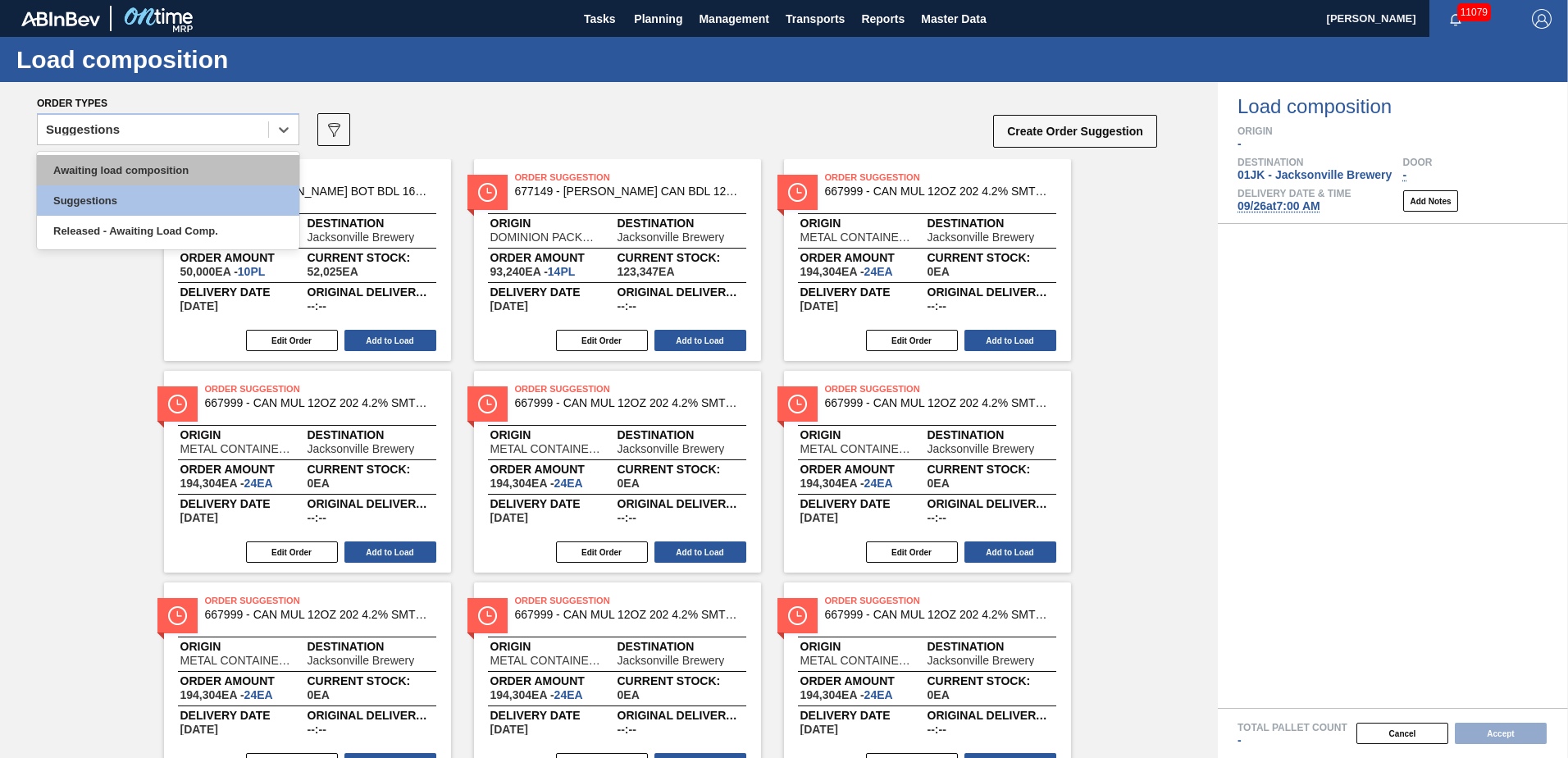
click at [235, 165] on div "Awaiting load composition" at bounding box center [168, 170] width 263 height 30
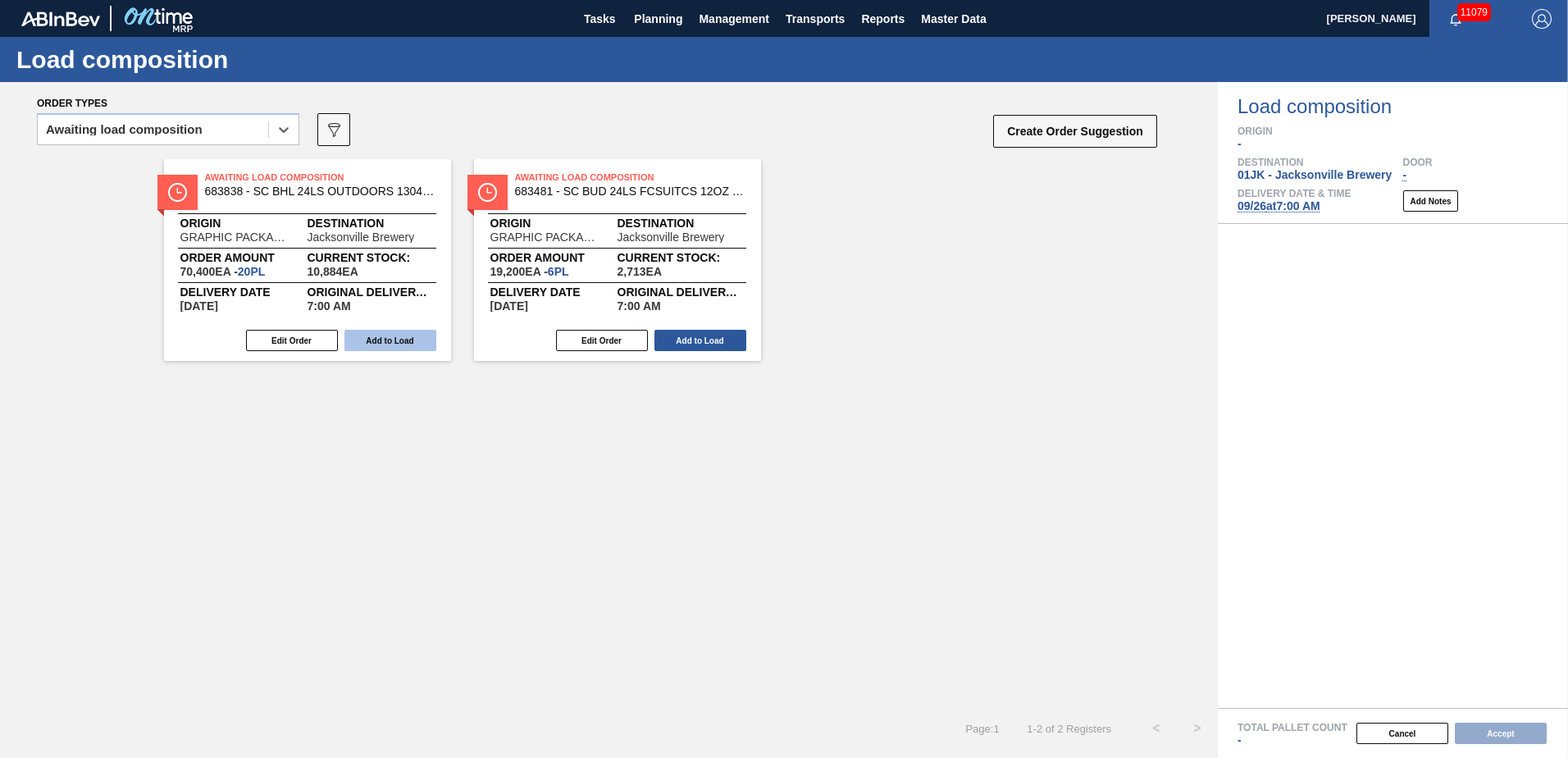
click at [404, 343] on button "Add to Load" at bounding box center [390, 341] width 92 height 21
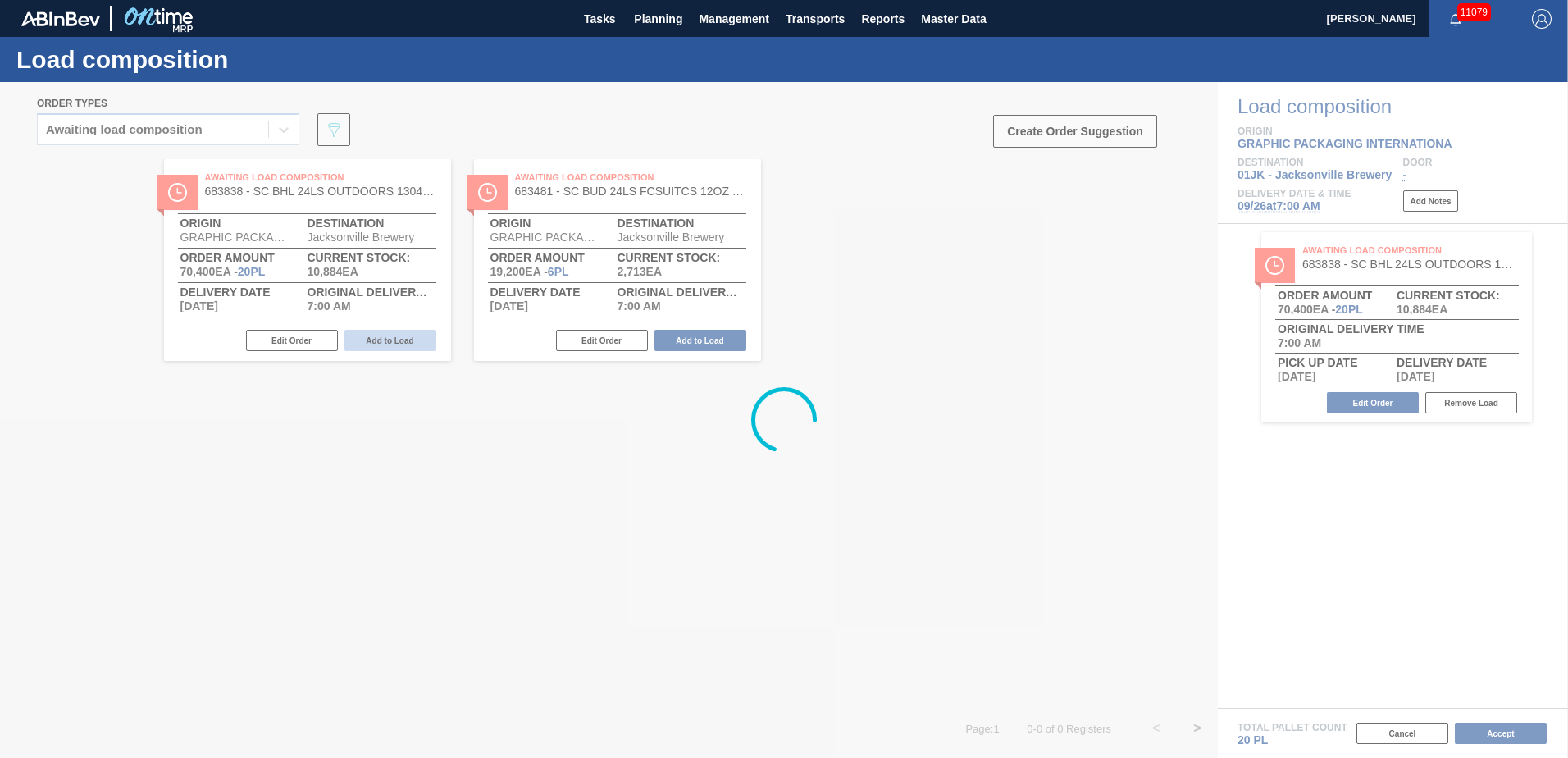
click at [404, 343] on div at bounding box center [784, 420] width 1568 height 676
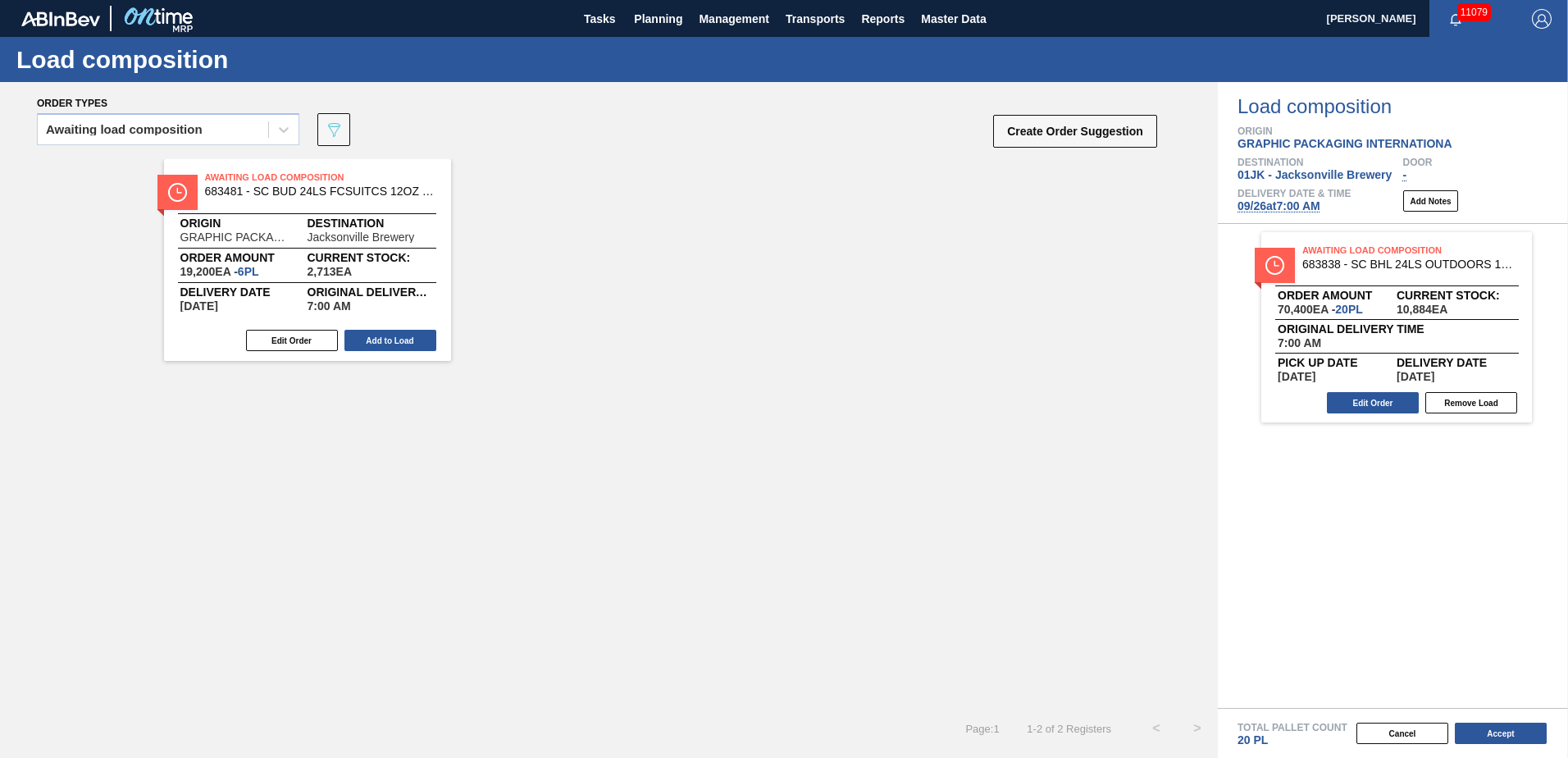
click at [404, 343] on button "Add to Load" at bounding box center [390, 341] width 92 height 21
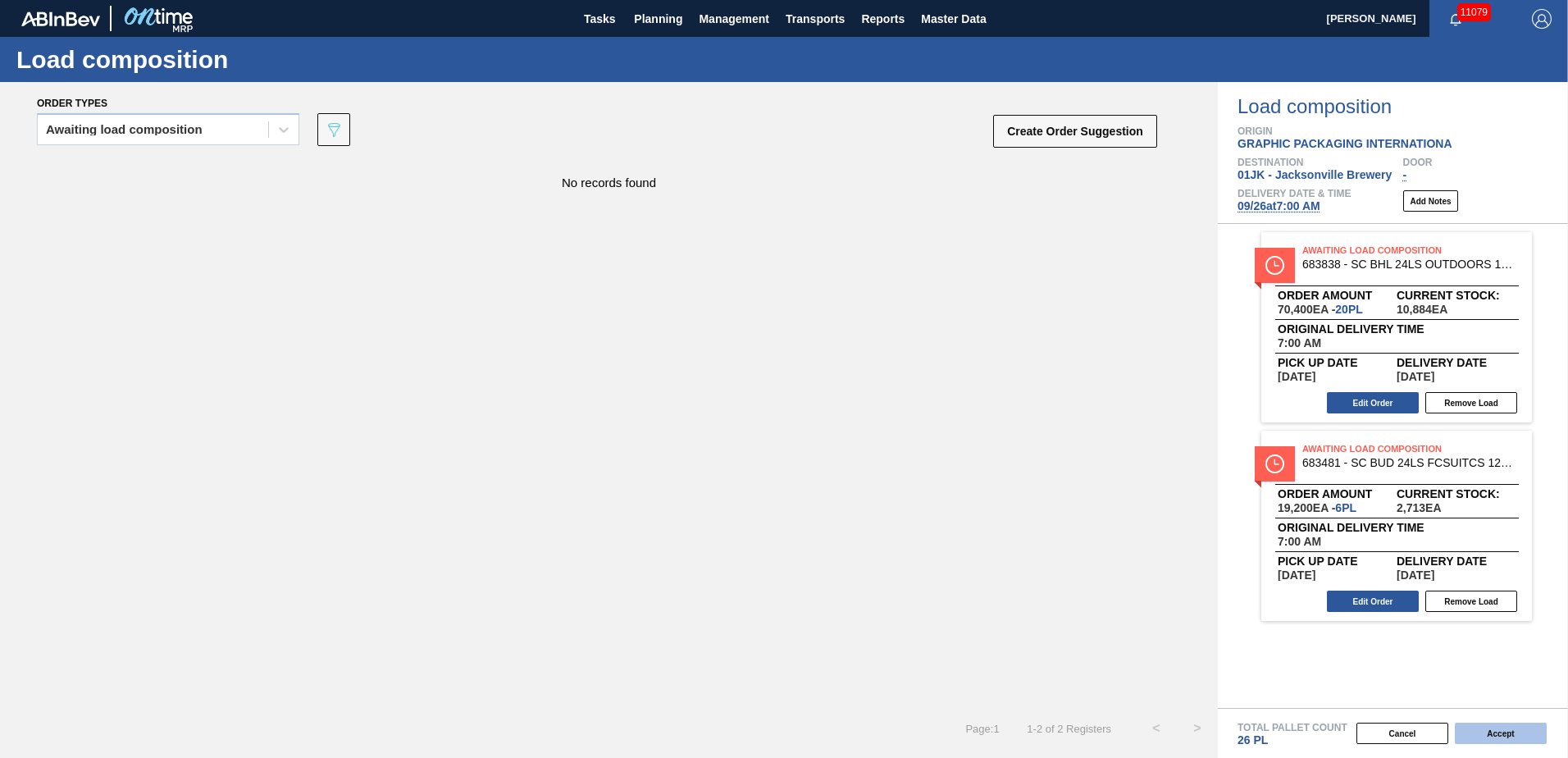
click at [1498, 729] on button "Accept" at bounding box center [1500, 734] width 92 height 21
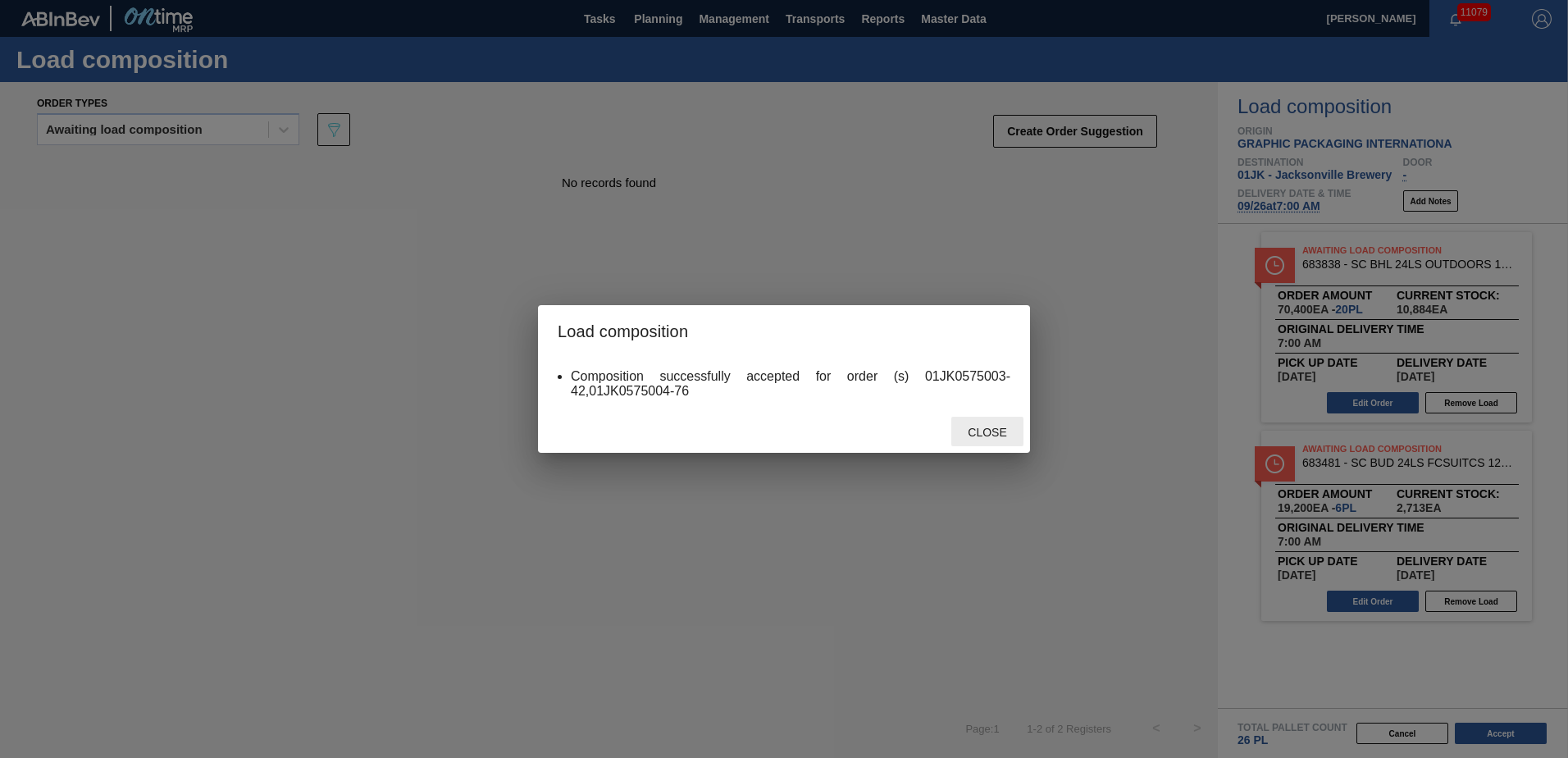
click at [974, 425] on div "Close" at bounding box center [987, 432] width 72 height 30
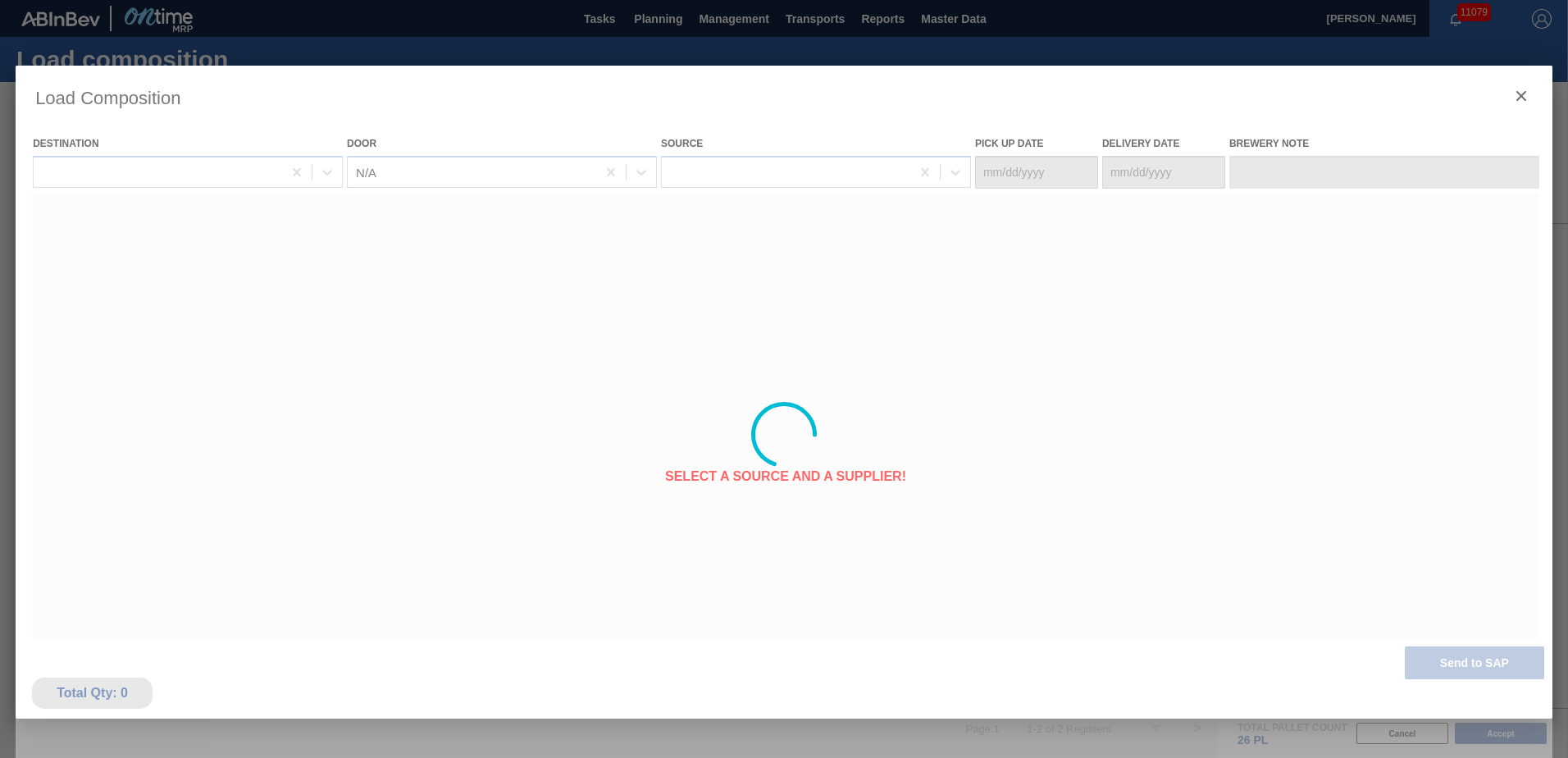
type Date "[DATE]"
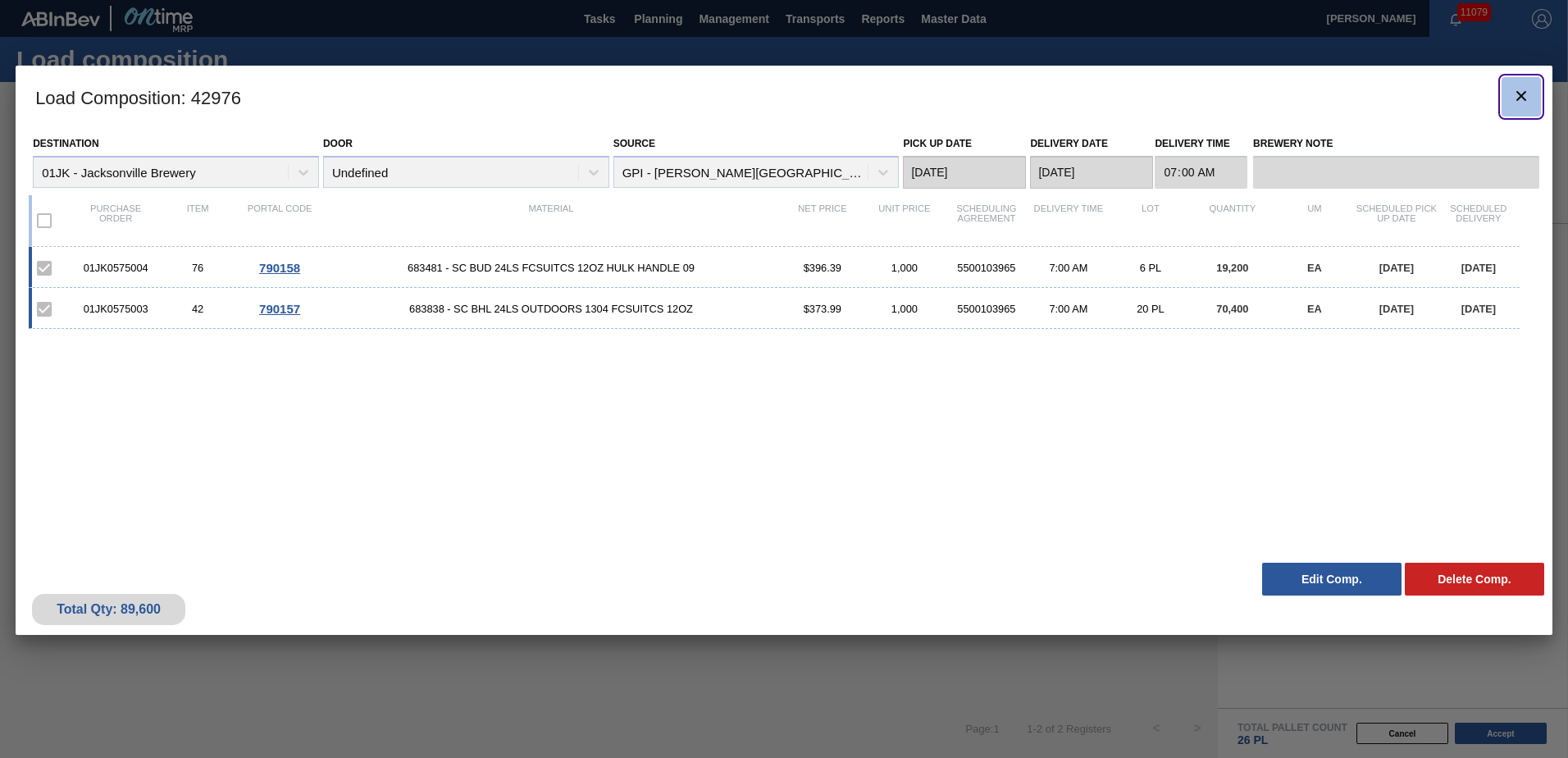
click at [1530, 94] on icon "botão de ícone" at bounding box center [1522, 96] width 20 height 20
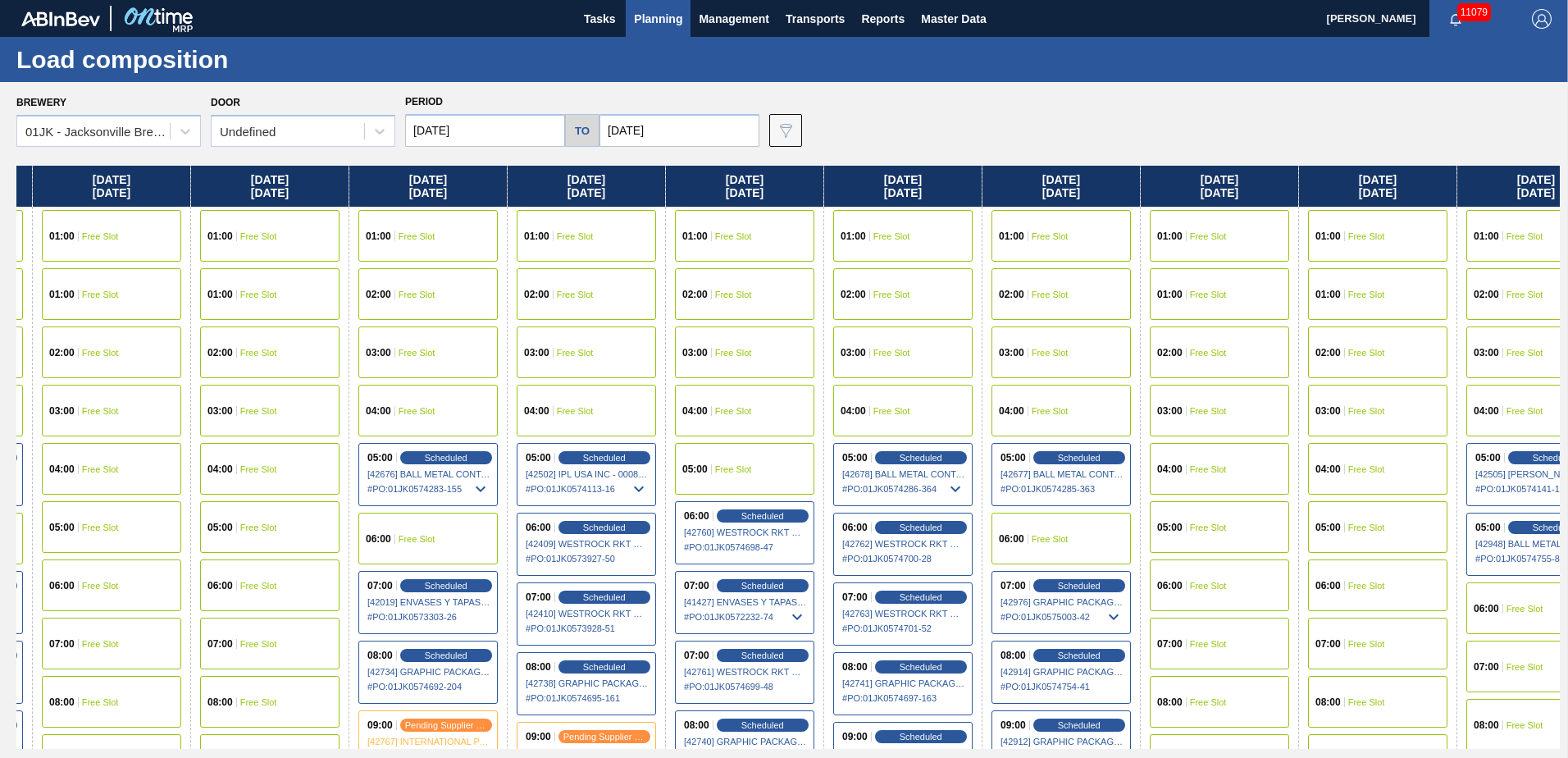
drag, startPoint x: 1433, startPoint y: 355, endPoint x: 482, endPoint y: 216, distance: 961.1
click at [482, 216] on div "[DATE] 01:00 Free Slot 01:00 Free Slot 02:00 Free Slot 03:00 Free Slot 04:00 Fr…" at bounding box center [788, 457] width 1544 height 584
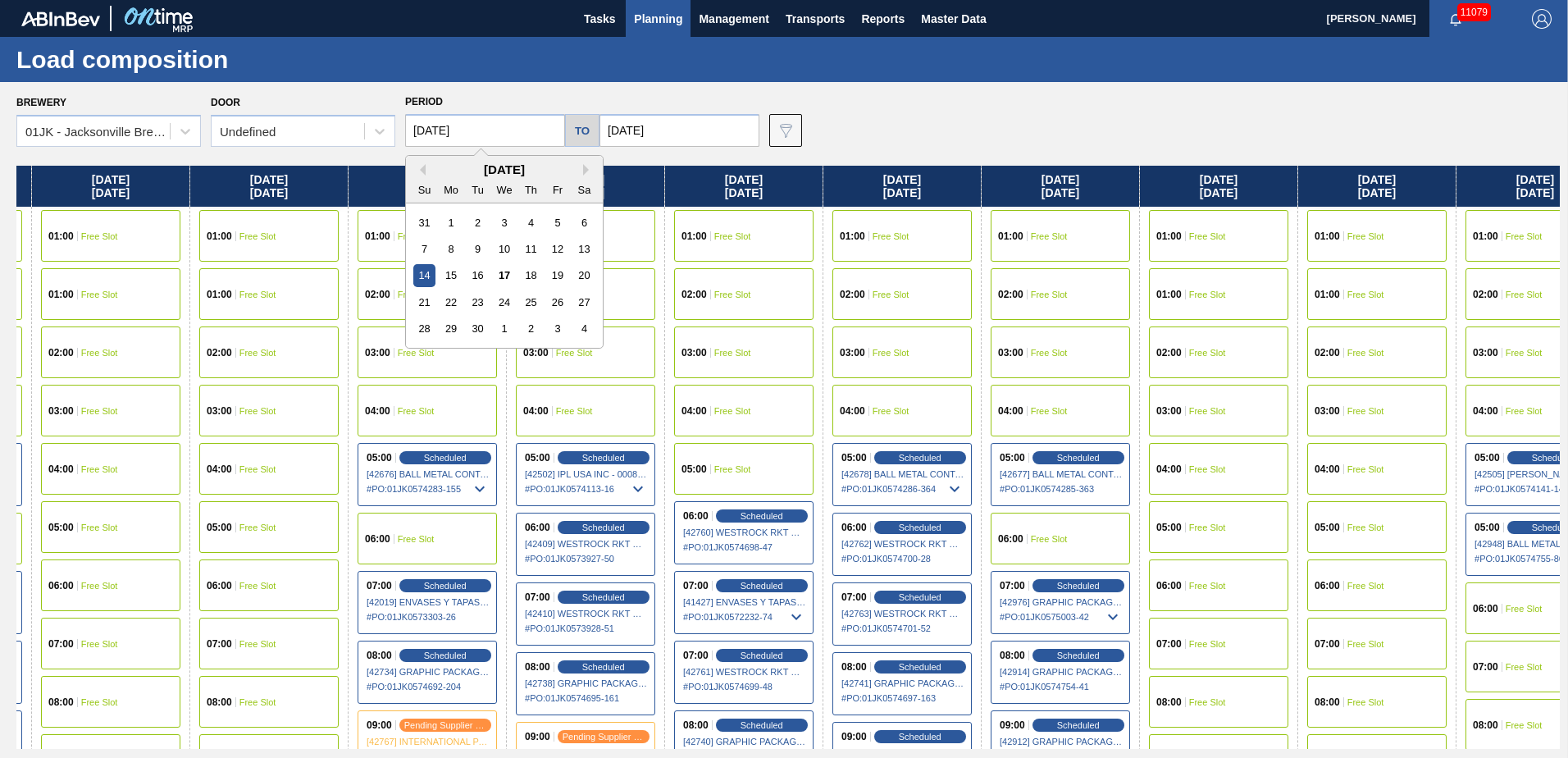
click at [503, 131] on input "[DATE]" at bounding box center [484, 131] width 160 height 33
click at [432, 295] on div "21" at bounding box center [424, 302] width 22 height 22
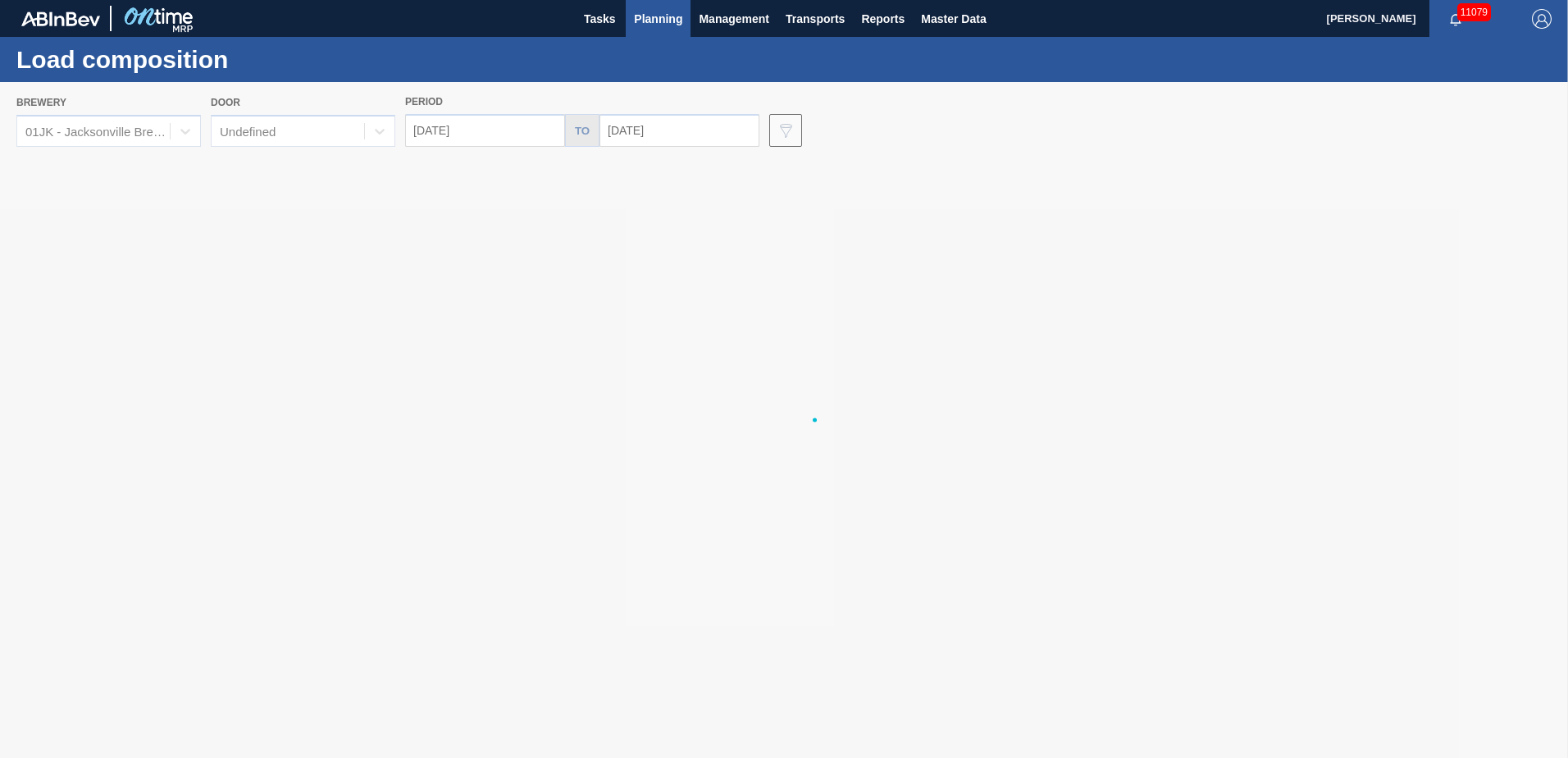
type input "[DATE]"
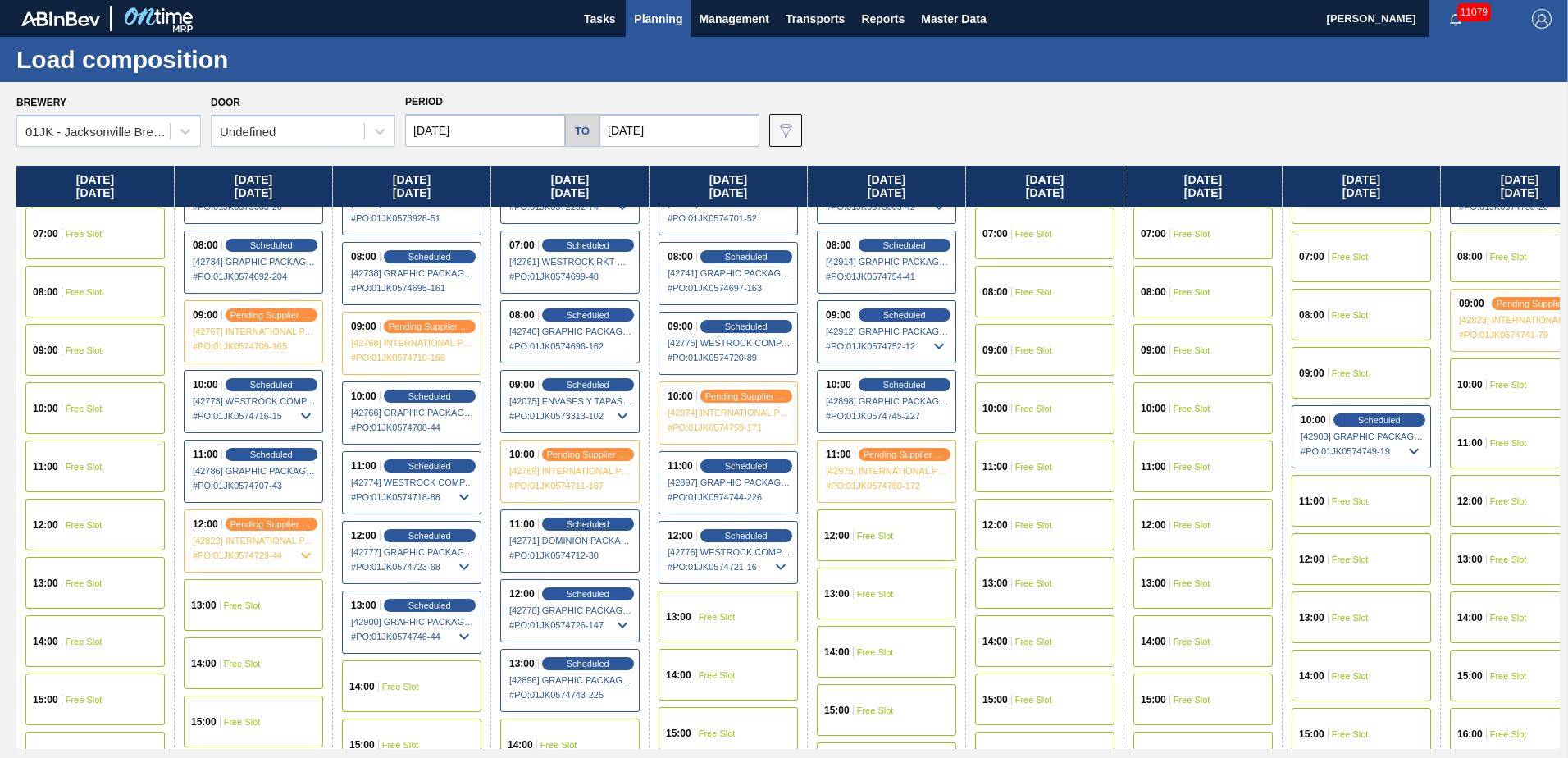
scroll to position [575, 0]
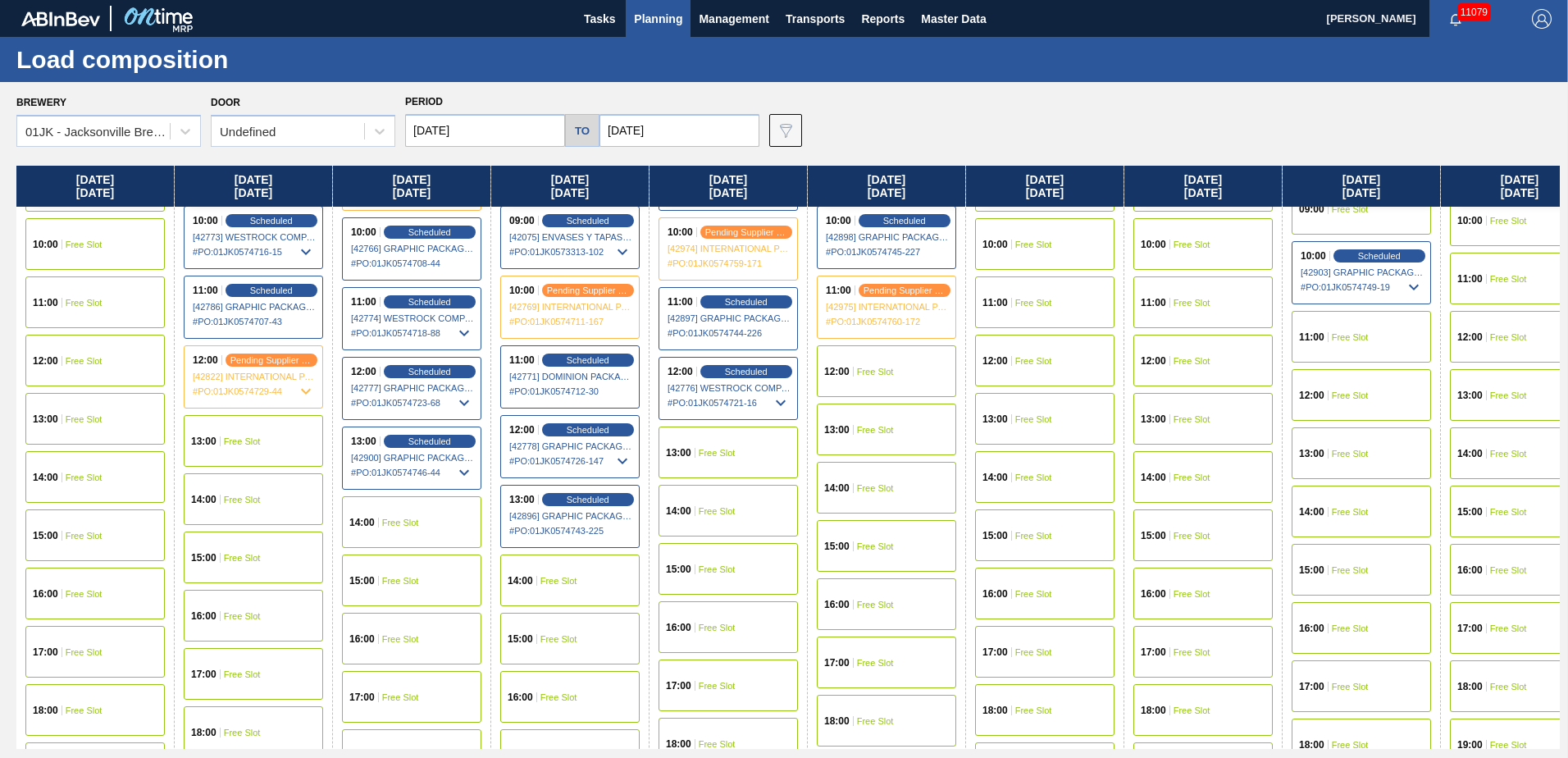
click at [721, 378] on div "12:00 Scheduled [42776] WESTROCK COMPANY - FOLDING CAR - 0008219776 # PO : 01JK…" at bounding box center [728, 388] width 139 height 63
click at [724, 378] on div "12:00 Scheduled [42776] WESTROCK COMPANY - FOLDING CAR - 0008219776 # PO : 01JK…" at bounding box center [728, 388] width 139 height 63
click at [725, 377] on div "Scheduled" at bounding box center [745, 372] width 101 height 15
click at [747, 392] on span "[42776] WESTROCK COMPANY - FOLDING CAR - 0008219776" at bounding box center [729, 388] width 123 height 10
click at [745, 368] on span "Scheduled" at bounding box center [746, 371] width 46 height 11
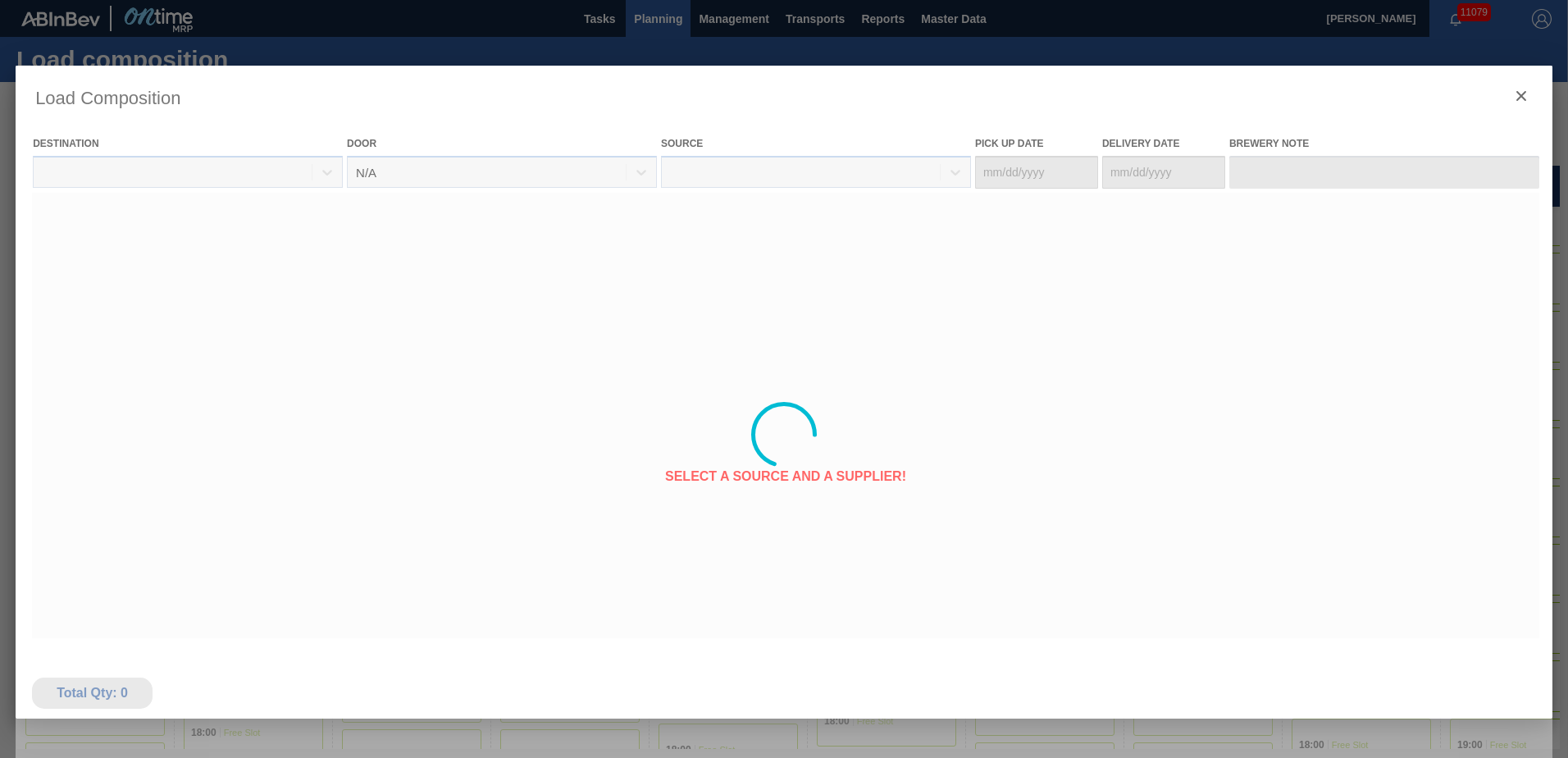
type Date "[DATE]"
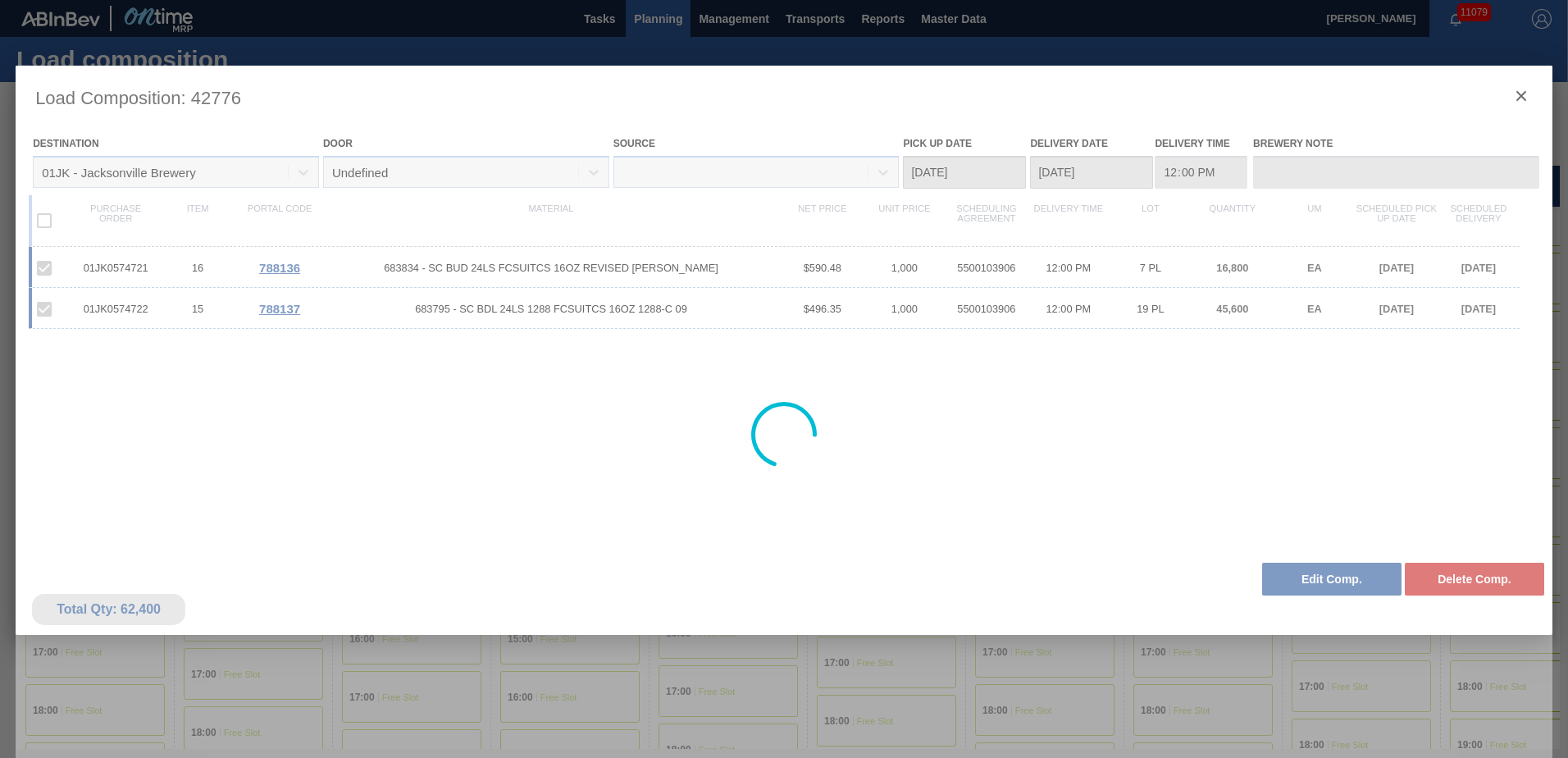
click at [1314, 581] on div at bounding box center [784, 434] width 1537 height 738
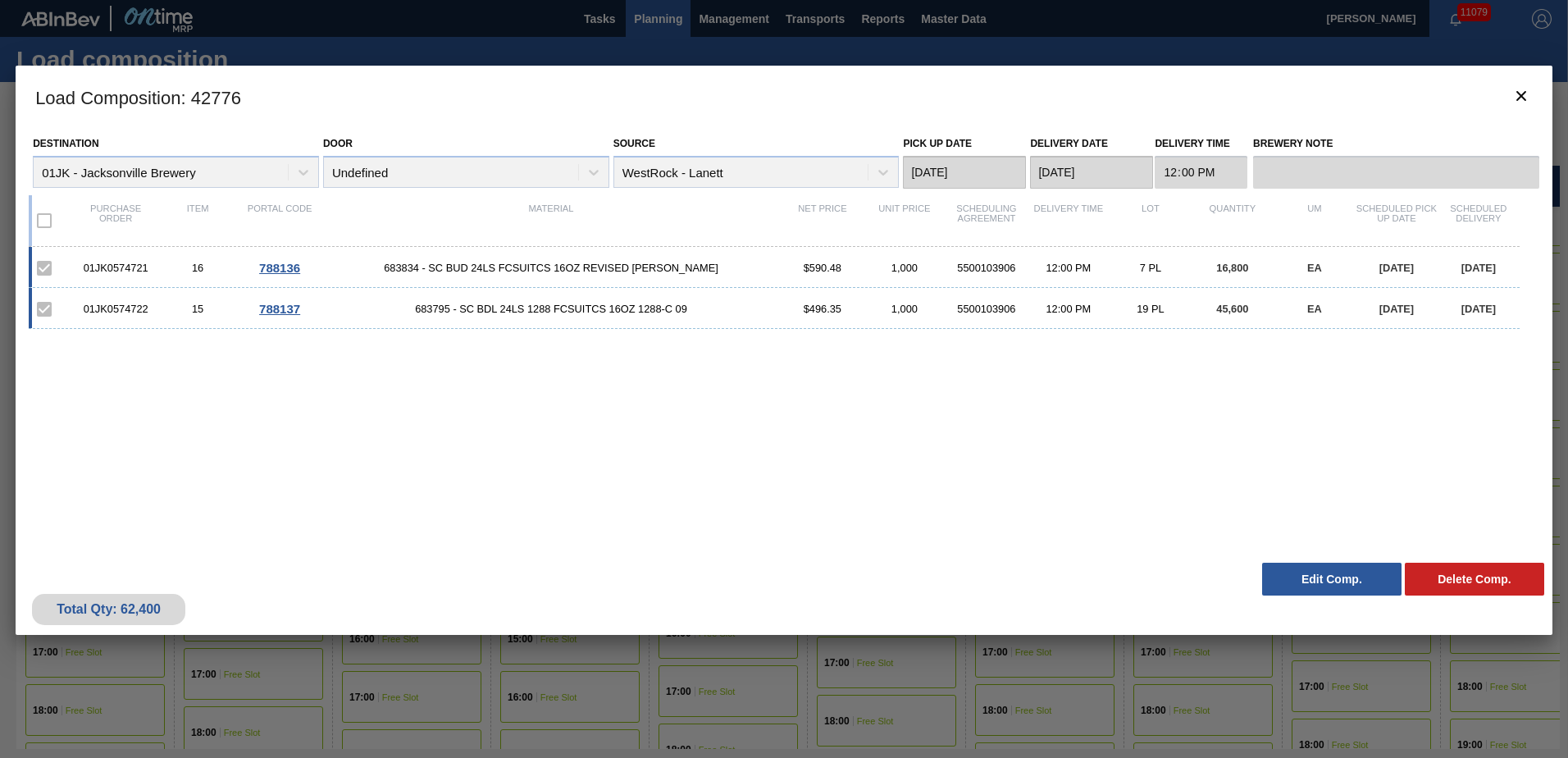
click at [1314, 581] on button "Edit Comp." at bounding box center [1332, 579] width 139 height 33
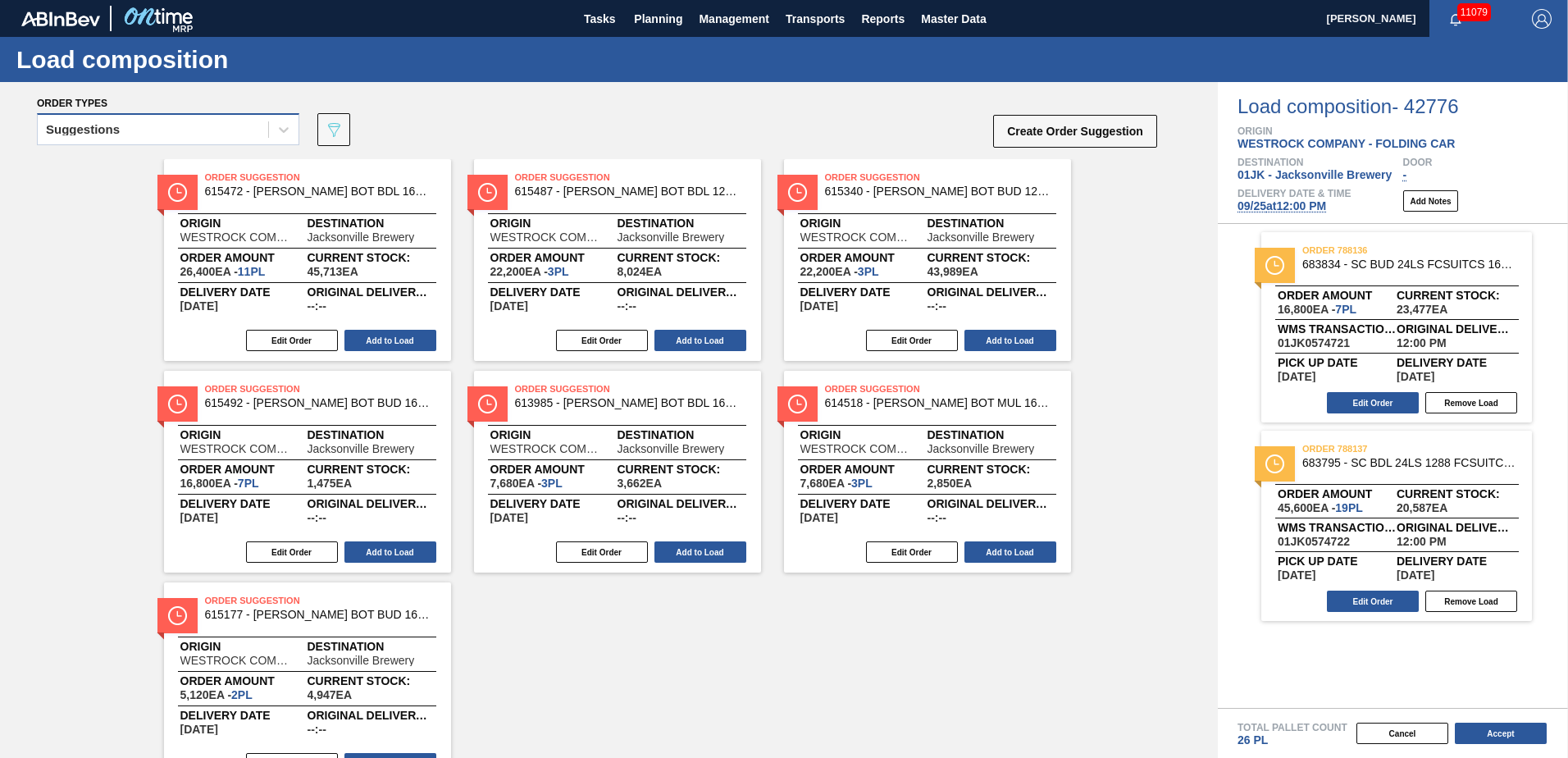
click at [265, 138] on div "Suggestions" at bounding box center [153, 130] width 231 height 24
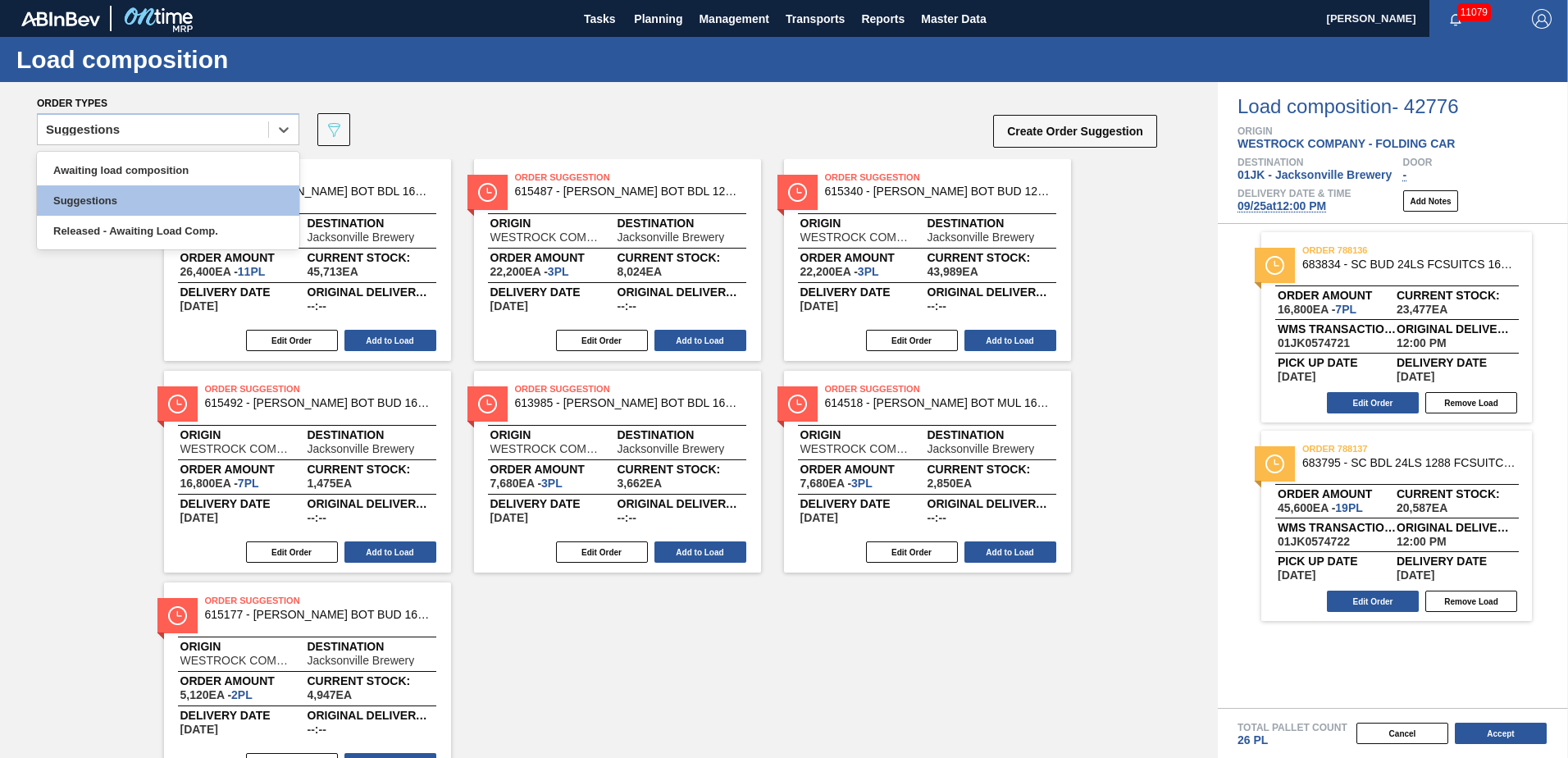
click at [1236, 205] on div "Load composition - 42776 Origin WESTROCK COMPANY - FOLDING CAR Destination 01JK…" at bounding box center [1393, 153] width 350 height 142
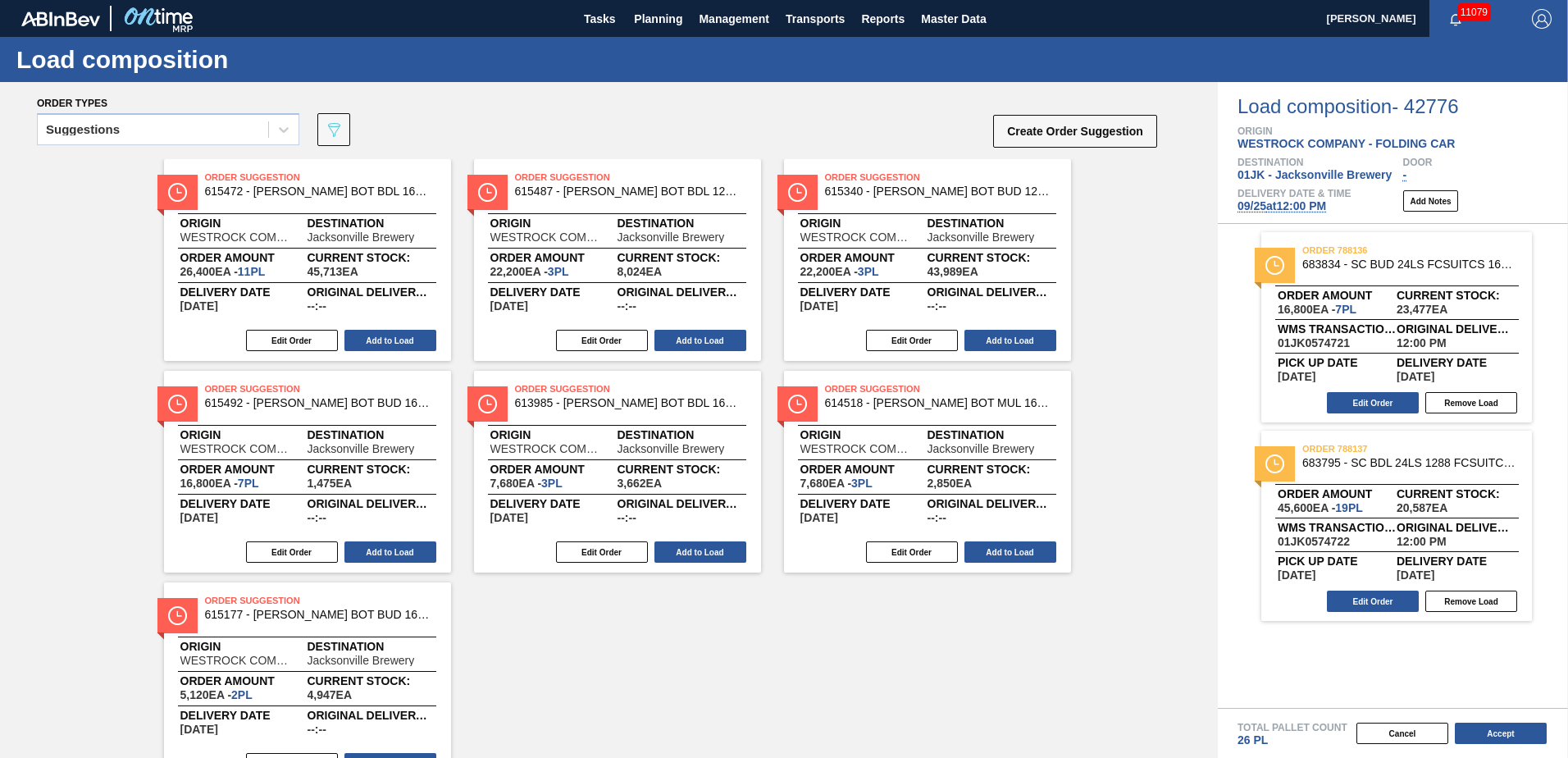
click at [1251, 206] on span "[DATE] 12:00 PM" at bounding box center [1281, 206] width 88 height 13
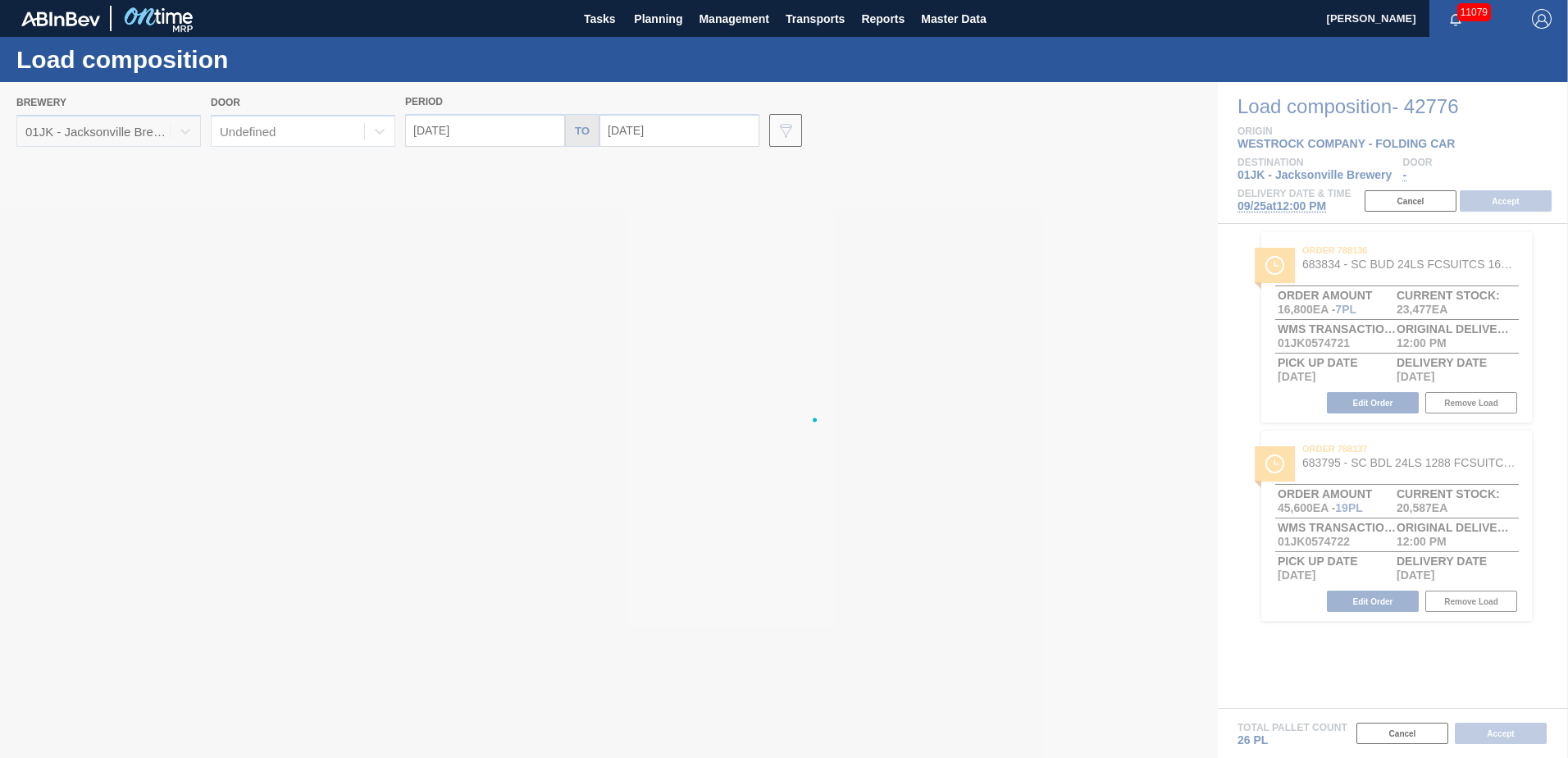
type input "[DATE]"
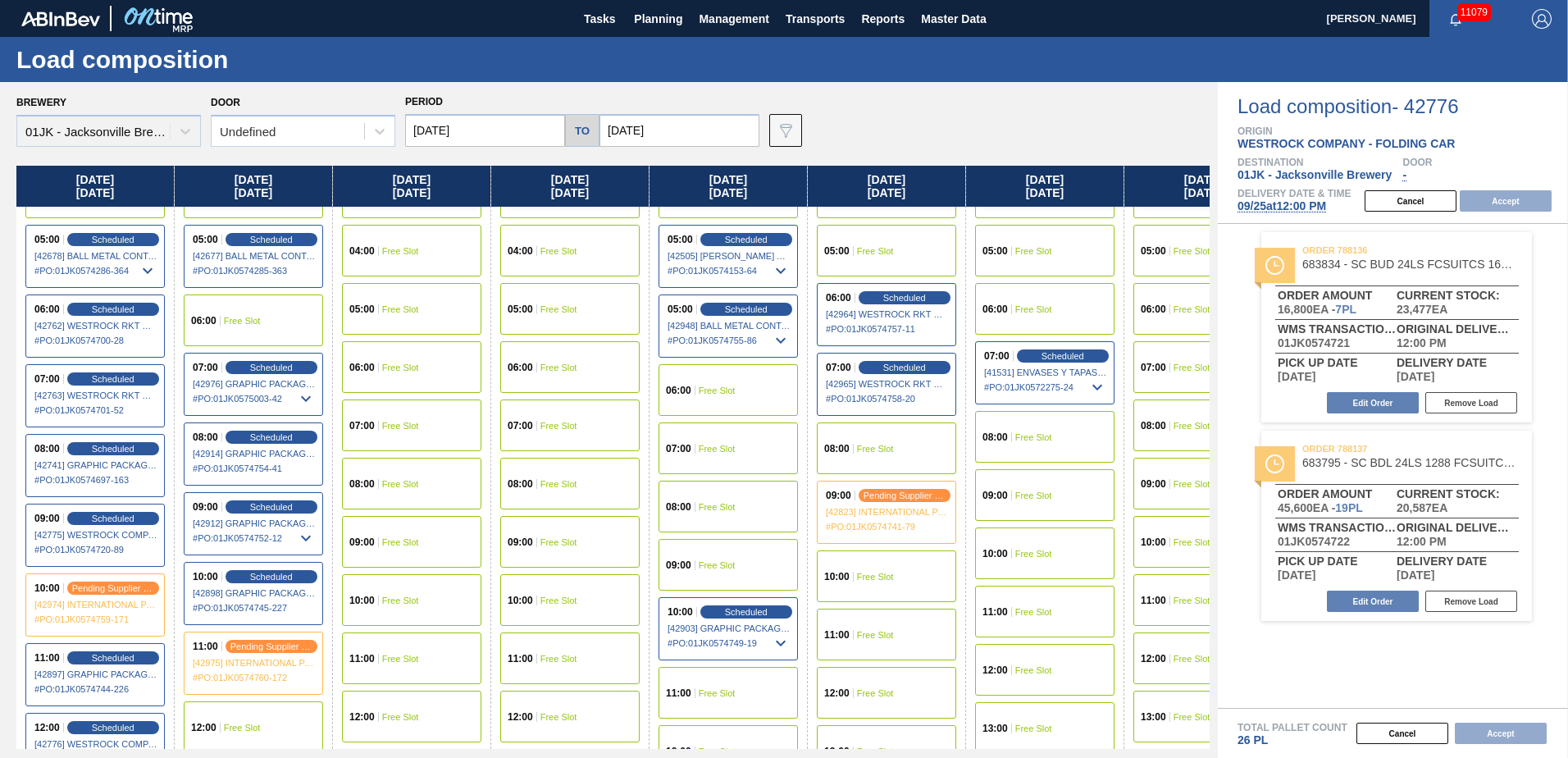
scroll to position [246, 0]
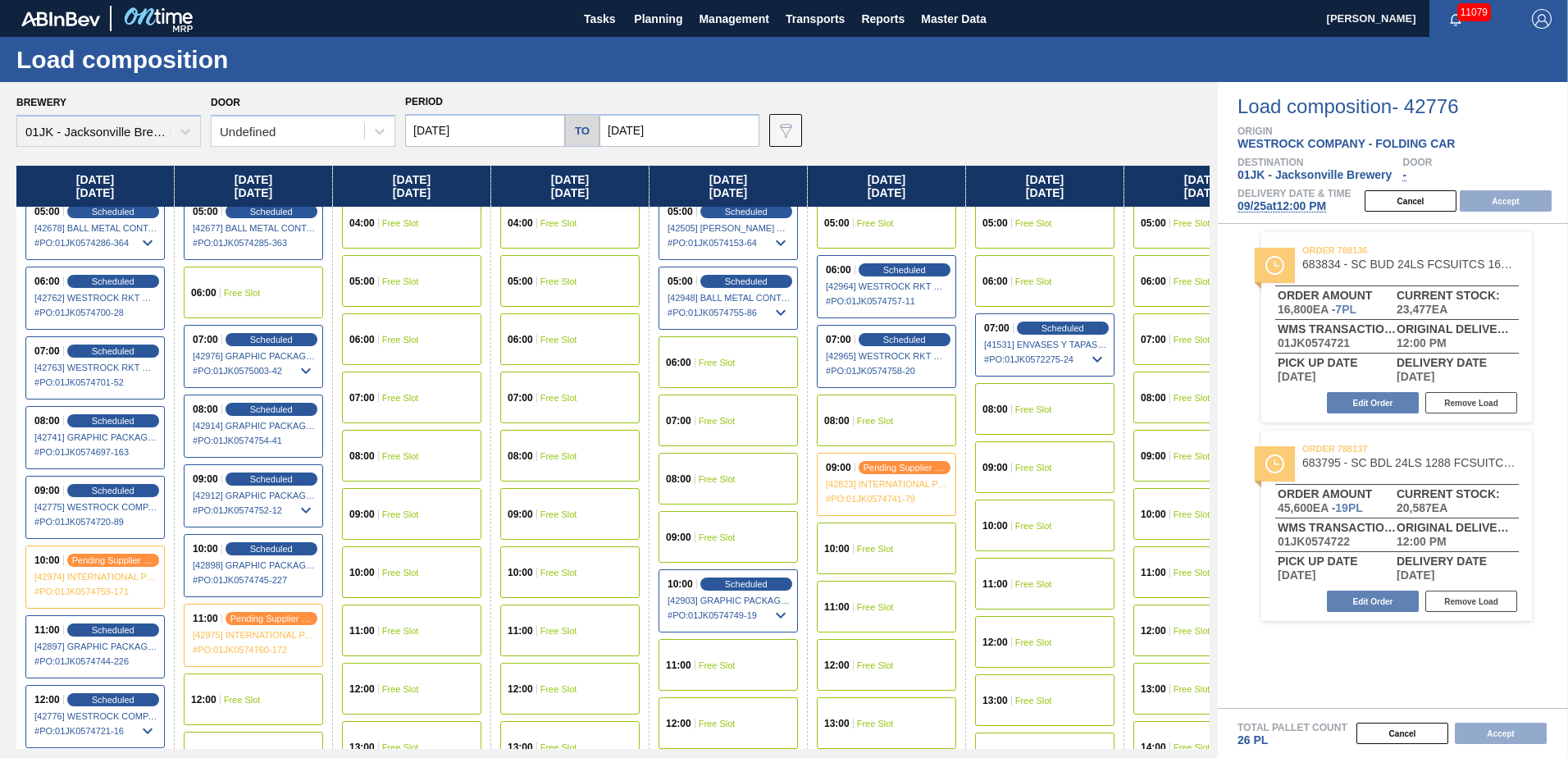
click at [435, 132] on input "[DATE]" at bounding box center [484, 131] width 160 height 33
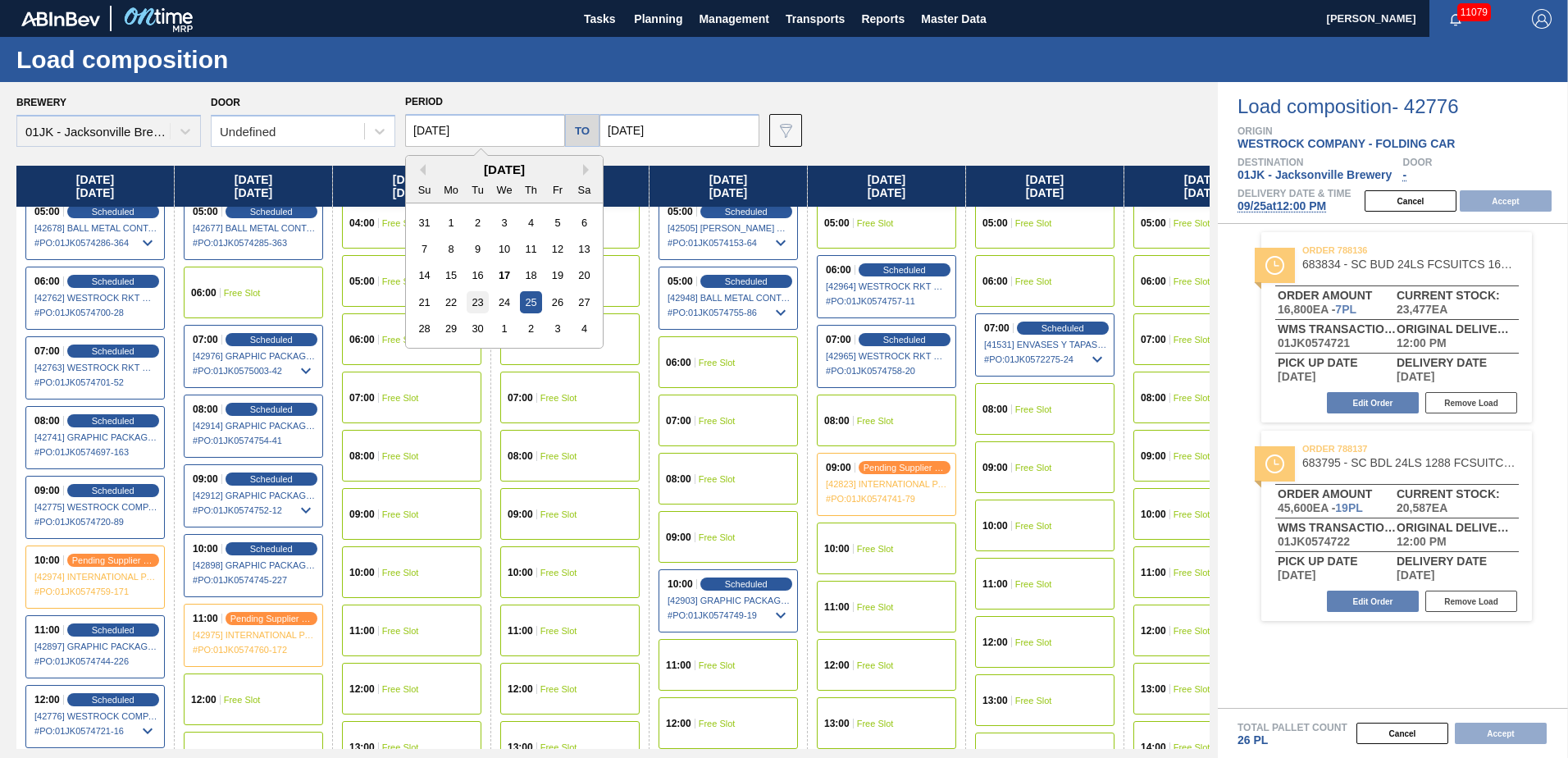
click at [485, 302] on div "23" at bounding box center [477, 302] width 22 height 22
type input "[DATE]"
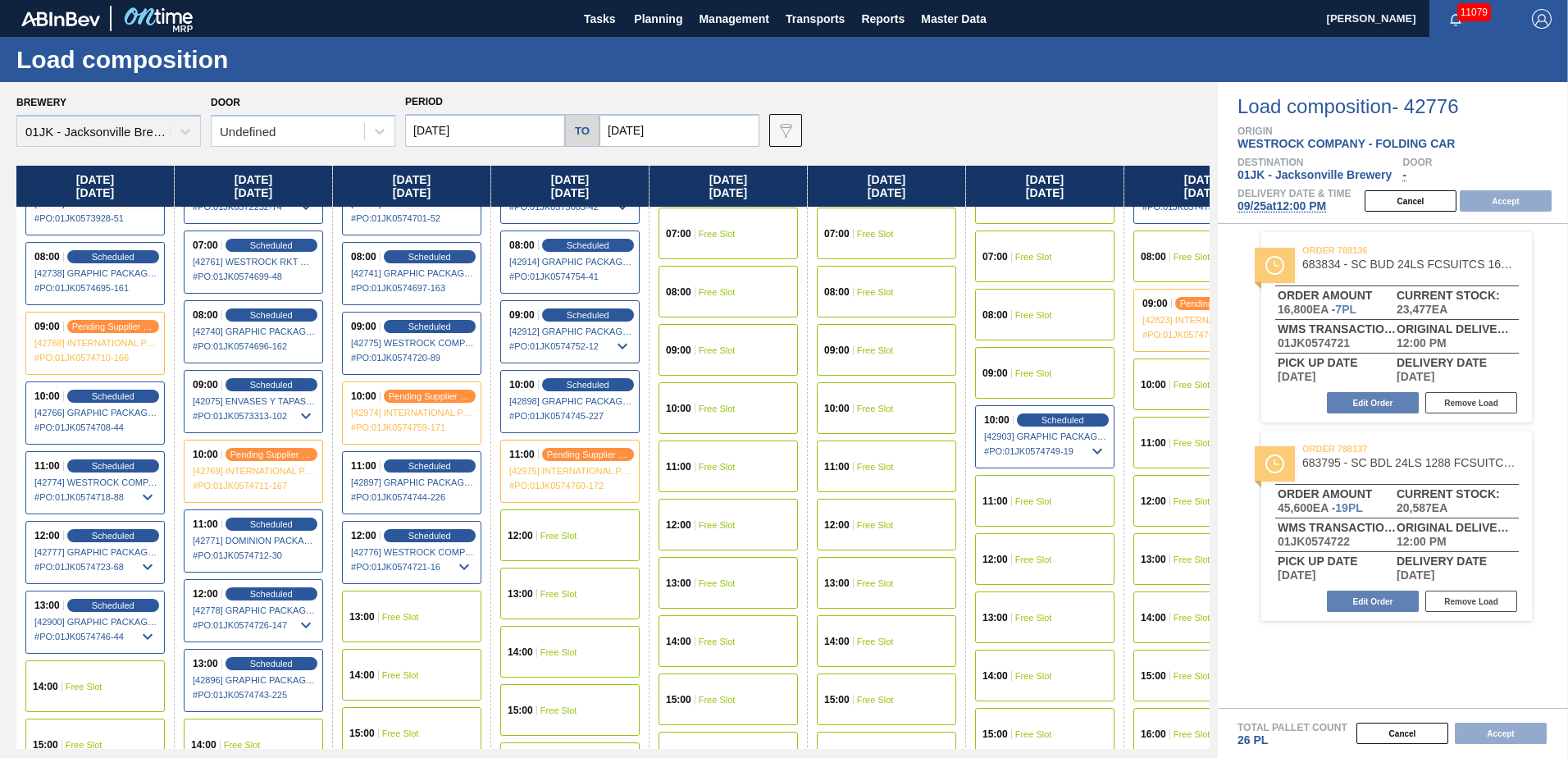
scroll to position [575, 0]
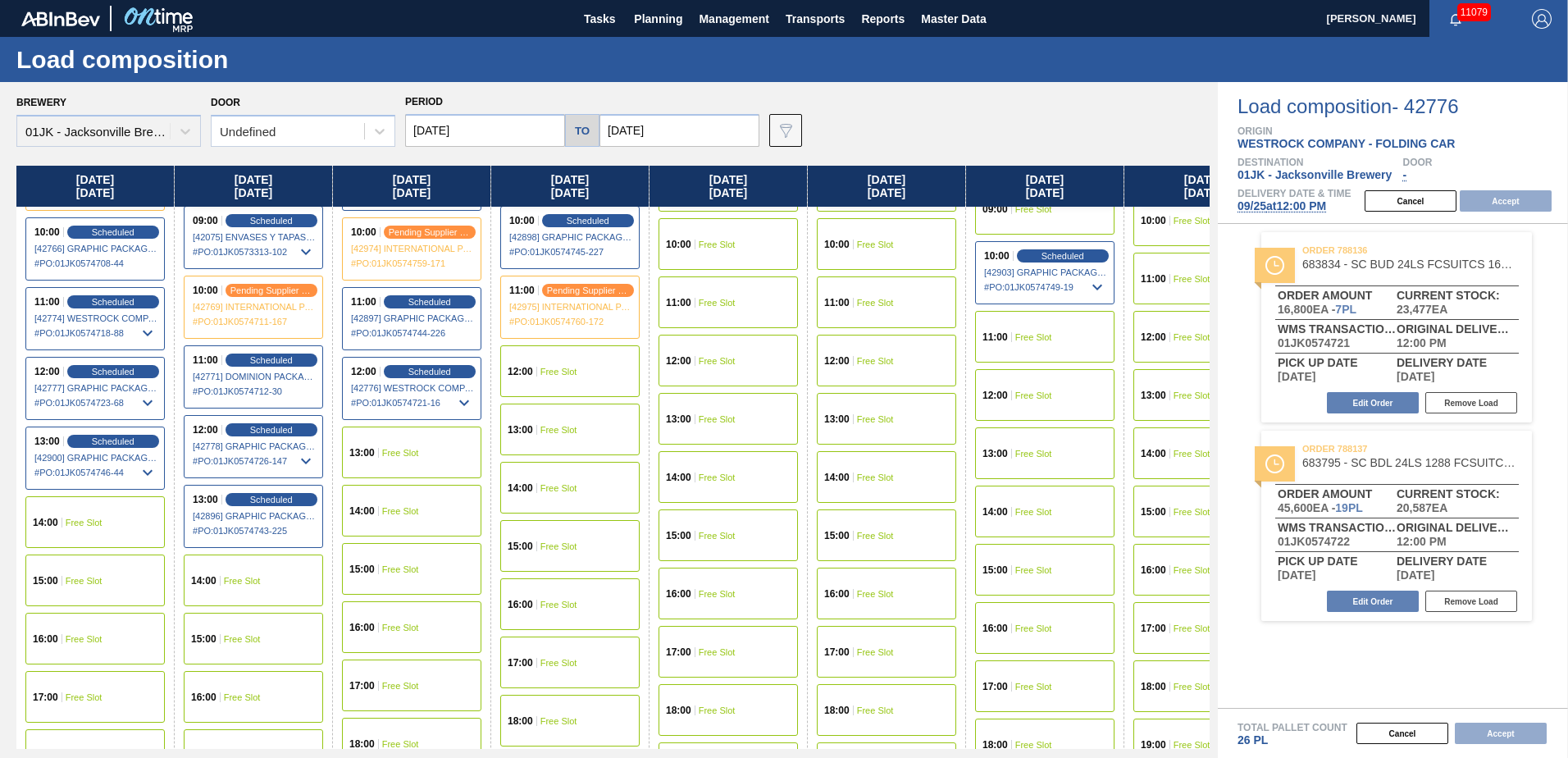
click at [108, 528] on div "14:00 Free Slot" at bounding box center [95, 522] width 139 height 52
click at [1502, 204] on button "Accept" at bounding box center [1505, 201] width 92 height 21
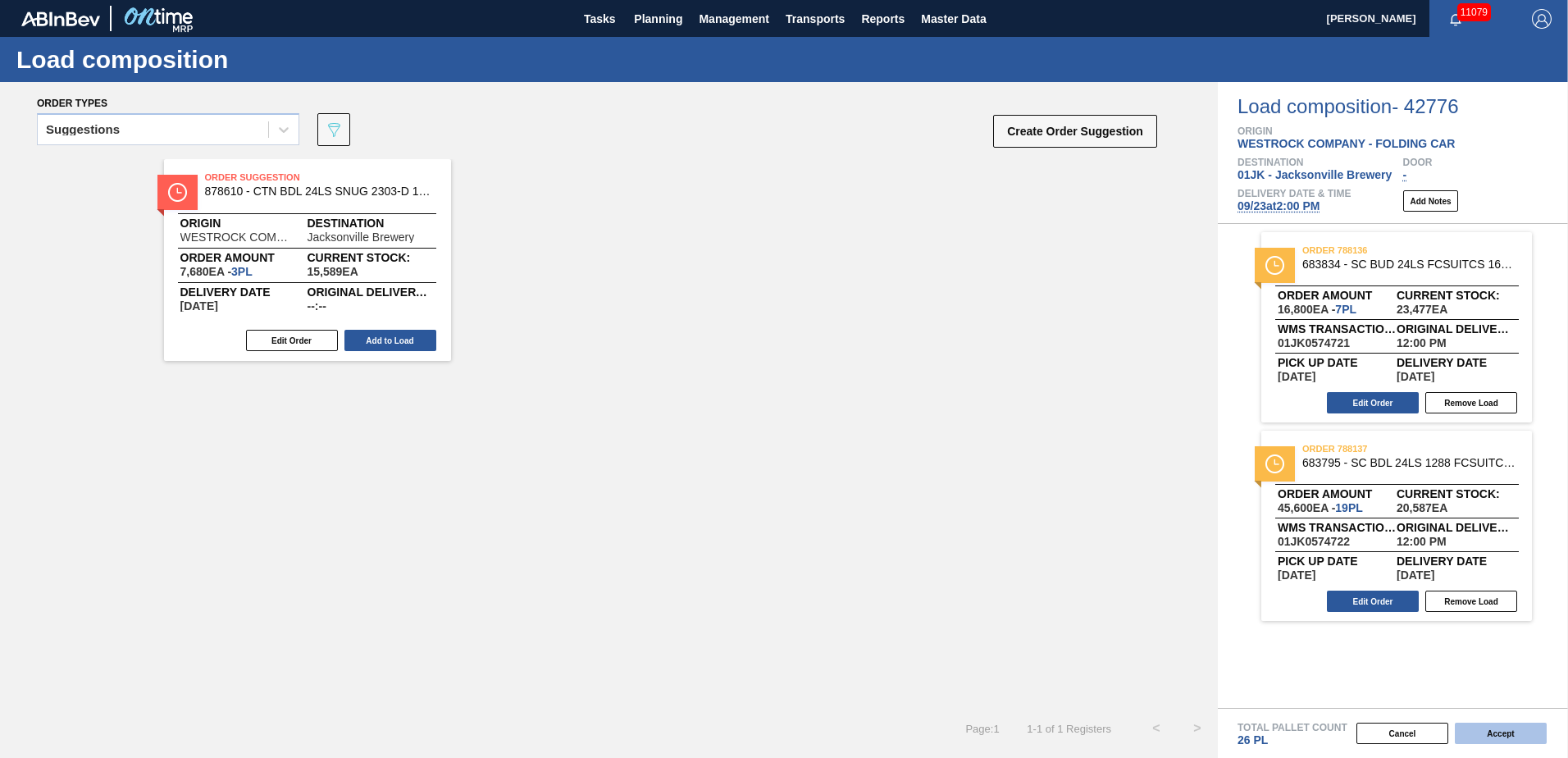
click at [1505, 736] on button "Accept" at bounding box center [1500, 734] width 92 height 21
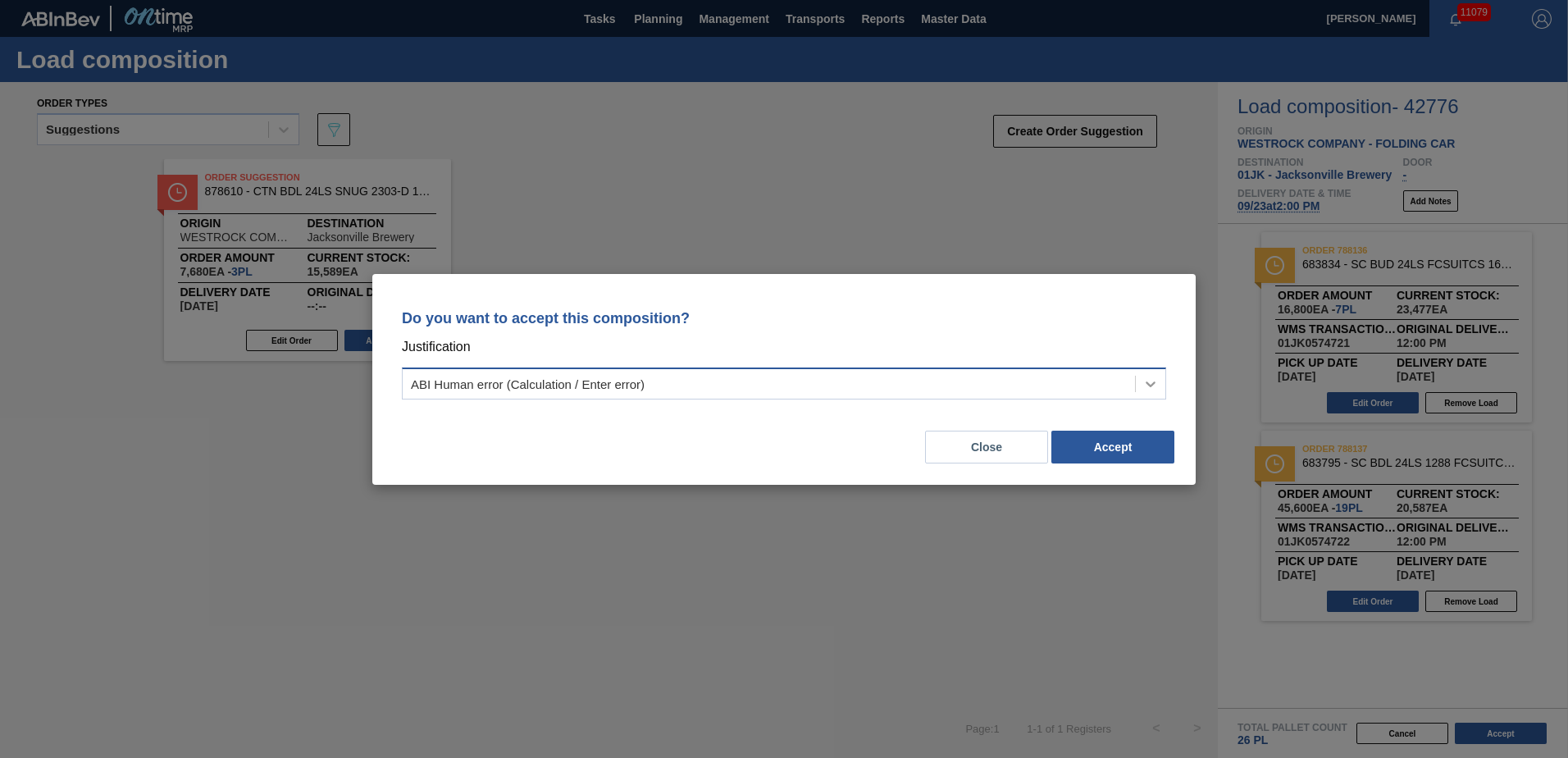
click at [1153, 380] on icon at bounding box center [1151, 383] width 16 height 16
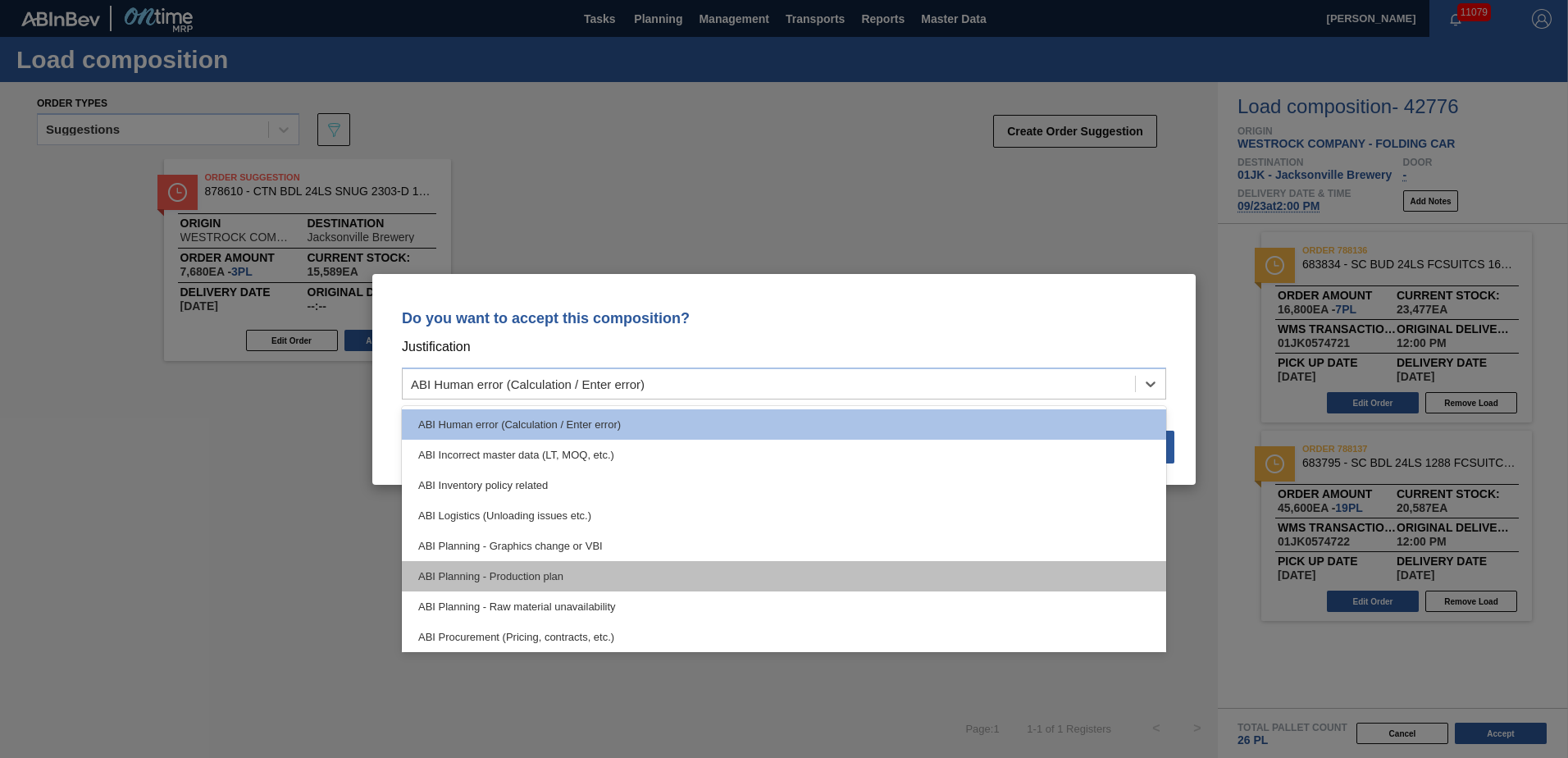
click at [559, 576] on div "ABI Planning - Production plan" at bounding box center [784, 577] width 765 height 30
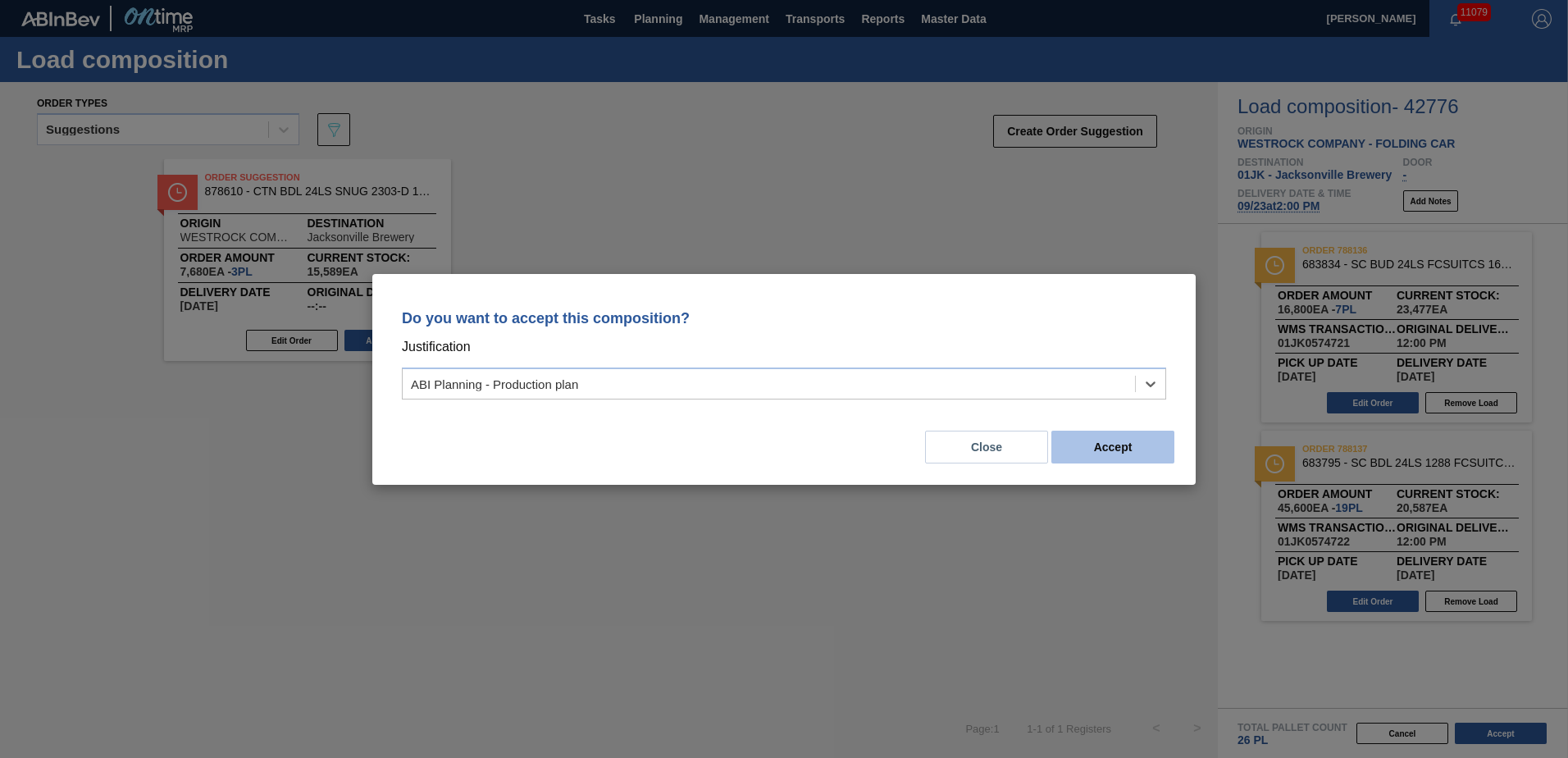
click at [1090, 439] on button "Accept" at bounding box center [1113, 447] width 123 height 33
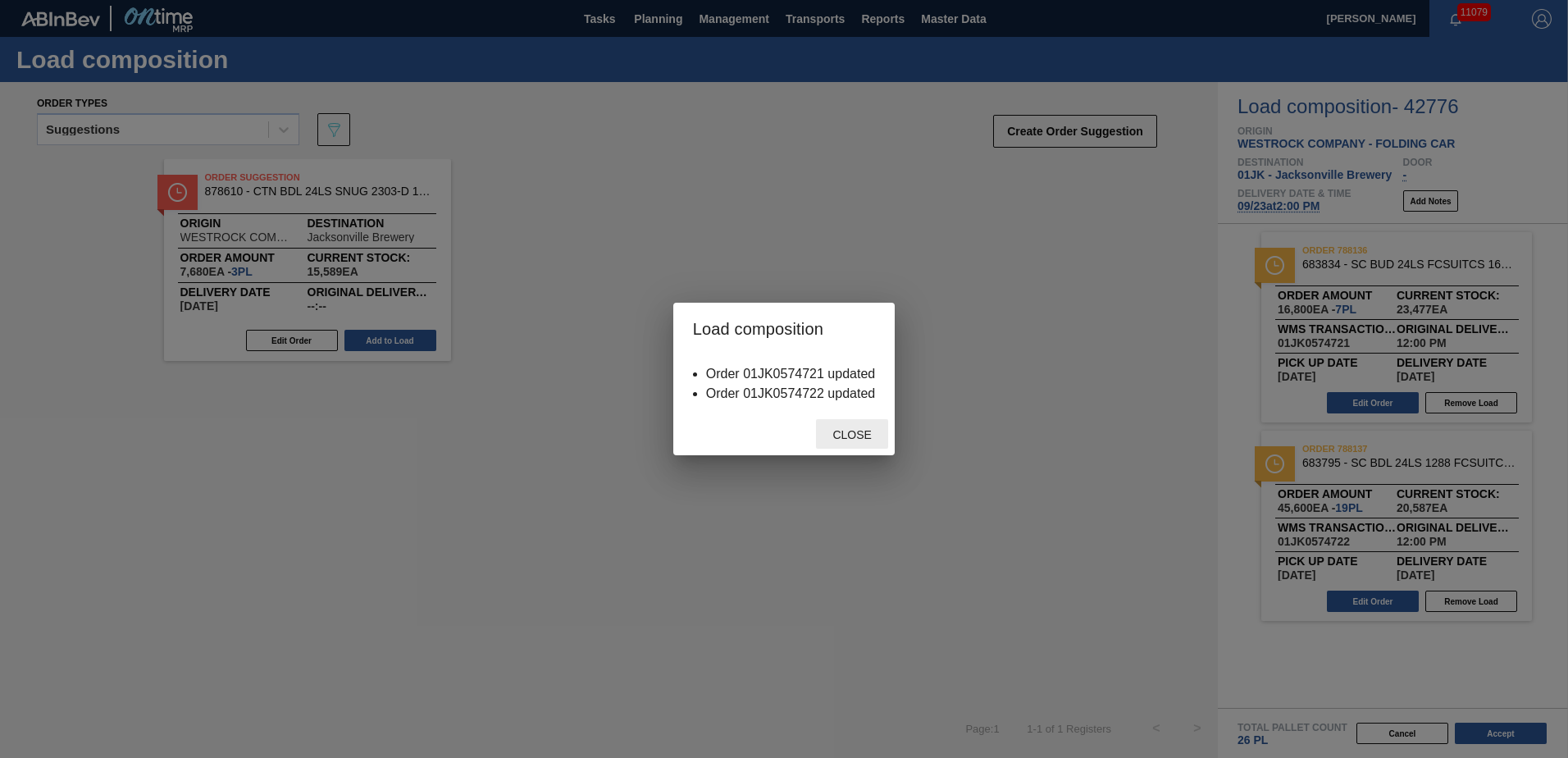
click at [851, 430] on span "Close" at bounding box center [851, 434] width 65 height 13
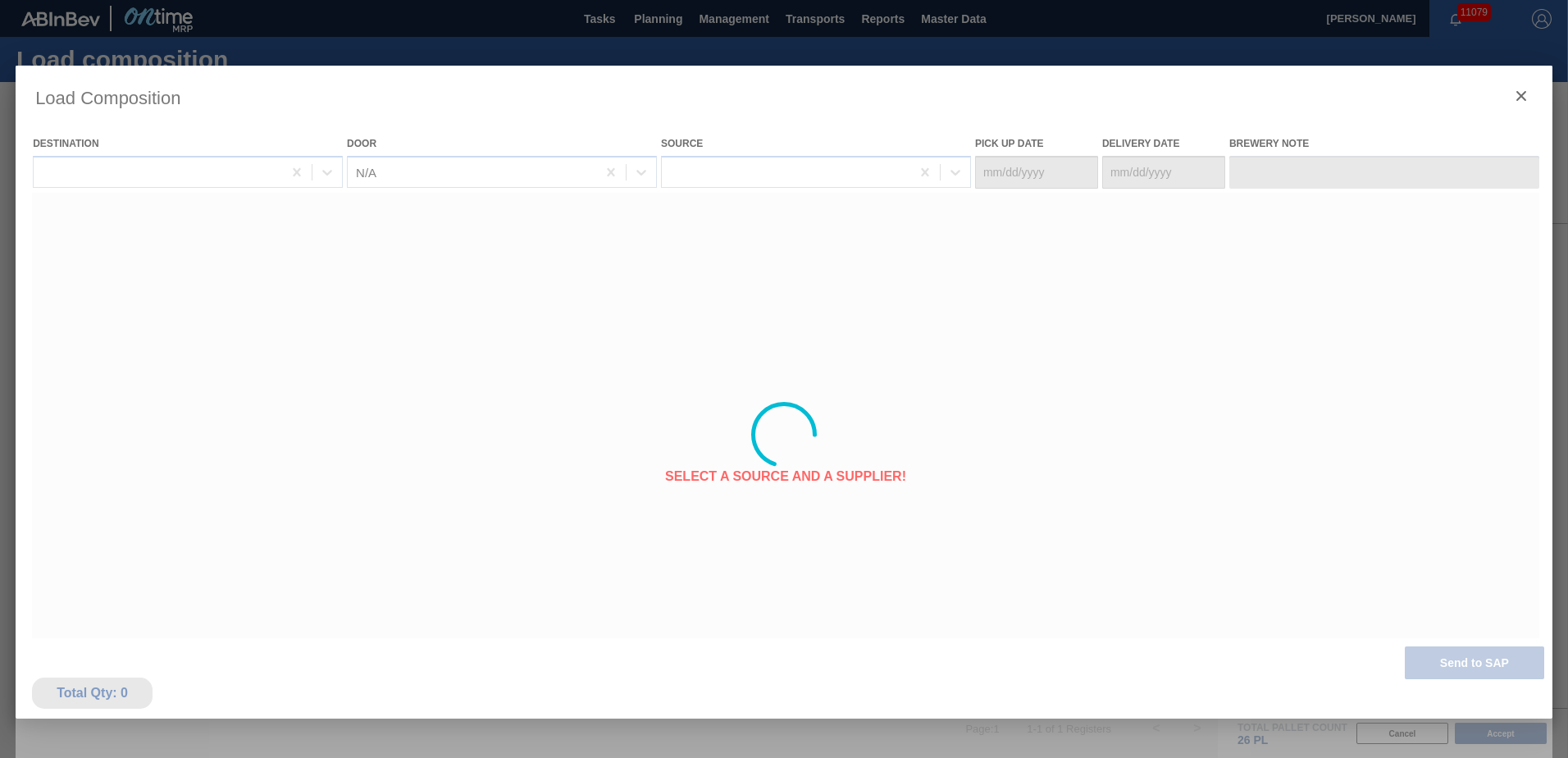
type Date "[DATE]"
